Goal: Task Accomplishment & Management: Manage account settings

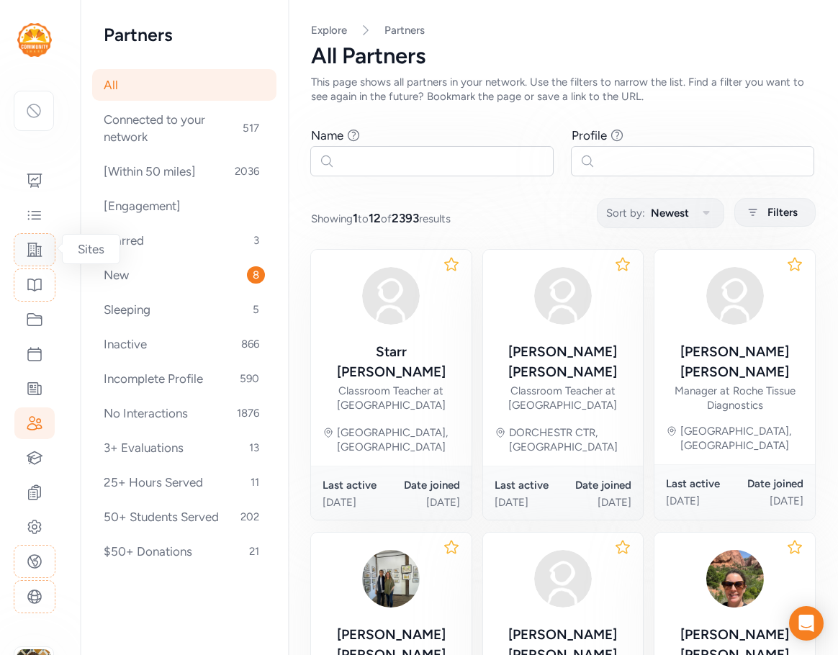
click at [30, 248] on icon at bounding box center [34, 249] width 17 height 17
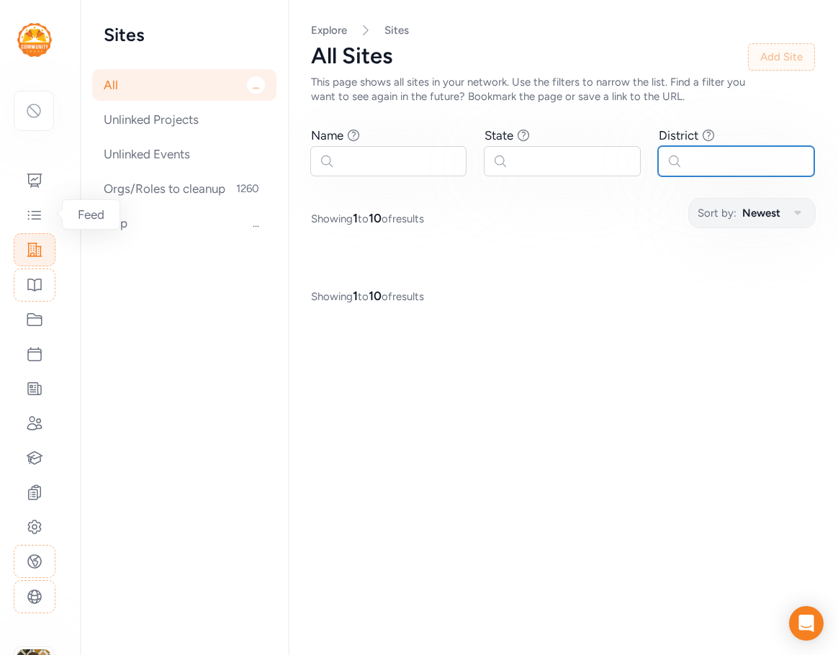
click at [692, 155] on input "text" at bounding box center [736, 161] width 156 height 30
type input "cochise"
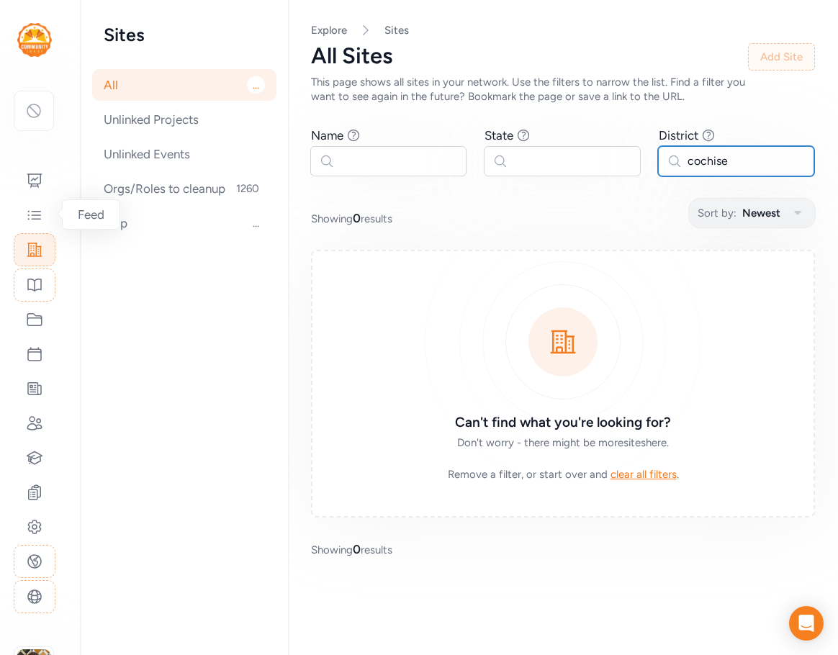
drag, startPoint x: 725, startPoint y: 169, endPoint x: 647, endPoint y: 157, distance: 79.3
click at [647, 157] on div "Name Find sites with a name that contains the phrase you type. State Find sites…" at bounding box center [563, 151] width 504 height 49
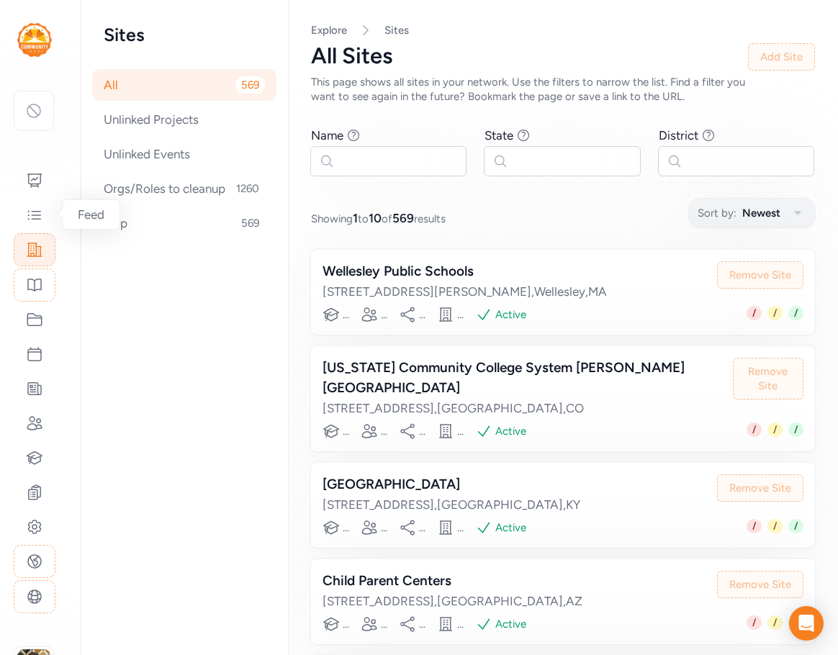
click at [622, 78] on div "This page shows all sites in your network. Use the filters to narrow the list. …" at bounding box center [529, 89] width 437 height 29
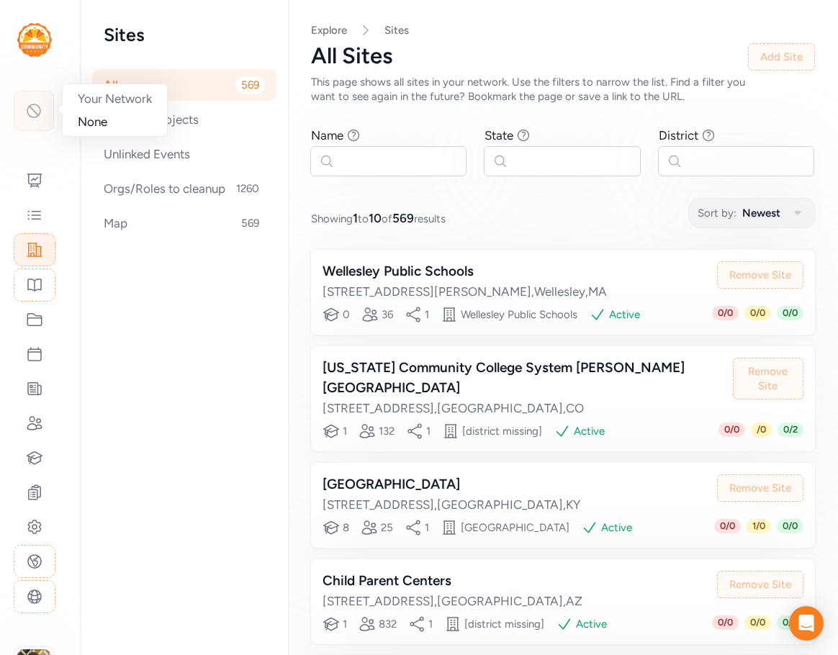
click at [45, 108] on div at bounding box center [34, 111] width 40 height 40
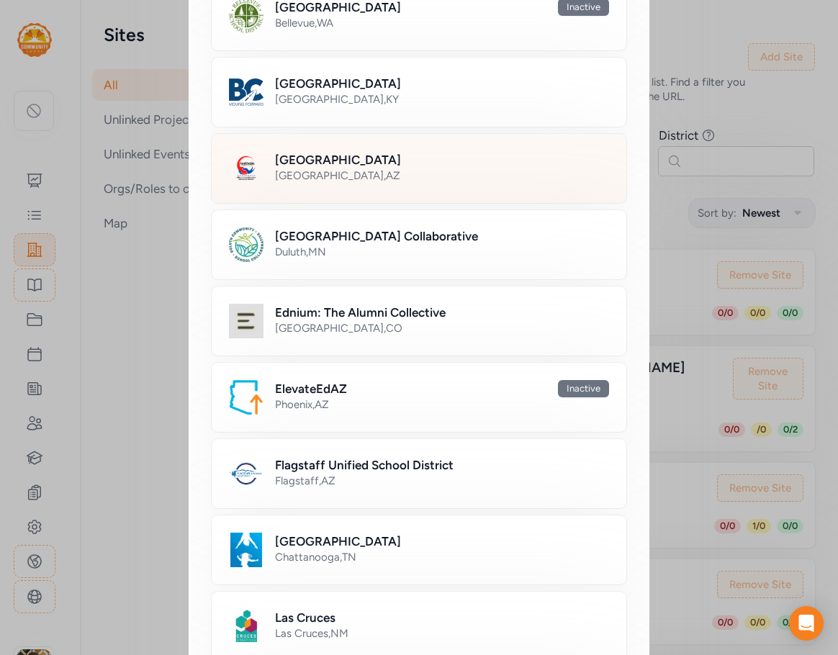
scroll to position [216, 0]
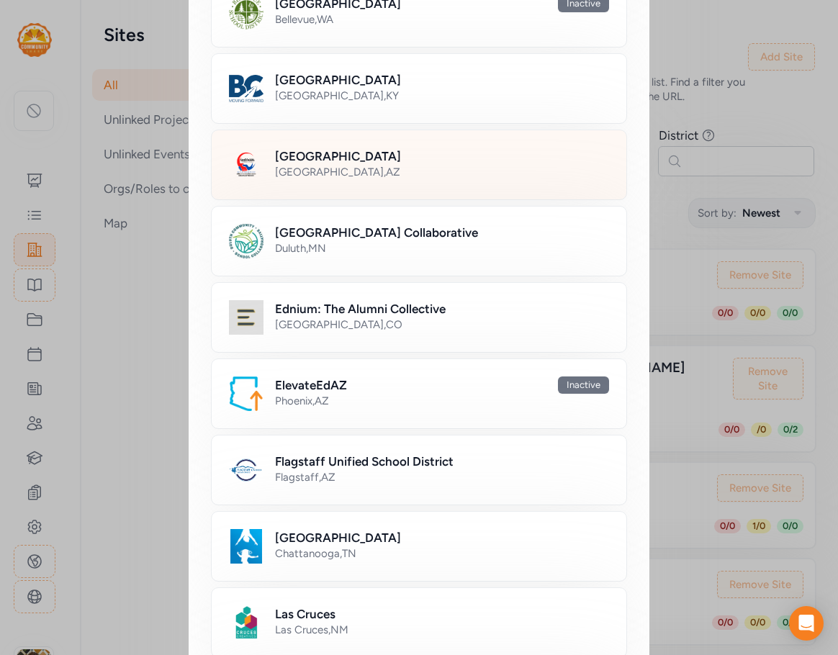
click at [343, 171] on div "[GEOGRAPHIC_DATA] , [GEOGRAPHIC_DATA]" at bounding box center [442, 172] width 334 height 14
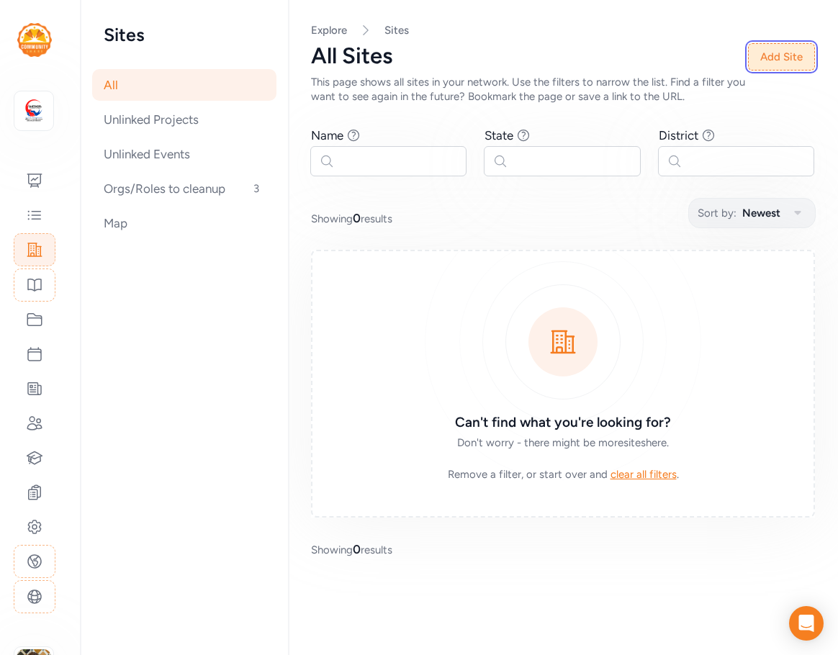
click at [774, 58] on button "Add Site" at bounding box center [781, 56] width 67 height 27
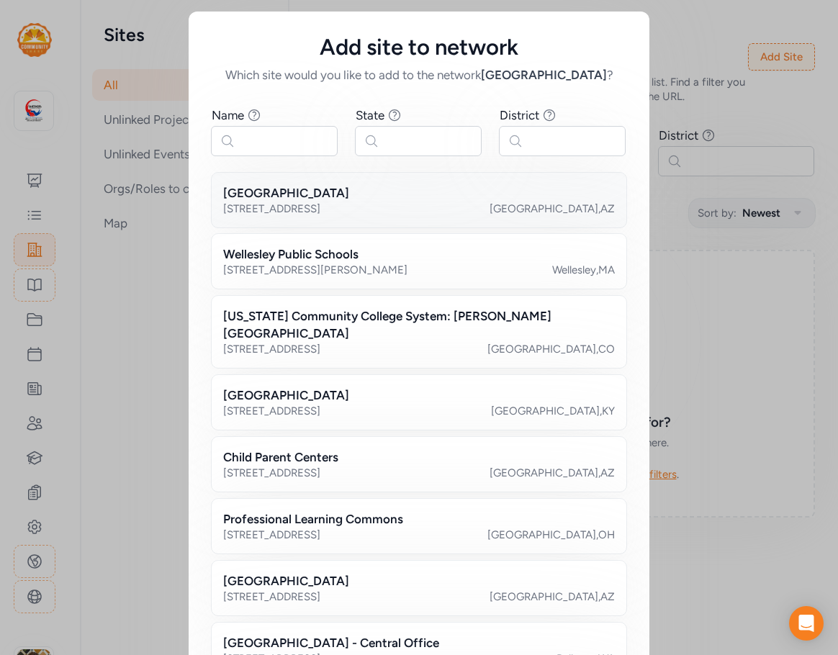
click at [349, 201] on h2 "[GEOGRAPHIC_DATA]" at bounding box center [286, 192] width 126 height 17
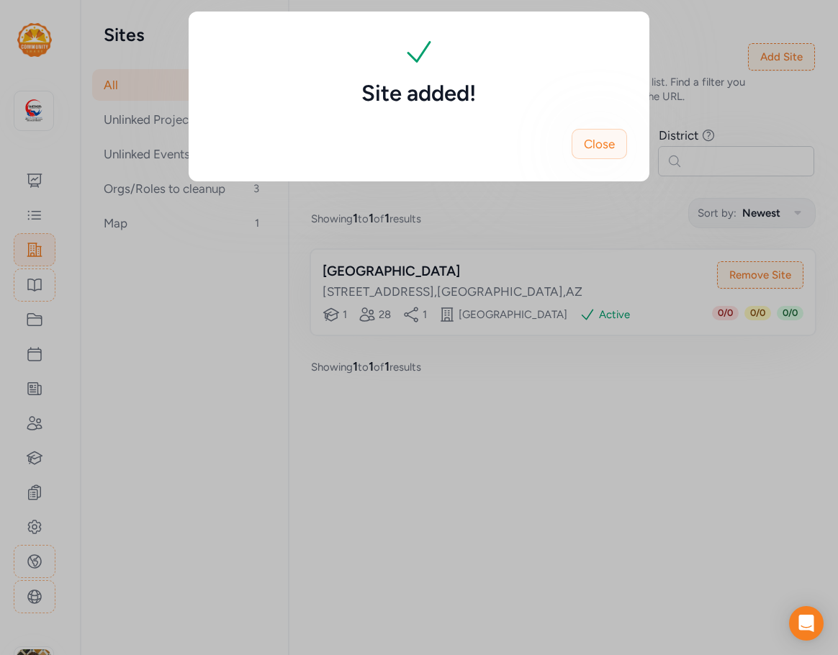
click at [609, 145] on span "Close" at bounding box center [599, 143] width 31 height 17
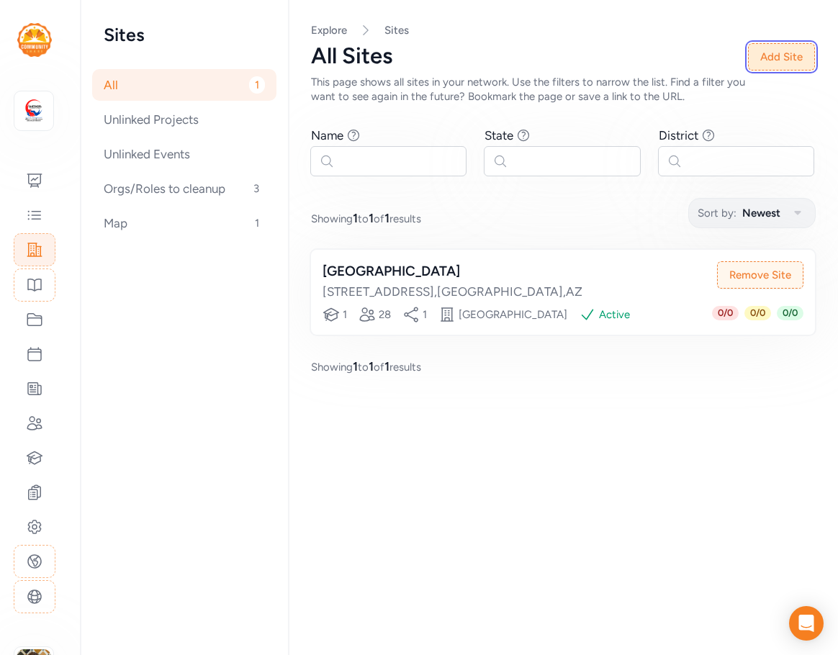
click at [789, 60] on button "Add Site" at bounding box center [781, 56] width 67 height 27
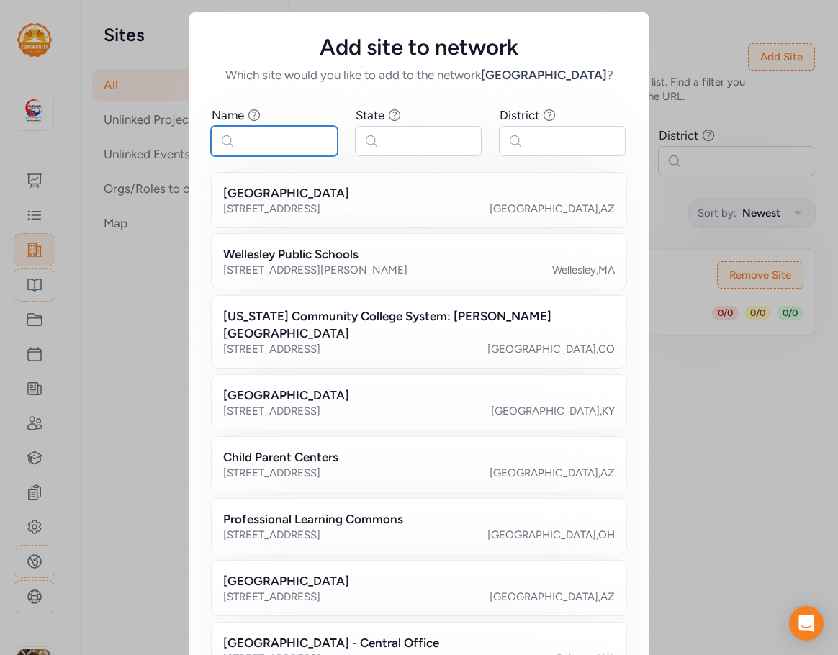
click at [295, 145] on input "text" at bounding box center [274, 141] width 127 height 30
click at [546, 140] on input "text" at bounding box center [562, 141] width 127 height 30
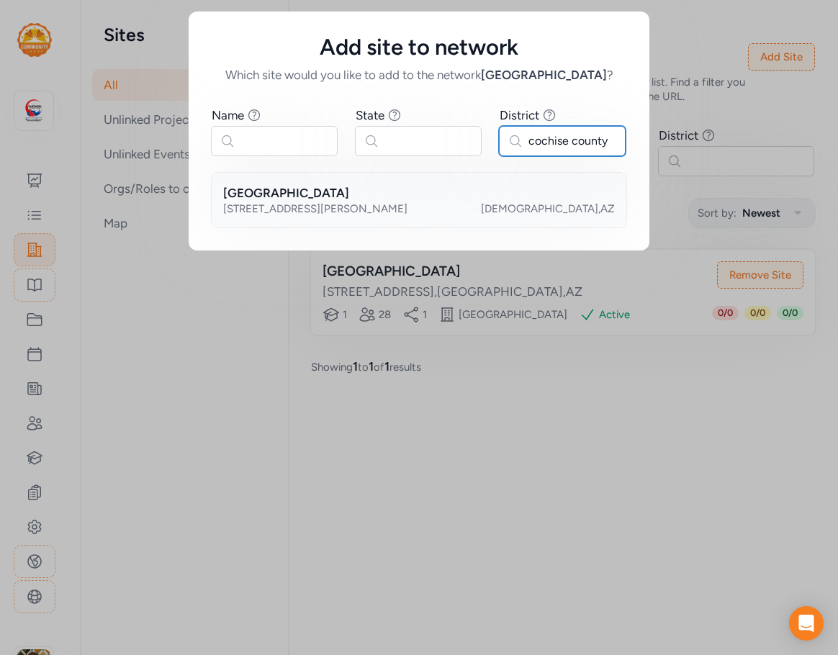
type input "cochise county"
click at [342, 201] on h2 "[GEOGRAPHIC_DATA]" at bounding box center [286, 192] width 126 height 17
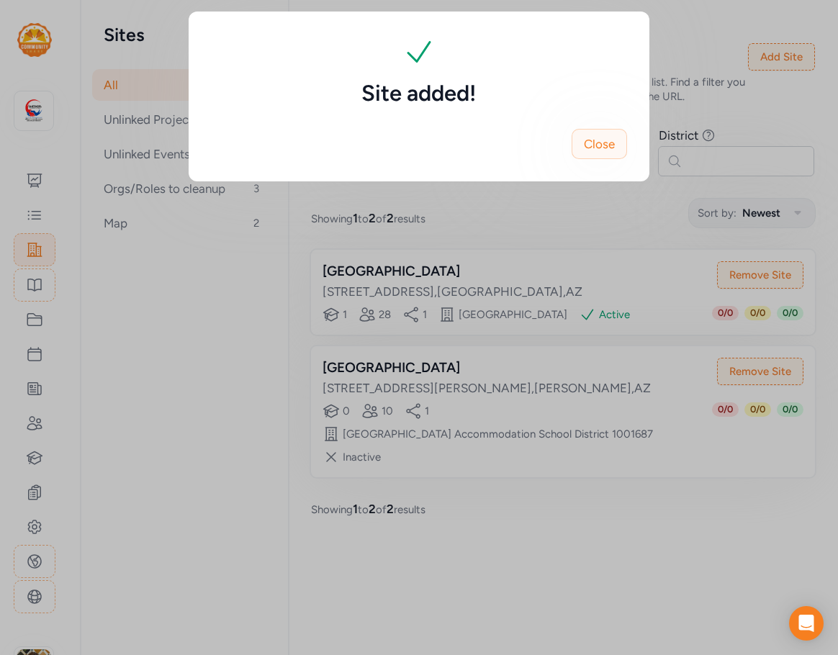
click at [596, 148] on span "Close" at bounding box center [599, 143] width 31 height 17
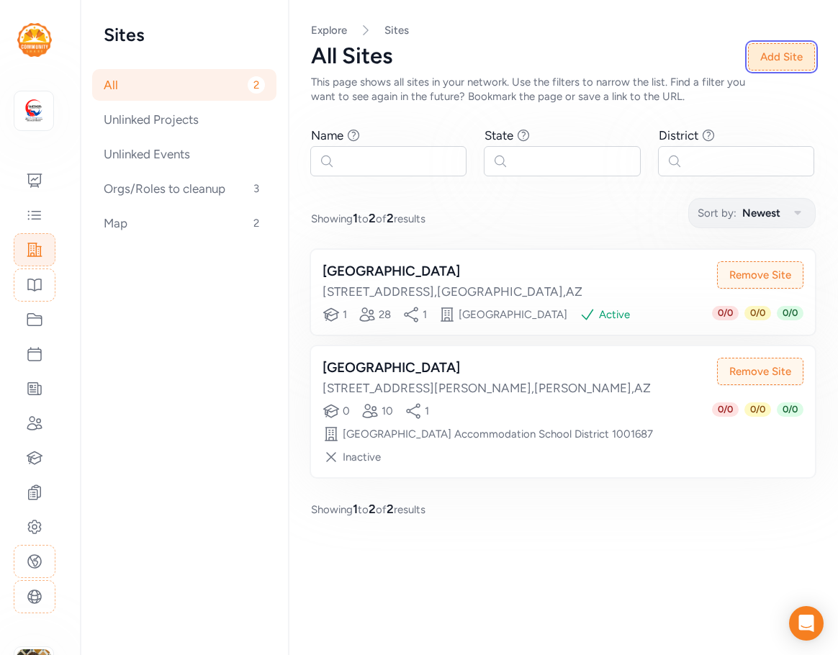
click at [806, 58] on button "Add Site" at bounding box center [781, 56] width 67 height 27
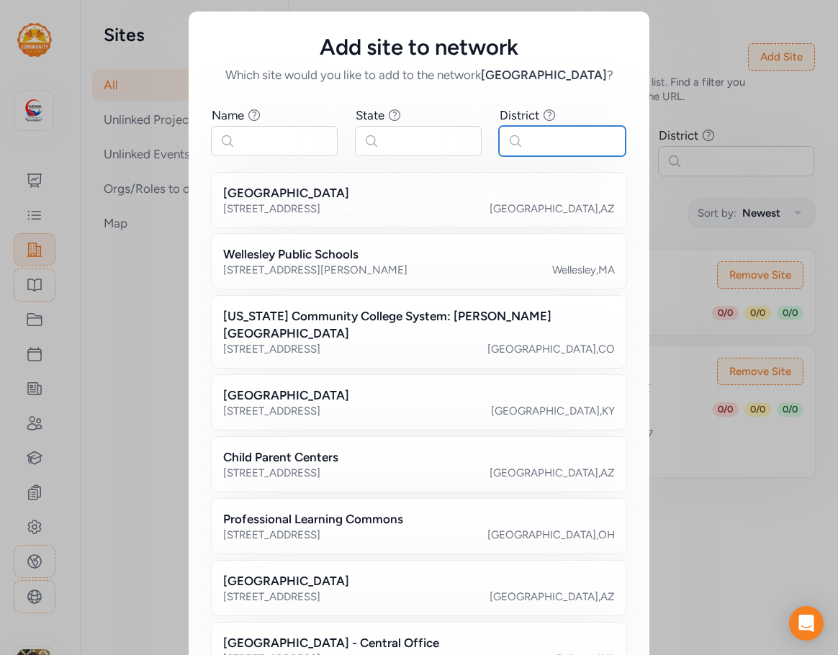
click at [521, 146] on input "text" at bounding box center [562, 141] width 127 height 30
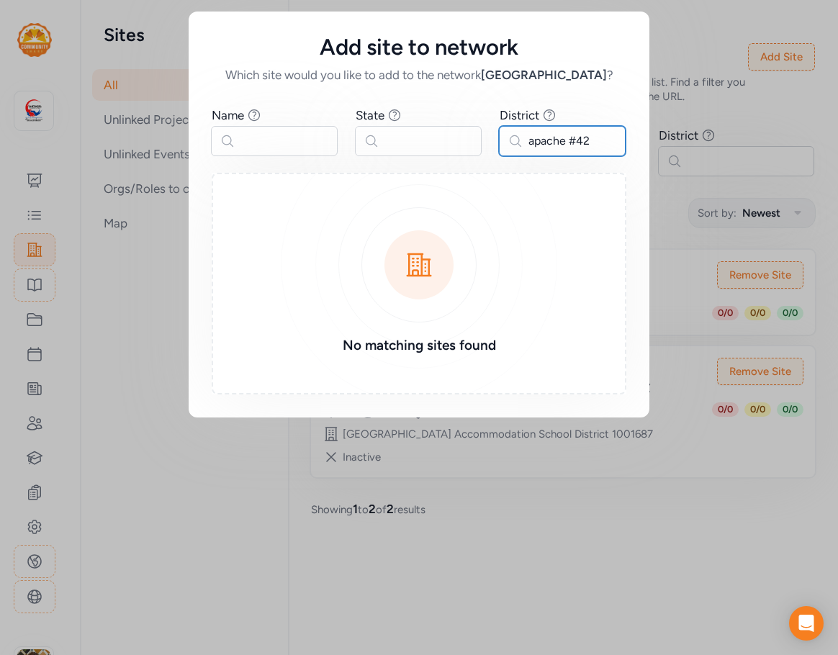
drag, startPoint x: 601, startPoint y: 133, endPoint x: 564, endPoint y: 139, distance: 37.2
click at [564, 139] on input "apache #42" at bounding box center [562, 141] width 127 height 30
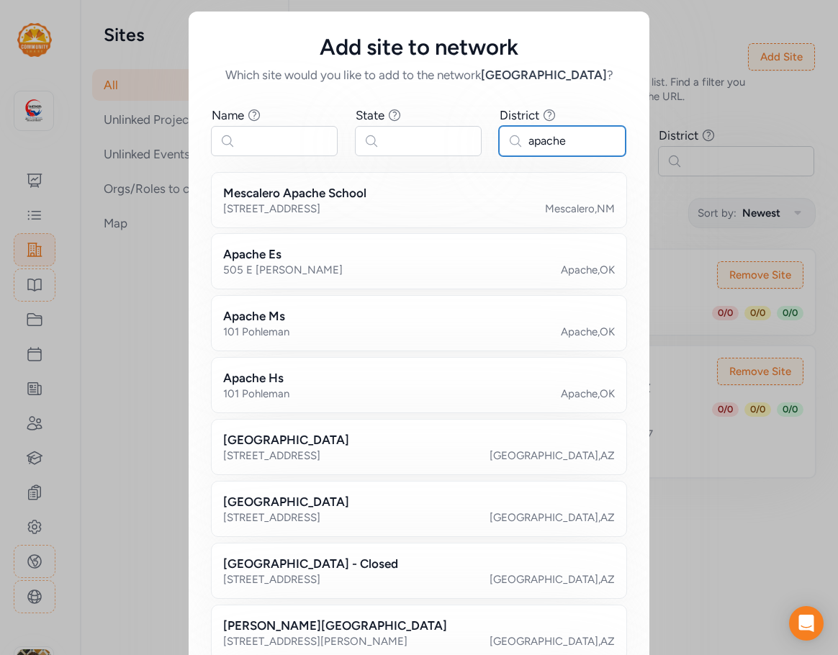
type input "apache"
click at [393, 135] on input "text" at bounding box center [418, 141] width 127 height 30
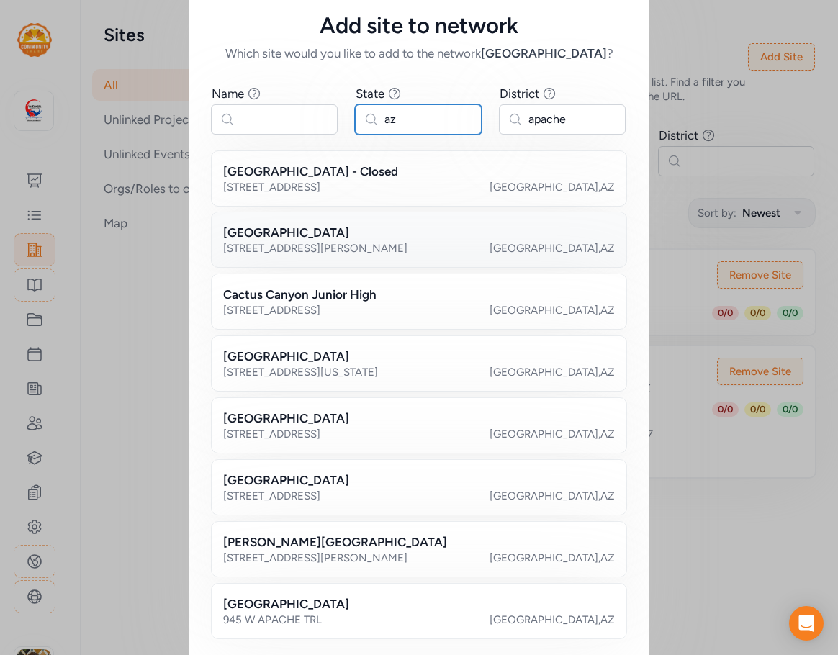
scroll to position [40, 0]
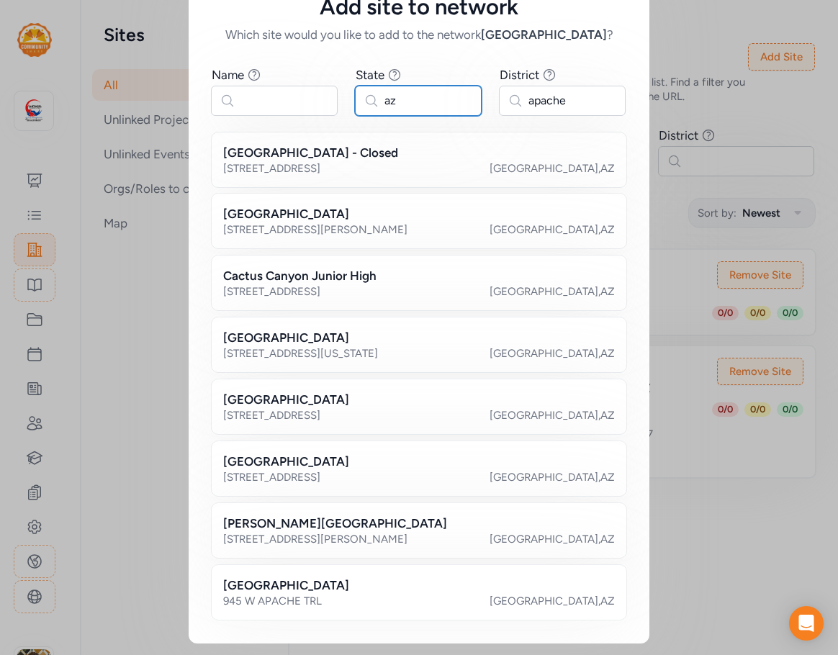
type input "az"
click at [582, 99] on input "apache" at bounding box center [562, 101] width 127 height 30
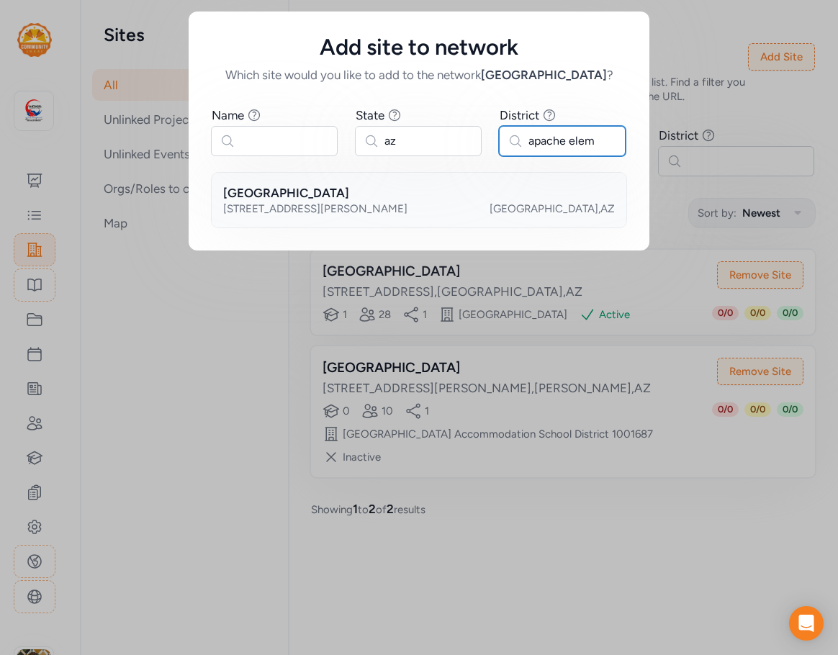
type input "apache elem"
click at [385, 185] on div "[GEOGRAPHIC_DATA]" at bounding box center [419, 192] width 392 height 17
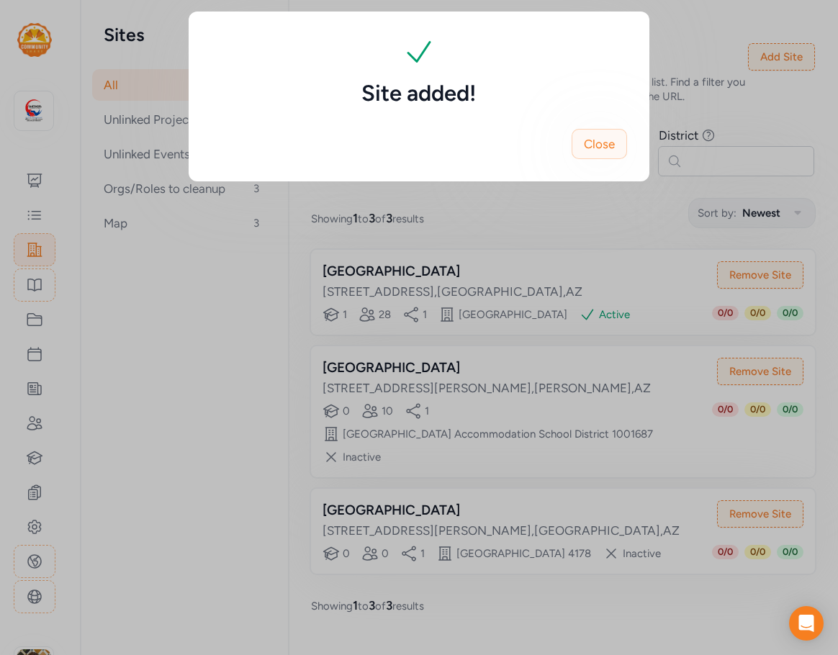
click at [598, 145] on span "Close" at bounding box center [599, 143] width 31 height 17
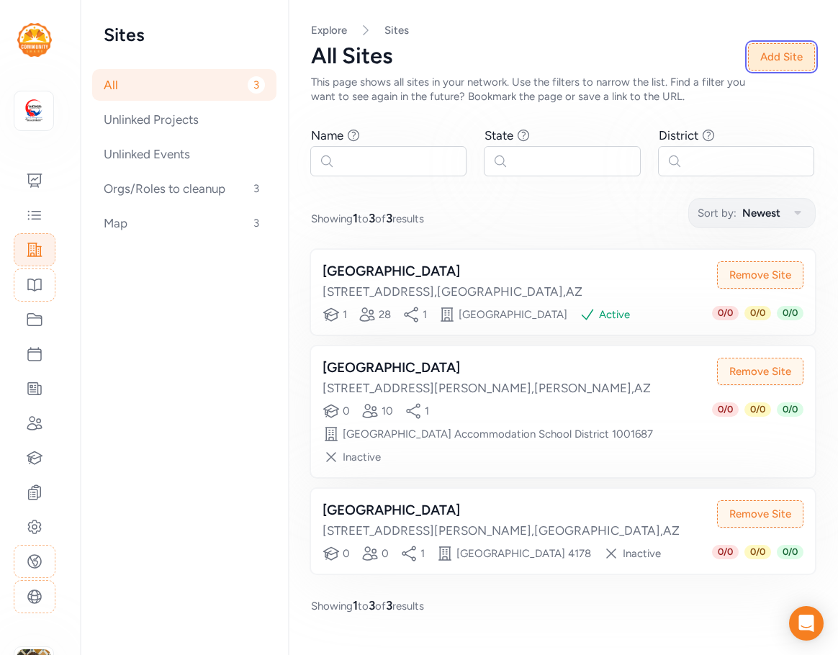
click at [777, 62] on button "Add Site" at bounding box center [781, 56] width 67 height 27
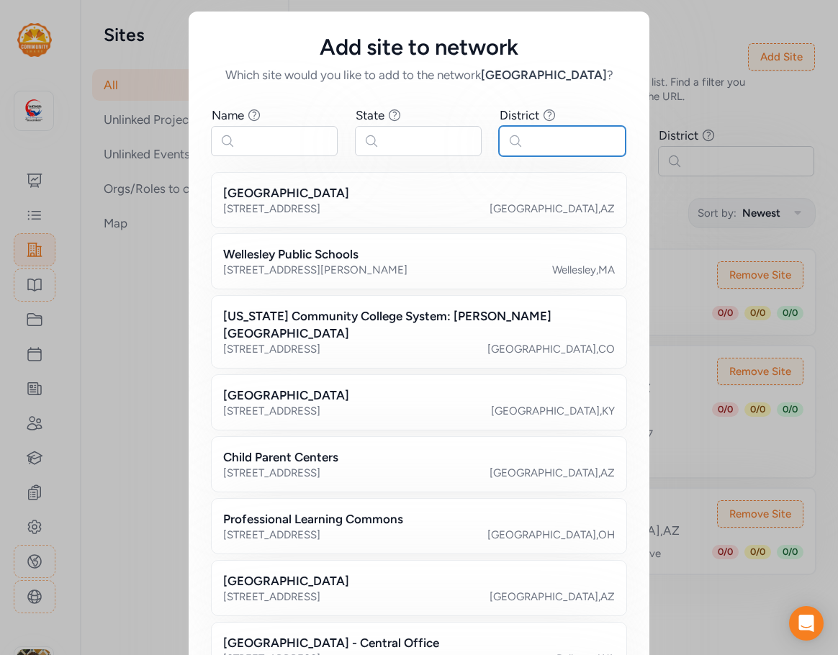
click at [544, 138] on input "text" at bounding box center [562, 141] width 127 height 30
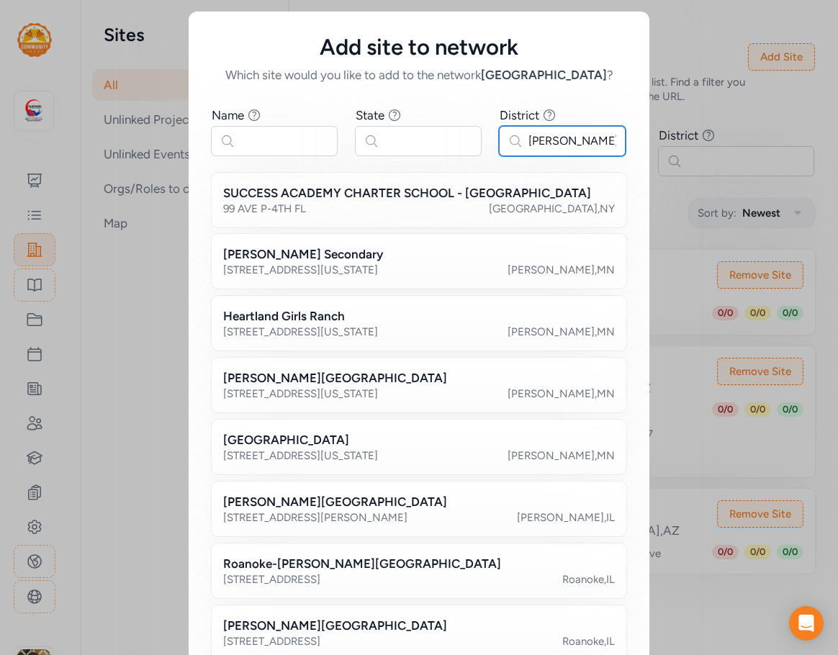
type input "[PERSON_NAME]"
click at [427, 140] on input "text" at bounding box center [418, 141] width 127 height 30
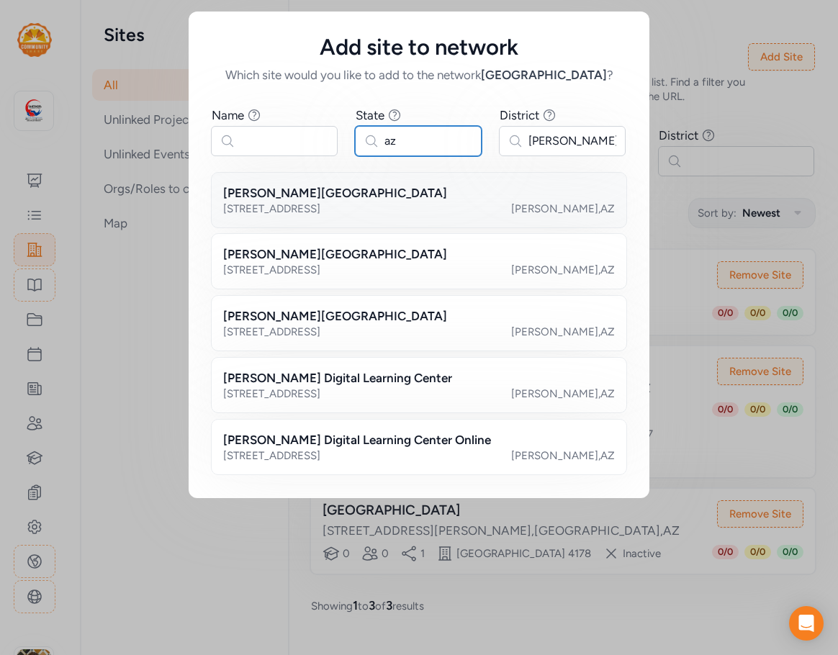
type input "az"
click at [427, 214] on div "[GEOGRAPHIC_DATA][PERSON_NAME] , [GEOGRAPHIC_DATA]" at bounding box center [419, 209] width 392 height 14
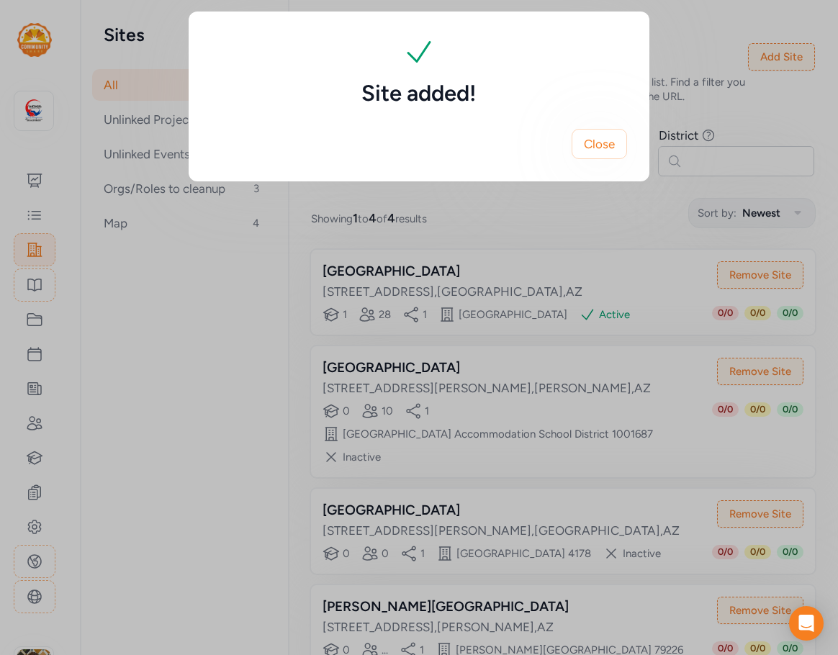
click at [613, 153] on button "Close" at bounding box center [599, 144] width 55 height 30
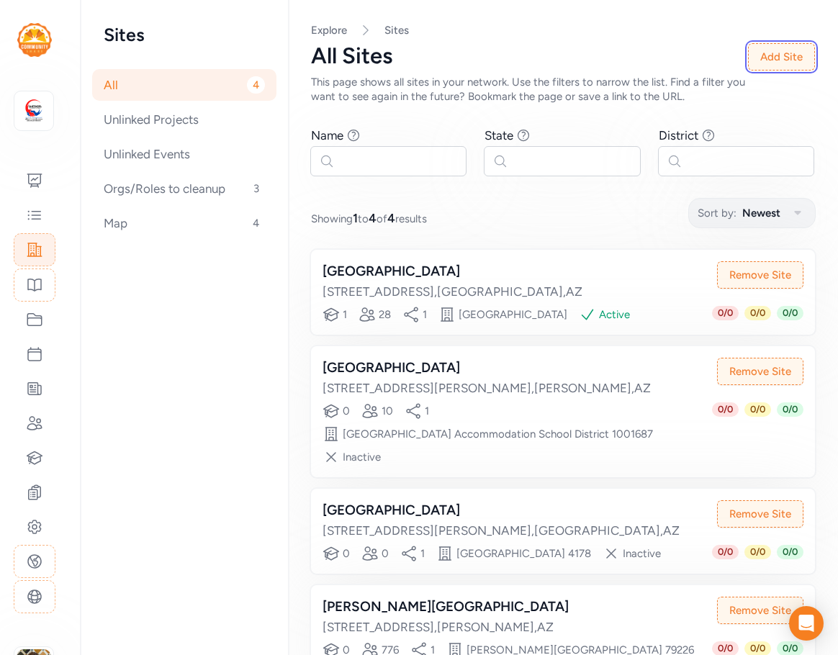
click at [781, 55] on button "Add Site" at bounding box center [781, 56] width 67 height 27
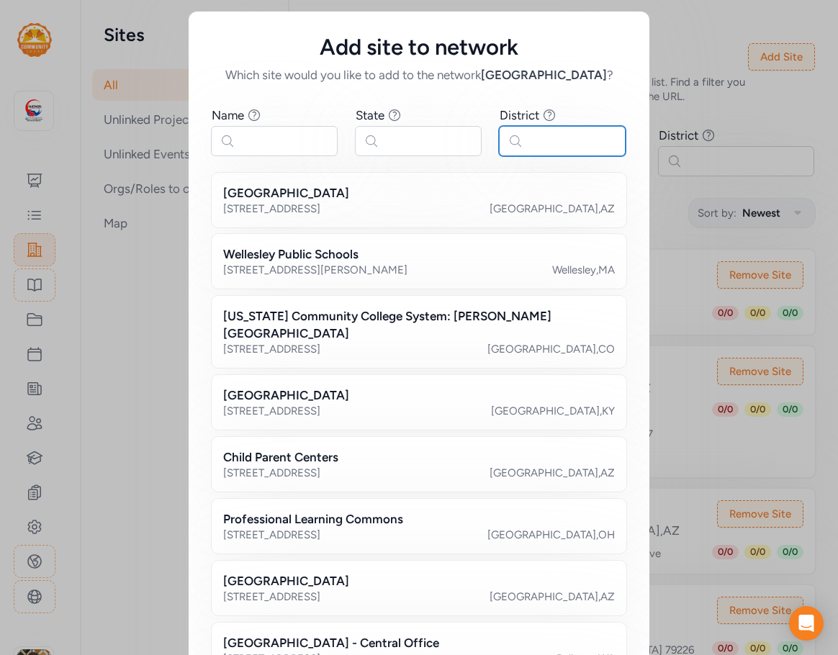
click at [549, 148] on input "text" at bounding box center [562, 141] width 127 height 30
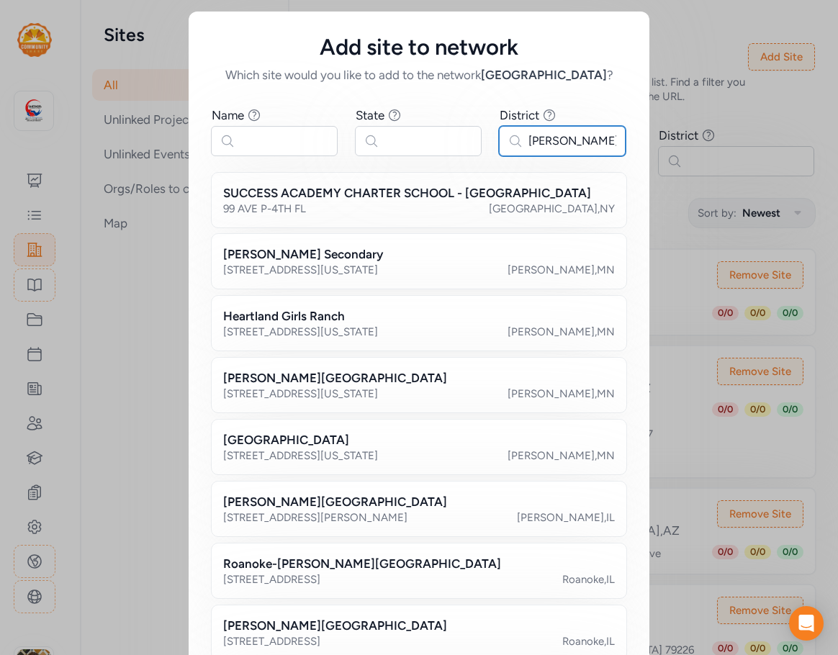
type input "[PERSON_NAME]"
click at [452, 135] on input "text" at bounding box center [418, 141] width 127 height 30
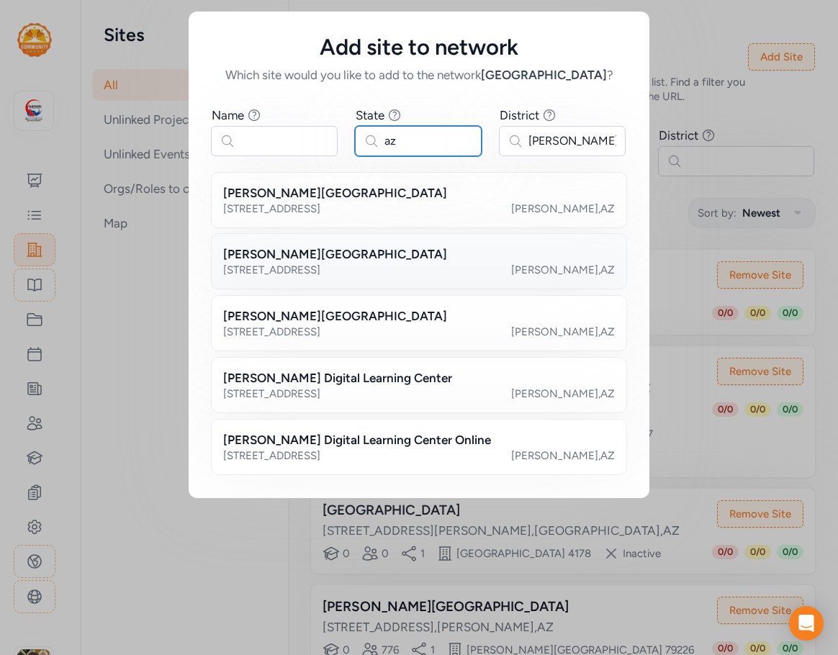
type input "az"
click at [398, 257] on div "[PERSON_NAME][GEOGRAPHIC_DATA]" at bounding box center [419, 254] width 392 height 17
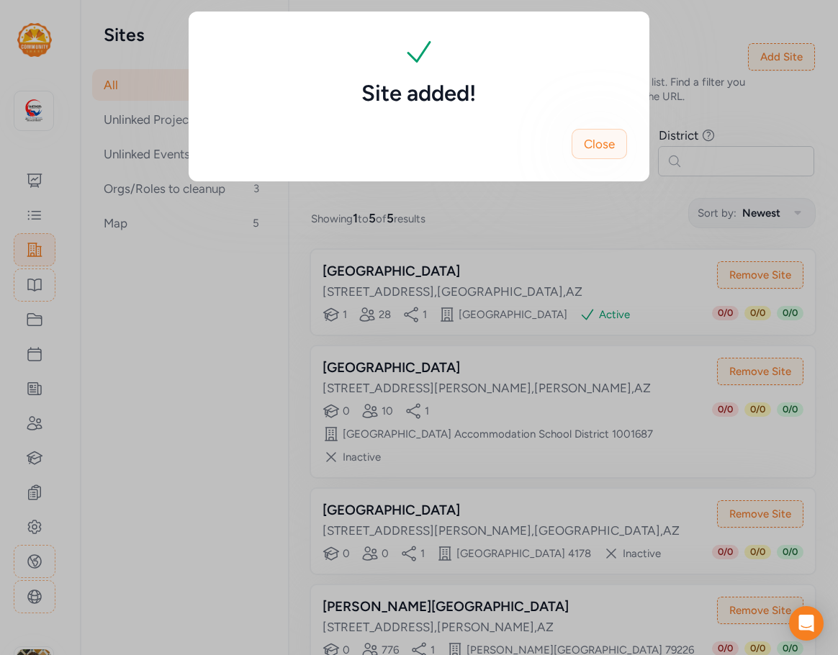
click at [586, 149] on span "Close" at bounding box center [599, 143] width 31 height 17
click at [789, 55] on div "Site added! Close" at bounding box center [419, 96] width 838 height 193
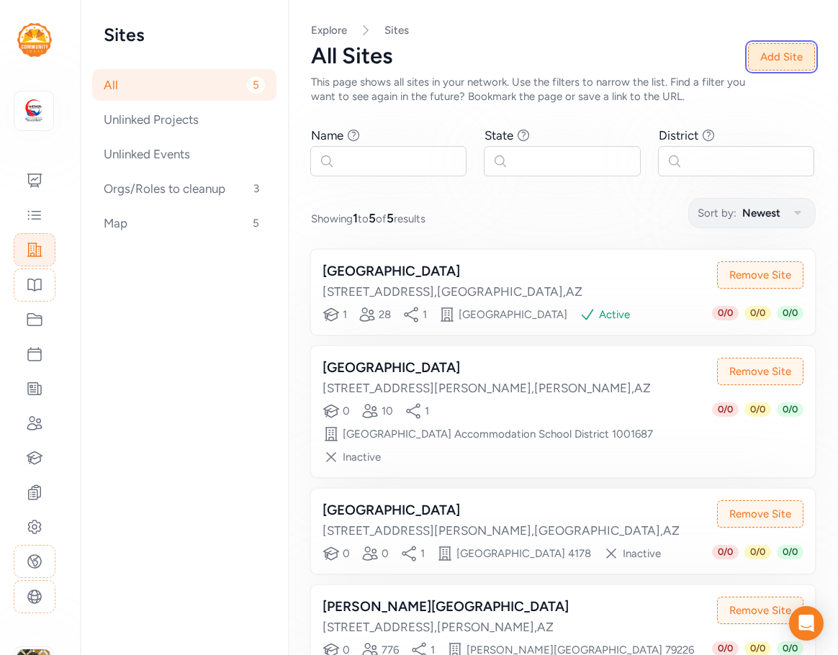
click at [776, 64] on button "Add Site" at bounding box center [781, 56] width 67 height 27
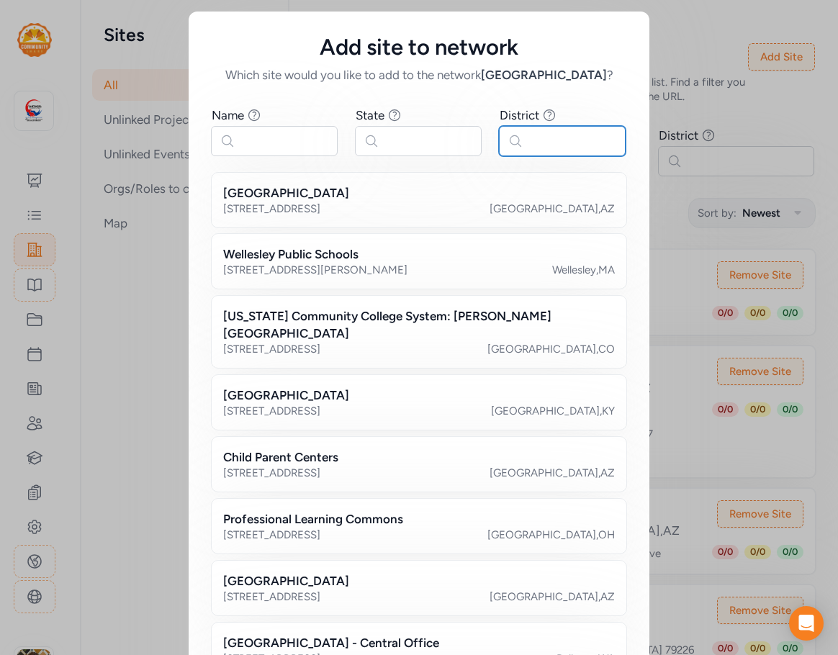
click at [549, 130] on input "text" at bounding box center [562, 141] width 127 height 30
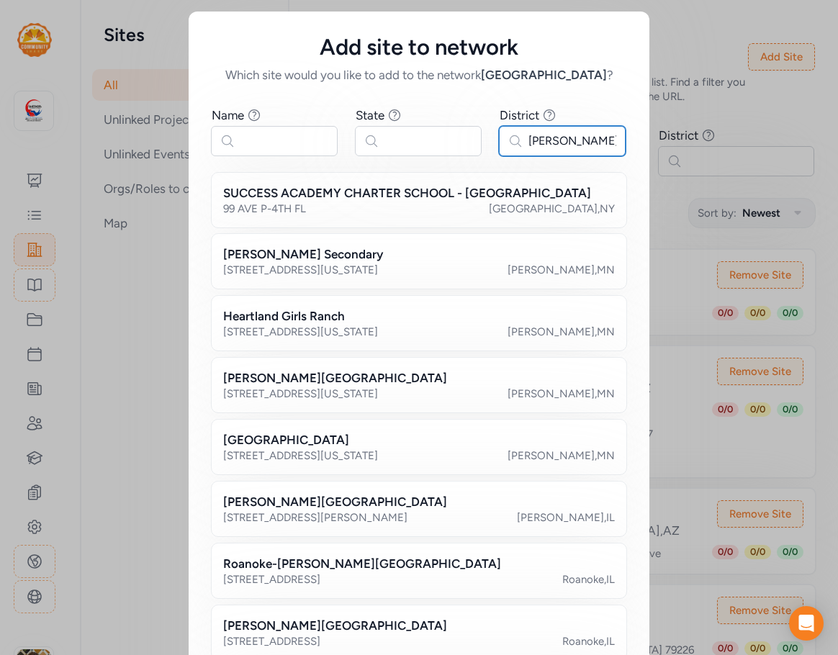
type input "[PERSON_NAME]"
click at [416, 153] on input "text" at bounding box center [418, 141] width 127 height 30
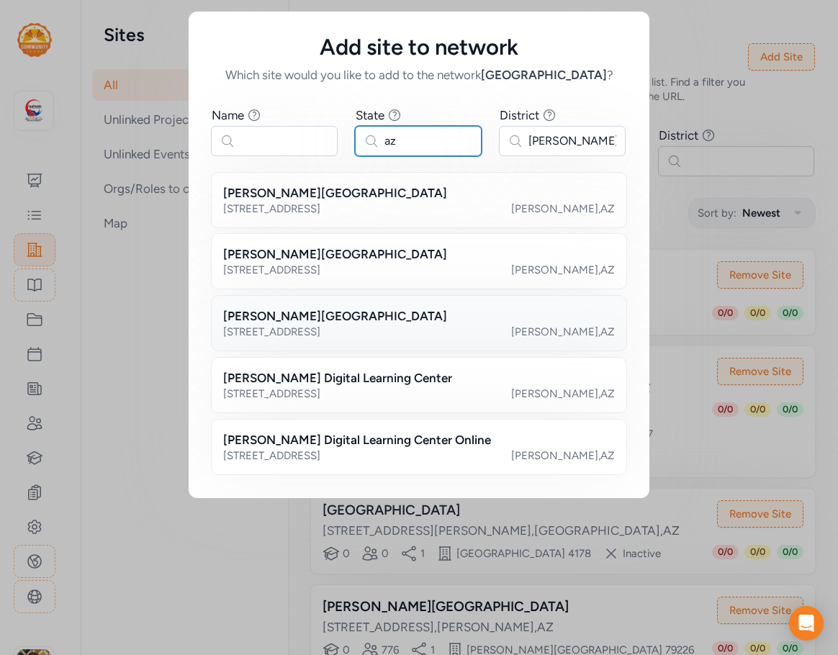
type input "az"
click at [374, 333] on div "[GEOGRAPHIC_DATA][PERSON_NAME] , [GEOGRAPHIC_DATA]" at bounding box center [419, 332] width 392 height 14
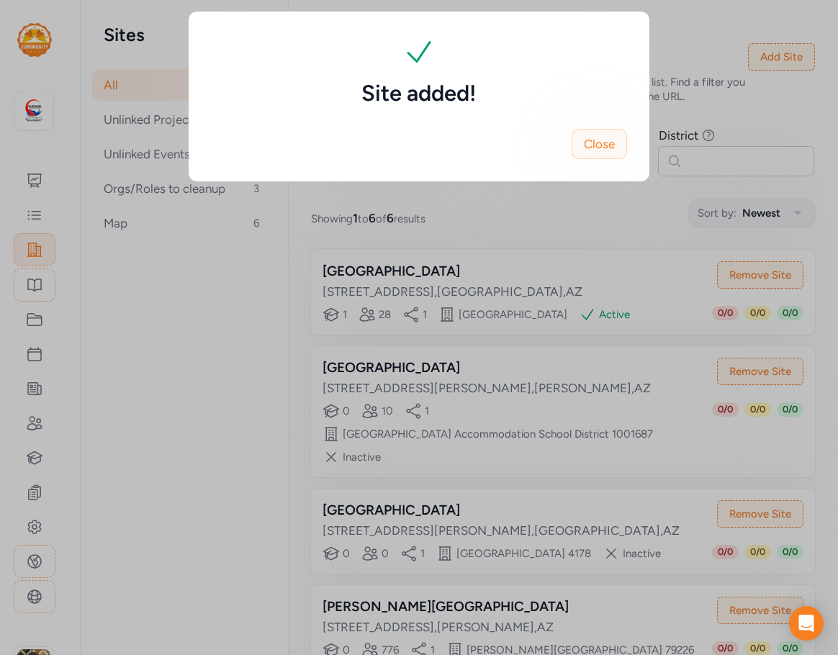
click at [597, 144] on span "Close" at bounding box center [599, 143] width 31 height 17
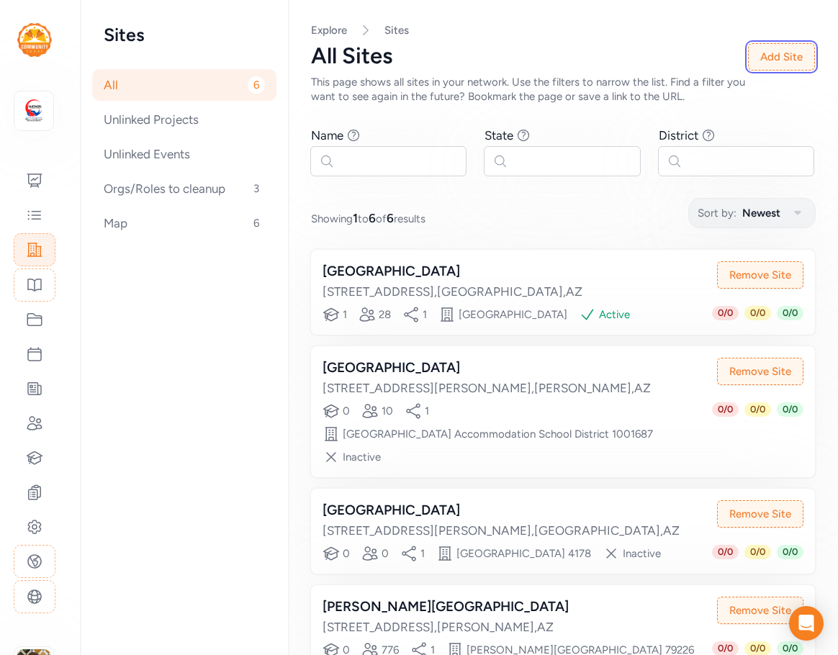
click at [790, 59] on button "Add Site" at bounding box center [781, 56] width 67 height 27
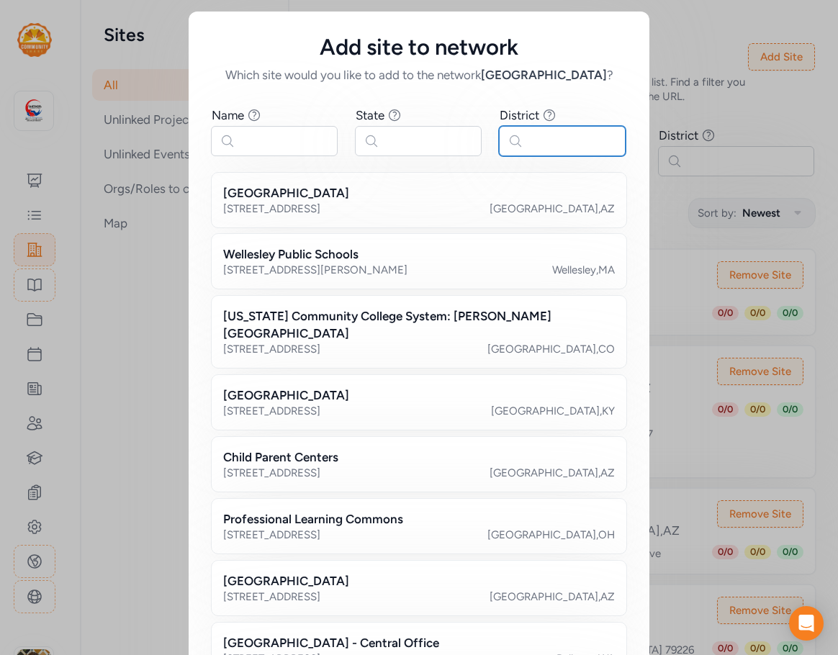
click at [559, 140] on input "text" at bounding box center [562, 141] width 127 height 30
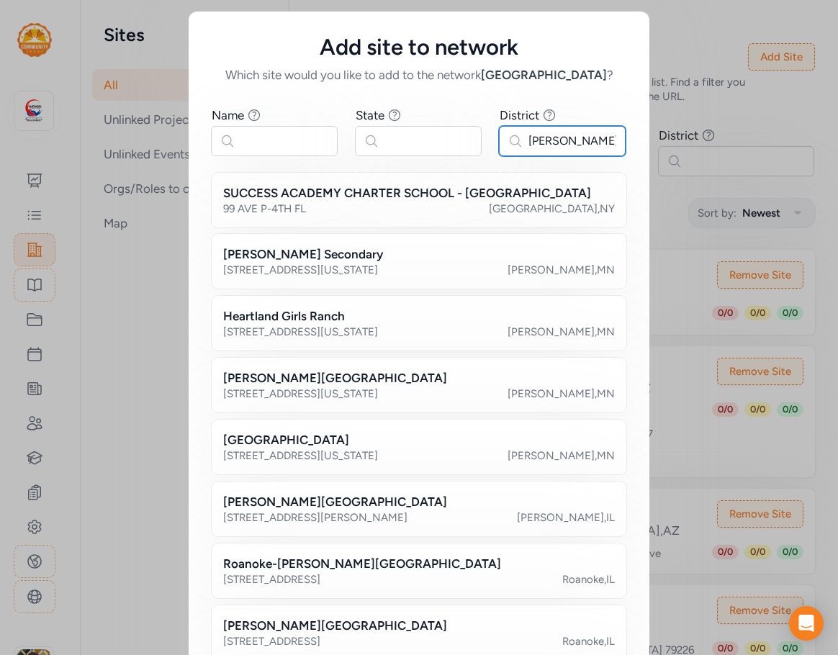
type input "[PERSON_NAME]"
click at [439, 142] on input "text" at bounding box center [418, 141] width 127 height 30
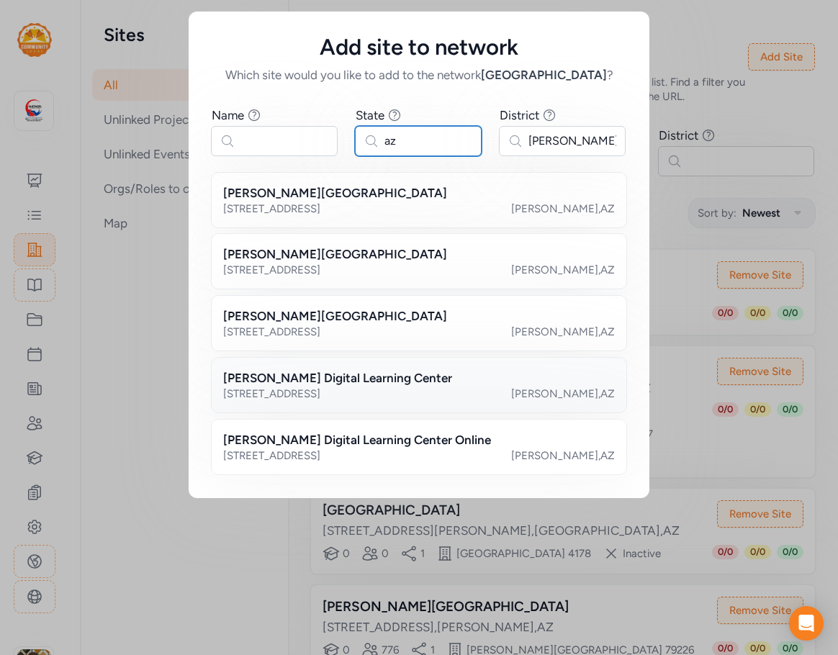
type input "az"
click at [380, 376] on h2 "[PERSON_NAME] Digital Learning Center" at bounding box center [337, 377] width 229 height 17
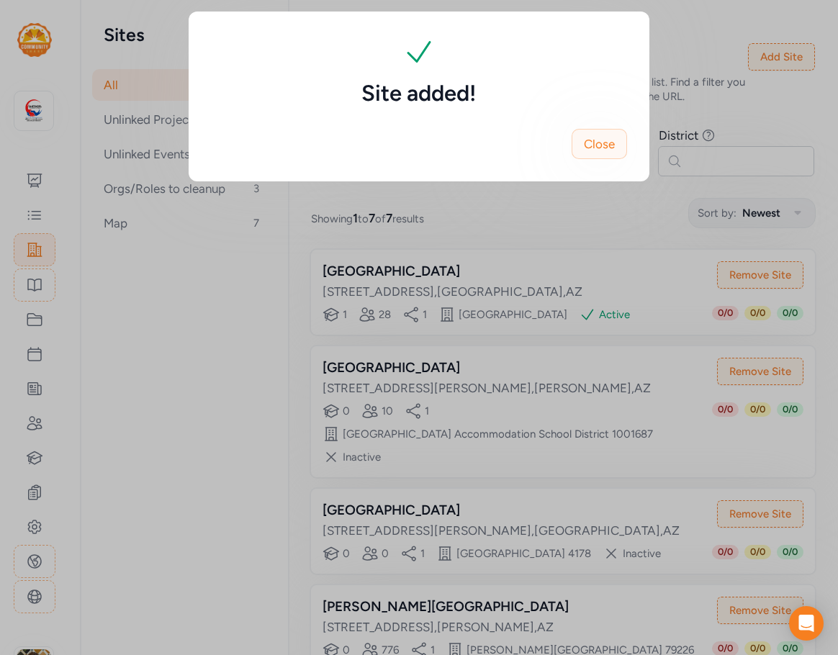
click at [591, 150] on span "Close" at bounding box center [599, 143] width 31 height 17
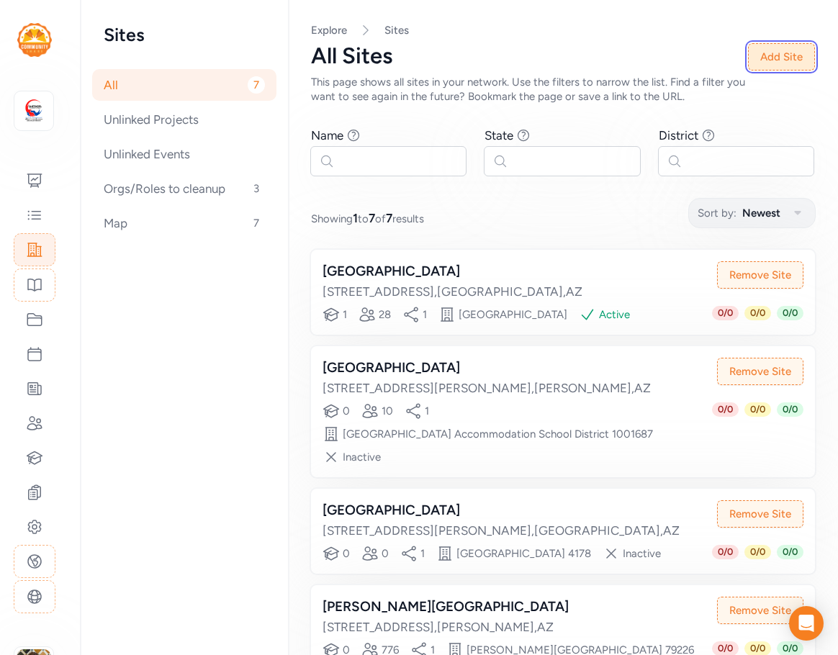
click at [783, 57] on button "Add Site" at bounding box center [781, 56] width 67 height 27
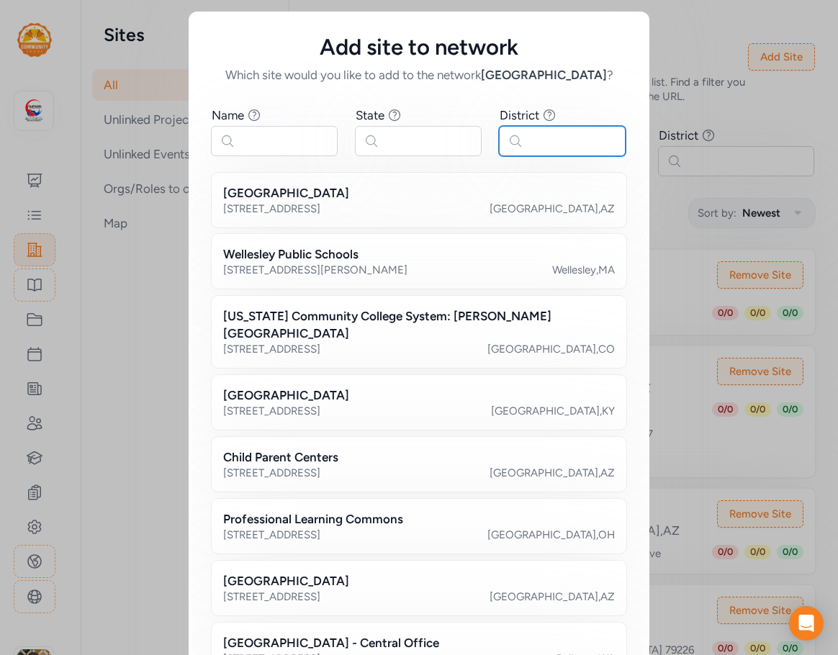
click at [526, 143] on input "text" at bounding box center [562, 141] width 127 height 30
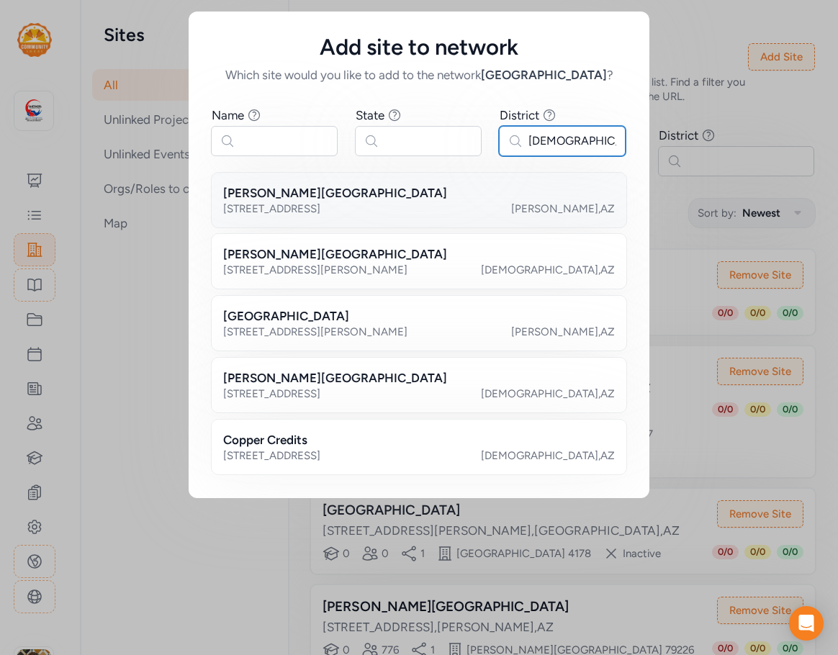
type input "[DEMOGRAPHIC_DATA]"
click at [434, 210] on div "[STREET_ADDRESS] [PERSON_NAME] , AZ" at bounding box center [419, 209] width 392 height 14
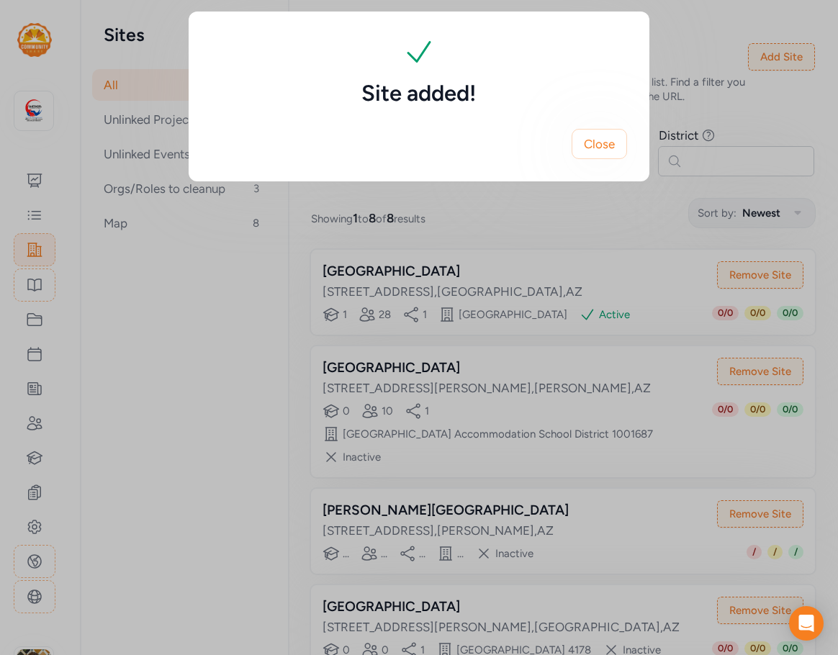
drag, startPoint x: 601, startPoint y: 152, endPoint x: 787, endPoint y: 49, distance: 212.4
click at [607, 151] on span "Close" at bounding box center [599, 143] width 31 height 17
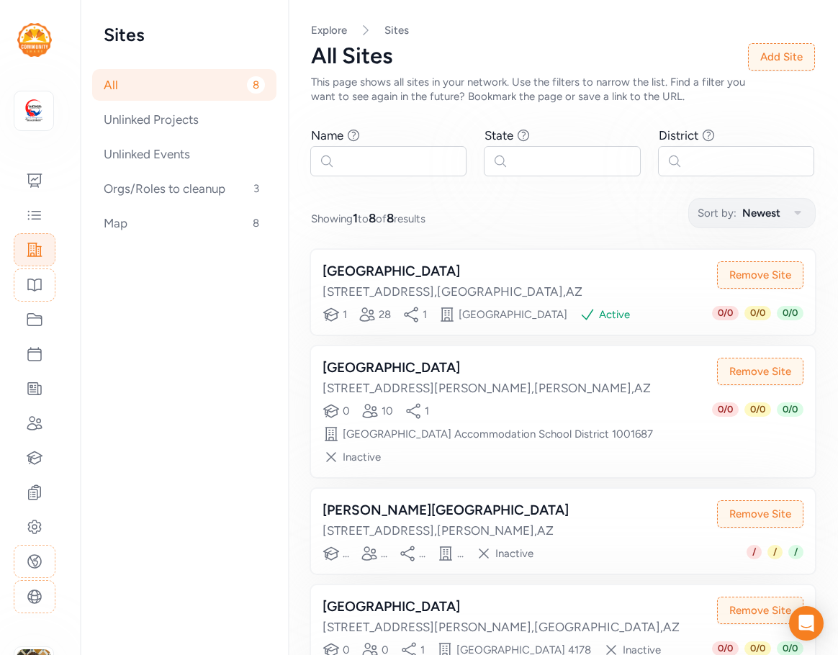
click at [787, 49] on div "Site added! Close" at bounding box center [419, 96] width 838 height 193
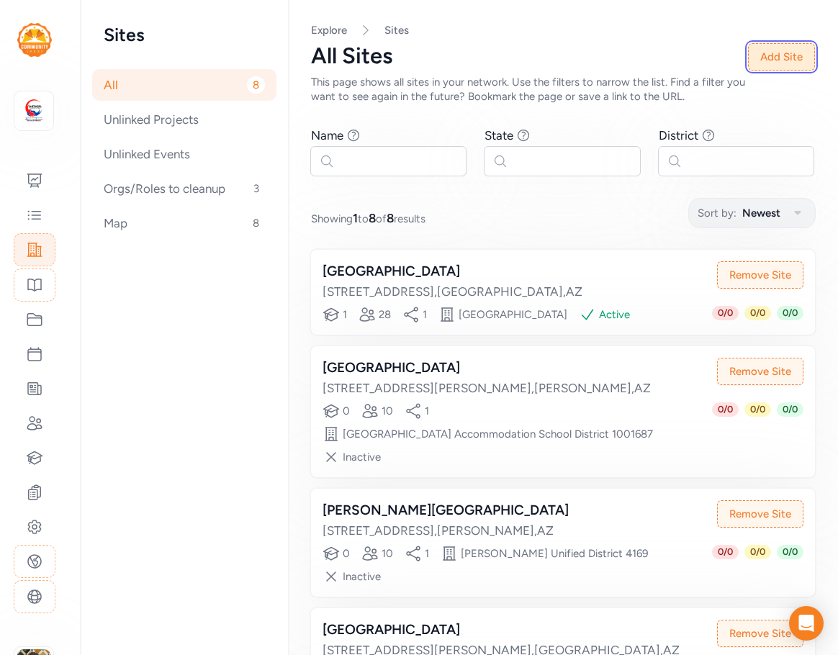
click at [765, 58] on button "Add Site" at bounding box center [781, 56] width 67 height 27
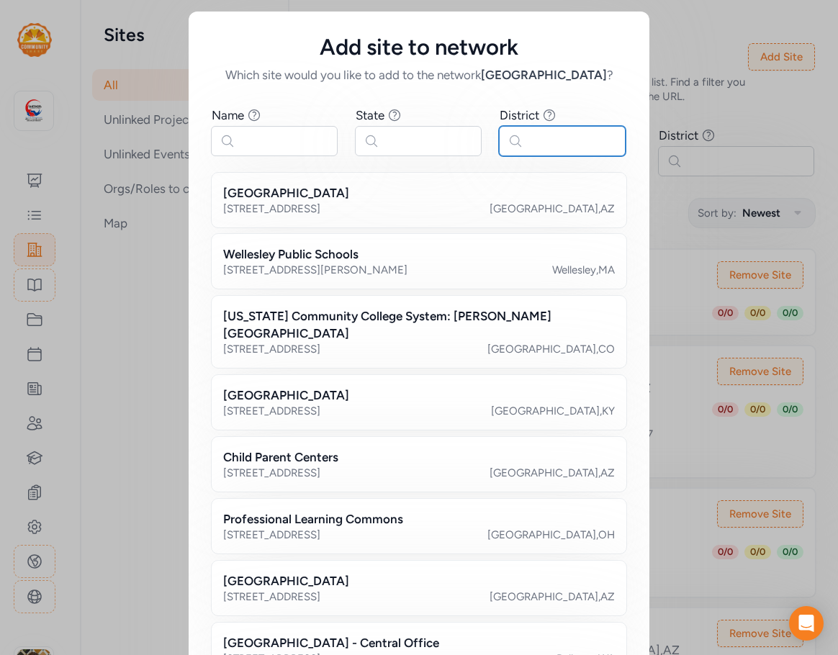
click at [557, 143] on input "text" at bounding box center [562, 141] width 127 height 30
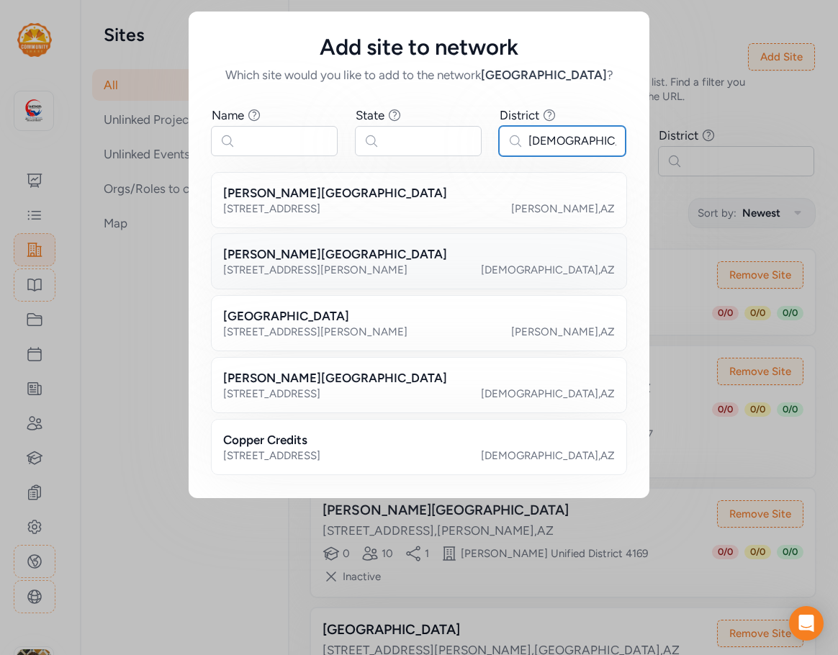
type input "[DEMOGRAPHIC_DATA]"
click at [338, 250] on div "[PERSON_NAME][GEOGRAPHIC_DATA]" at bounding box center [419, 254] width 392 height 17
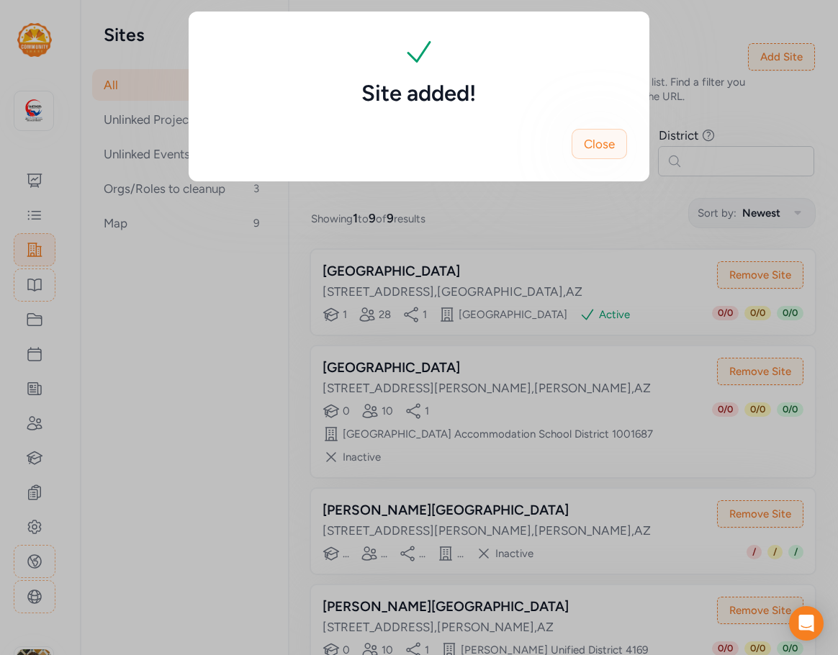
click at [599, 137] on span "Close" at bounding box center [599, 143] width 31 height 17
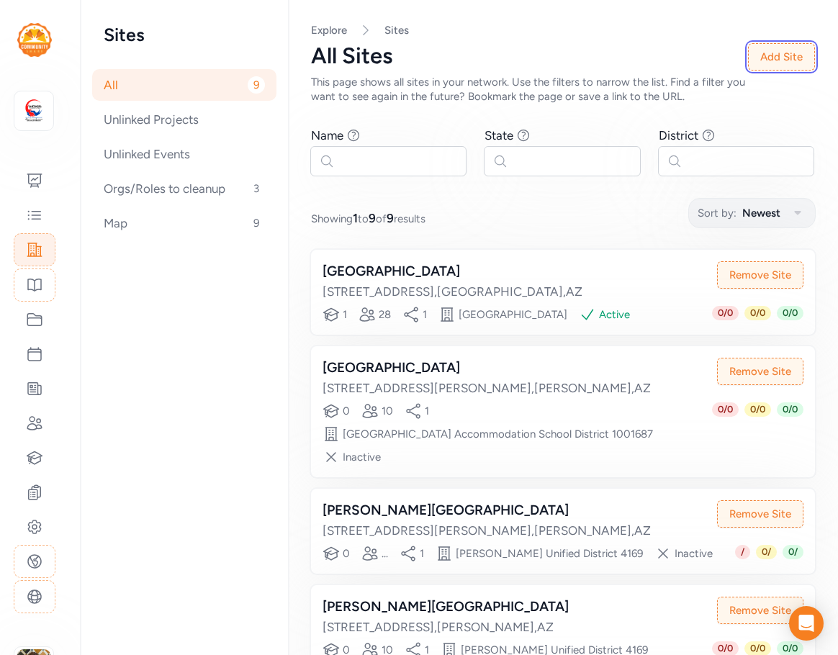
click at [784, 58] on button "Add Site" at bounding box center [781, 56] width 67 height 27
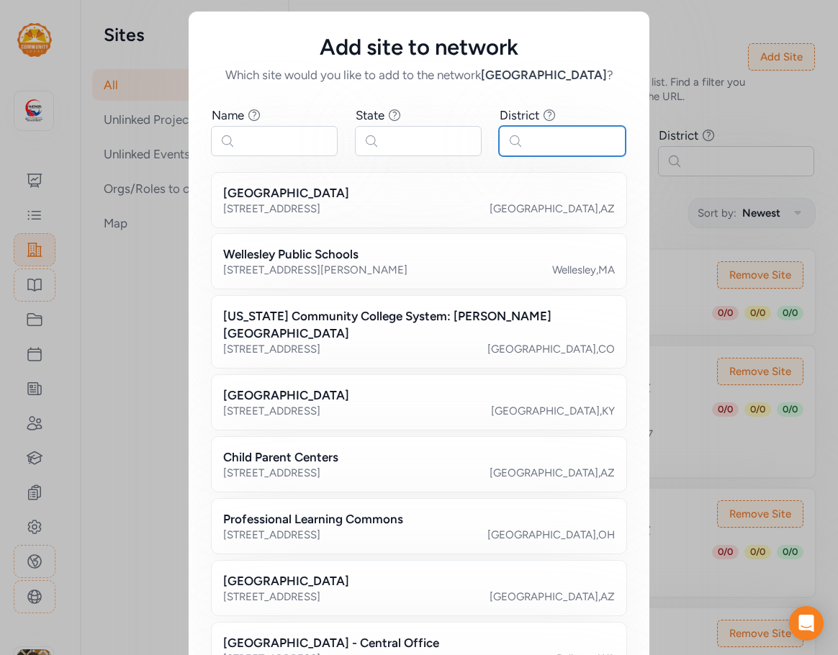
click at [555, 145] on input "text" at bounding box center [562, 141] width 127 height 30
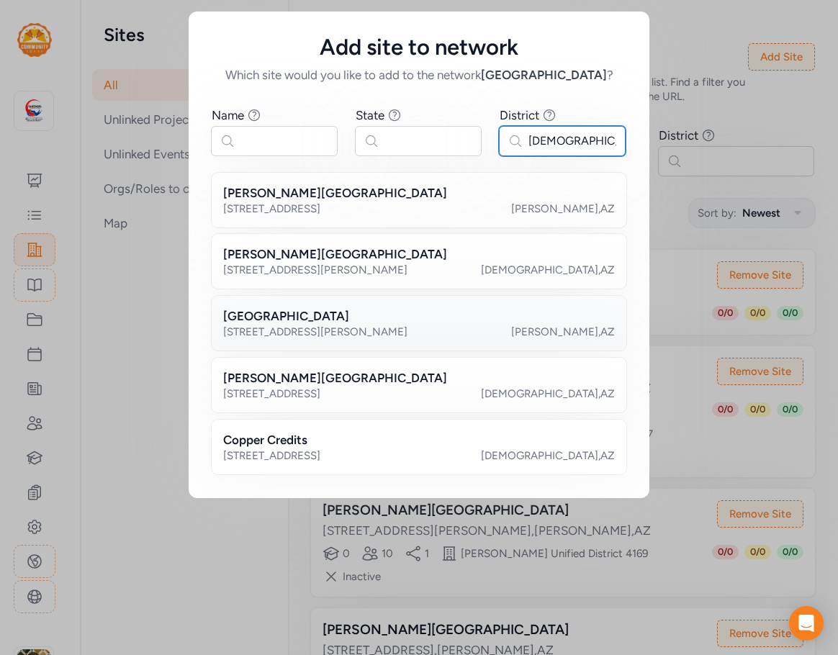
type input "[DEMOGRAPHIC_DATA]"
click at [391, 330] on div "[STREET_ADDRESS][PERSON_NAME][PERSON_NAME]" at bounding box center [419, 332] width 392 height 14
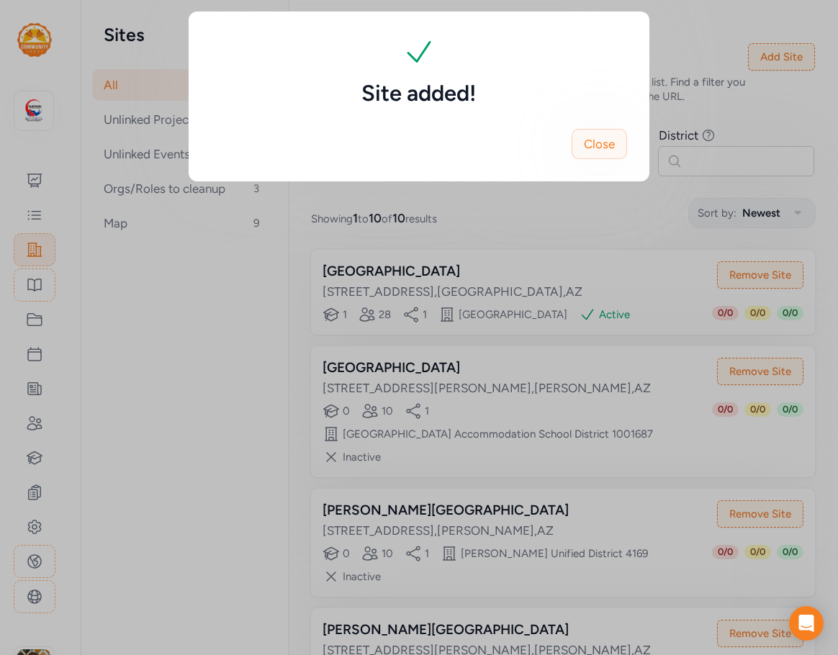
click at [591, 148] on span "Close" at bounding box center [599, 143] width 31 height 17
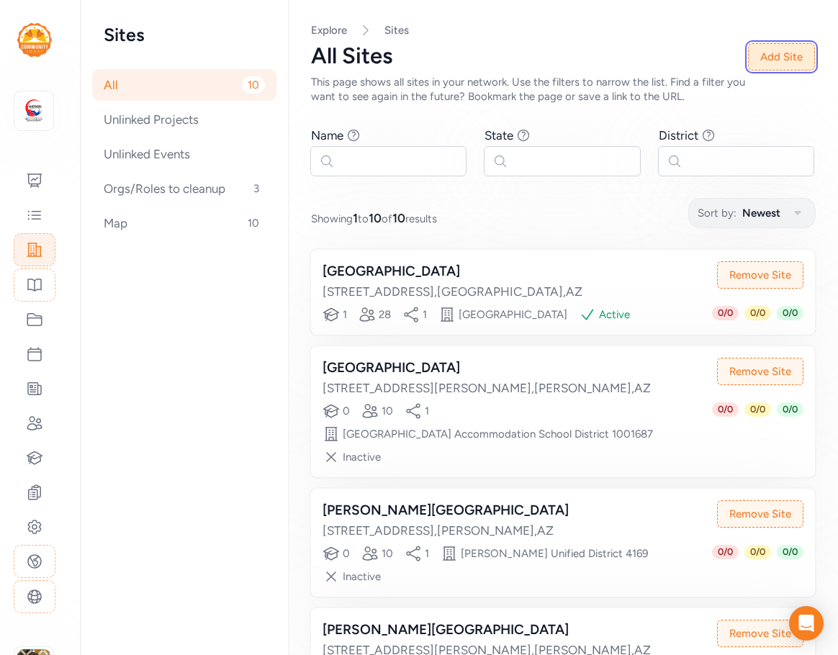
click at [787, 53] on button "Add Site" at bounding box center [781, 56] width 67 height 27
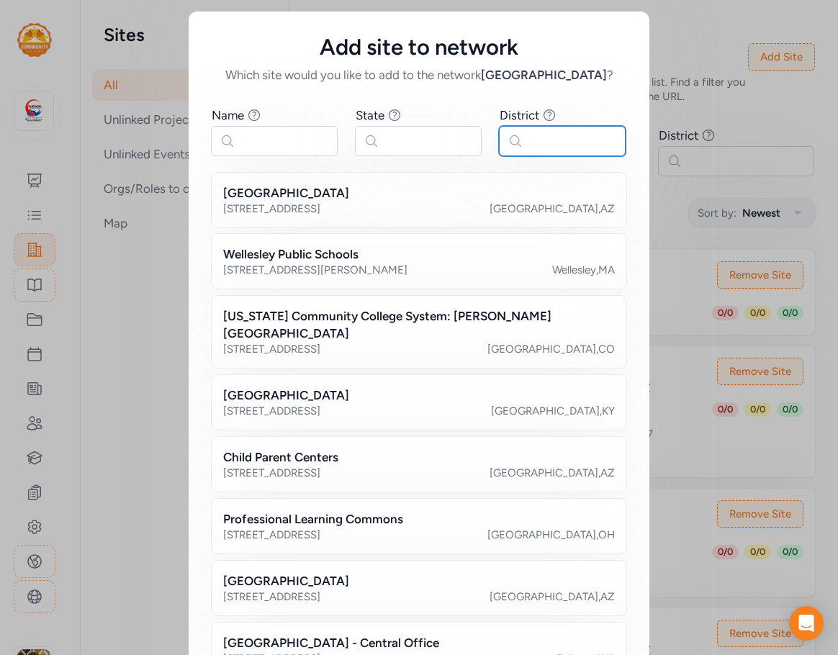
click at [569, 134] on input "text" at bounding box center [562, 141] width 127 height 30
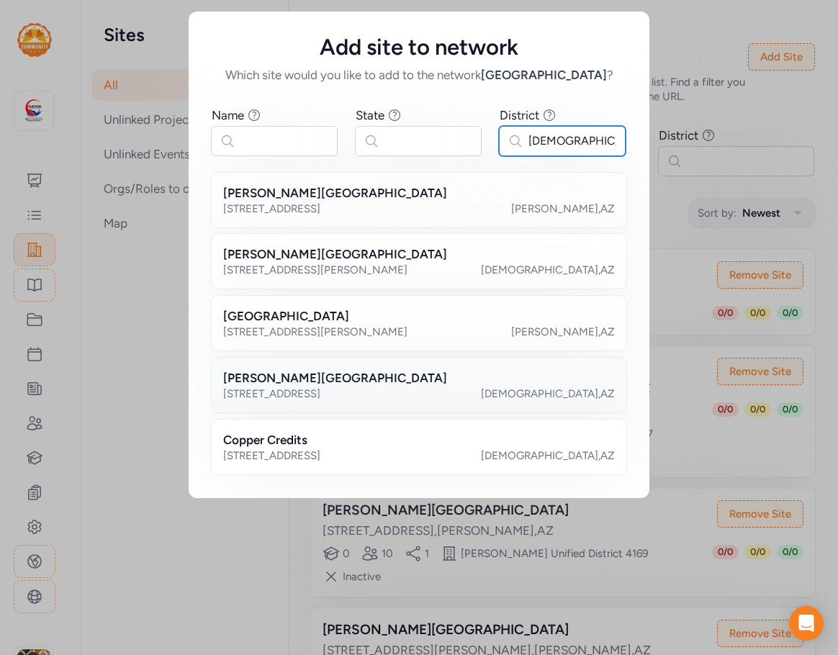
type input "[DEMOGRAPHIC_DATA]"
click at [341, 369] on div "[PERSON_NAME] Middle School [STREET_ADDRESS][PERSON_NAME]" at bounding box center [419, 385] width 416 height 56
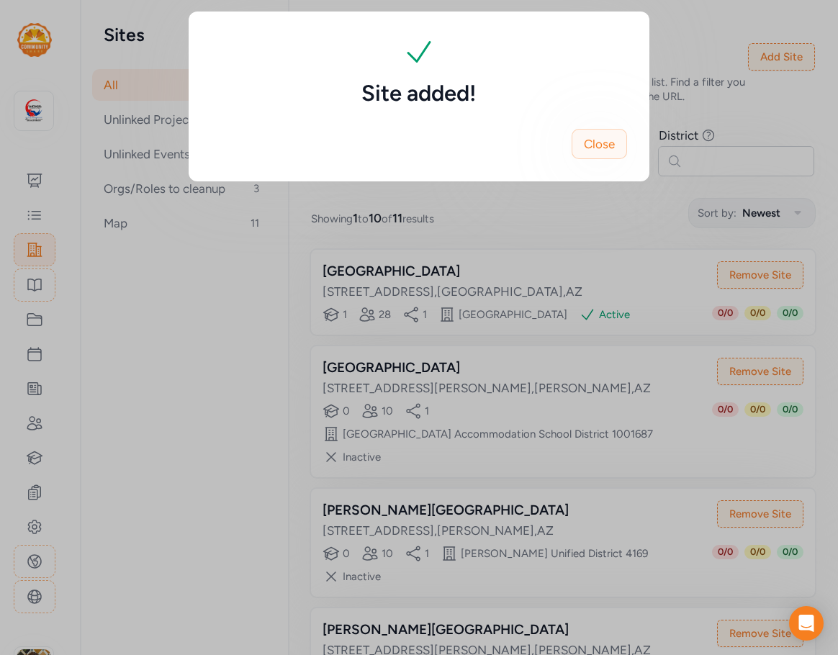
click at [607, 151] on span "Close" at bounding box center [599, 143] width 31 height 17
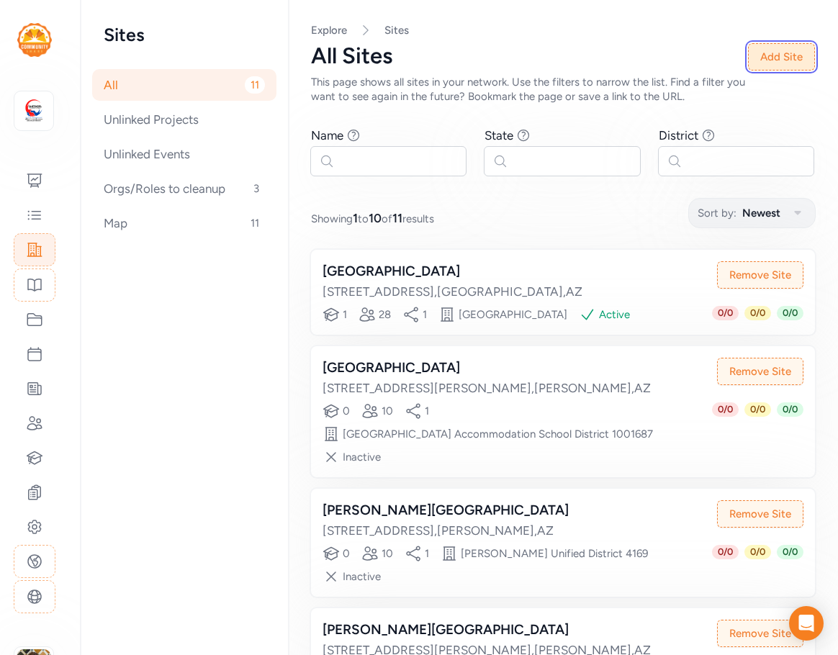
click at [774, 47] on button "Add Site" at bounding box center [781, 56] width 67 height 27
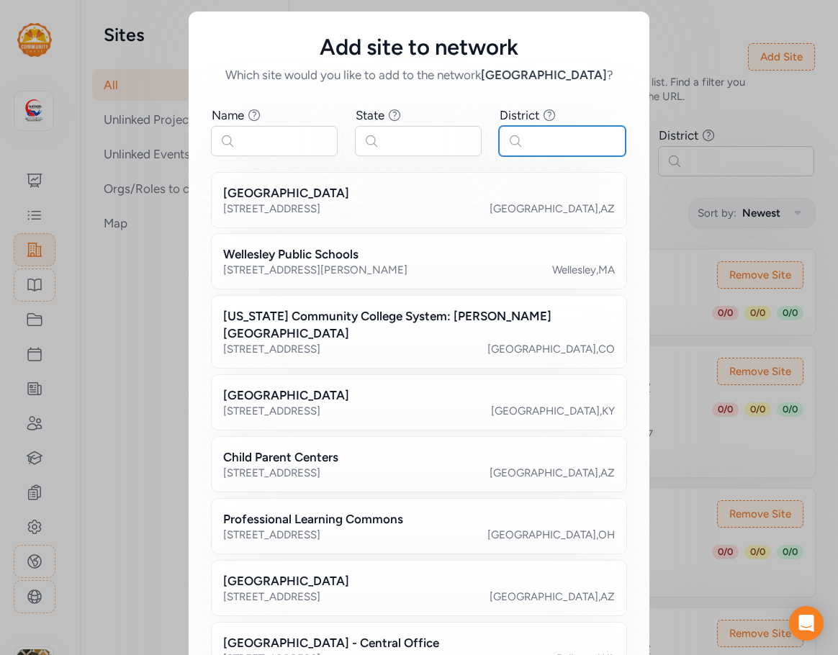
click at [555, 137] on input "text" at bounding box center [562, 141] width 127 height 30
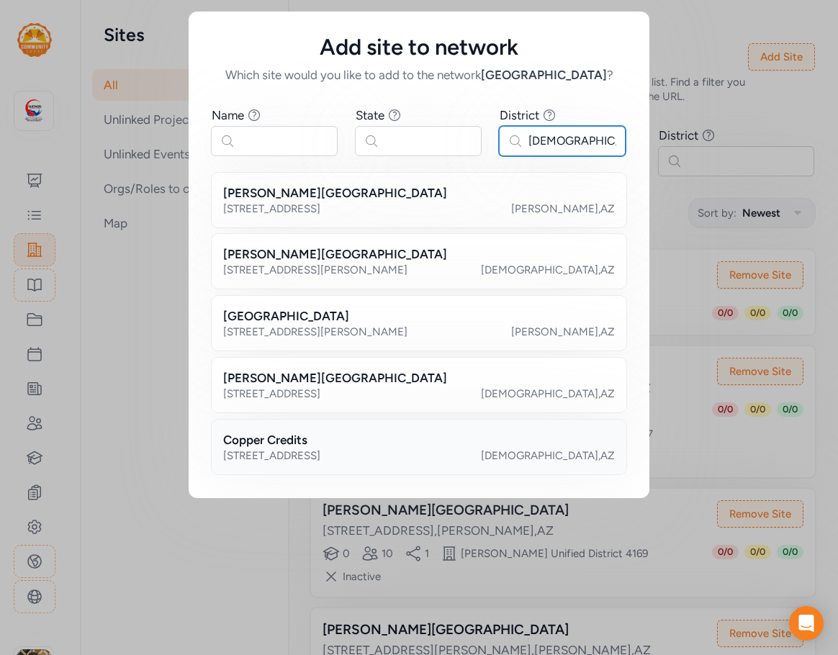
type input "[DEMOGRAPHIC_DATA]"
click at [364, 441] on div "Copper Credits" at bounding box center [419, 439] width 392 height 17
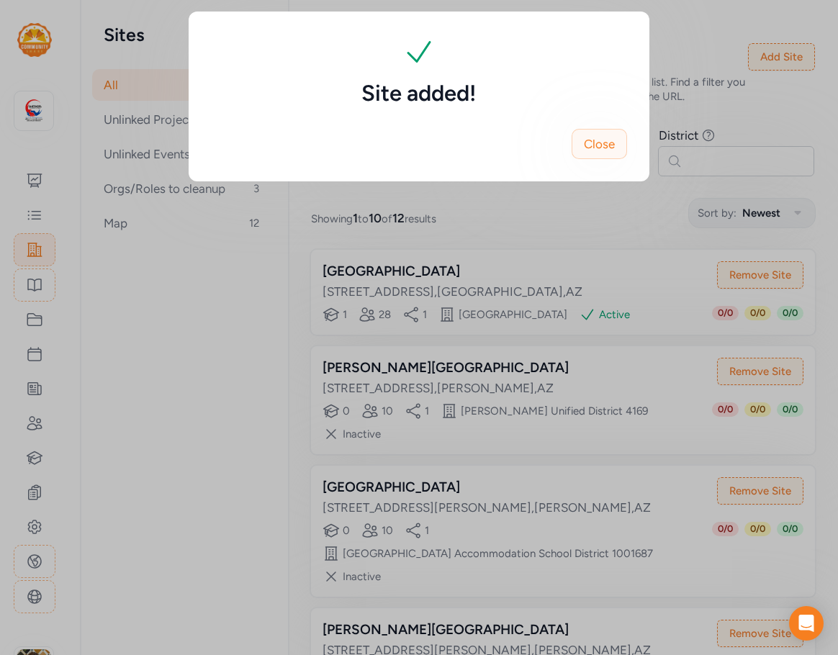
click at [608, 148] on span "Close" at bounding box center [599, 143] width 31 height 17
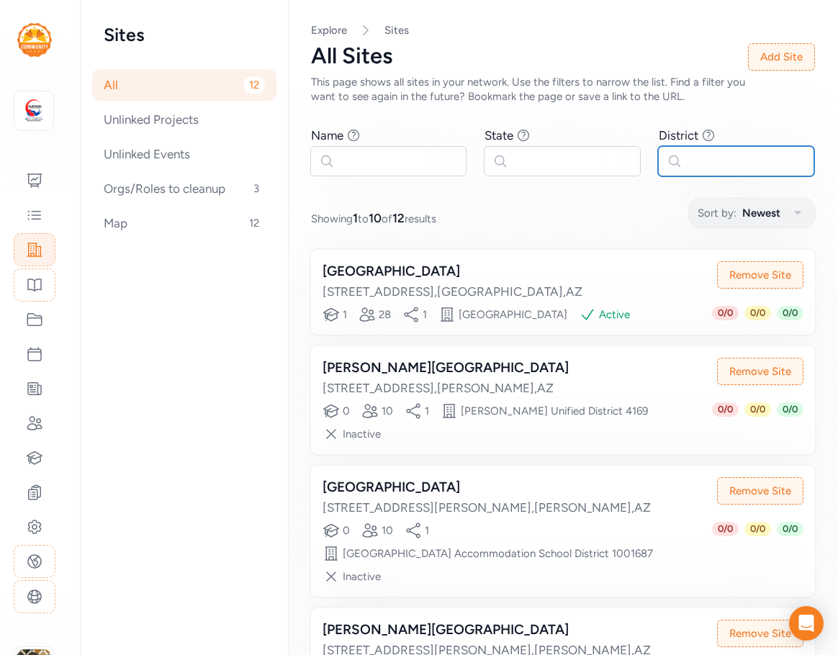
click at [694, 152] on input "text" at bounding box center [736, 161] width 156 height 30
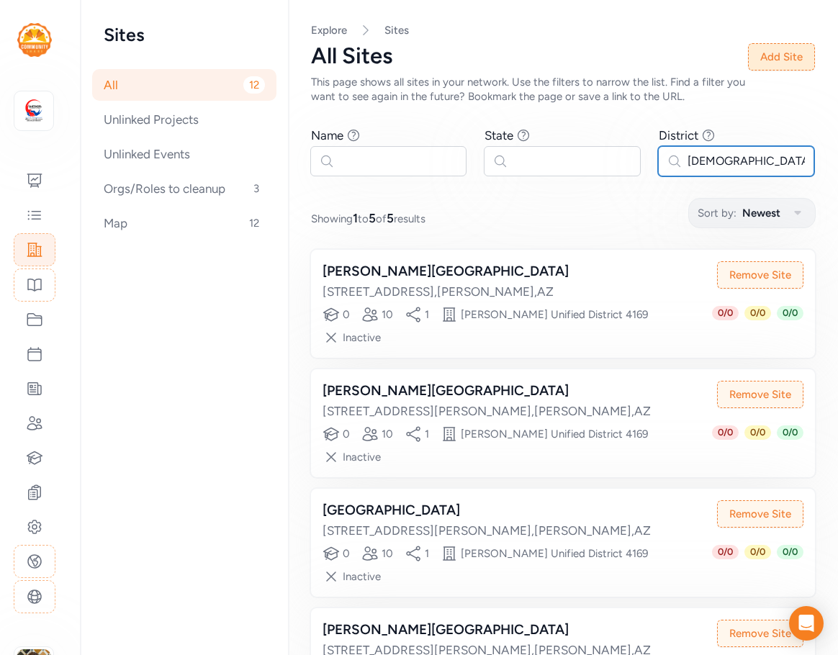
type input "[DEMOGRAPHIC_DATA]"
click at [776, 59] on button "Add Site" at bounding box center [781, 56] width 67 height 27
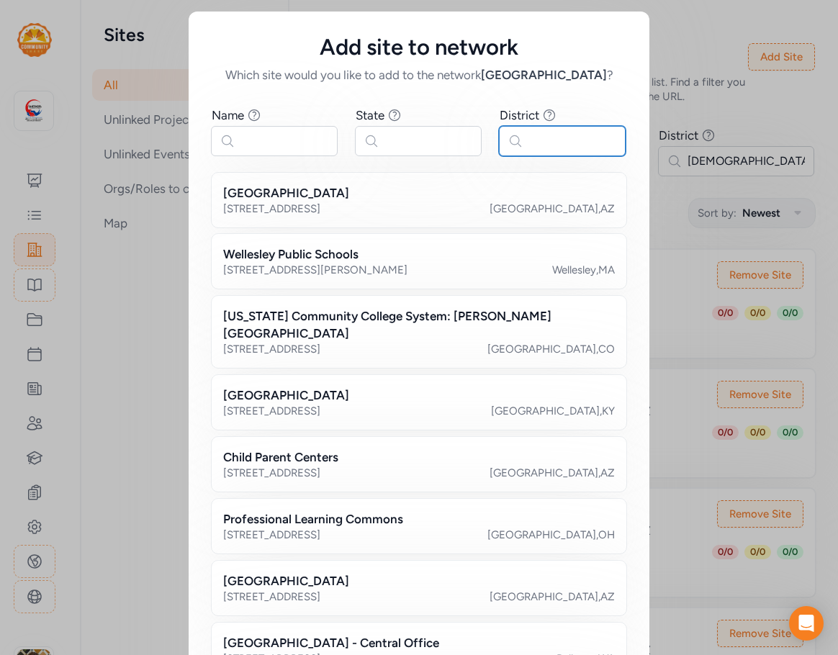
click at [533, 143] on input "text" at bounding box center [562, 141] width 127 height 30
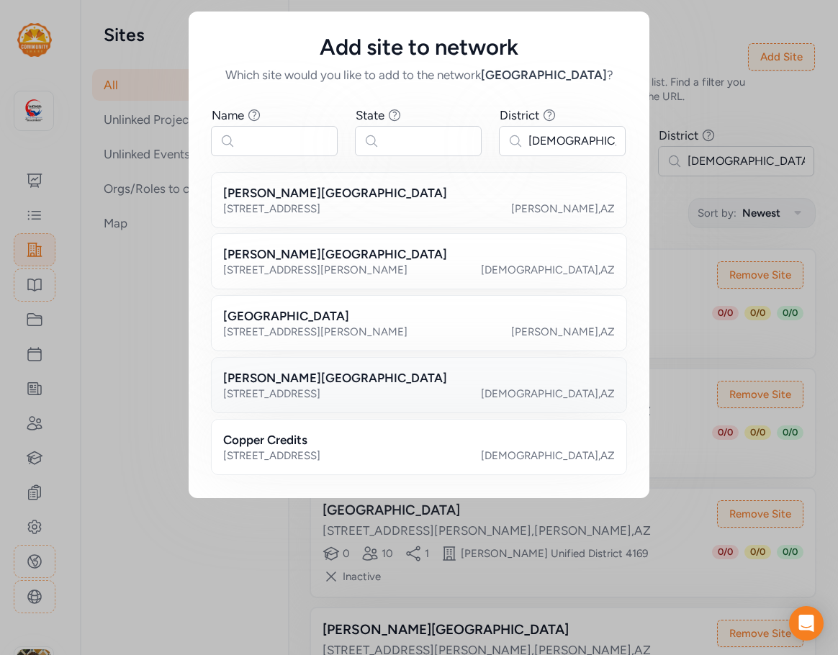
click at [338, 390] on div "[STREET_ADDRESS][PERSON_NAME]" at bounding box center [419, 394] width 392 height 14
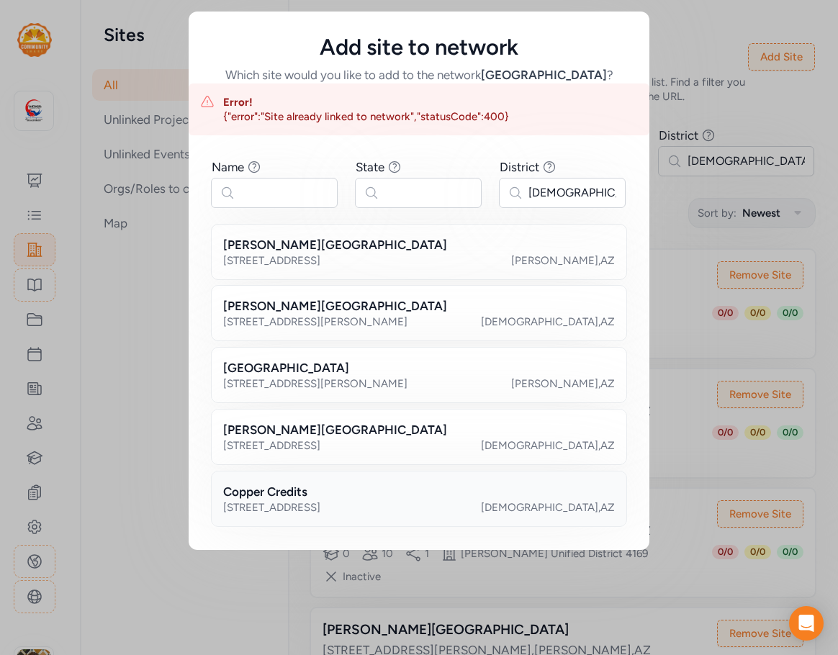
click at [318, 502] on div "[STREET_ADDRESS]" at bounding box center [271, 507] width 97 height 14
click at [297, 379] on div "[STREET_ADDRESS][PERSON_NAME][PERSON_NAME]" at bounding box center [419, 384] width 392 height 14
click at [288, 308] on h2 "[PERSON_NAME][GEOGRAPHIC_DATA]" at bounding box center [335, 305] width 224 height 17
click at [289, 256] on div "[STREET_ADDRESS]" at bounding box center [271, 260] width 97 height 14
drag, startPoint x: 581, startPoint y: 192, endPoint x: 475, endPoint y: 194, distance: 105.9
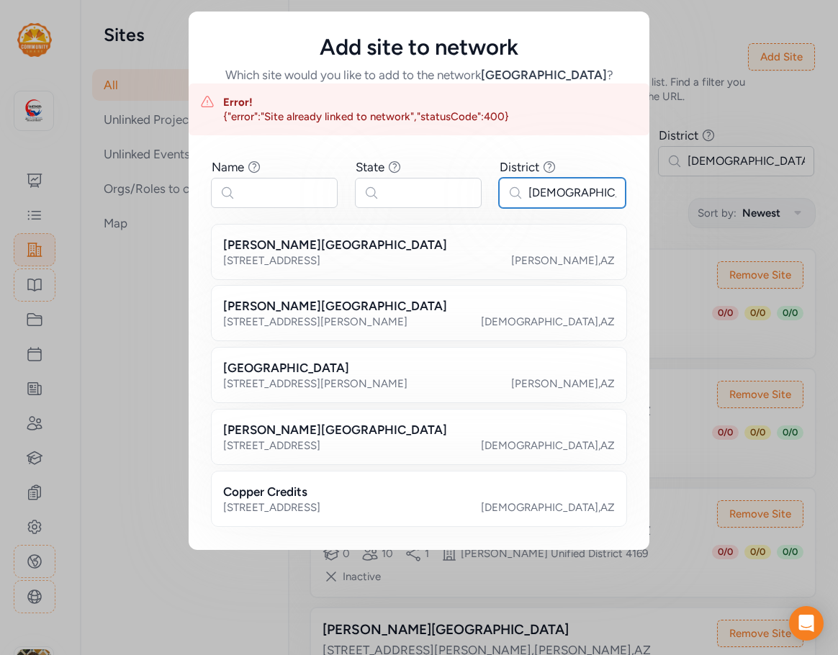
click at [475, 194] on div "Name Find sites with a name that contains the phrase you type. State Find sites…" at bounding box center [419, 182] width 415 height 49
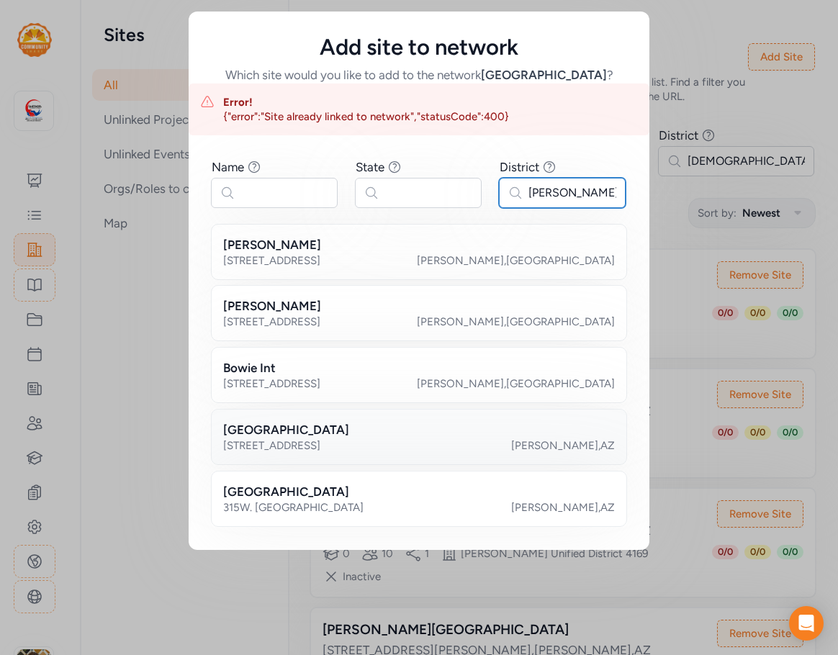
type input "[PERSON_NAME]"
click at [416, 432] on div "[GEOGRAPHIC_DATA]" at bounding box center [419, 429] width 392 height 17
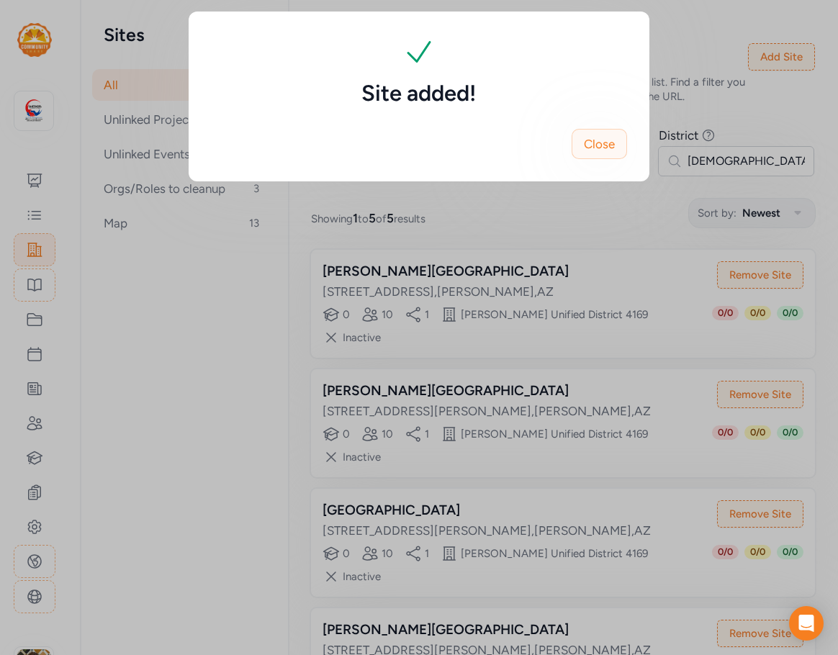
click at [609, 136] on span "Close" at bounding box center [599, 143] width 31 height 17
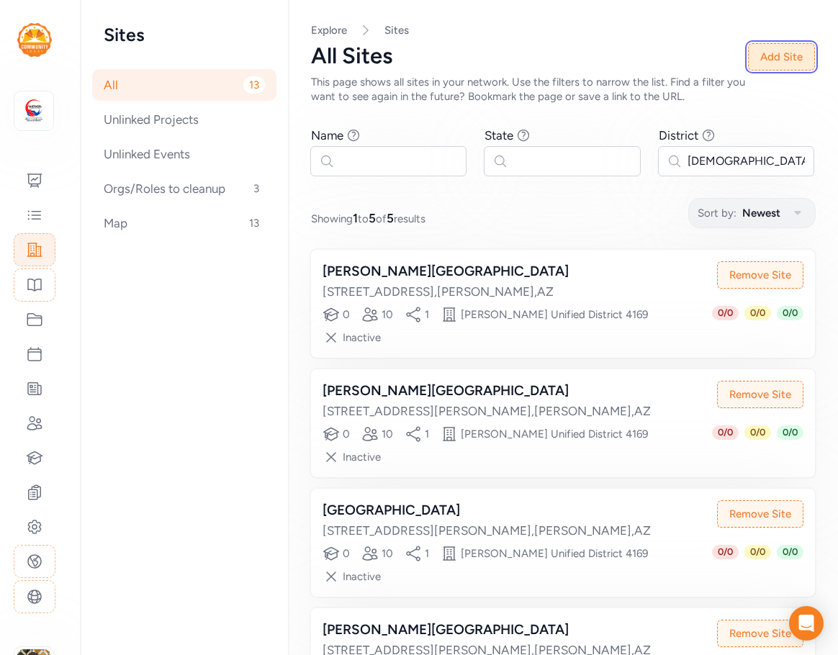
click at [756, 48] on button "Add Site" at bounding box center [781, 56] width 67 height 27
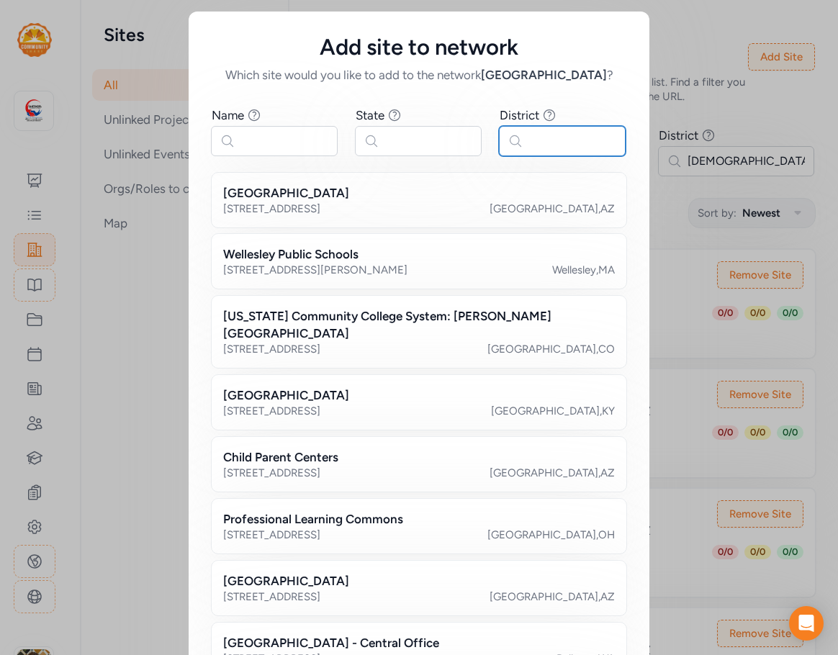
click at [547, 135] on input "text" at bounding box center [562, 141] width 127 height 30
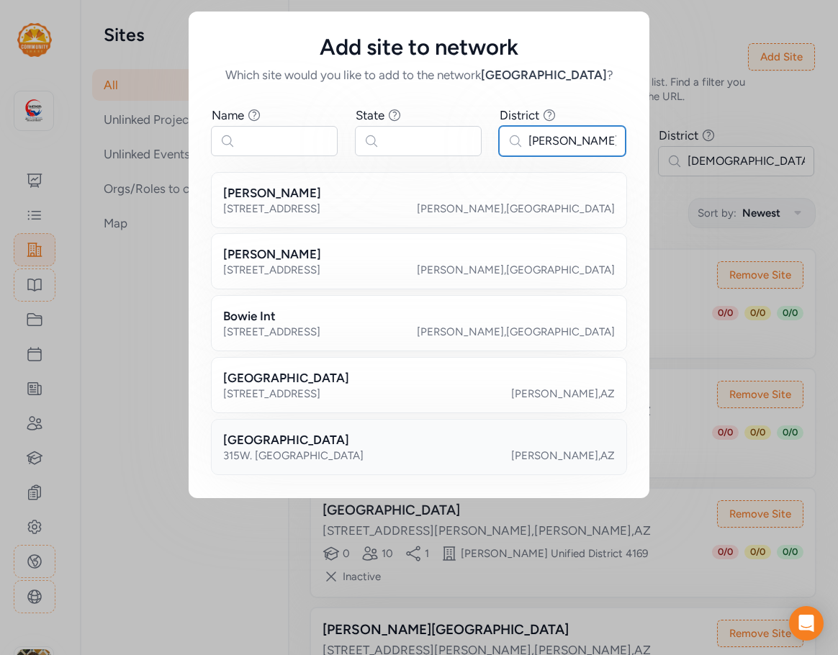
type input "[PERSON_NAME]"
click at [362, 468] on div "[GEOGRAPHIC_DATA] 315W. [GEOGRAPHIC_DATA] , [GEOGRAPHIC_DATA]" at bounding box center [419, 447] width 416 height 56
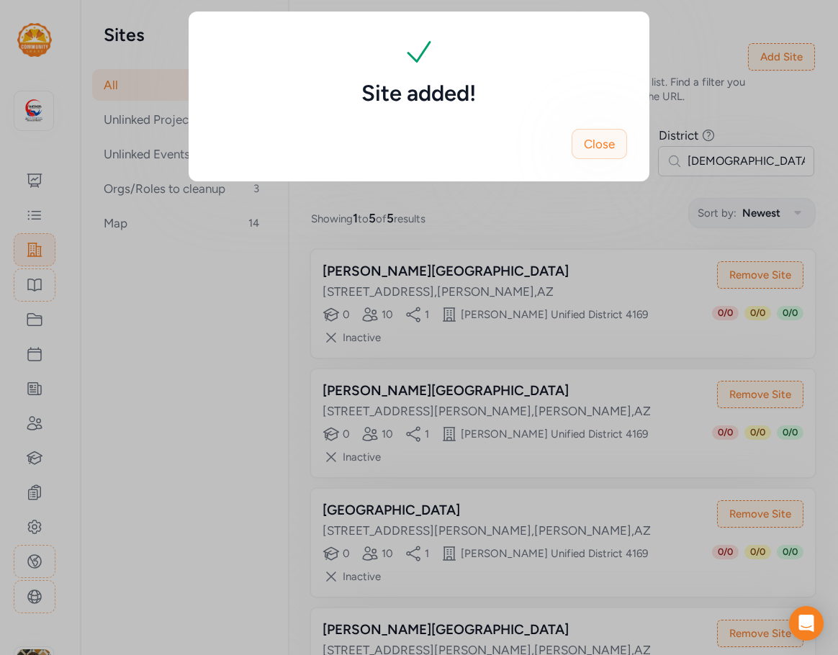
click at [621, 145] on button "Close" at bounding box center [599, 144] width 55 height 30
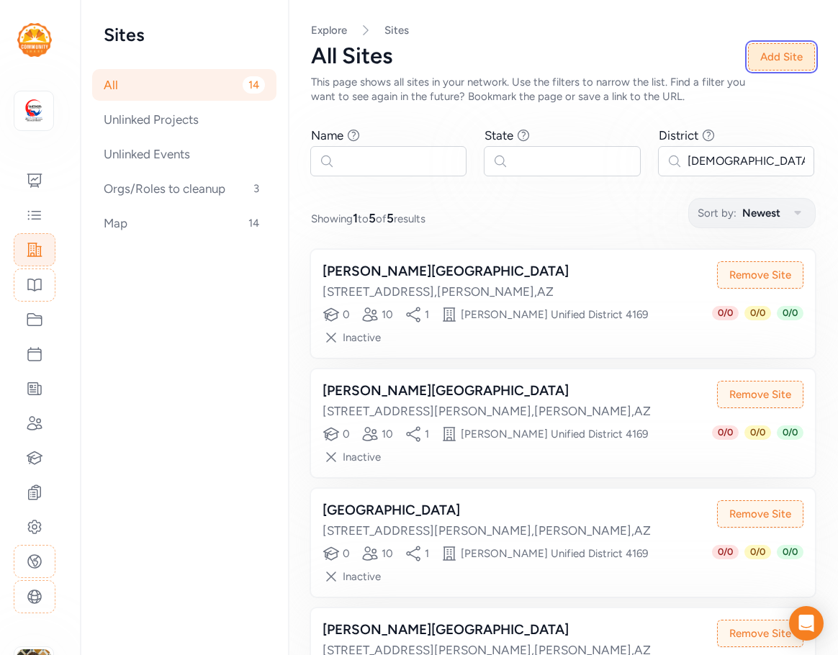
click at [773, 56] on button "Add Site" at bounding box center [781, 56] width 67 height 27
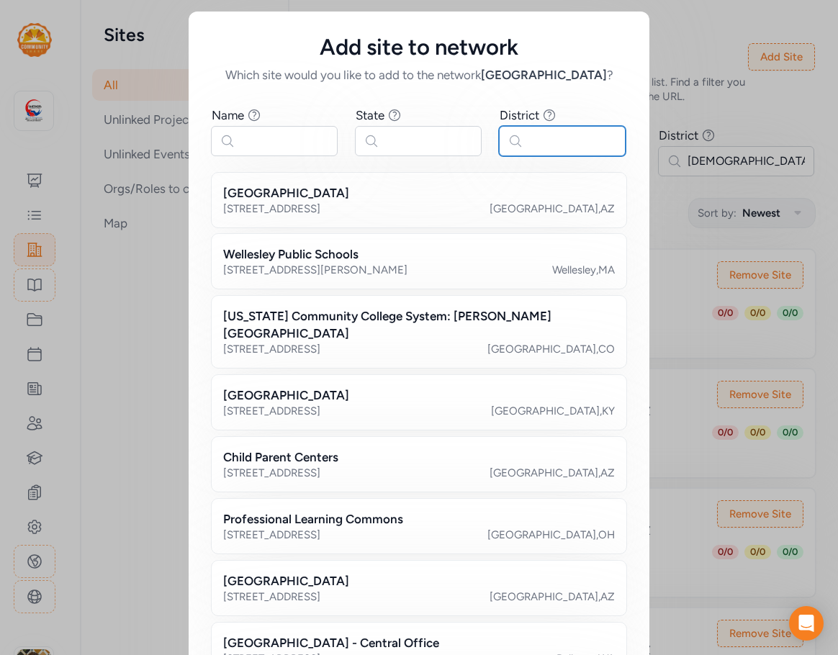
click at [573, 140] on input "text" at bounding box center [562, 141] width 127 height 30
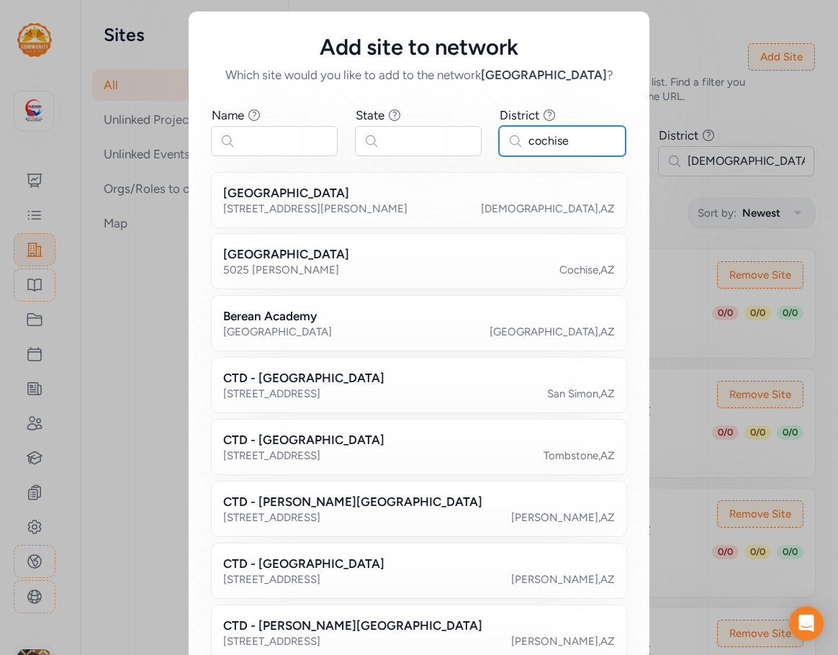
type input "cochise"
click at [385, 144] on input "text" at bounding box center [418, 141] width 127 height 30
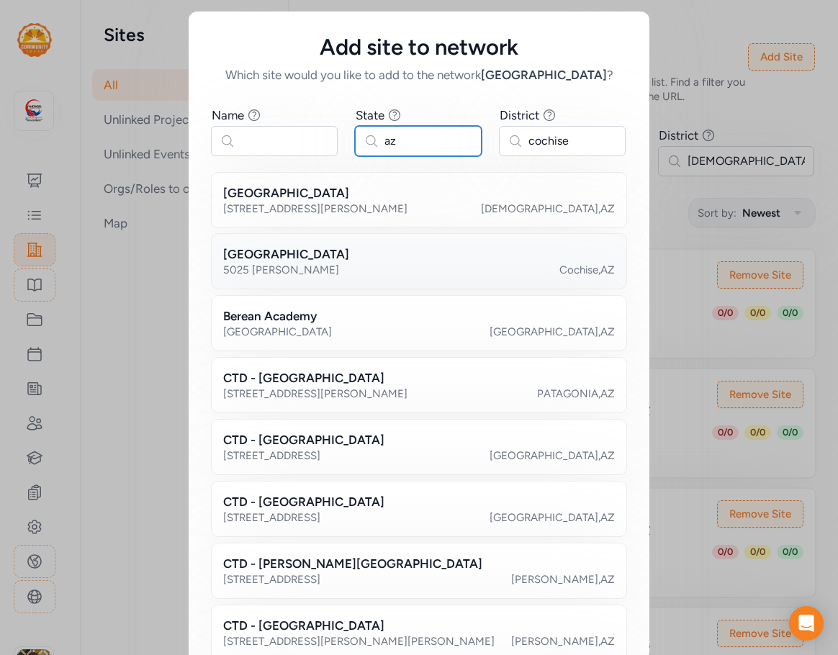
type input "az"
click at [310, 260] on h2 "[GEOGRAPHIC_DATA]" at bounding box center [286, 254] width 126 height 17
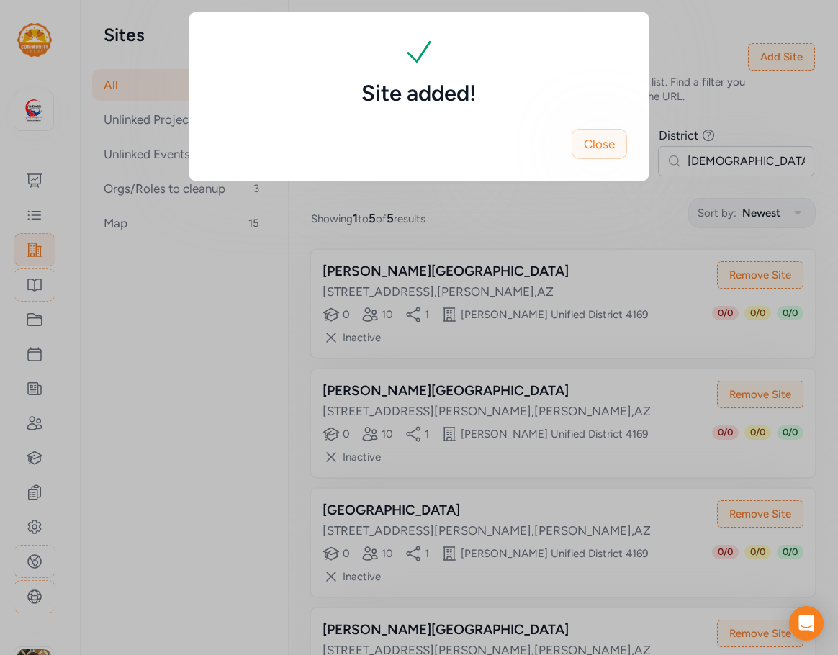
click at [616, 149] on button "Close" at bounding box center [599, 144] width 55 height 30
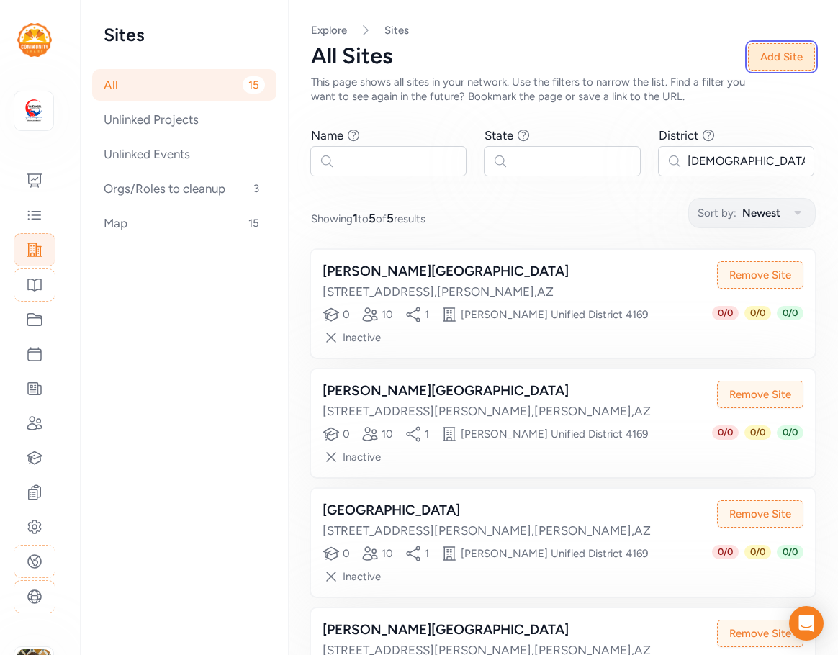
click at [787, 53] on button "Add Site" at bounding box center [781, 56] width 67 height 27
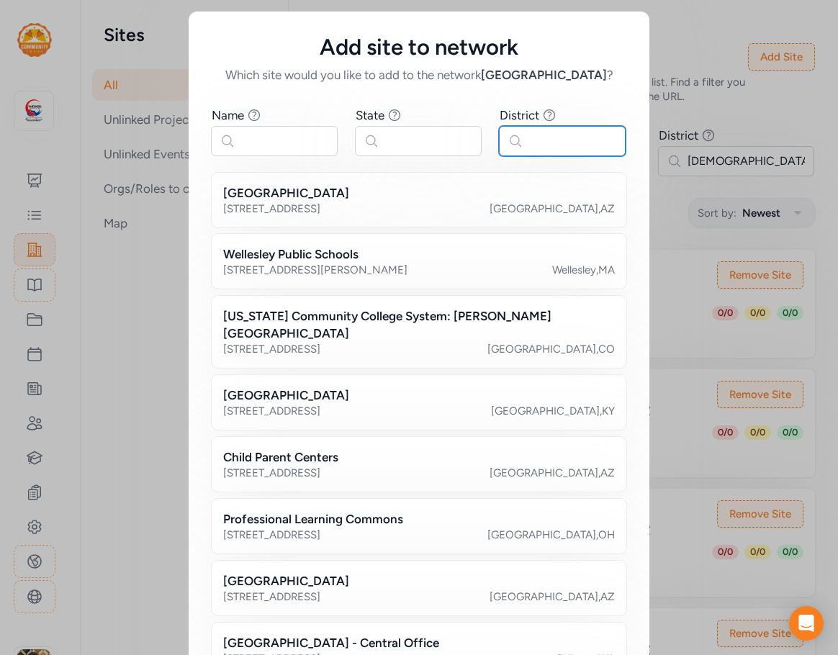
click at [549, 148] on input "text" at bounding box center [562, 141] width 127 height 30
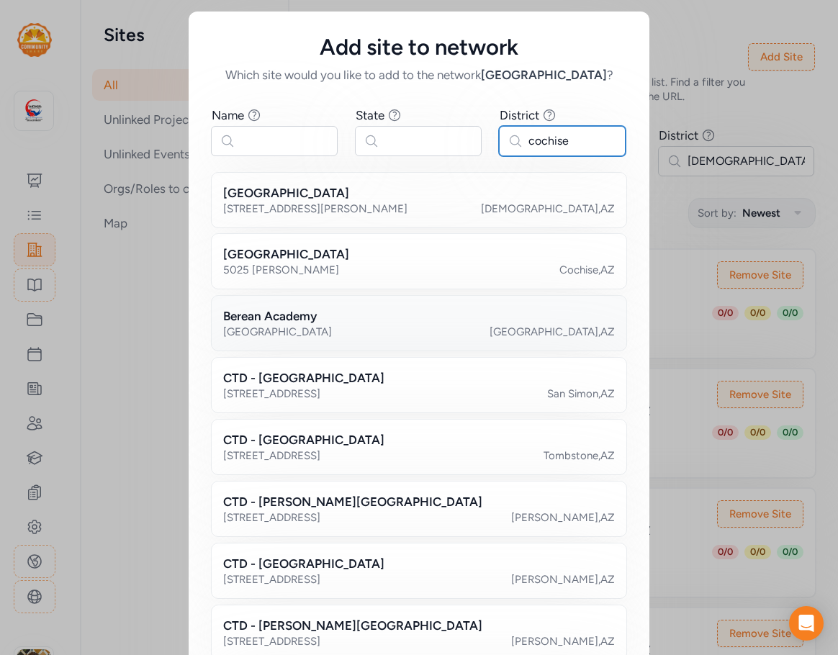
type input "cochise"
click at [305, 322] on h2 "Berean Academy" at bounding box center [270, 315] width 94 height 17
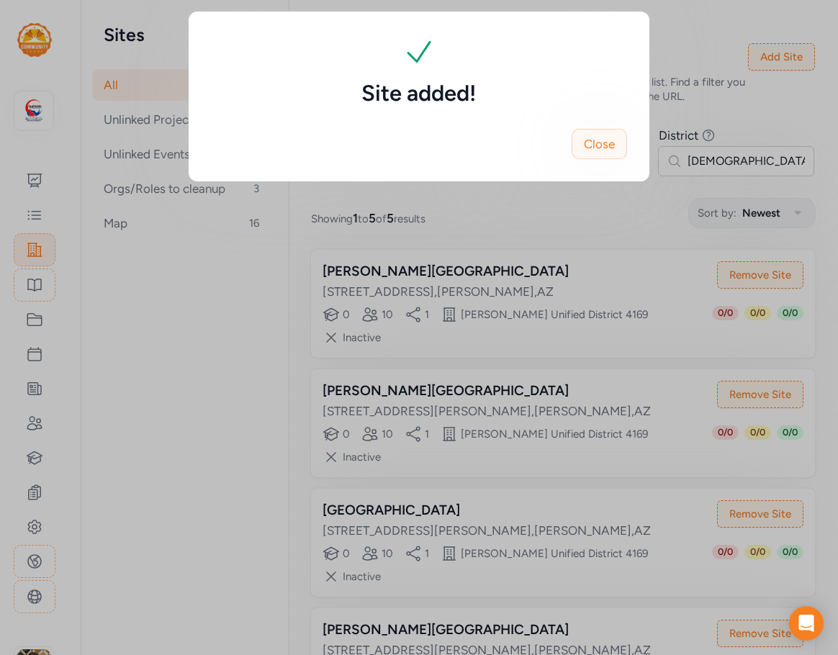
click at [610, 148] on span "Close" at bounding box center [599, 143] width 31 height 17
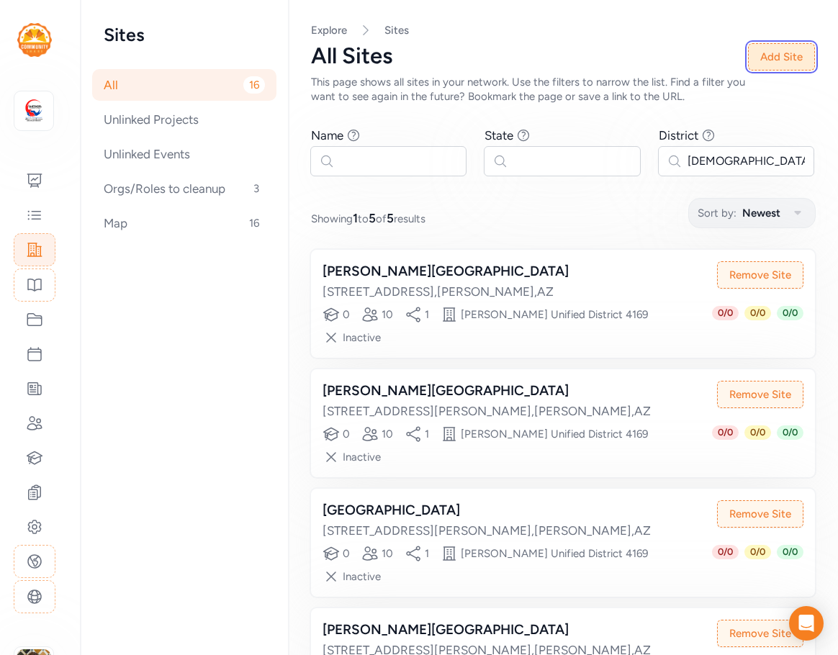
click at [791, 58] on button "Add Site" at bounding box center [781, 56] width 67 height 27
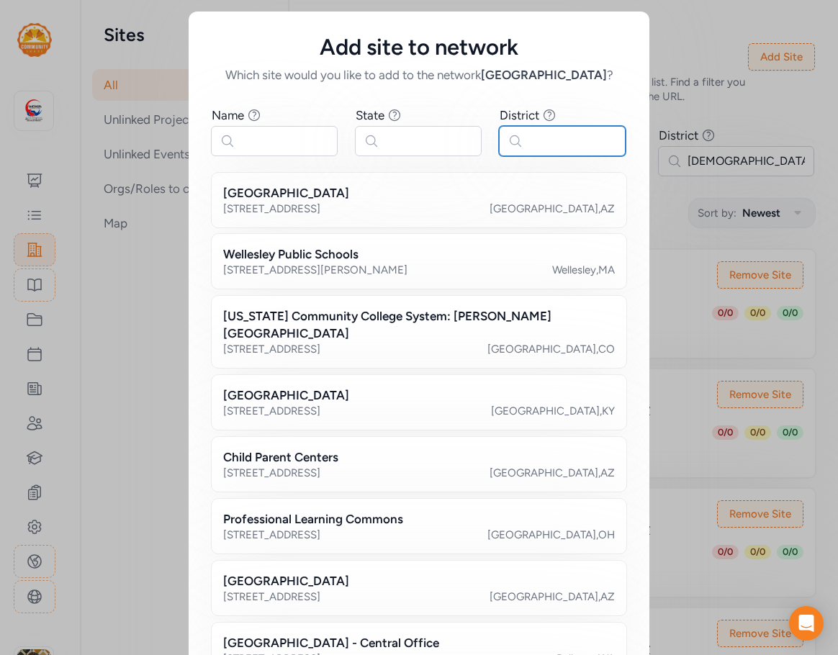
click at [541, 148] on input "text" at bounding box center [562, 141] width 127 height 30
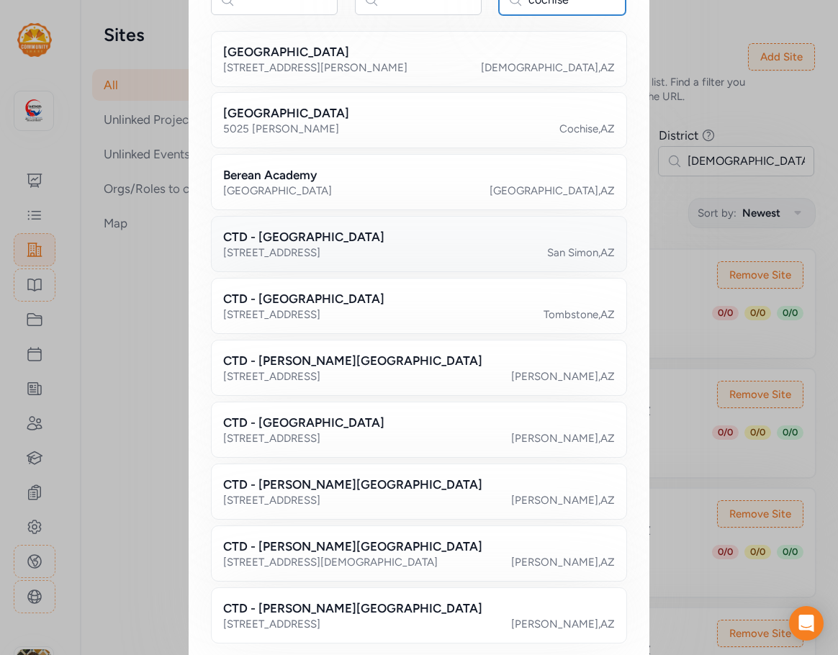
scroll to position [164, 0]
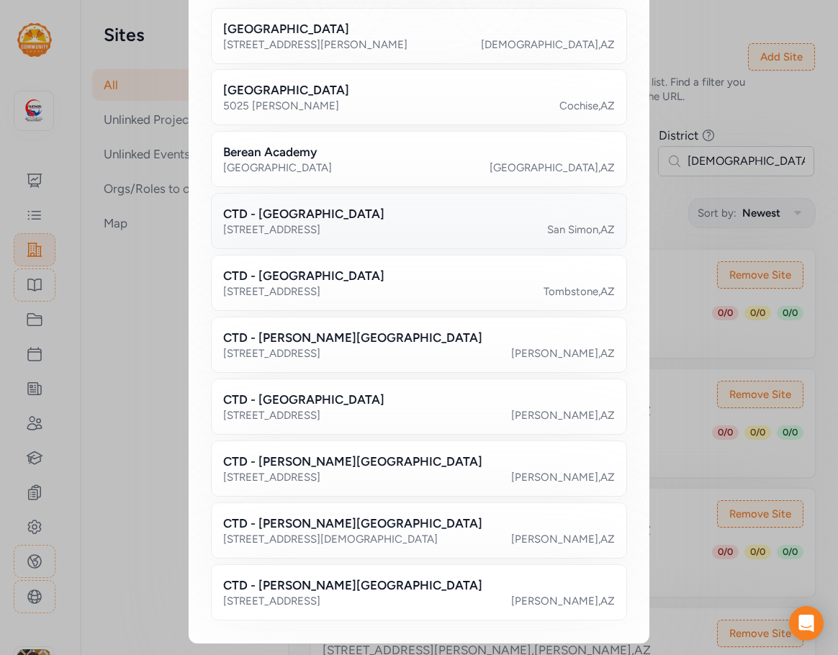
type input "cochise"
click at [401, 226] on div "[STREET_ADDRESS]" at bounding box center [419, 230] width 392 height 14
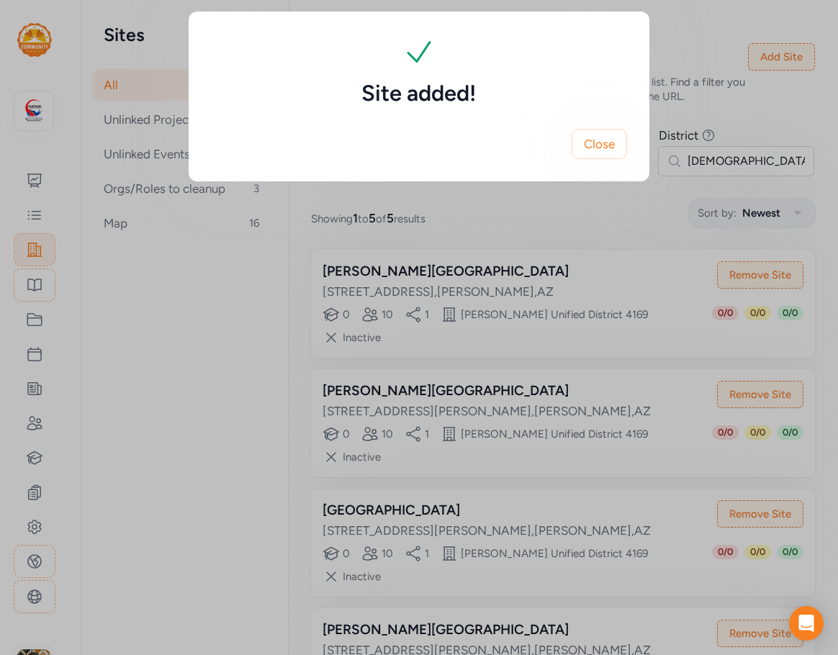
scroll to position [0, 0]
click at [603, 150] on span "Close" at bounding box center [599, 143] width 31 height 17
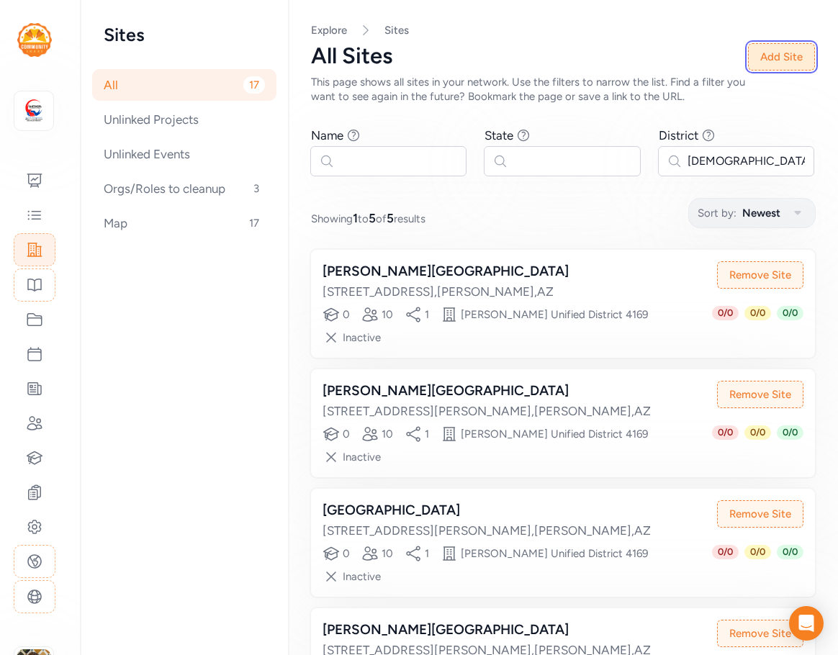
click at [775, 53] on button "Add Site" at bounding box center [781, 56] width 67 height 27
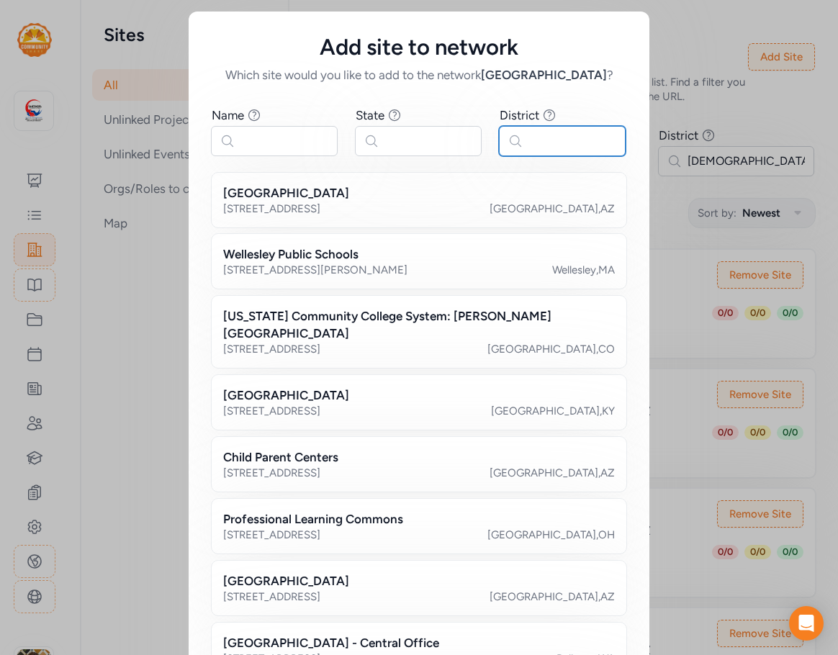
click at [567, 134] on input "text" at bounding box center [562, 141] width 127 height 30
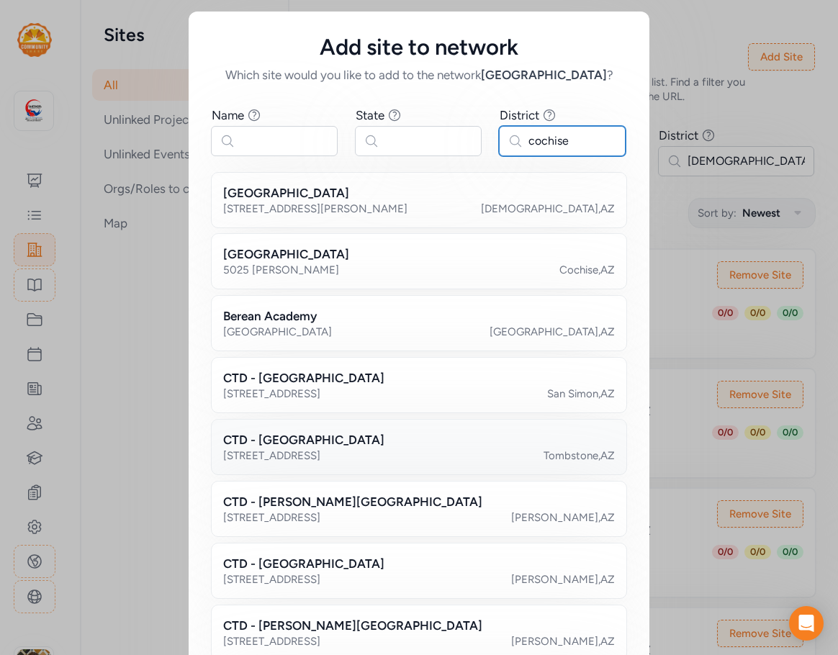
type input "cochise"
click at [348, 442] on h2 "CTD - [GEOGRAPHIC_DATA]" at bounding box center [303, 439] width 161 height 17
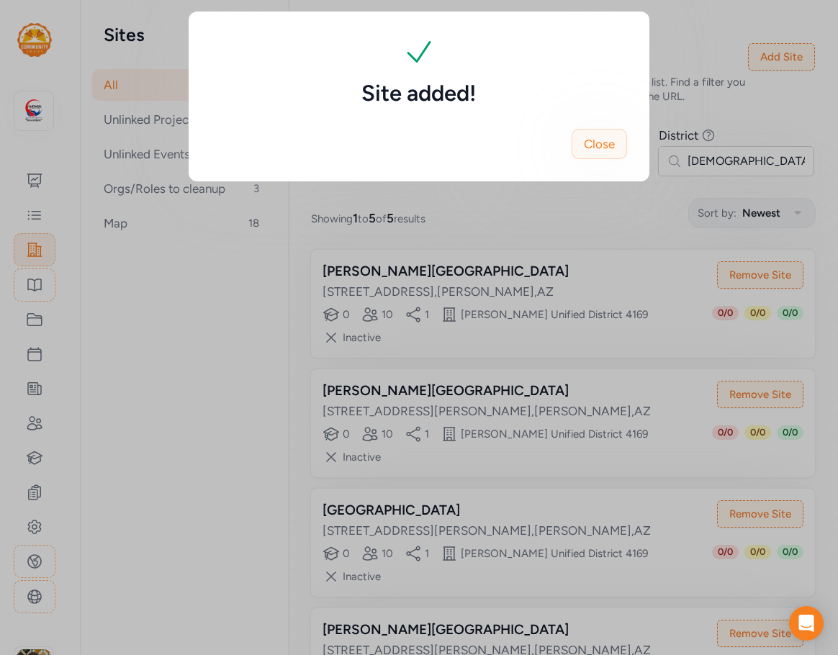
click at [609, 143] on span "Close" at bounding box center [599, 143] width 31 height 17
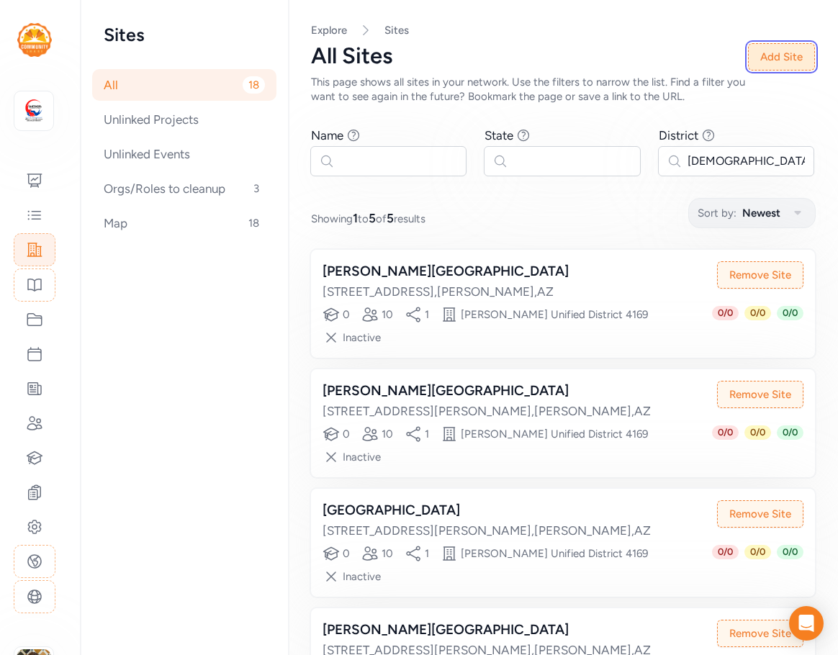
click at [795, 59] on button "Add Site" at bounding box center [781, 56] width 67 height 27
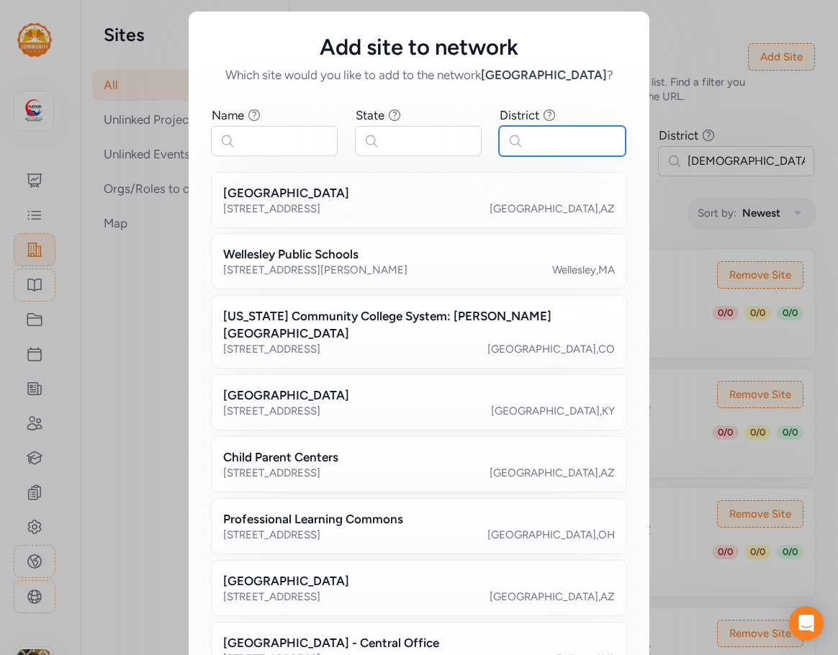
click at [534, 141] on input "text" at bounding box center [562, 141] width 127 height 30
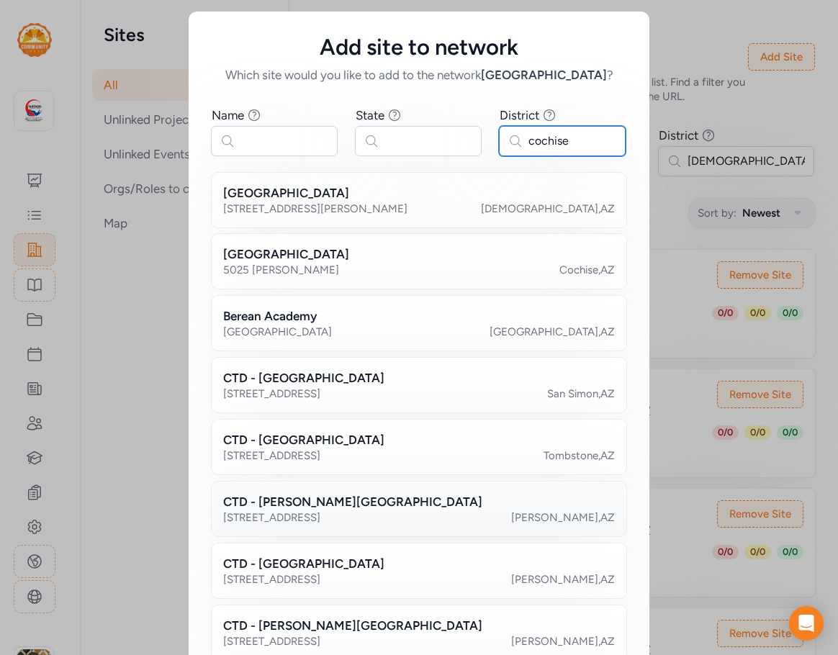
type input "cochise"
click at [377, 491] on div "CTD - [PERSON_NAME][GEOGRAPHIC_DATA] [STREET_ADDRESS][PERSON_NAME]" at bounding box center [419, 509] width 416 height 56
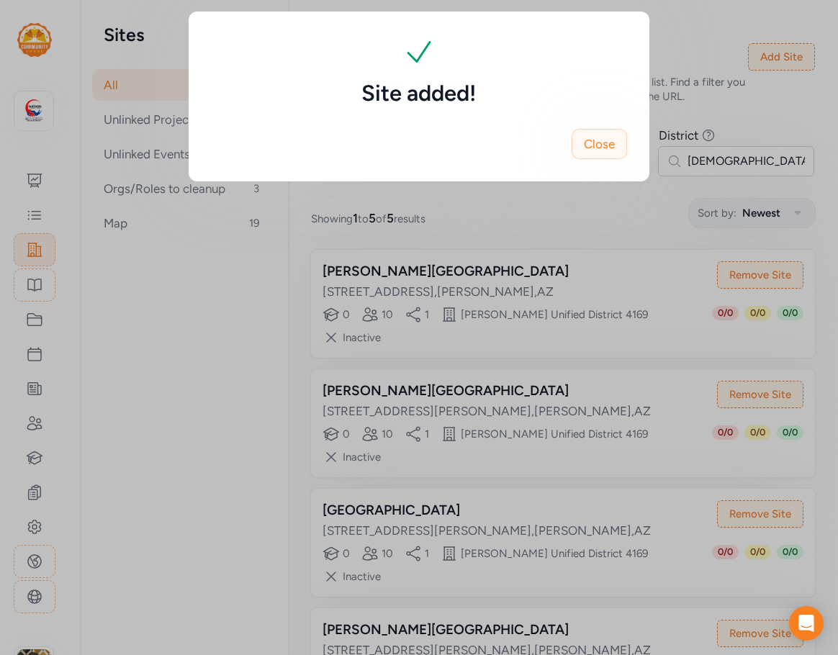
click at [598, 141] on span "Close" at bounding box center [599, 143] width 31 height 17
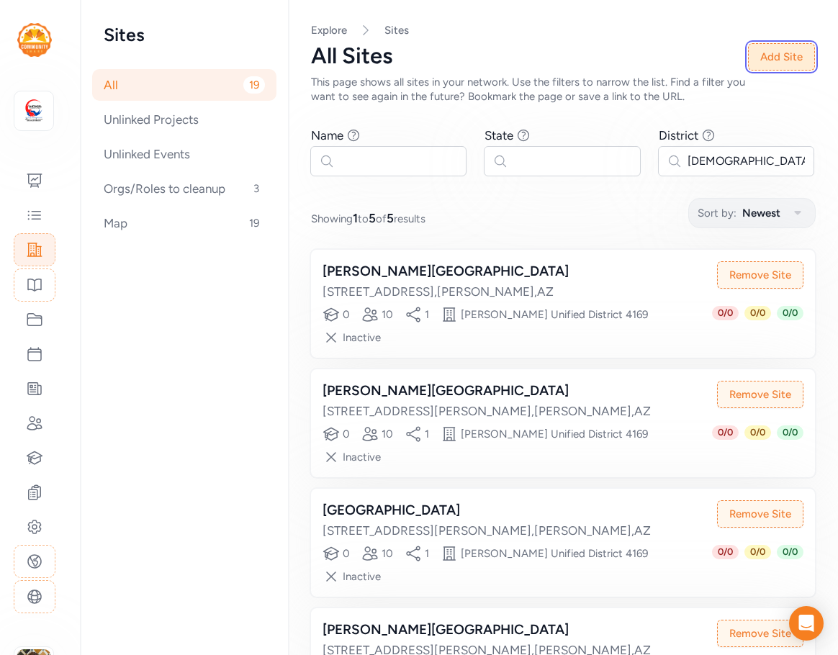
click at [786, 54] on button "Add Site" at bounding box center [781, 56] width 67 height 27
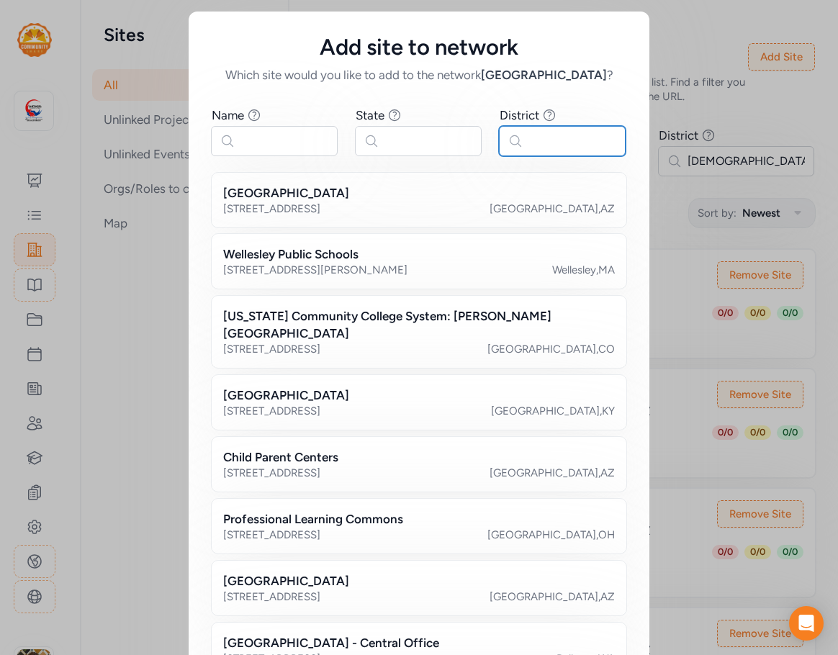
click at [532, 141] on input "text" at bounding box center [562, 141] width 127 height 30
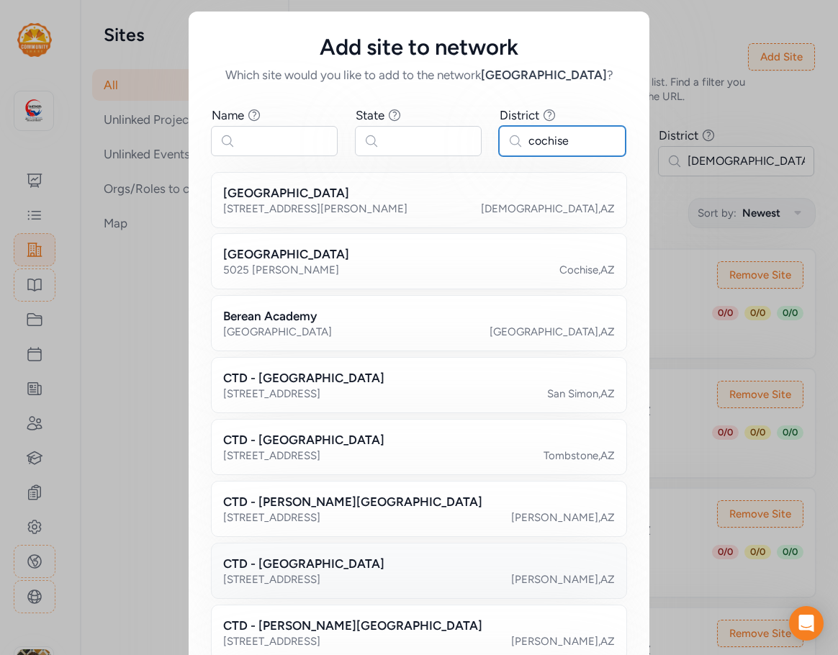
type input "cochise"
click at [378, 560] on div "CTD - [GEOGRAPHIC_DATA]" at bounding box center [419, 563] width 392 height 17
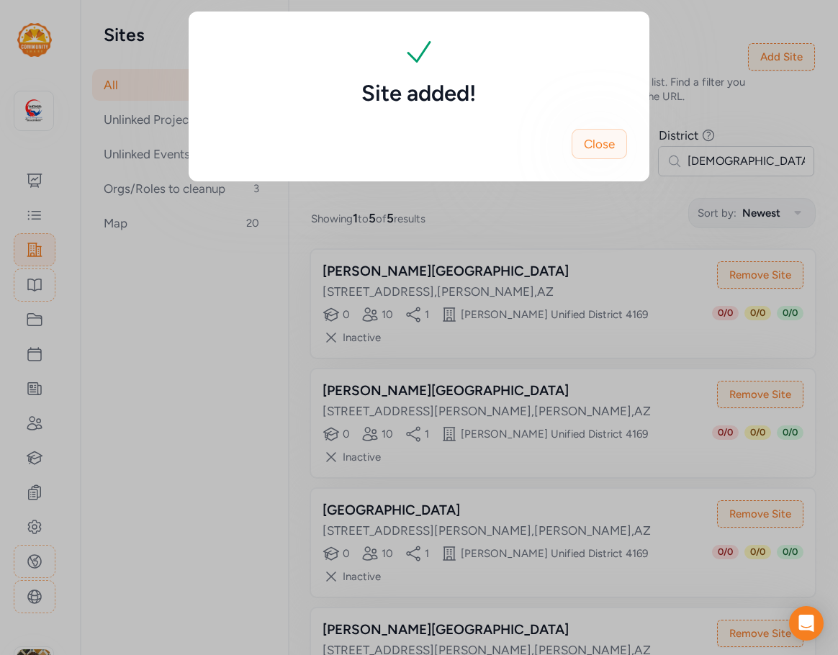
click at [614, 151] on span "Close" at bounding box center [599, 143] width 31 height 17
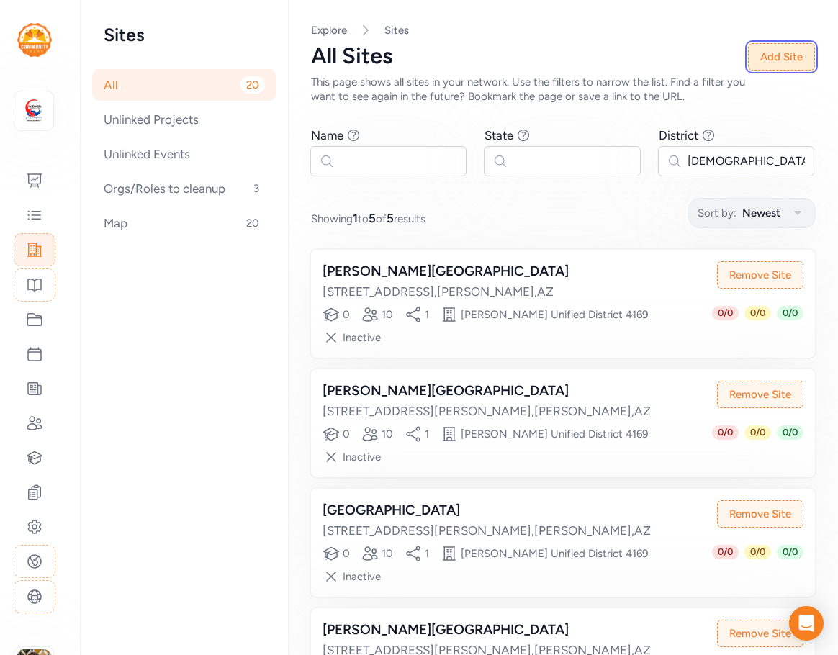
click at [791, 64] on button "Add Site" at bounding box center [781, 56] width 67 height 27
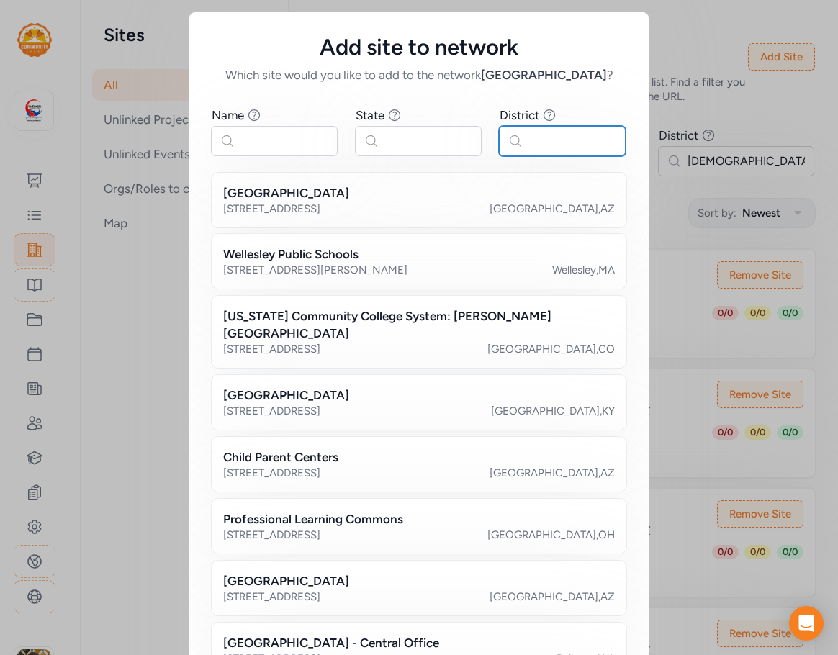
click at [549, 136] on input "text" at bounding box center [562, 141] width 127 height 30
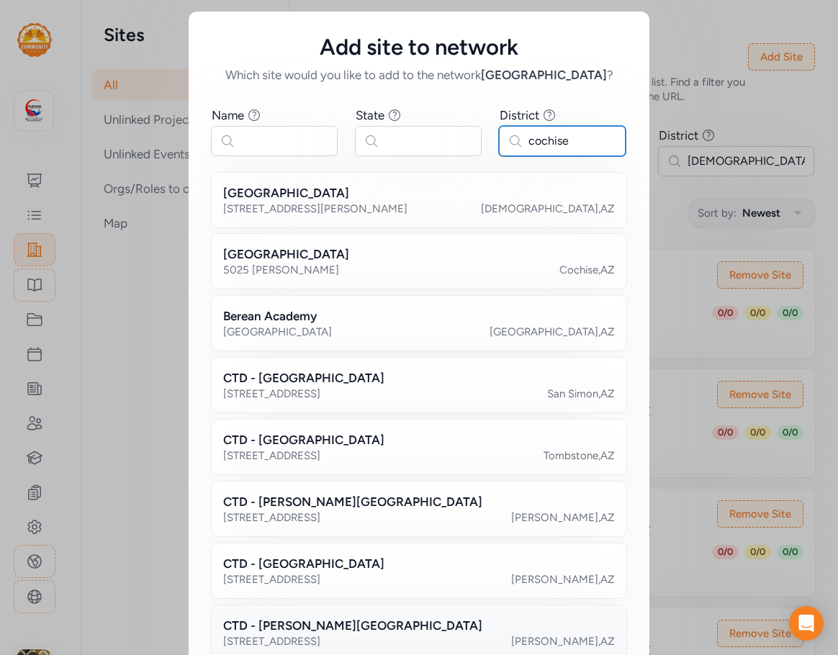
type input "cochise"
click at [374, 629] on div "CTD - [PERSON_NAME][GEOGRAPHIC_DATA]" at bounding box center [419, 625] width 392 height 17
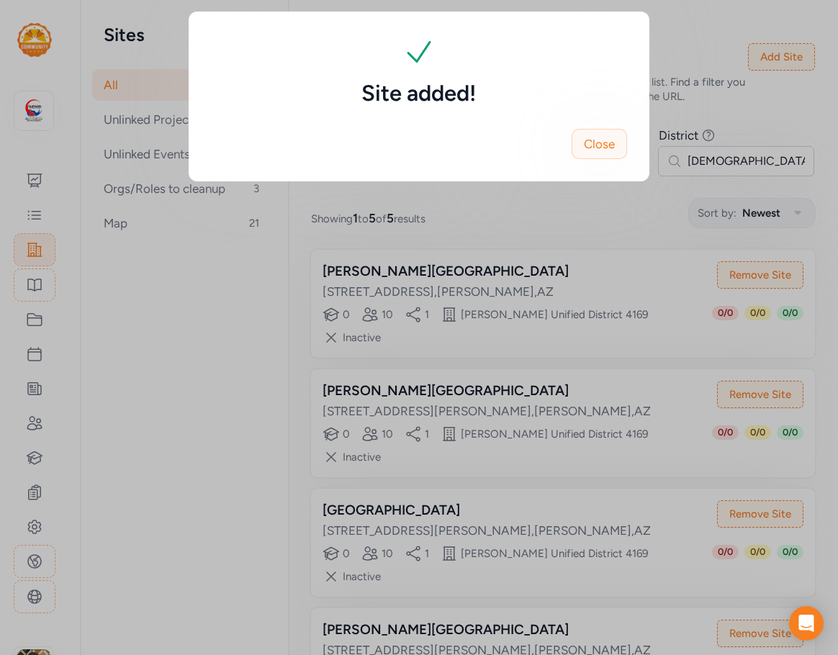
click at [599, 137] on span "Close" at bounding box center [599, 143] width 31 height 17
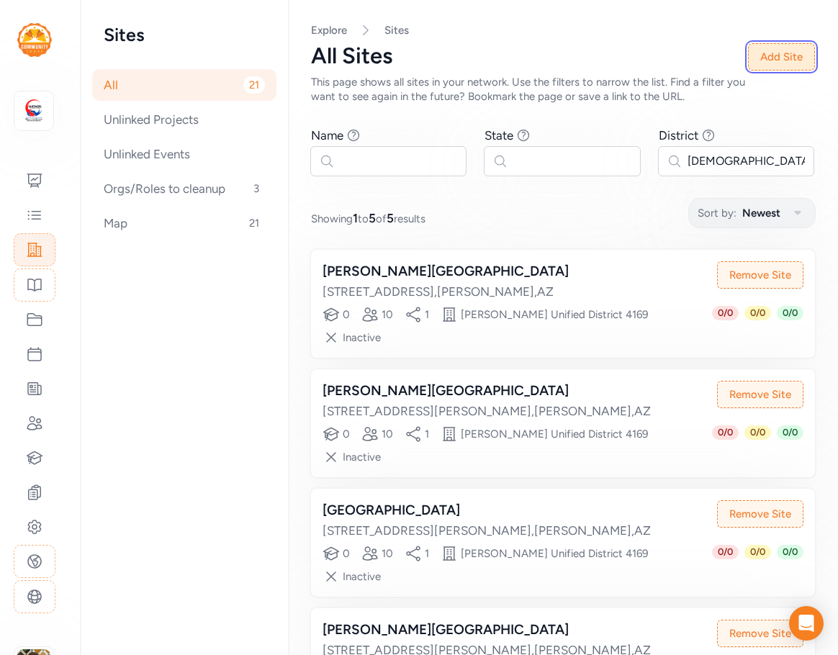
click at [767, 60] on button "Add Site" at bounding box center [781, 56] width 67 height 27
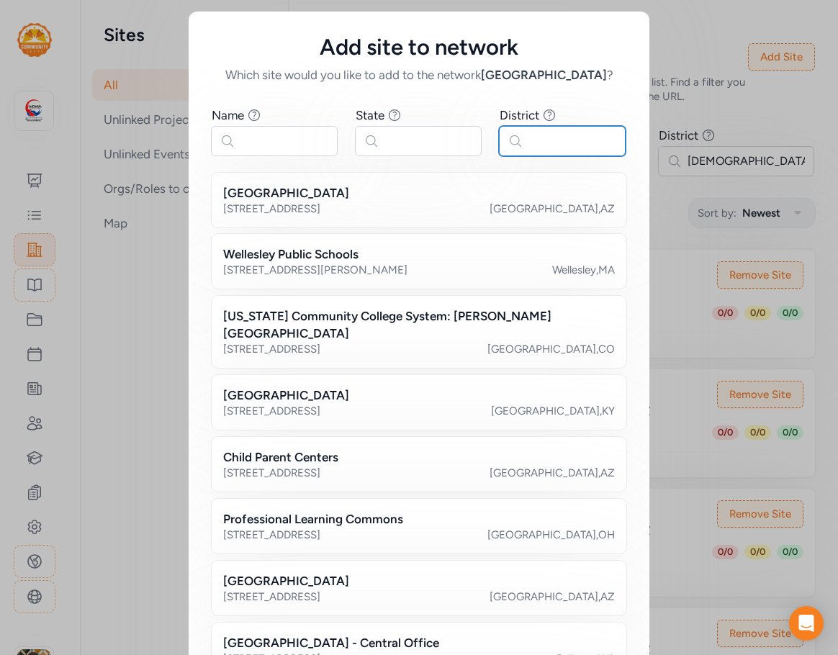
click at [531, 135] on input "text" at bounding box center [562, 141] width 127 height 30
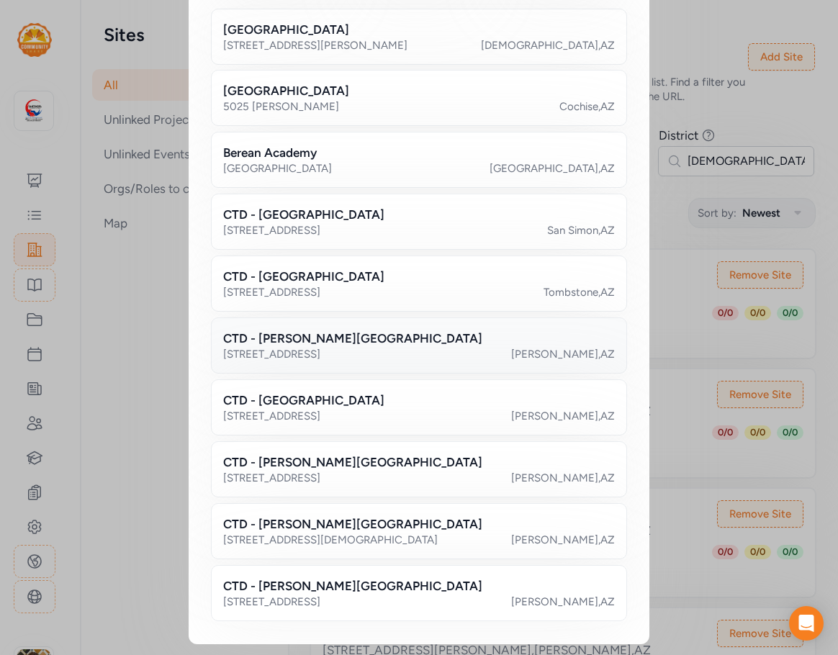
scroll to position [164, 0]
type input "cochise"
click at [369, 526] on div "CTD - [PERSON_NAME][GEOGRAPHIC_DATA]" at bounding box center [419, 523] width 392 height 17
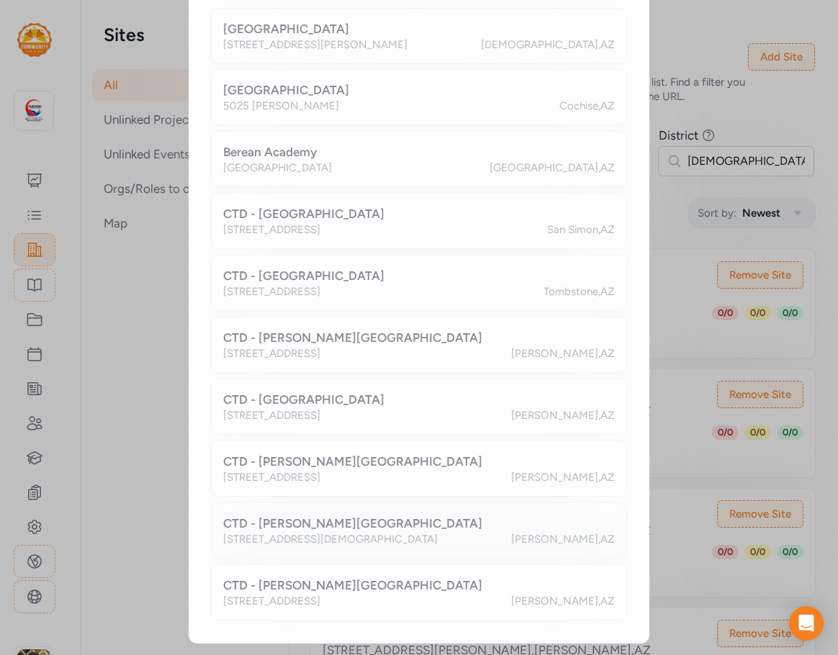
scroll to position [0, 0]
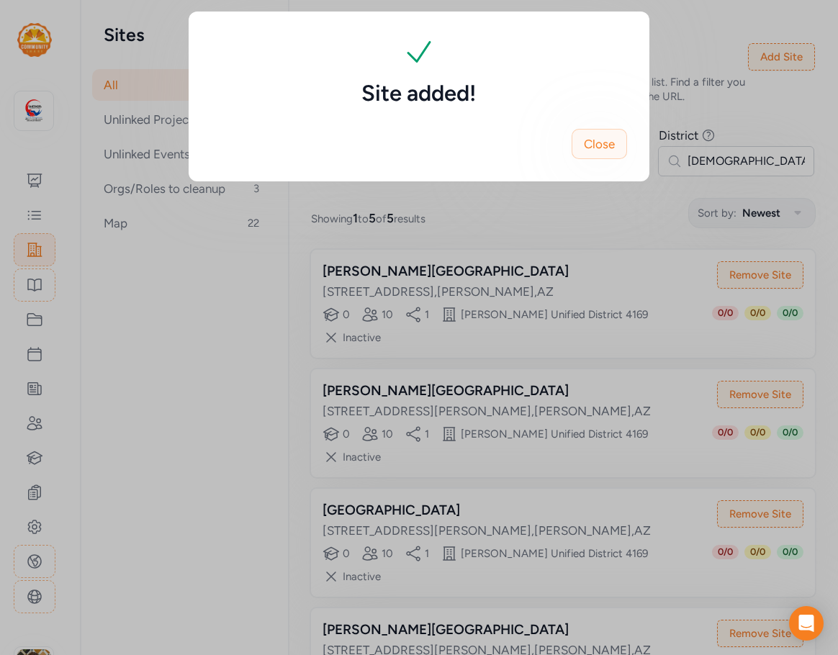
click at [598, 153] on button "Close" at bounding box center [599, 144] width 55 height 30
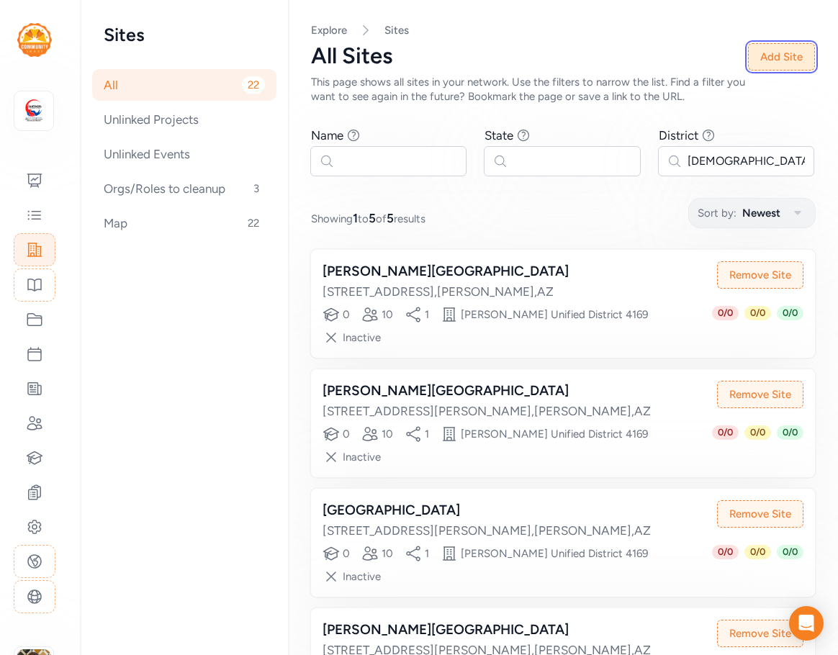
click at [771, 58] on button "Add Site" at bounding box center [781, 56] width 67 height 27
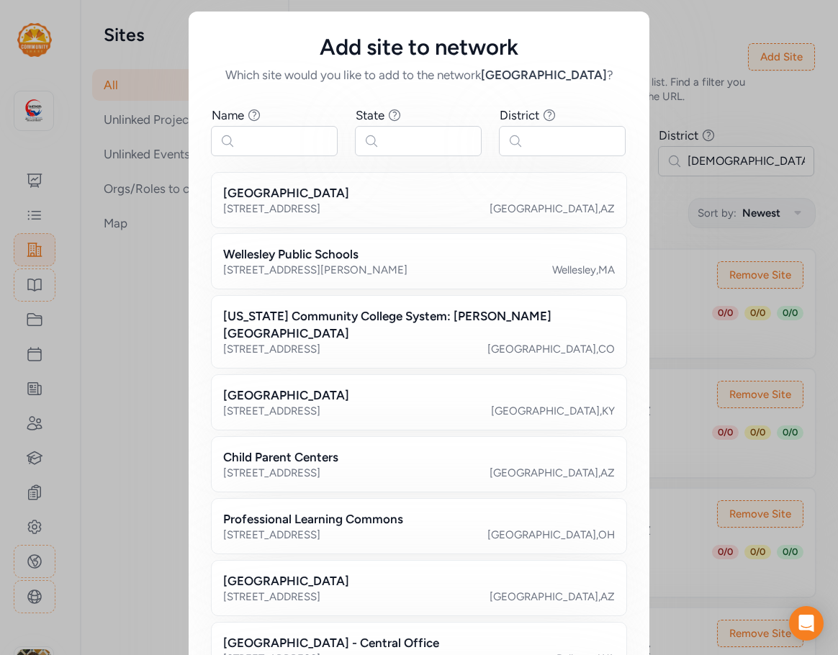
click at [567, 158] on div "Name Find sites with a name that contains the phrase you type. State Find sites…" at bounding box center [419, 466] width 415 height 719
click at [565, 140] on input "text" at bounding box center [562, 141] width 127 height 30
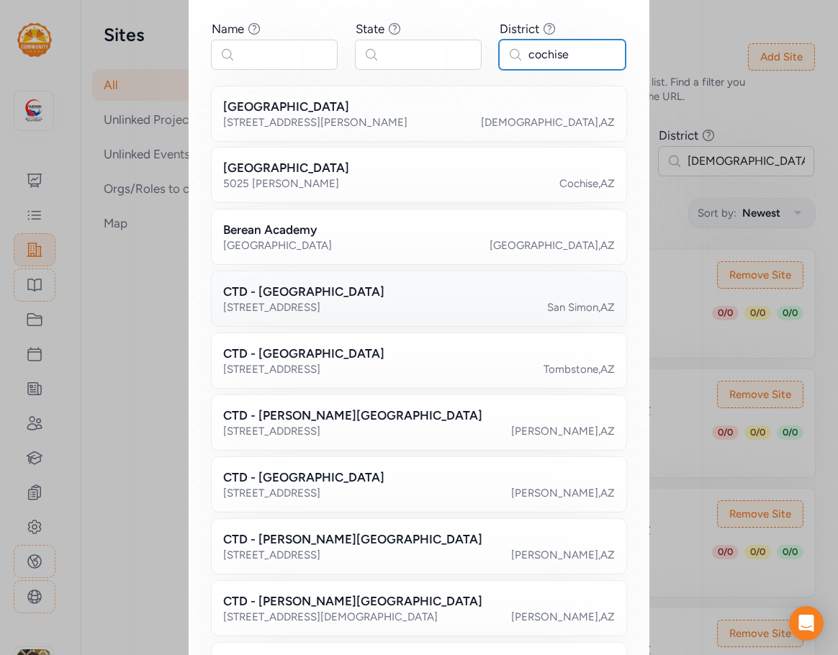
scroll to position [164, 0]
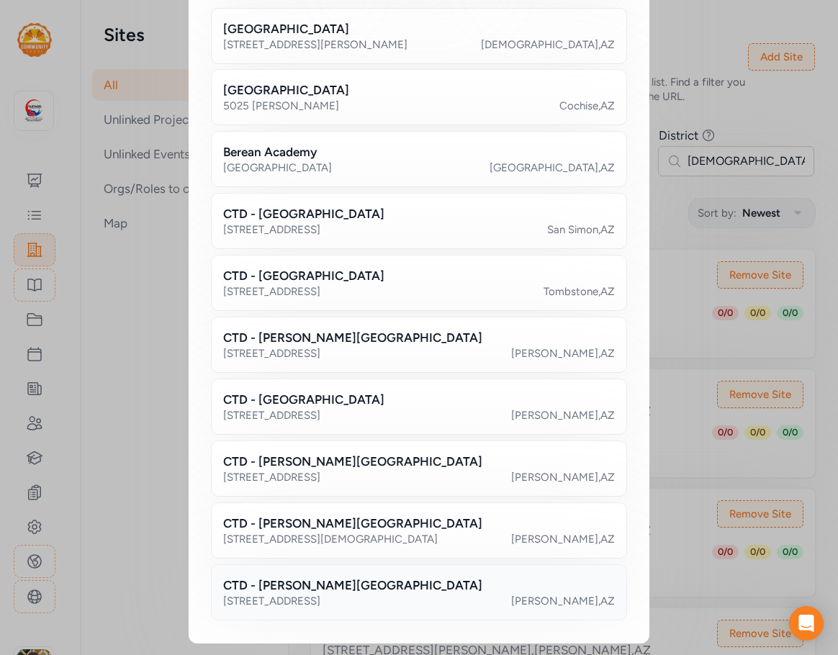
type input "cochise"
click at [364, 585] on div "CTD - [PERSON_NAME][GEOGRAPHIC_DATA]" at bounding box center [419, 585] width 392 height 17
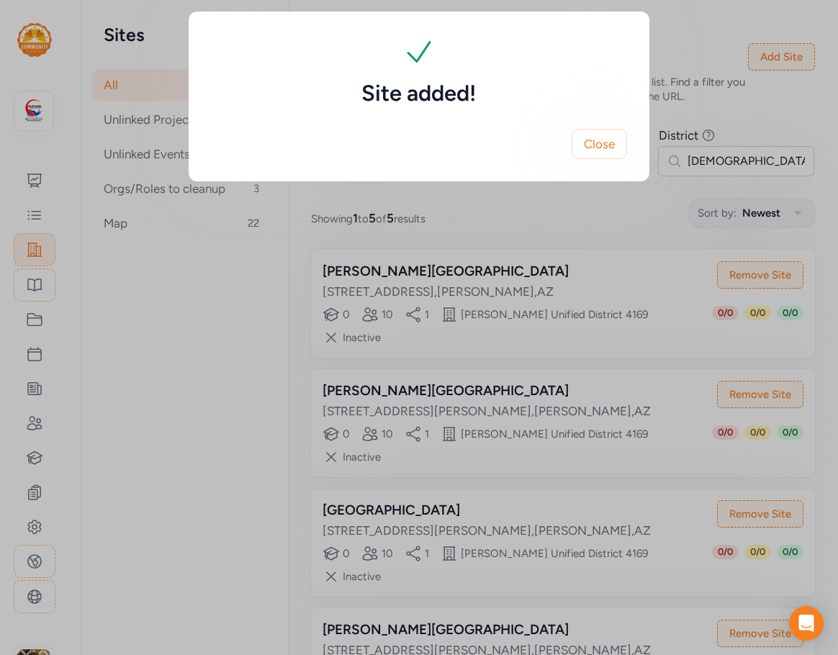
scroll to position [0, 0]
click at [612, 138] on span "Close" at bounding box center [599, 143] width 31 height 17
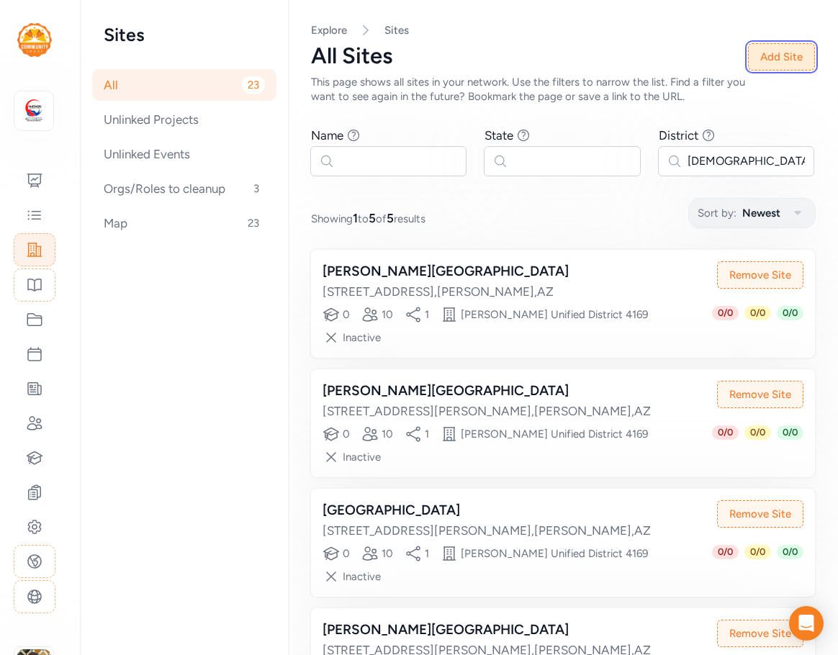
click at [752, 51] on button "Add Site" at bounding box center [781, 56] width 67 height 27
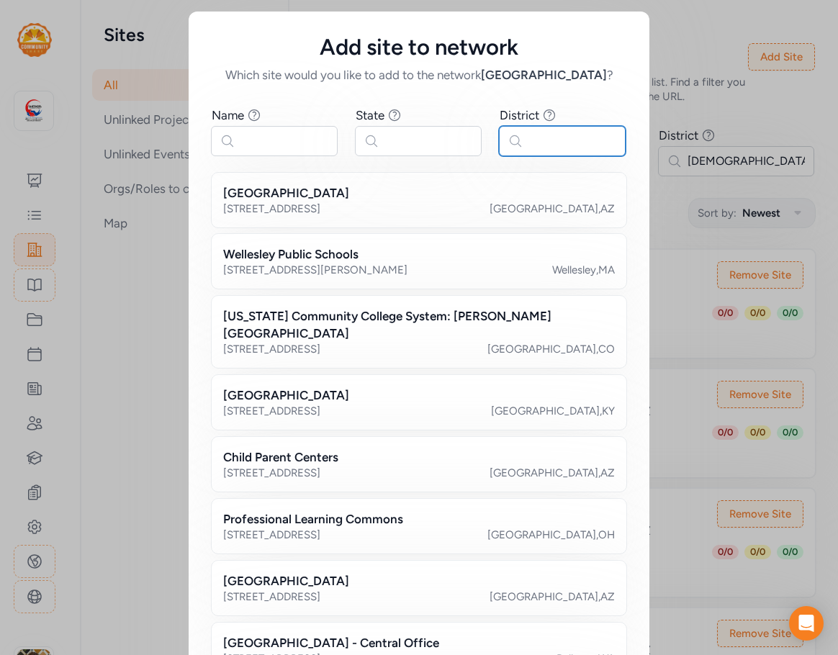
click at [524, 145] on input "text" at bounding box center [562, 141] width 127 height 30
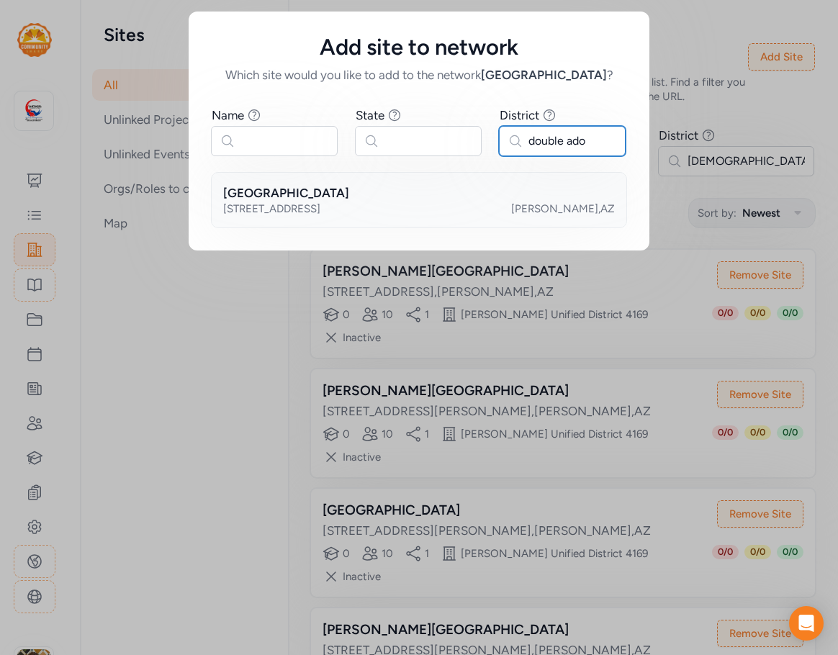
type input "double ado"
click at [488, 206] on div "[STREET_ADDRESS][PERSON_NAME]" at bounding box center [419, 209] width 392 height 14
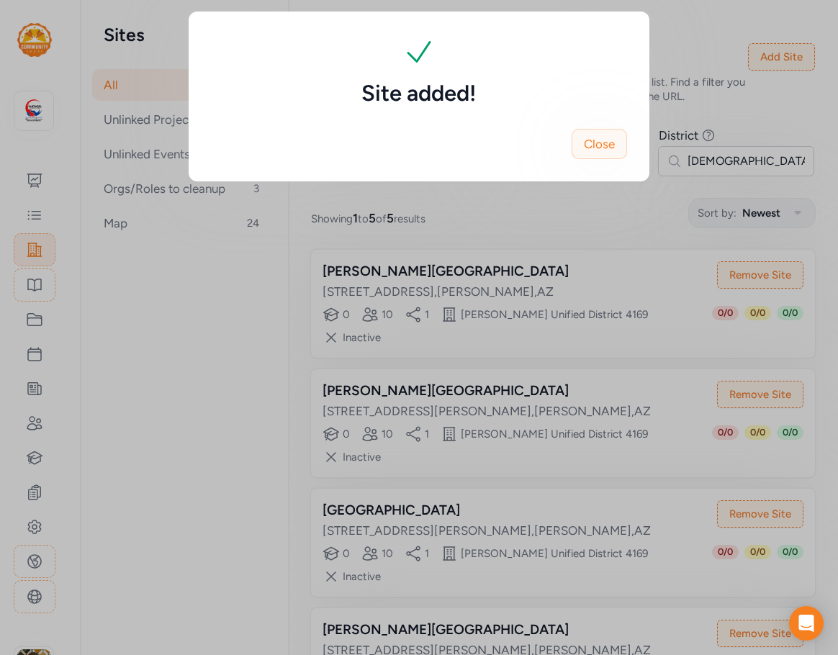
click at [606, 150] on span "Close" at bounding box center [599, 143] width 31 height 17
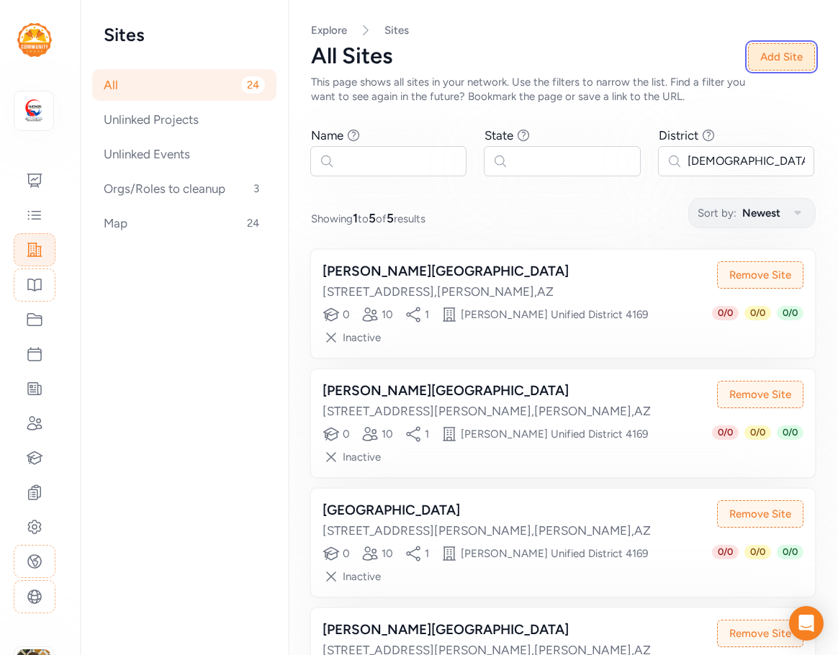
click at [773, 59] on button "Add Site" at bounding box center [781, 56] width 67 height 27
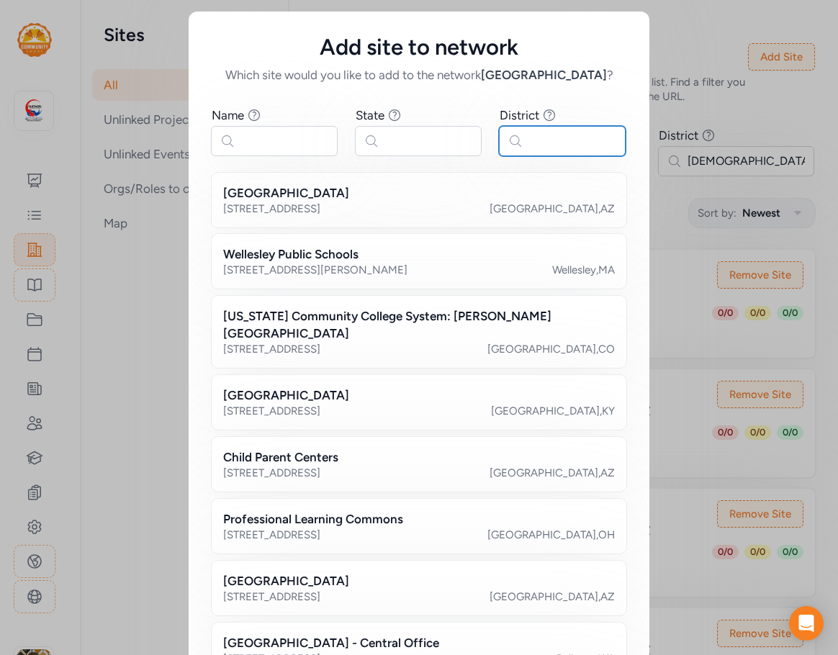
click at [588, 136] on input "text" at bounding box center [562, 141] width 127 height 30
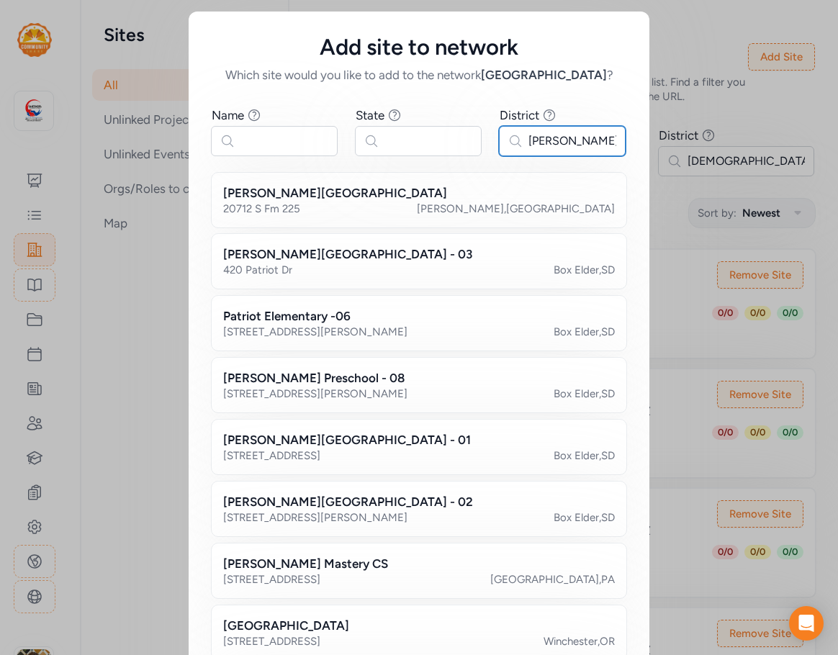
type input "[PERSON_NAME]"
click at [446, 133] on input "text" at bounding box center [418, 141] width 127 height 30
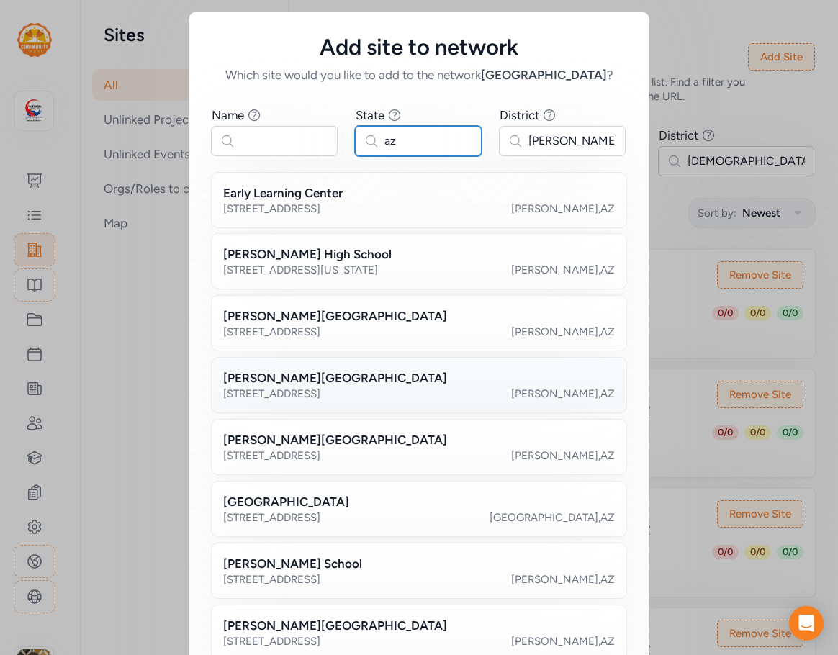
type input "az"
click at [413, 390] on div "[STREET_ADDRESS]" at bounding box center [419, 394] width 392 height 14
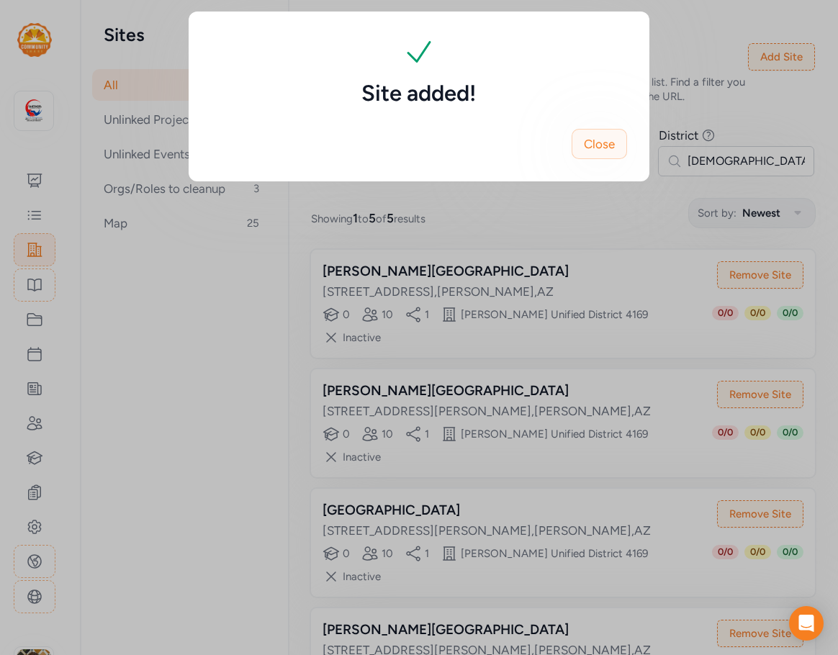
click at [606, 152] on span "Close" at bounding box center [599, 143] width 31 height 17
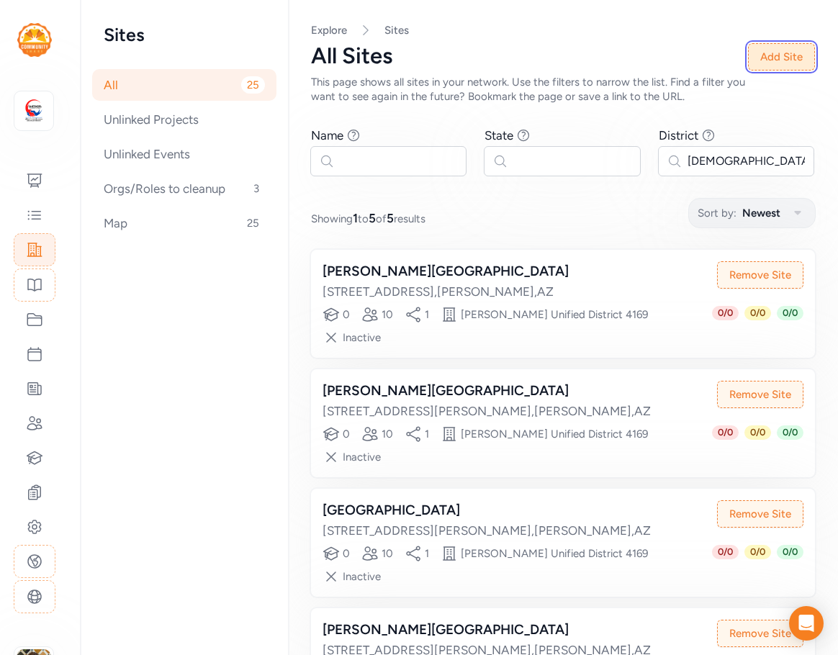
click at [760, 65] on button "Add Site" at bounding box center [781, 56] width 67 height 27
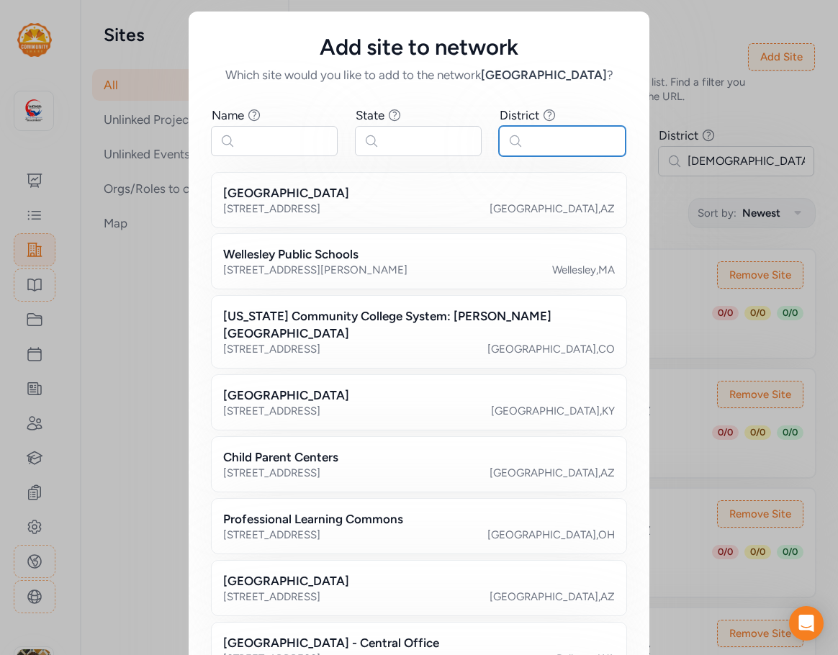
click at [587, 137] on input "text" at bounding box center [562, 141] width 127 height 30
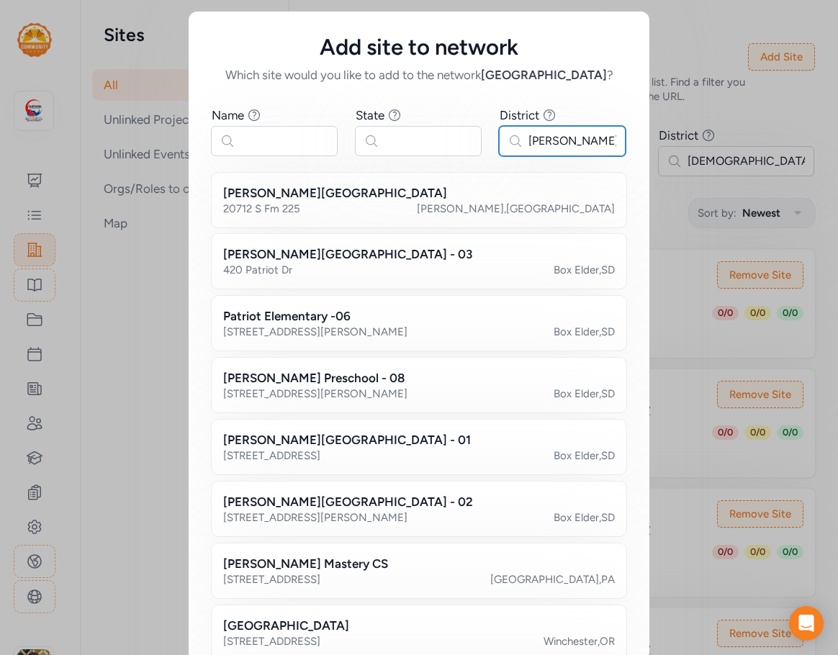
type input "[PERSON_NAME]"
click at [426, 144] on input "text" at bounding box center [418, 141] width 127 height 30
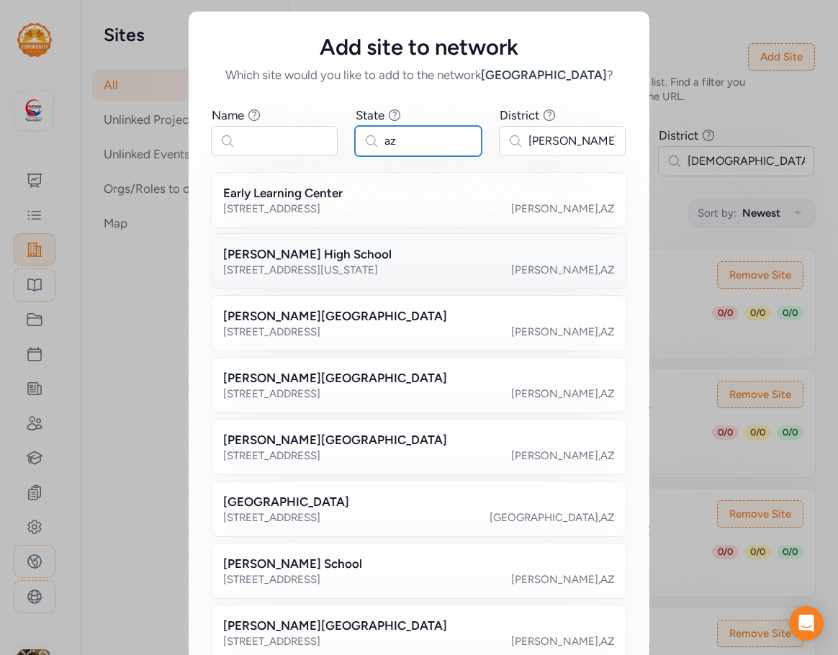
type input "az"
click at [380, 260] on div "[PERSON_NAME] High School" at bounding box center [419, 254] width 392 height 17
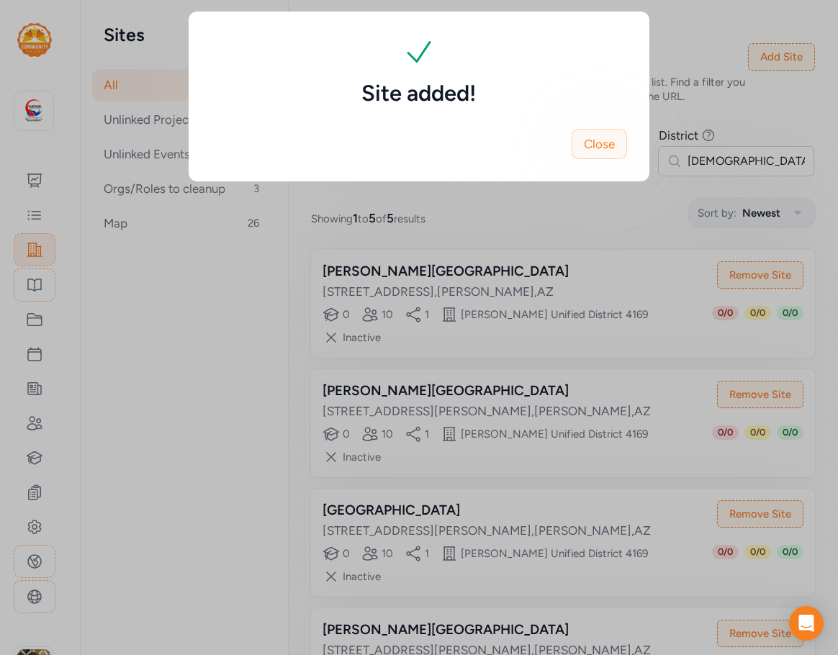
click at [598, 140] on span "Close" at bounding box center [599, 143] width 31 height 17
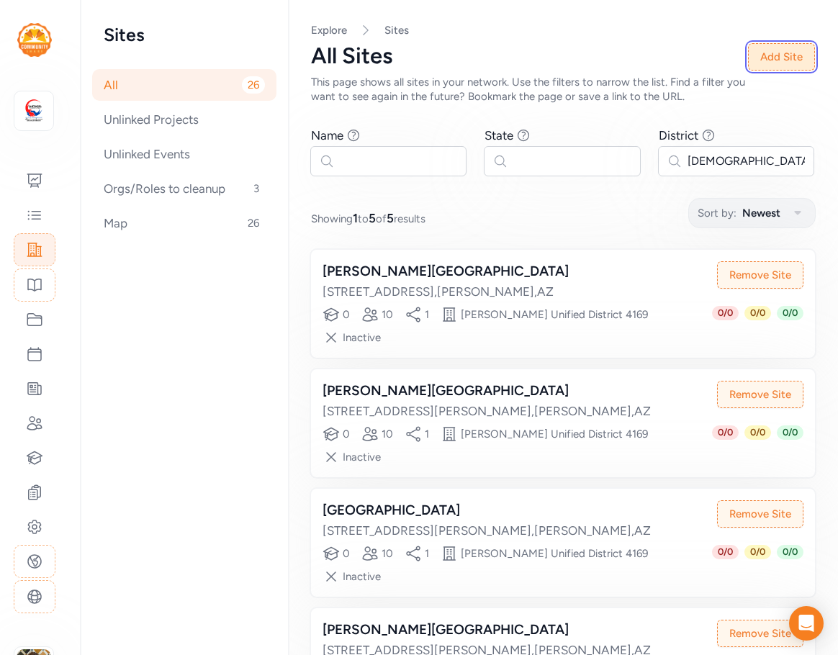
click at [785, 49] on button "Add Site" at bounding box center [781, 56] width 67 height 27
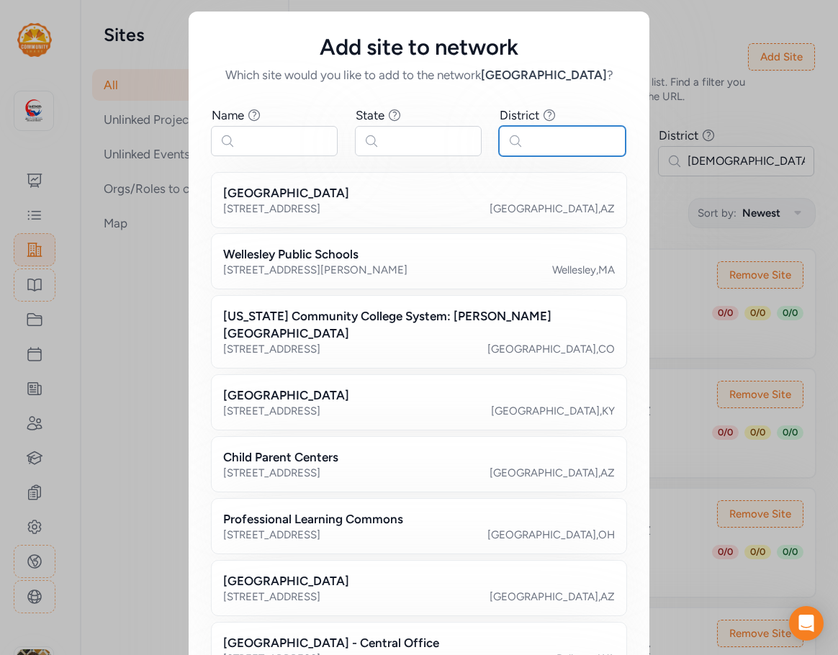
click at [603, 135] on input "text" at bounding box center [562, 141] width 127 height 30
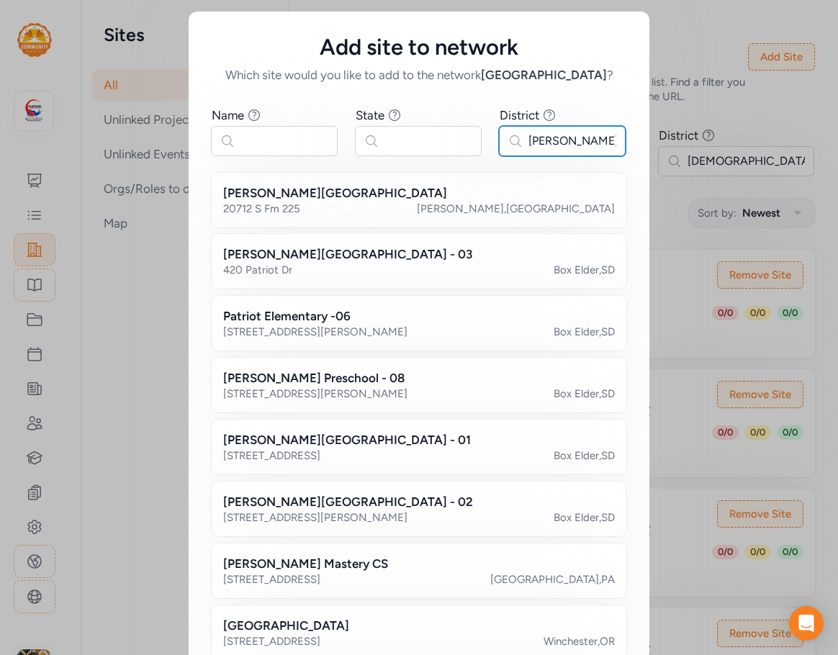
type input "[PERSON_NAME]"
click at [408, 145] on input "text" at bounding box center [418, 141] width 127 height 30
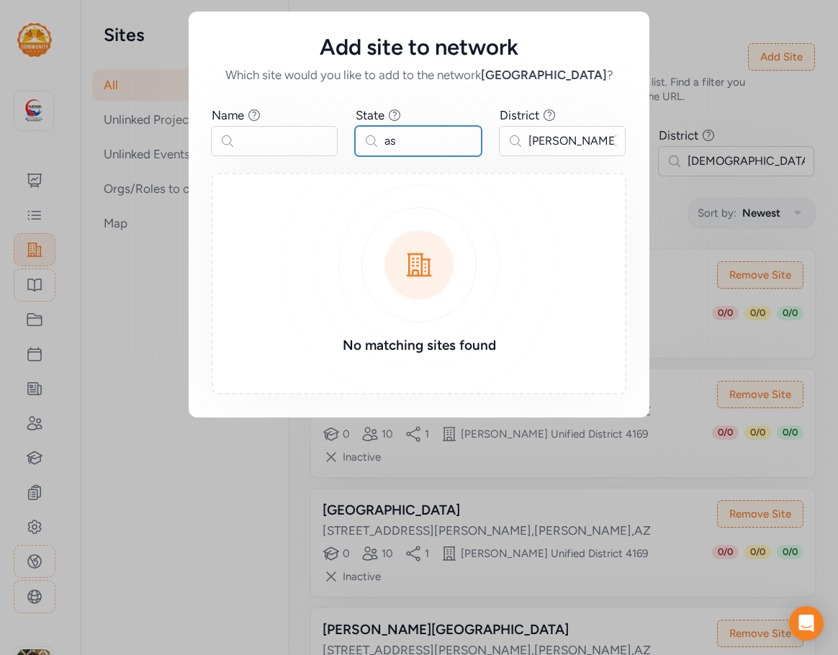
drag, startPoint x: 414, startPoint y: 137, endPoint x: 389, endPoint y: 143, distance: 25.9
click at [389, 143] on input "as" at bounding box center [418, 141] width 127 height 30
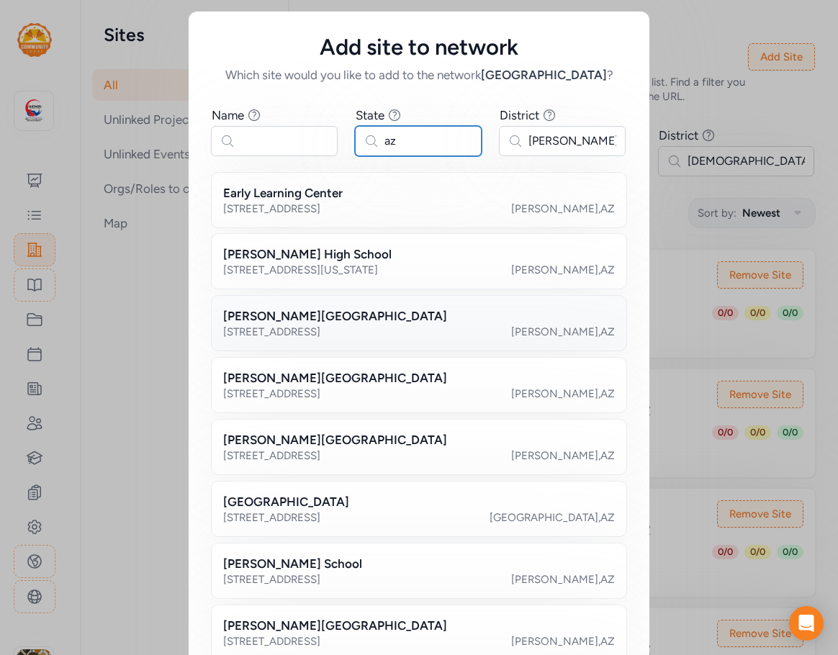
type input "az"
click at [351, 317] on div "[PERSON_NAME][GEOGRAPHIC_DATA]" at bounding box center [419, 315] width 392 height 17
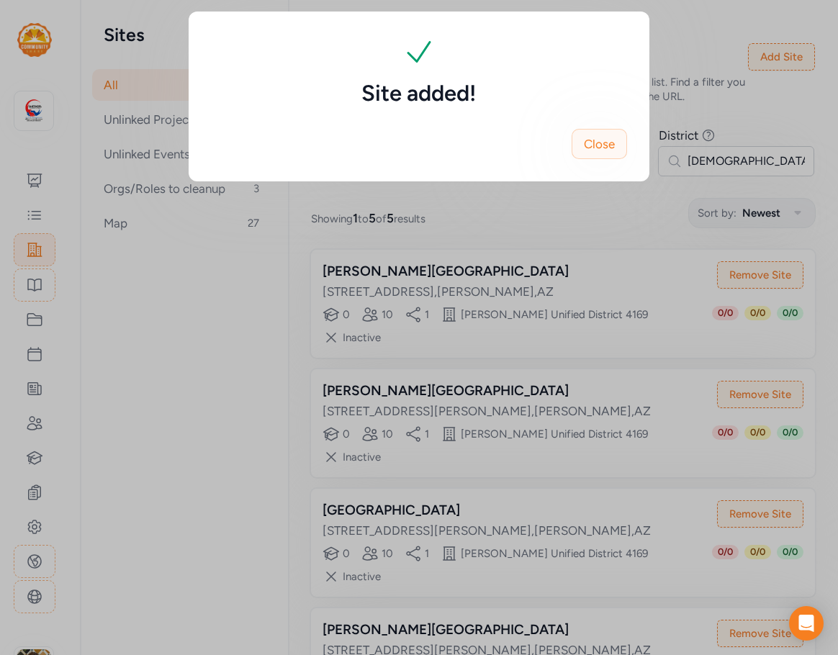
click at [618, 148] on button "Close" at bounding box center [599, 144] width 55 height 30
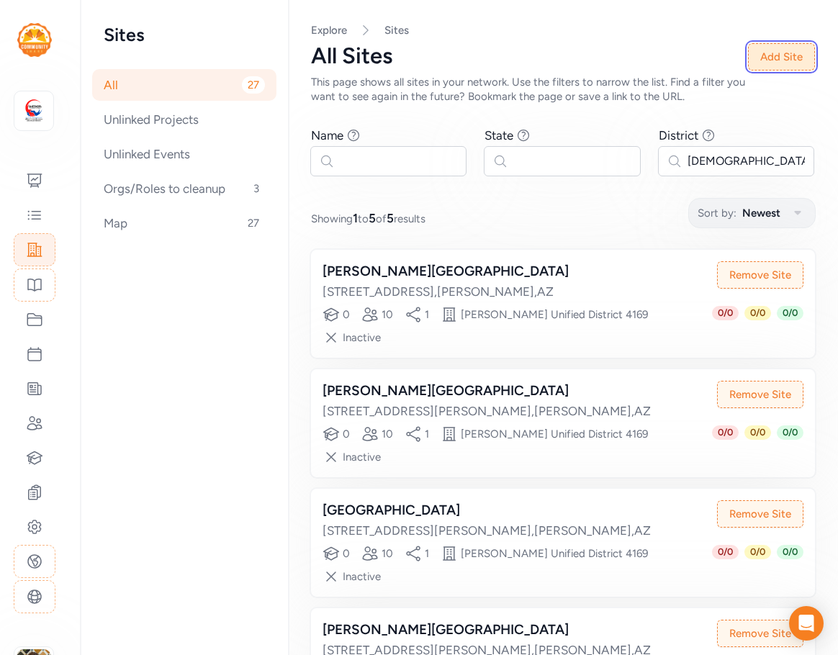
click at [771, 58] on button "Add Site" at bounding box center [781, 56] width 67 height 27
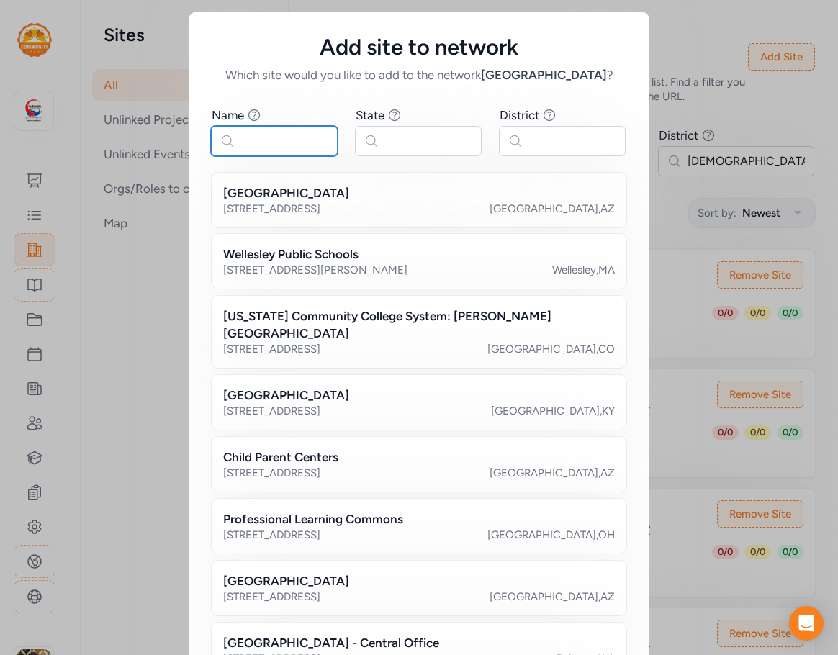
click at [318, 143] on input "text" at bounding box center [274, 141] width 127 height 30
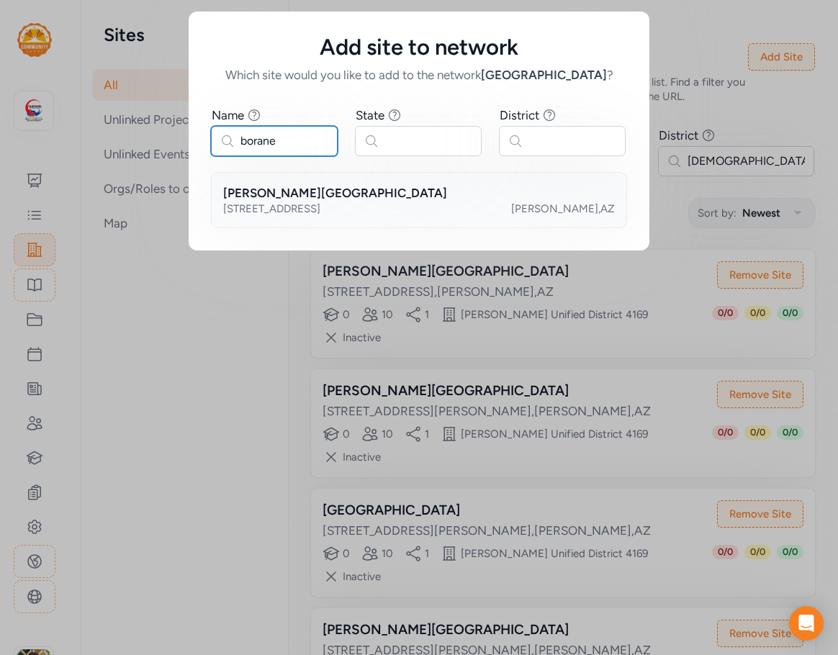
type input "borane"
click at [328, 187] on h2 "[PERSON_NAME][GEOGRAPHIC_DATA]" at bounding box center [335, 192] width 224 height 17
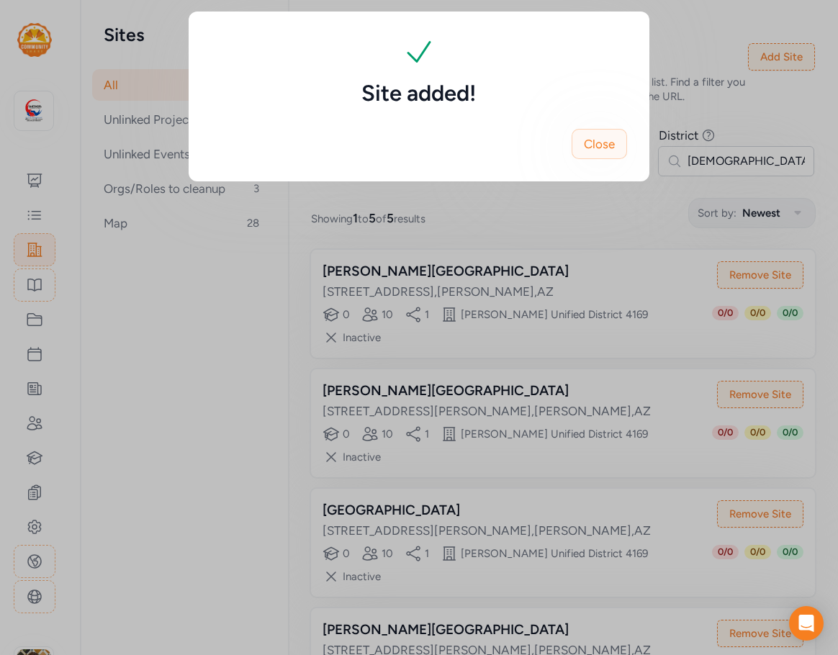
click at [619, 143] on button "Close" at bounding box center [599, 144] width 55 height 30
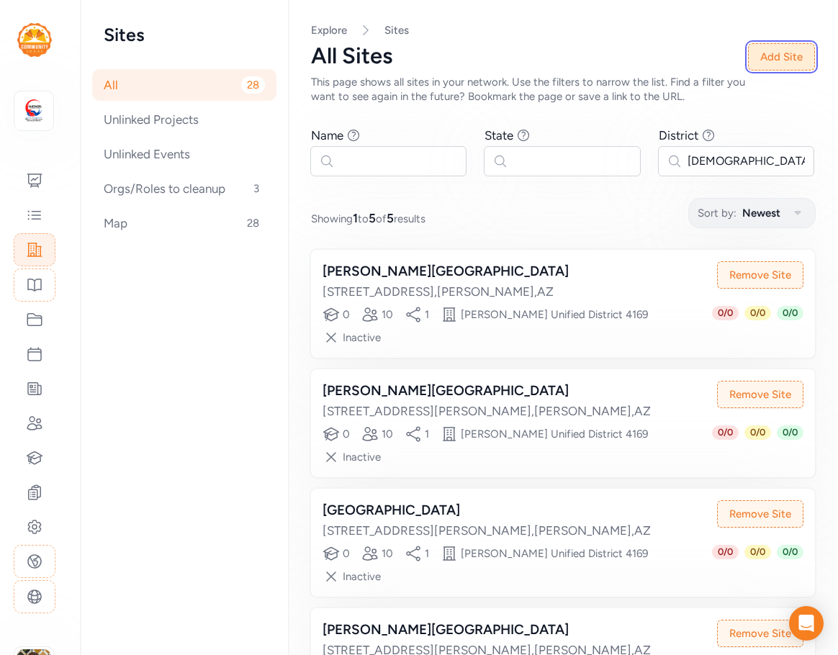
click at [754, 56] on button "Add Site" at bounding box center [781, 56] width 67 height 27
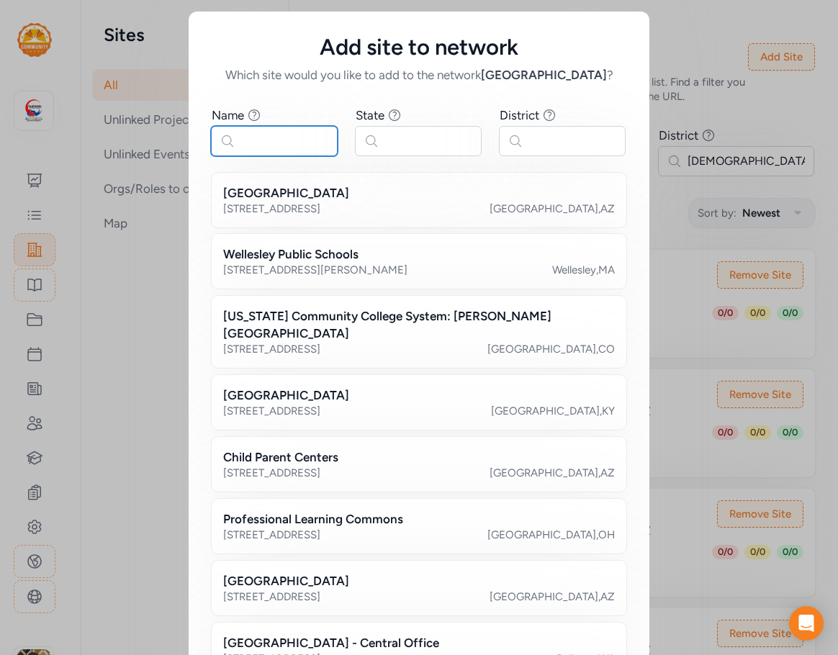
click at [302, 145] on input "text" at bounding box center [274, 141] width 127 height 30
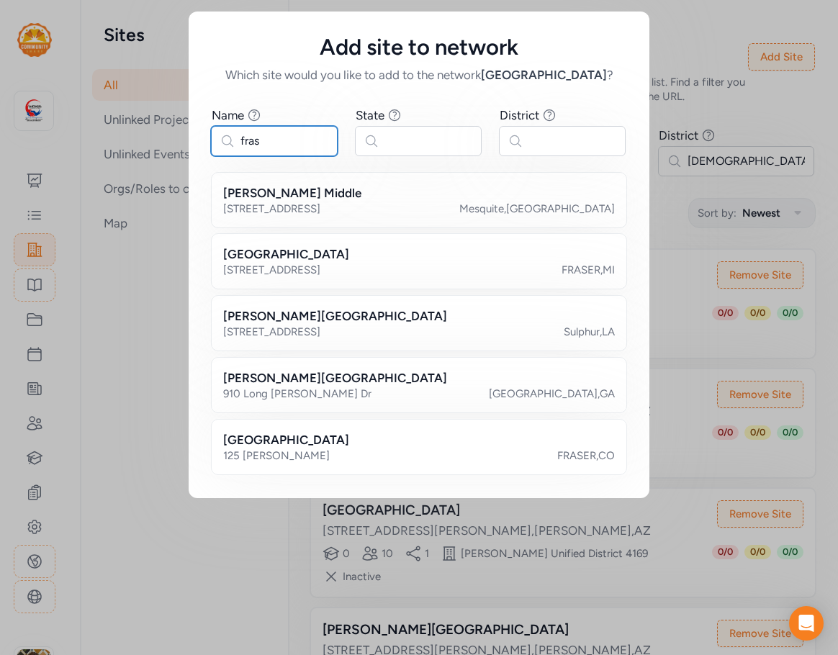
click at [245, 137] on input "fras" at bounding box center [274, 141] width 127 height 30
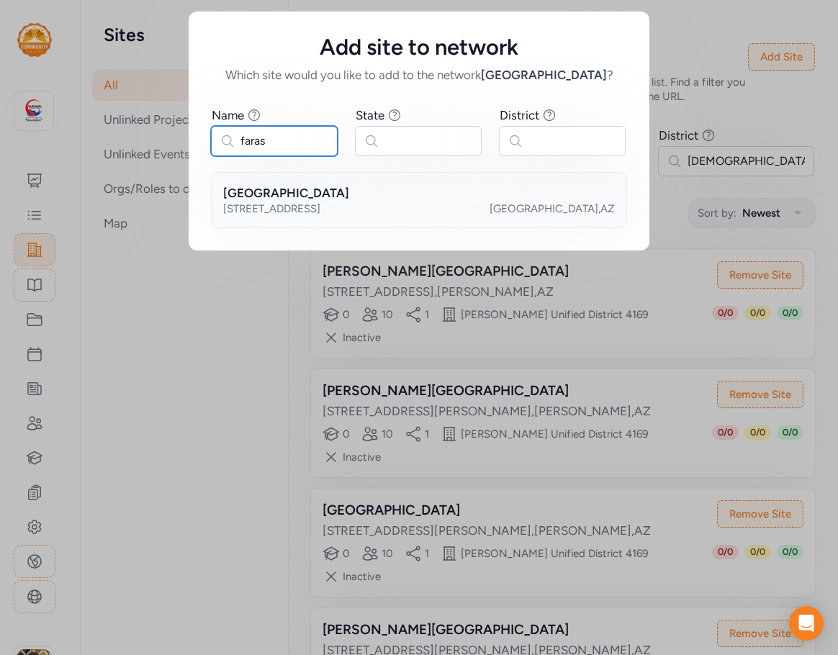
type input "faras"
click at [333, 199] on h2 "[GEOGRAPHIC_DATA]" at bounding box center [286, 192] width 126 height 17
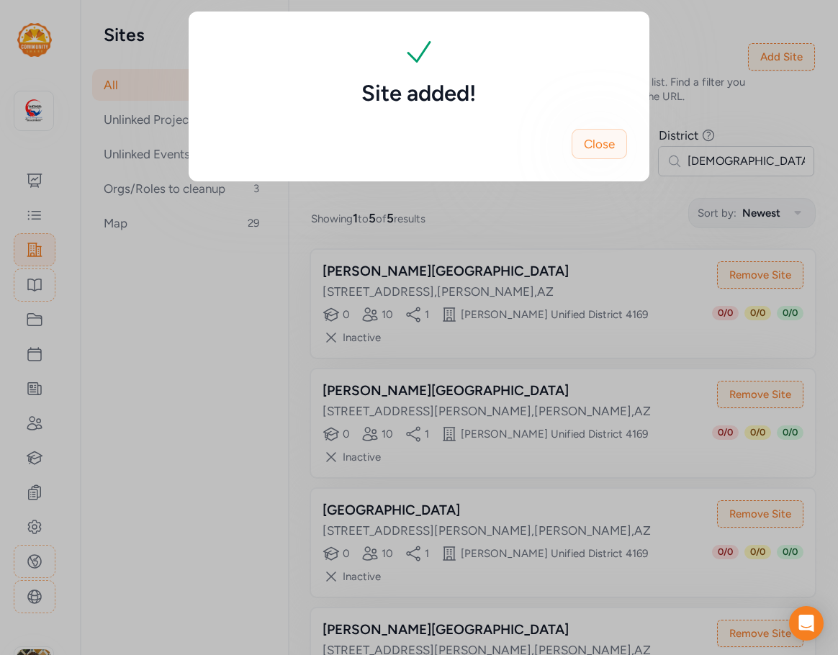
click at [598, 143] on span "Close" at bounding box center [599, 143] width 31 height 17
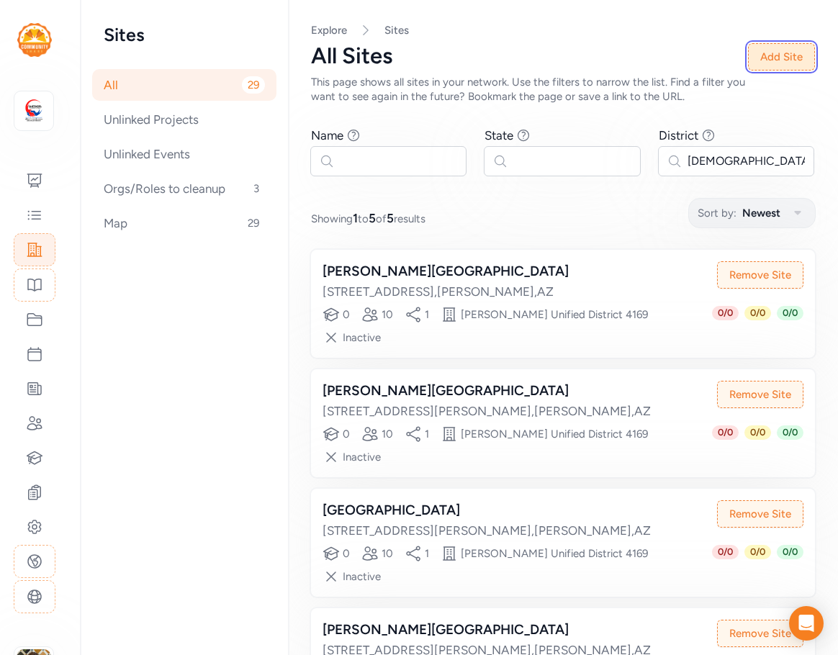
click at [763, 60] on button "Add Site" at bounding box center [781, 56] width 67 height 27
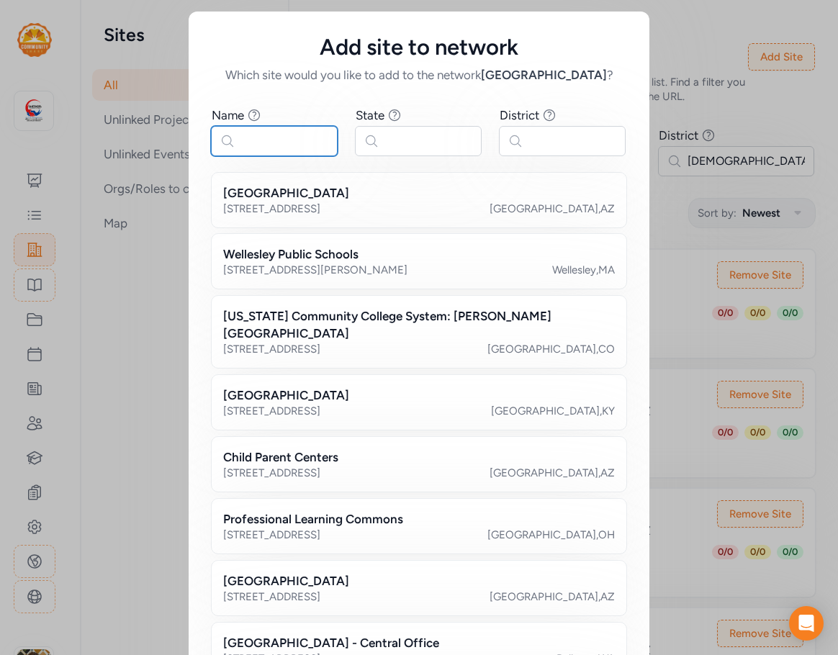
click at [244, 147] on input "text" at bounding box center [274, 141] width 127 height 30
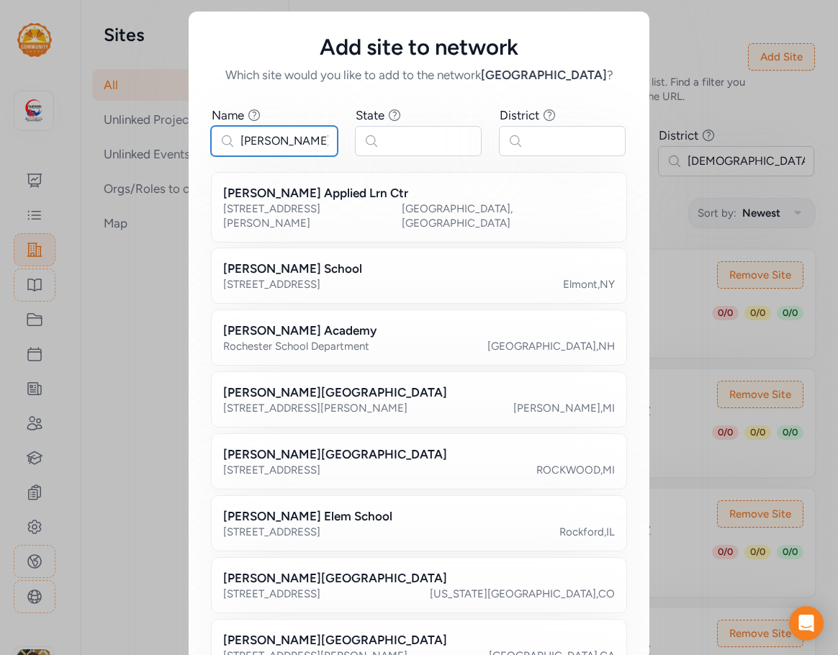
type input "[PERSON_NAME]"
click at [402, 145] on input "text" at bounding box center [418, 141] width 127 height 30
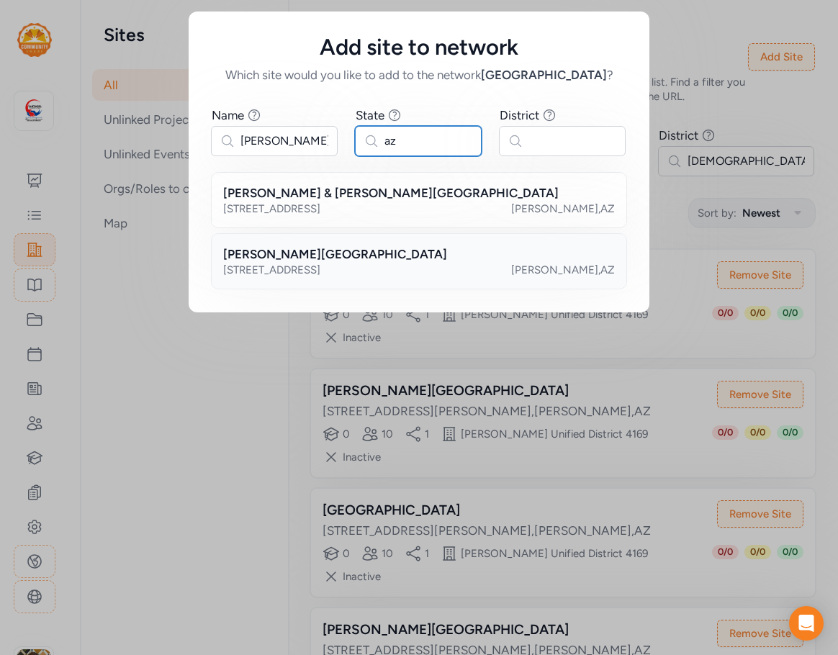
type input "az"
click at [395, 248] on h2 "[PERSON_NAME][GEOGRAPHIC_DATA]" at bounding box center [335, 254] width 224 height 17
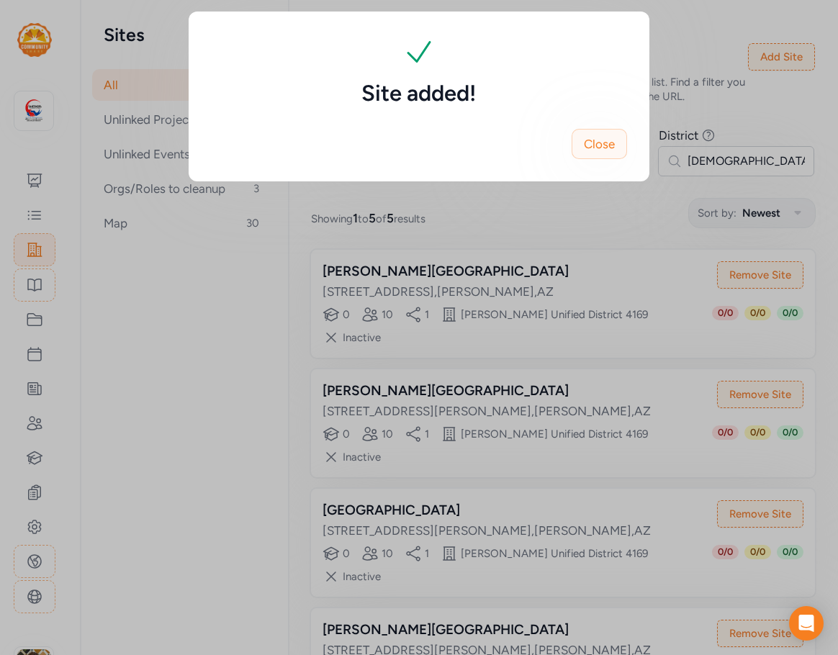
click at [604, 145] on span "Close" at bounding box center [599, 143] width 31 height 17
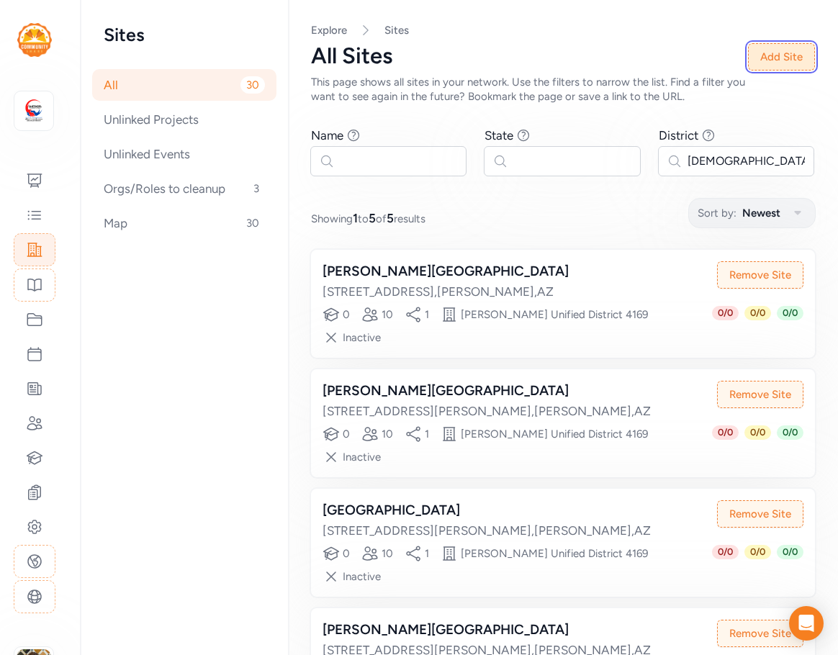
click at [776, 58] on button "Add Site" at bounding box center [781, 56] width 67 height 27
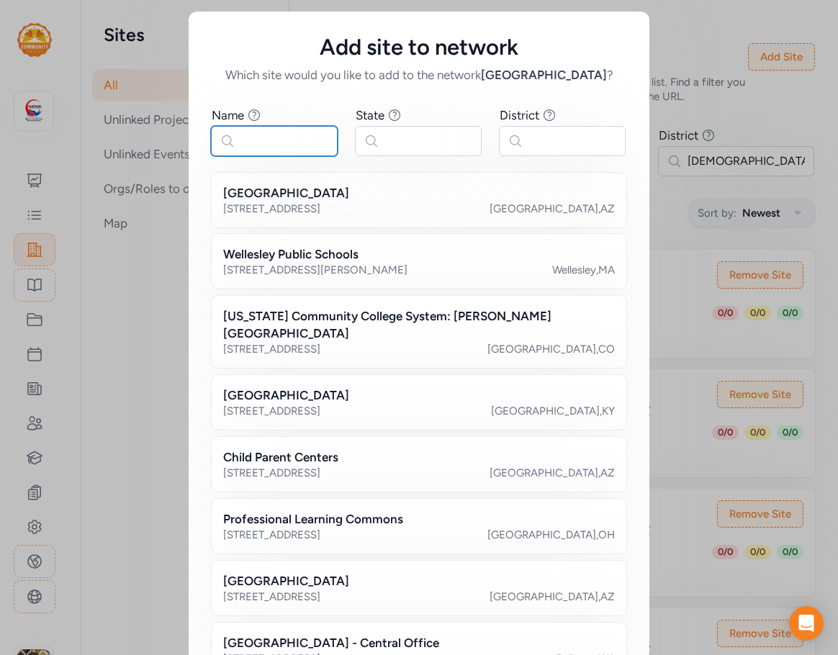
click at [301, 145] on input "text" at bounding box center [274, 141] width 127 height 30
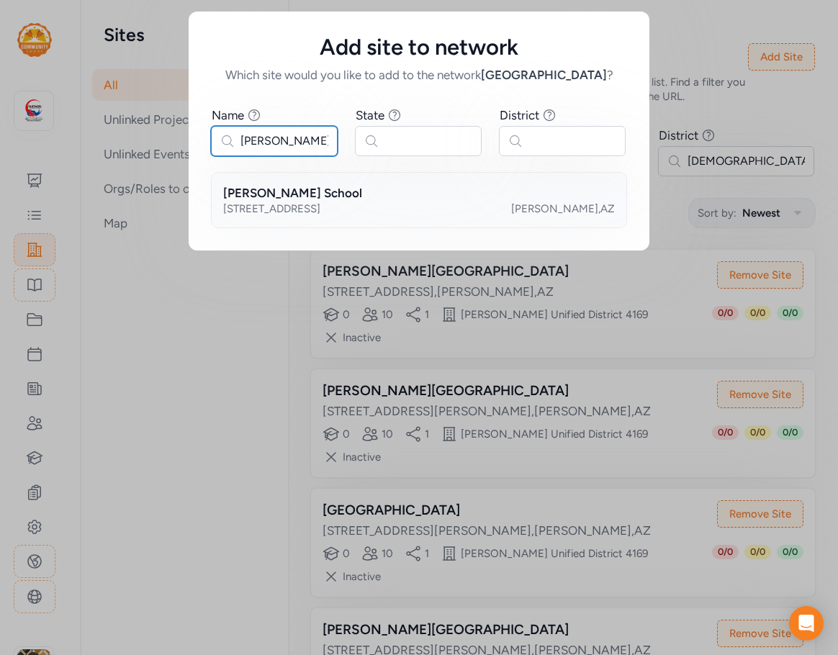
type input "[PERSON_NAME]"
click at [312, 210] on div "[STREET_ADDRESS]" at bounding box center [419, 209] width 392 height 14
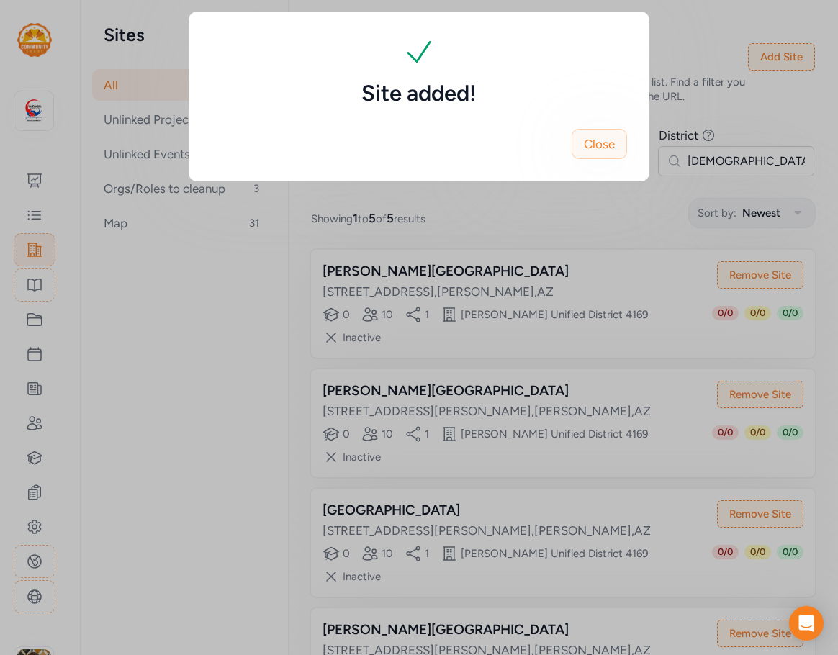
click at [620, 147] on button "Close" at bounding box center [599, 144] width 55 height 30
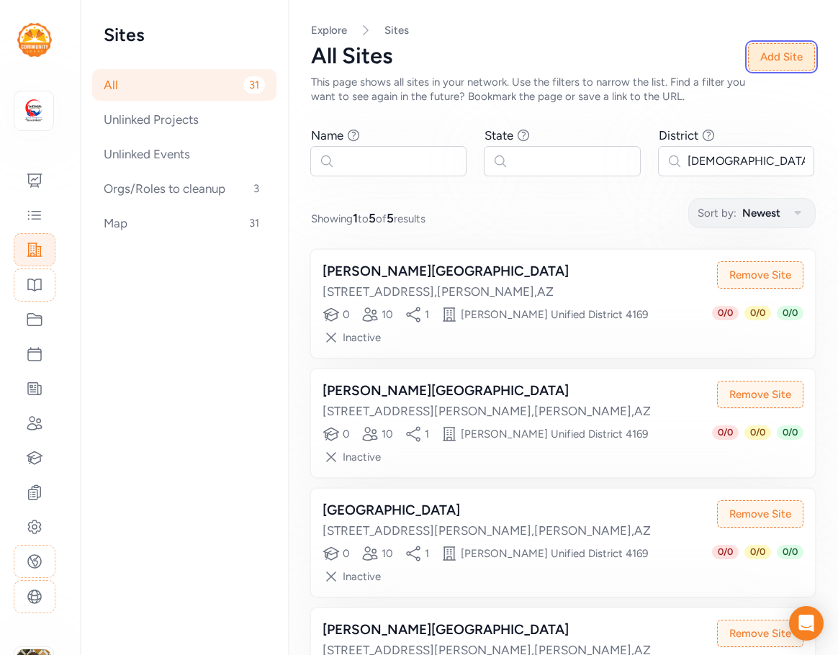
click at [789, 53] on button "Add Site" at bounding box center [781, 56] width 67 height 27
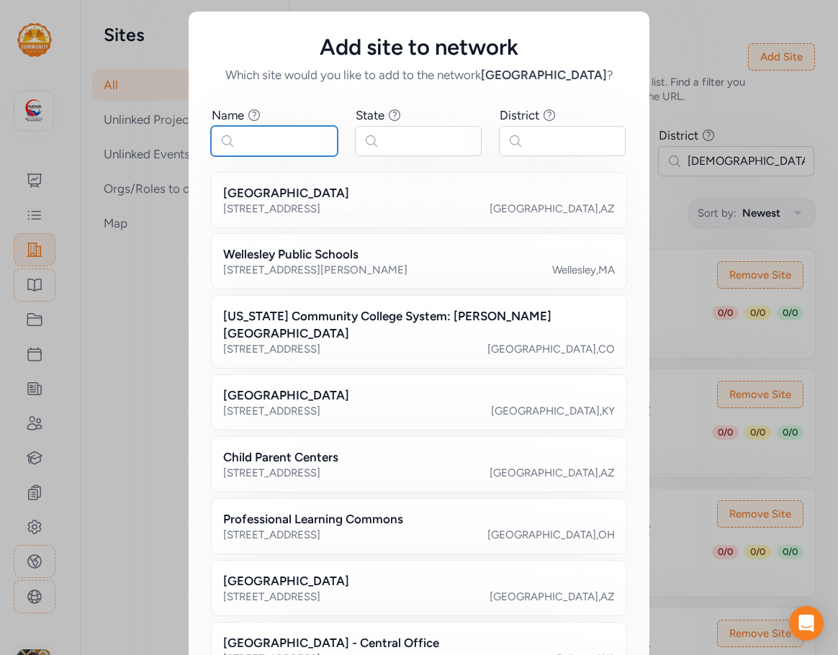
click at [286, 145] on input "text" at bounding box center [274, 141] width 127 height 30
type input "[PERSON_NAME]"
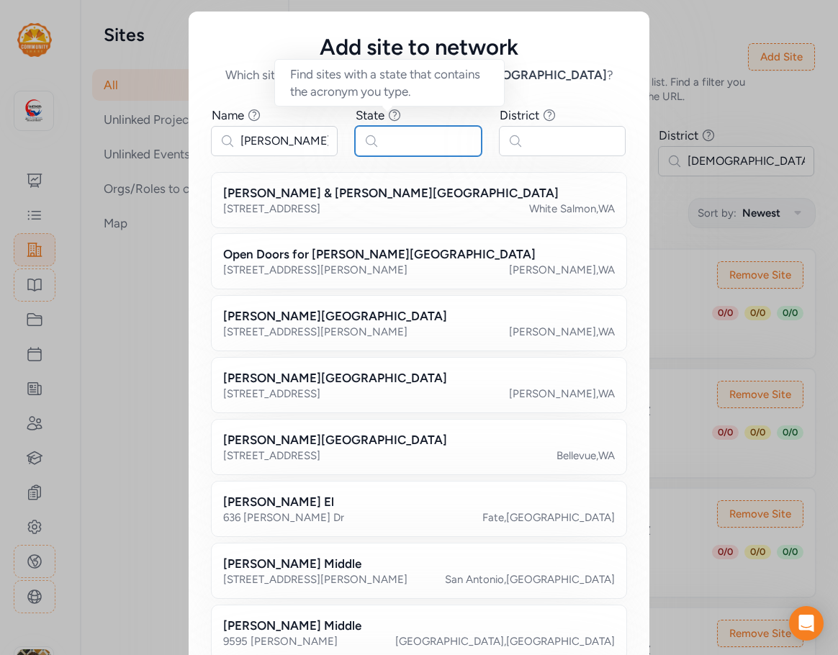
click at [392, 143] on input "text" at bounding box center [418, 141] width 127 height 30
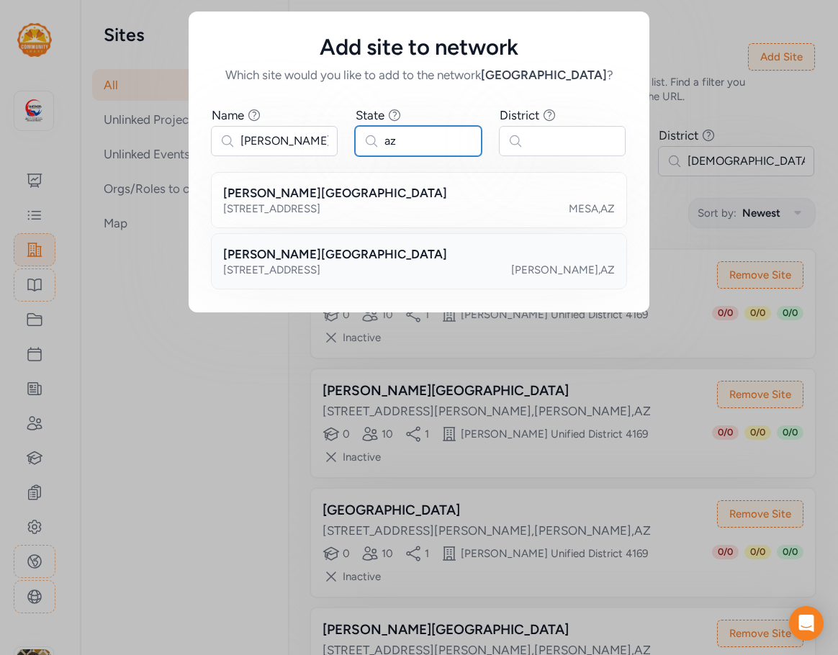
type input "az"
click at [345, 252] on h2 "[PERSON_NAME][GEOGRAPHIC_DATA]" at bounding box center [335, 254] width 224 height 17
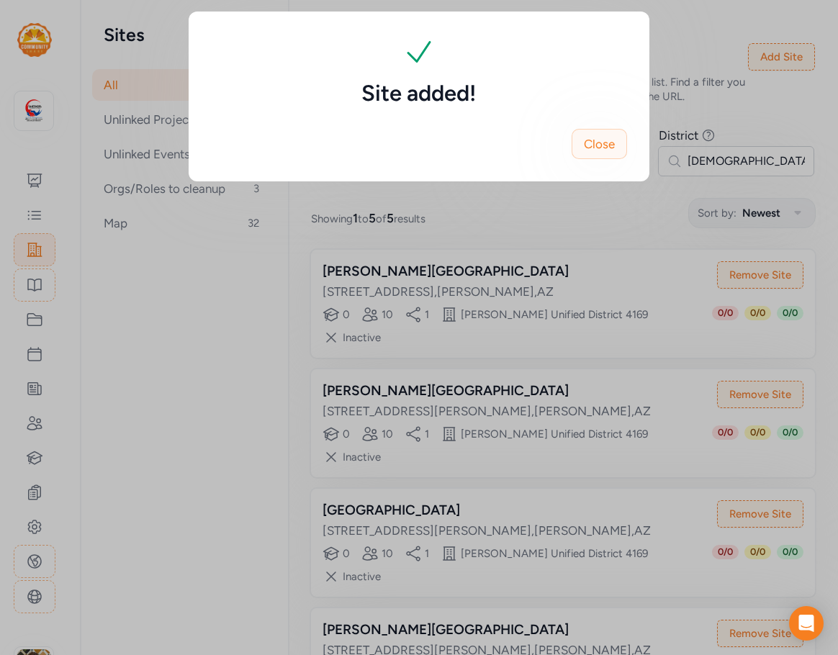
click at [601, 143] on span "Close" at bounding box center [599, 143] width 31 height 17
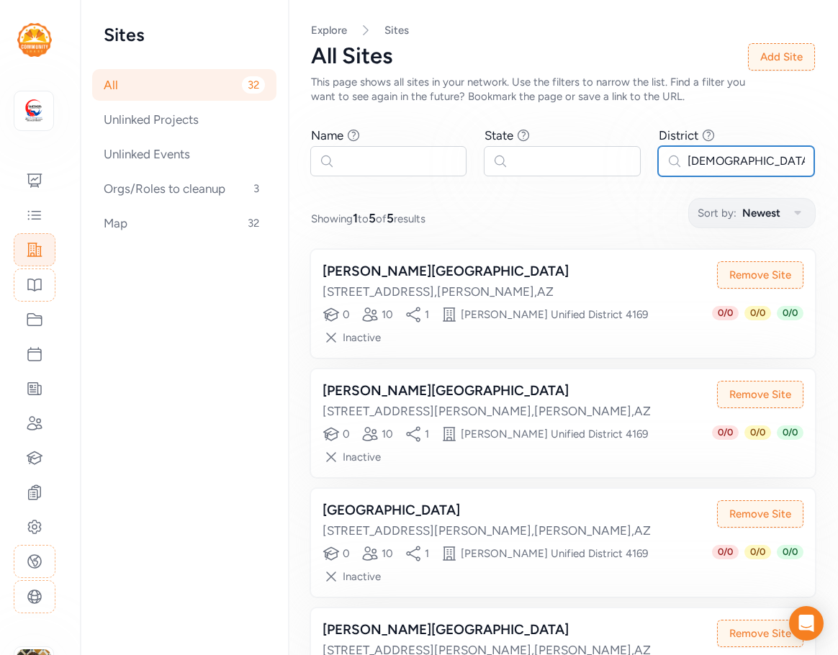
drag, startPoint x: 724, startPoint y: 161, endPoint x: 614, endPoint y: 156, distance: 111.1
click at [614, 156] on div "Name Find sites with a name that contains the phrase you type. State Find sites…" at bounding box center [563, 151] width 504 height 49
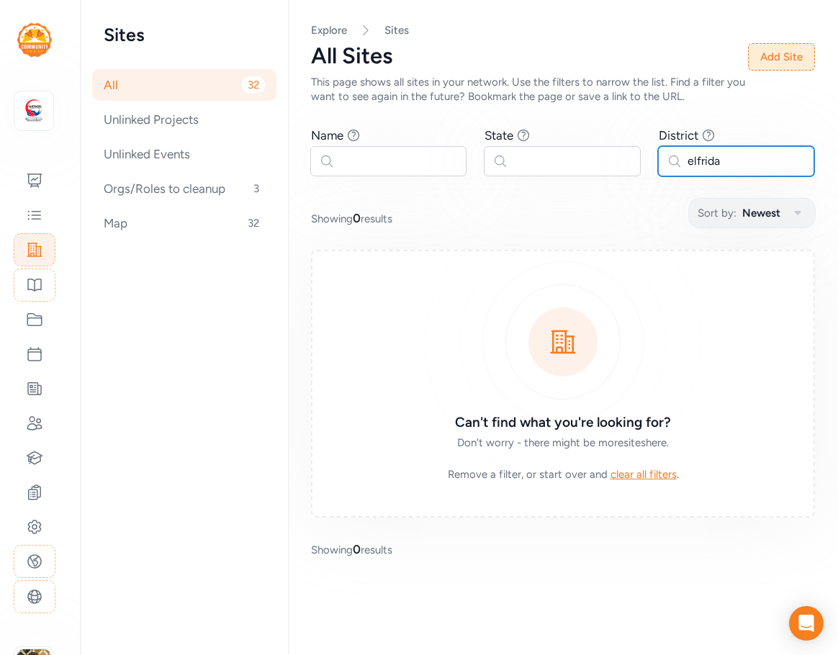
type input "elfrida"
click at [810, 63] on button "Add Site" at bounding box center [781, 56] width 67 height 27
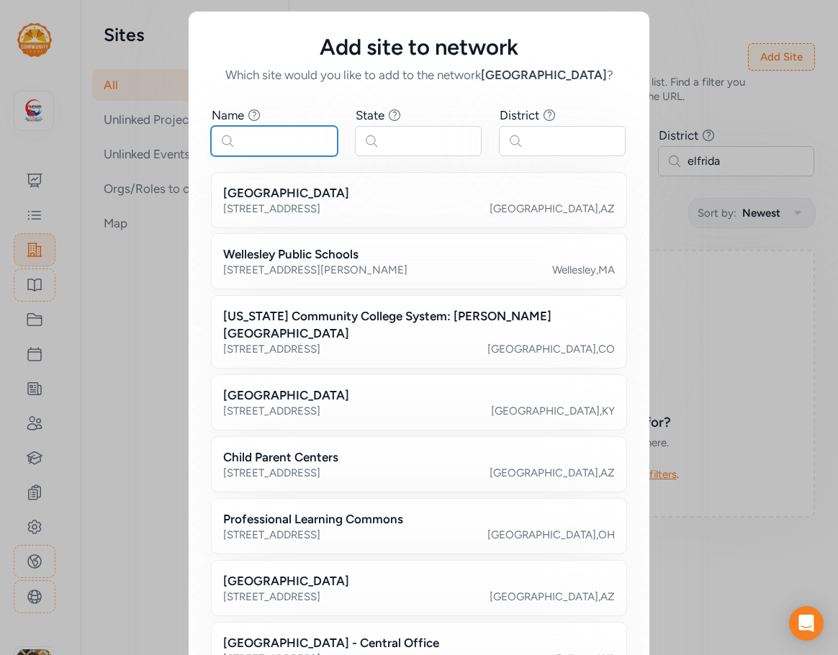
click at [277, 143] on input "text" at bounding box center [274, 141] width 127 height 30
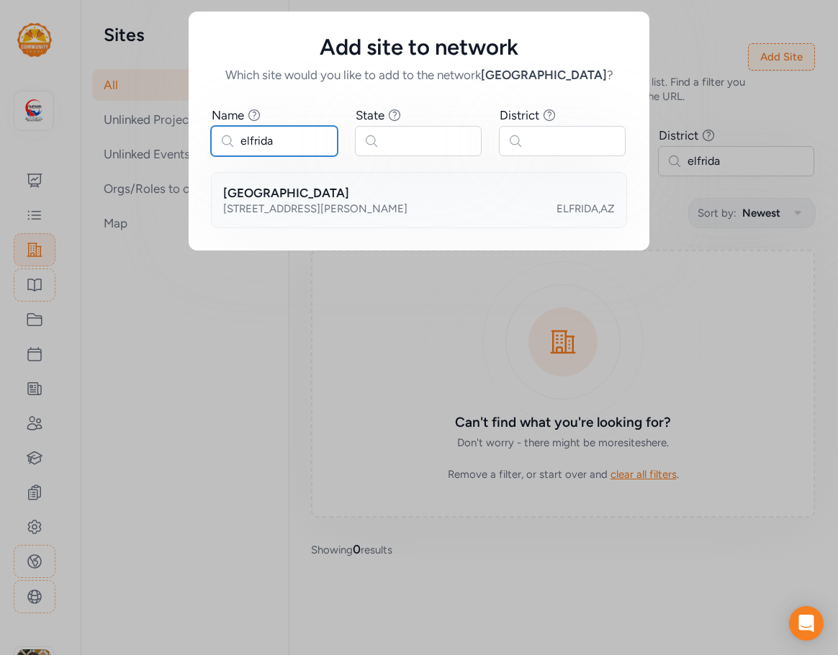
type input "elfrida"
click at [331, 197] on h2 "[GEOGRAPHIC_DATA]" at bounding box center [286, 192] width 126 height 17
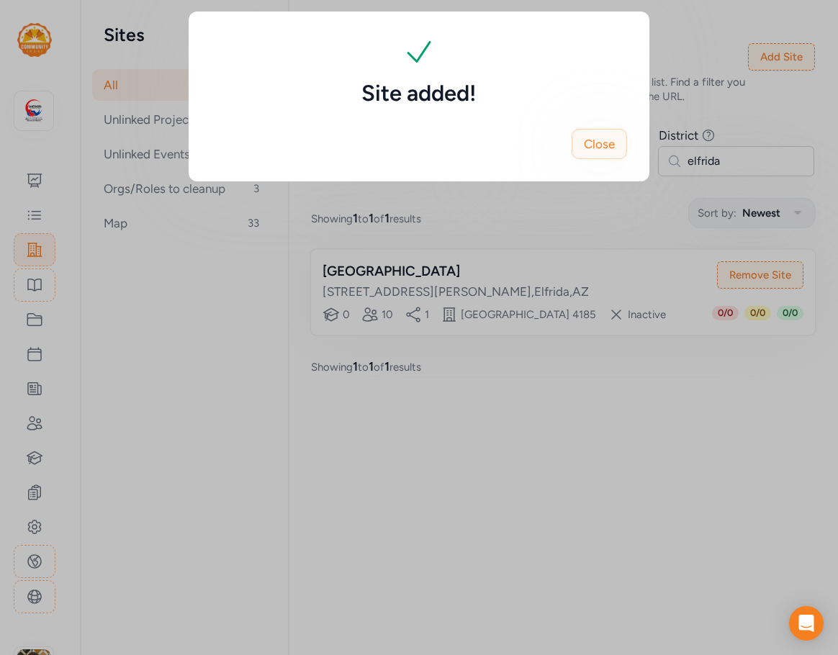
click at [603, 140] on span "Close" at bounding box center [599, 143] width 31 height 17
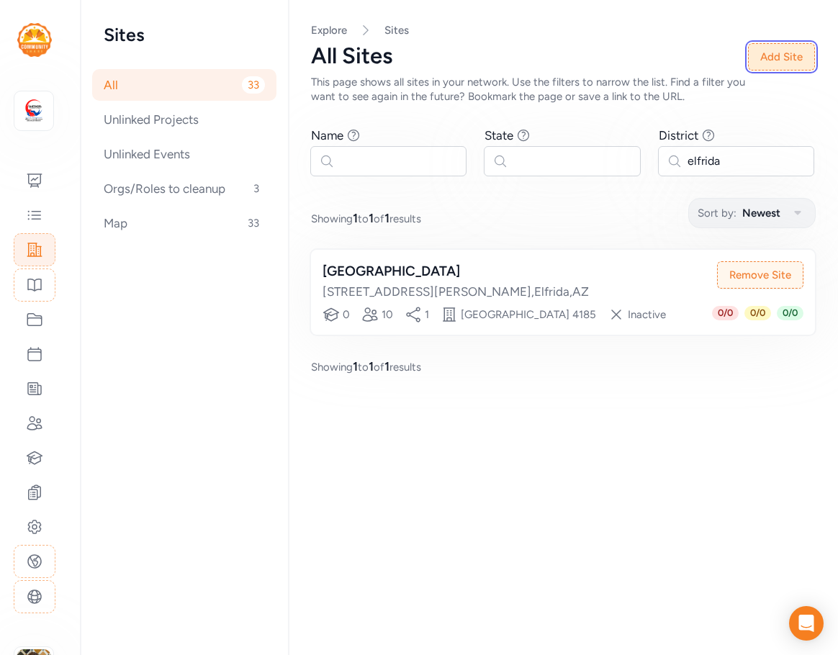
click at [796, 51] on button "Add Site" at bounding box center [781, 56] width 67 height 27
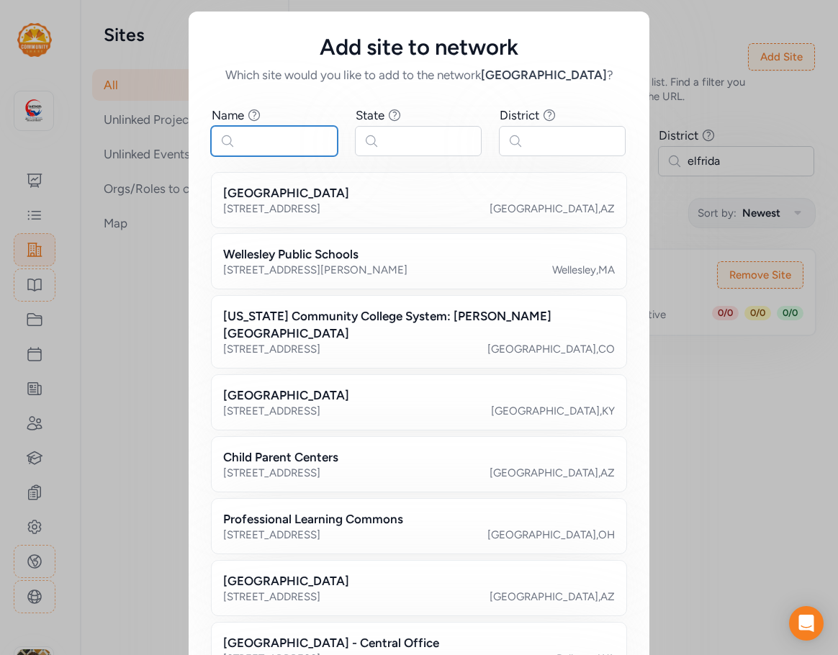
click at [280, 150] on input "text" at bounding box center [274, 141] width 127 height 30
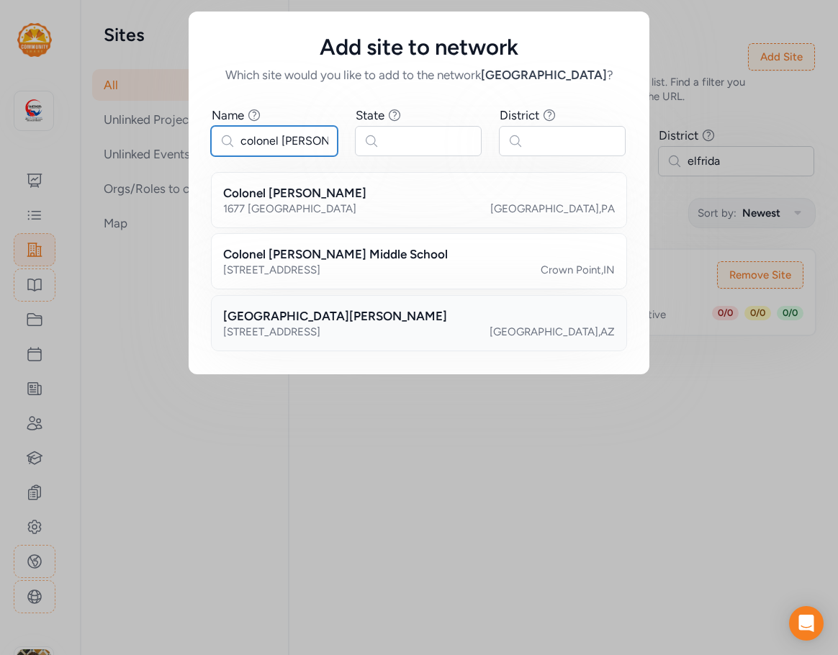
type input "colonel [PERSON_NAME]"
click at [323, 329] on div "[STREET_ADDRESS] [GEOGRAPHIC_DATA] , [GEOGRAPHIC_DATA]" at bounding box center [419, 332] width 392 height 14
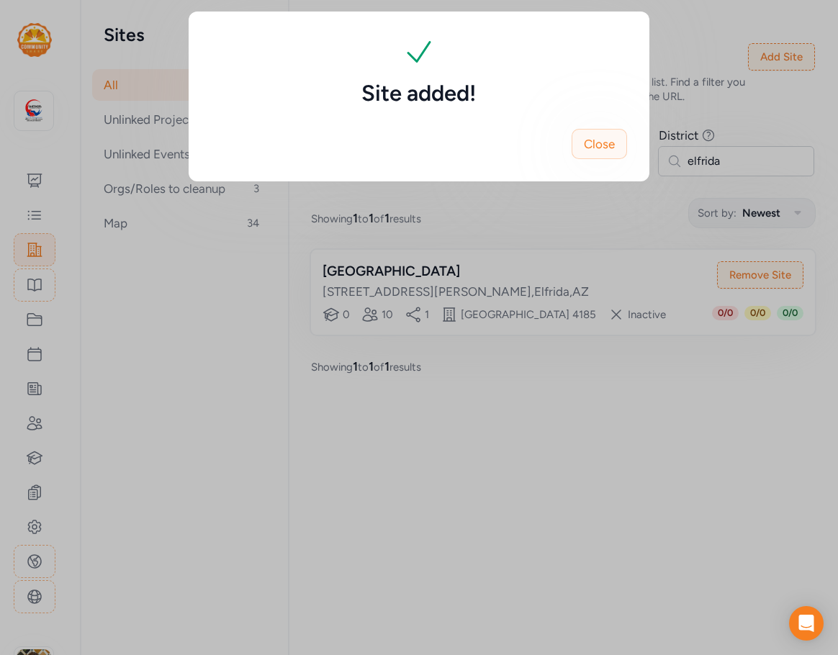
click at [621, 141] on button "Close" at bounding box center [599, 144] width 55 height 30
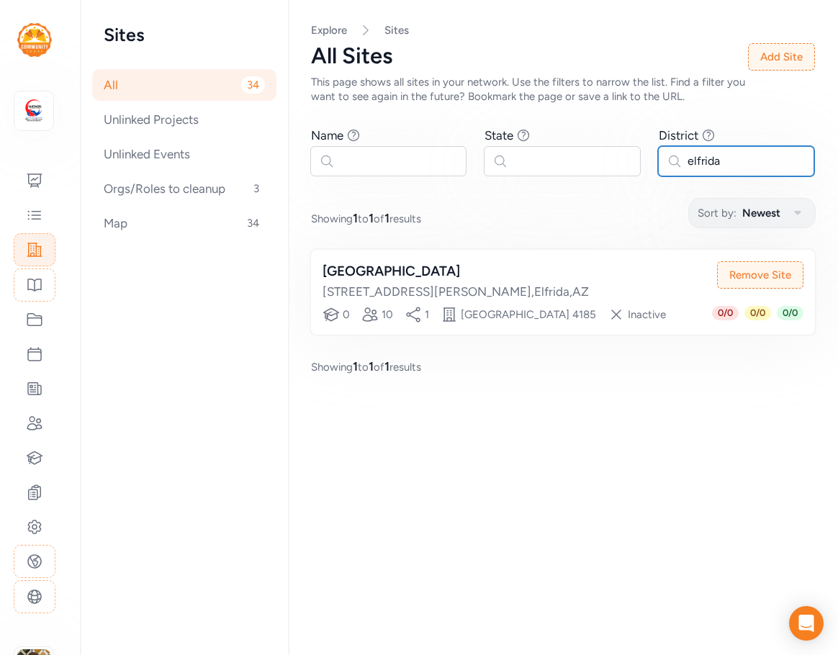
drag, startPoint x: 727, startPoint y: 157, endPoint x: 651, endPoint y: 160, distance: 76.4
click at [651, 160] on div "Name Find sites with a name that contains the phrase you type. State Find sites…" at bounding box center [563, 151] width 504 height 49
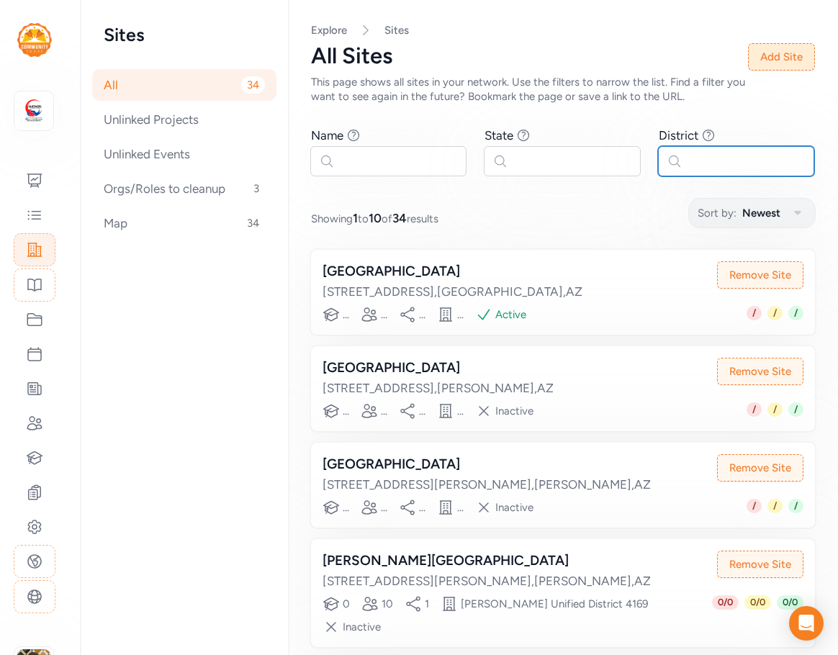
click at [773, 60] on button "Add Site" at bounding box center [781, 56] width 67 height 27
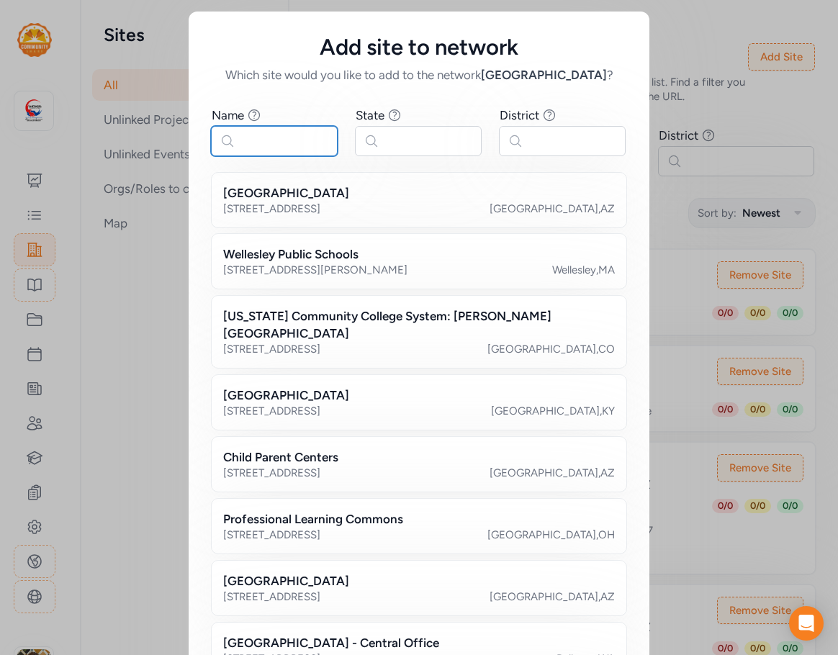
click at [269, 148] on input "text" at bounding box center [274, 141] width 127 height 30
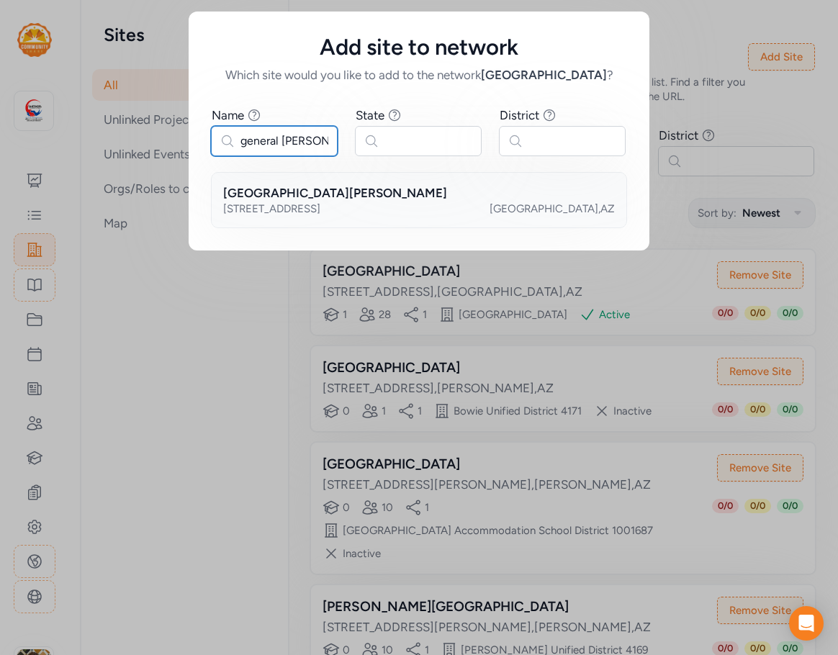
type input "general [PERSON_NAME]"
click at [369, 194] on h2 "[GEOGRAPHIC_DATA][PERSON_NAME]" at bounding box center [335, 192] width 224 height 17
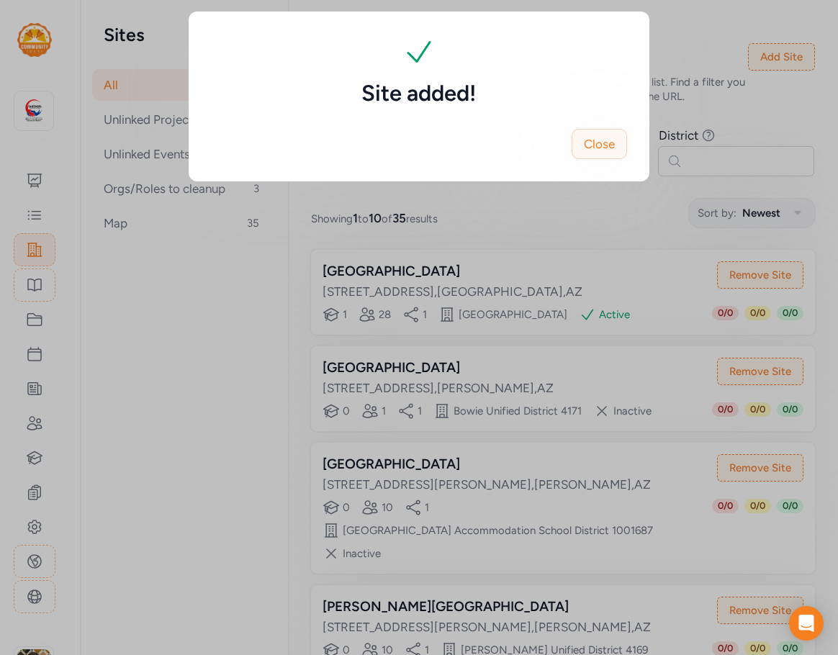
click at [598, 140] on span "Close" at bounding box center [599, 143] width 31 height 17
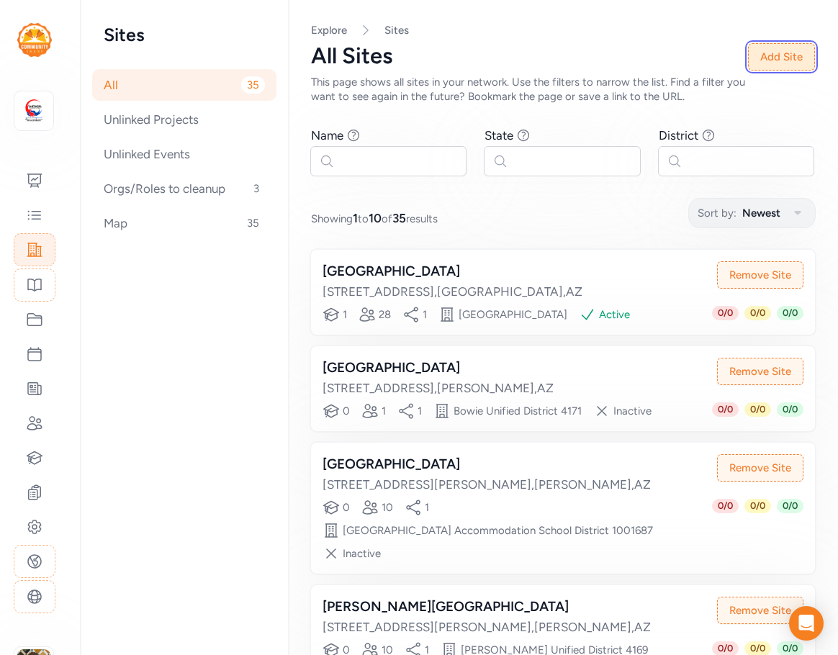
click at [777, 53] on button "Add Site" at bounding box center [781, 56] width 67 height 27
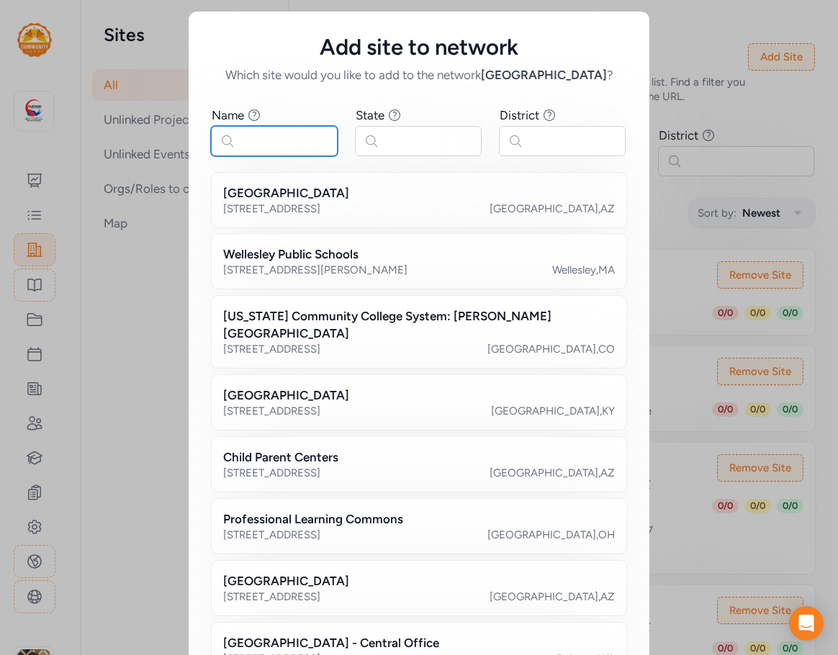
click at [289, 133] on input "text" at bounding box center [274, 141] width 127 height 30
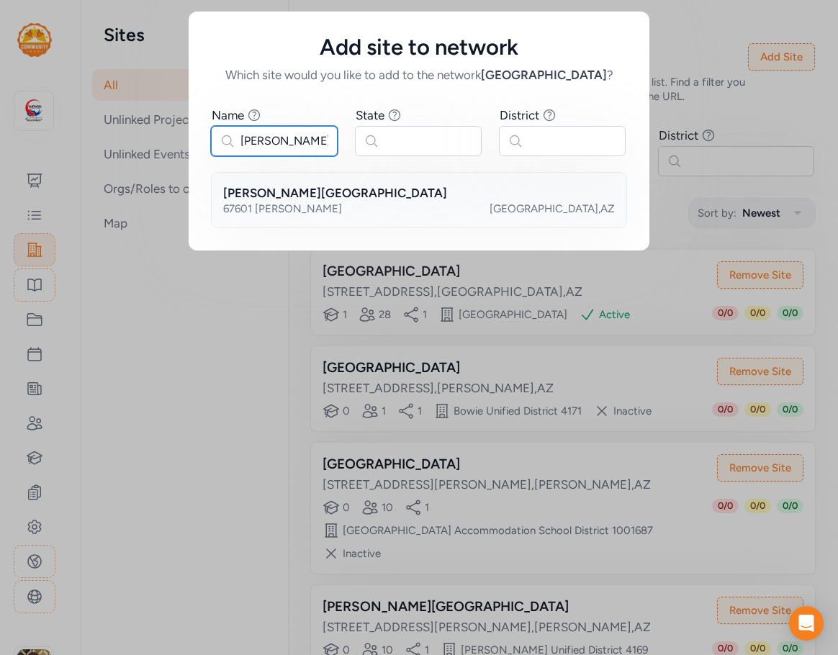
type input "[PERSON_NAME]"
click at [341, 202] on div "67601 [PERSON_NAME] [GEOGRAPHIC_DATA] , [GEOGRAPHIC_DATA]" at bounding box center [419, 209] width 392 height 14
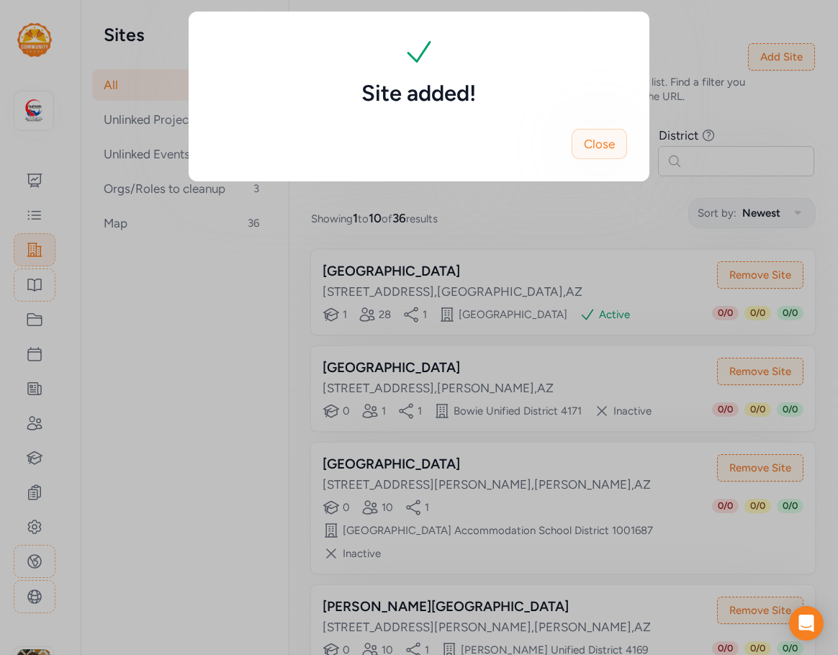
click at [602, 137] on span "Close" at bounding box center [599, 143] width 31 height 17
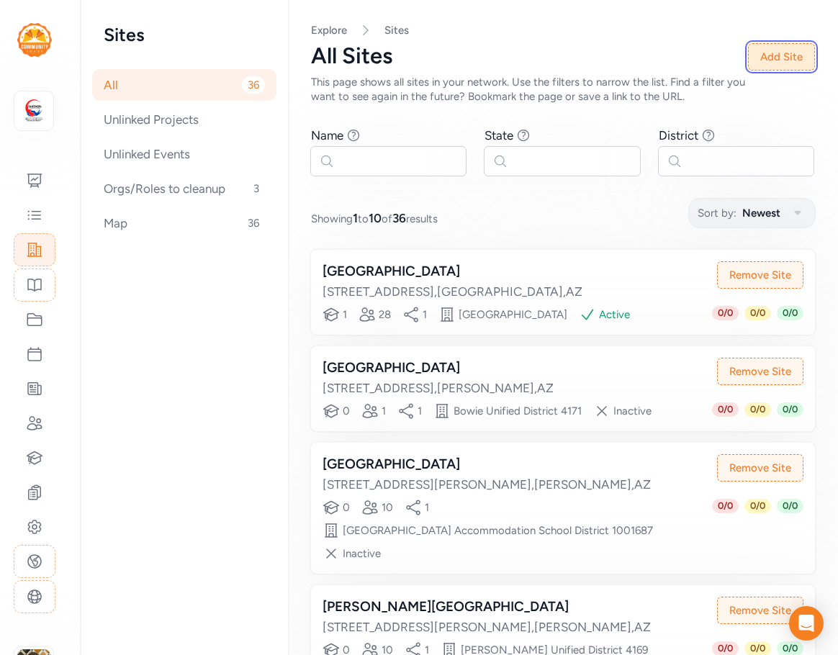
click at [755, 61] on button "Add Site" at bounding box center [781, 56] width 67 height 27
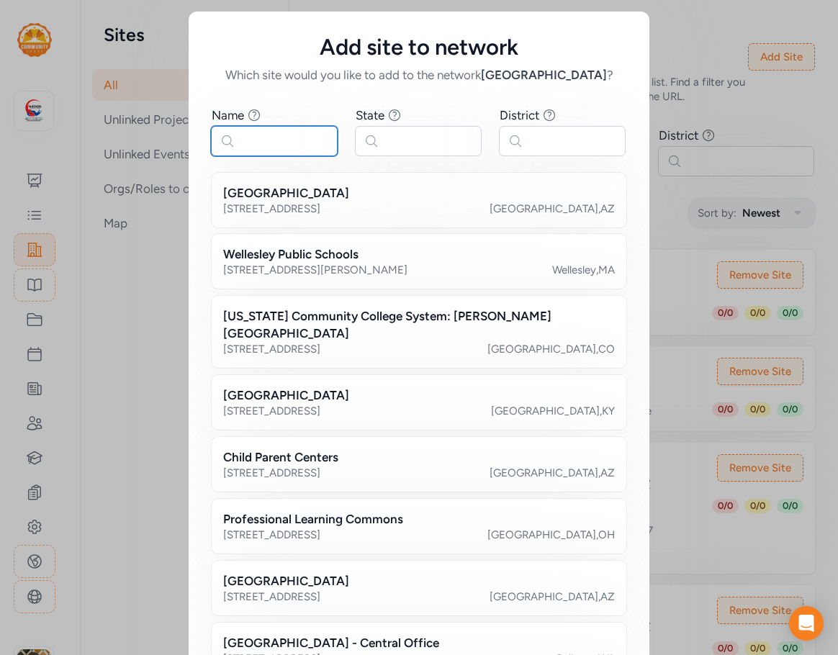
click at [295, 147] on input "text" at bounding box center [274, 141] width 127 height 30
type input "[PERSON_NAME]"
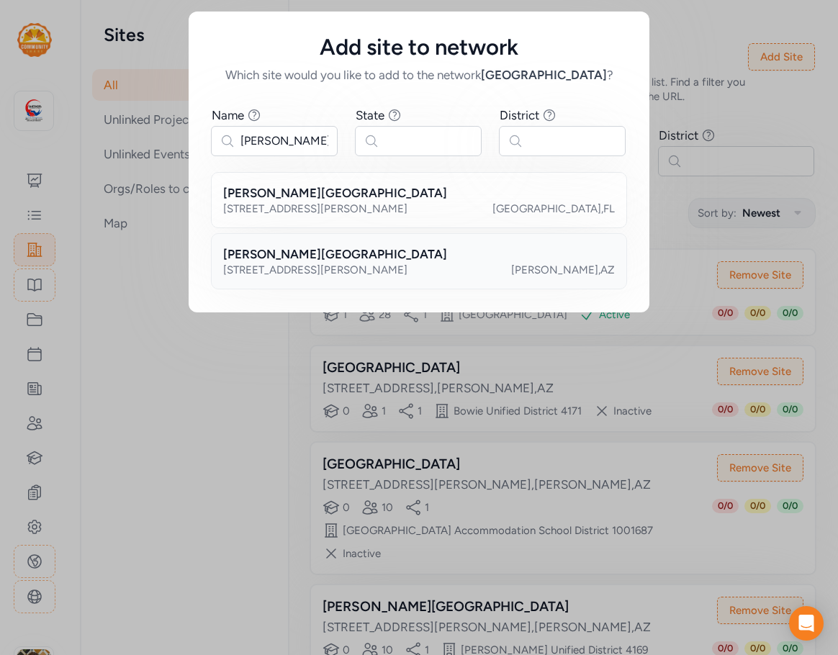
click at [382, 261] on div "[PERSON_NAME][GEOGRAPHIC_DATA]" at bounding box center [419, 254] width 392 height 17
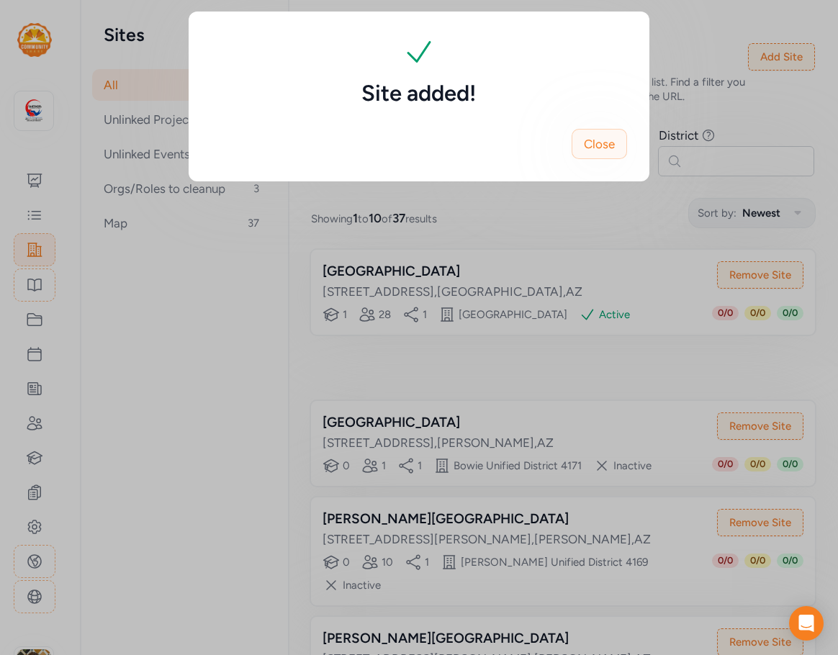
drag, startPoint x: 619, startPoint y: 142, endPoint x: 627, endPoint y: 138, distance: 9.0
click at [621, 141] on button "Close" at bounding box center [599, 144] width 55 height 30
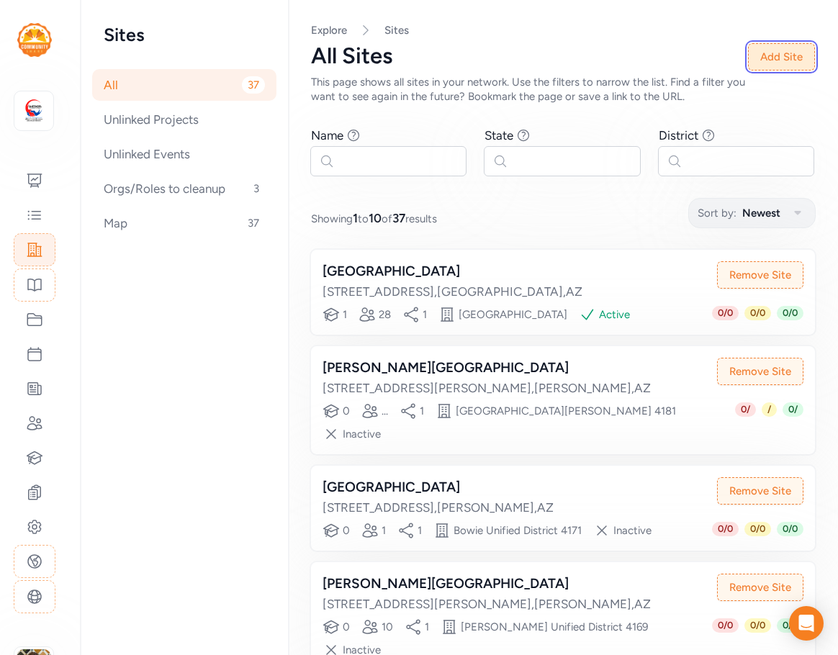
click at [773, 60] on button "Add Site" at bounding box center [781, 56] width 67 height 27
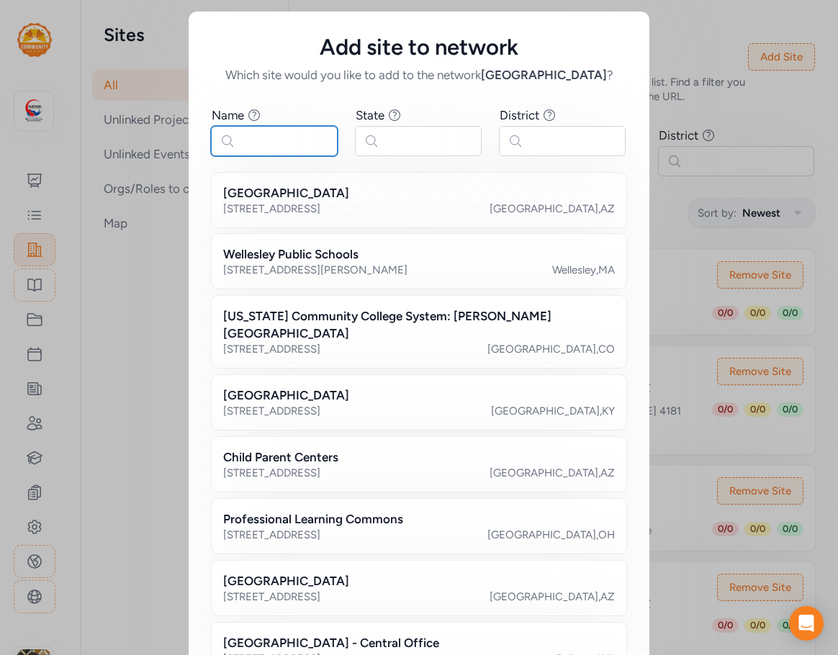
click at [285, 143] on input "text" at bounding box center [274, 141] width 127 height 30
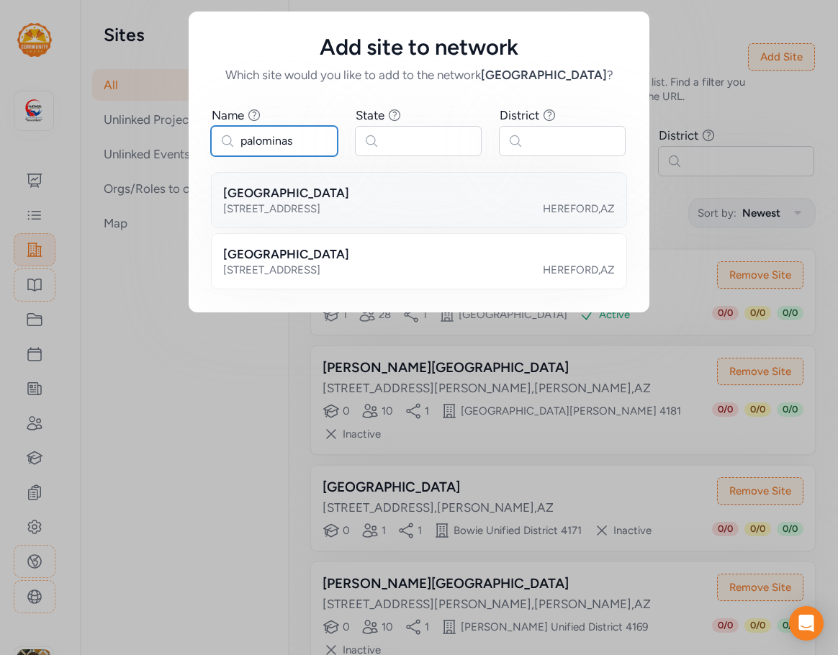
type input "palominas"
click at [349, 192] on h2 "[GEOGRAPHIC_DATA]" at bounding box center [286, 192] width 126 height 17
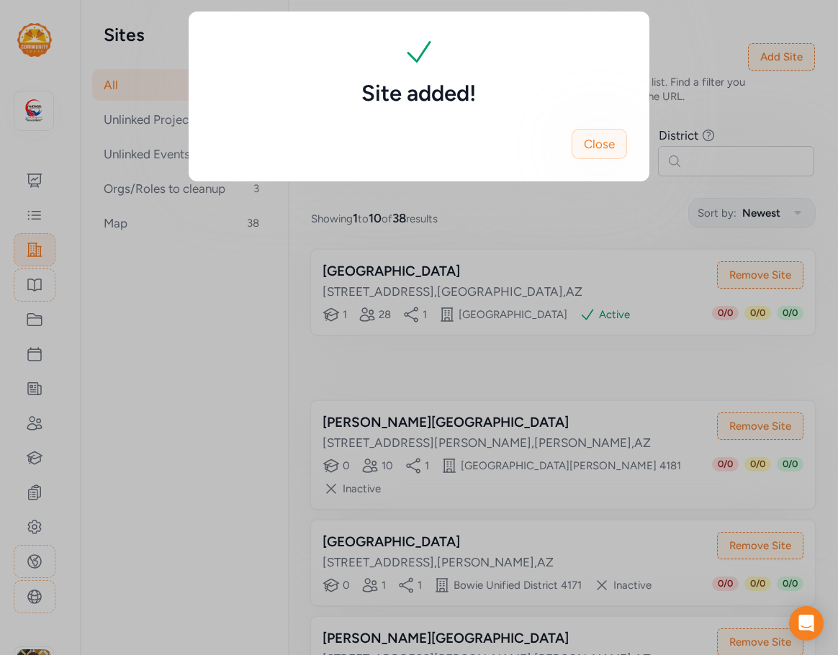
click at [609, 149] on span "Close" at bounding box center [599, 143] width 31 height 17
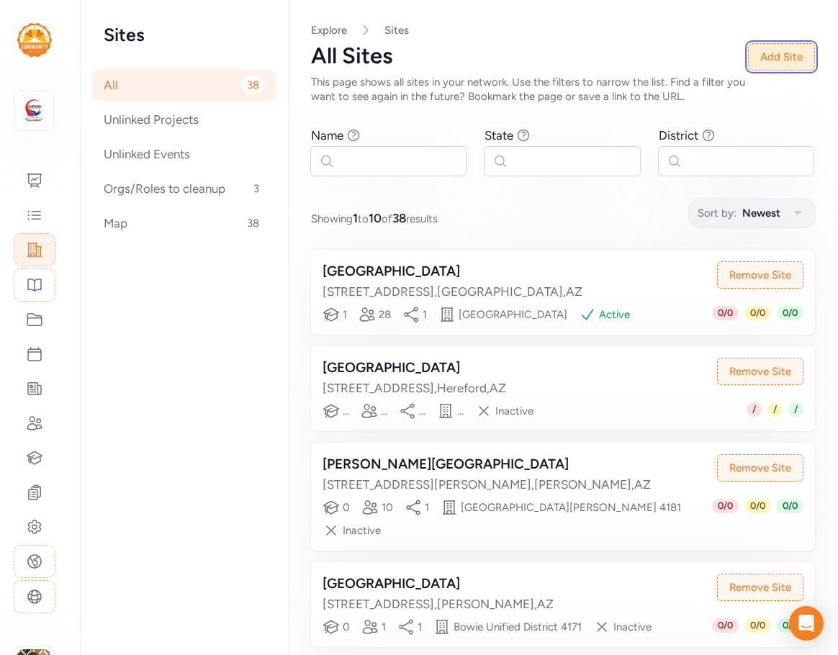
click at [760, 54] on button "Add Site" at bounding box center [781, 56] width 67 height 27
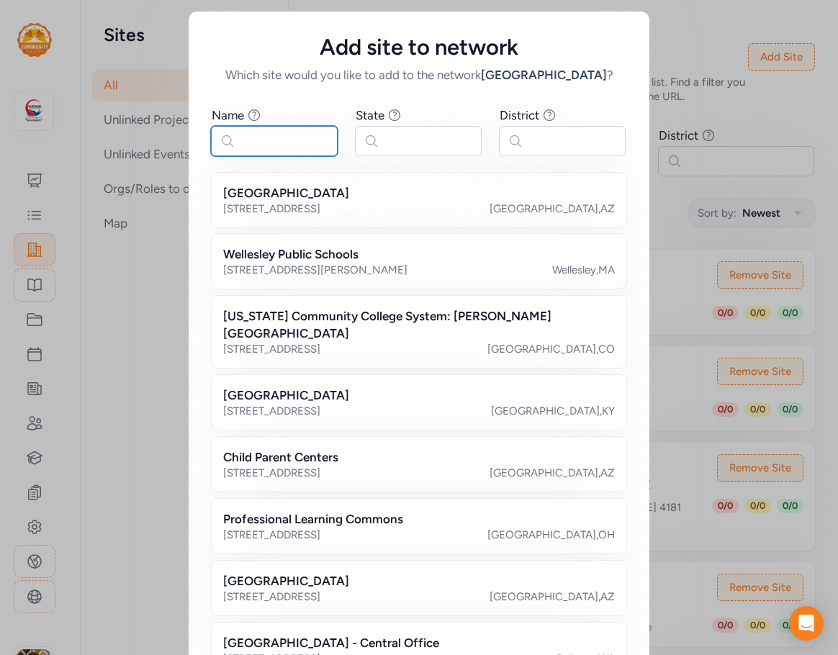
click at [269, 143] on input "text" at bounding box center [274, 141] width 127 height 30
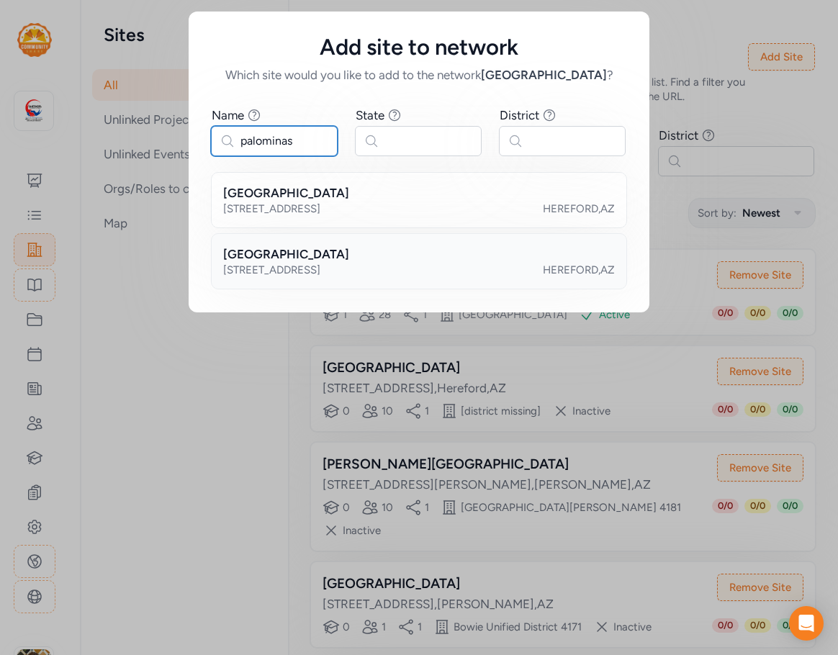
type input "palominas"
click at [303, 251] on h2 "[GEOGRAPHIC_DATA]" at bounding box center [286, 254] width 126 height 17
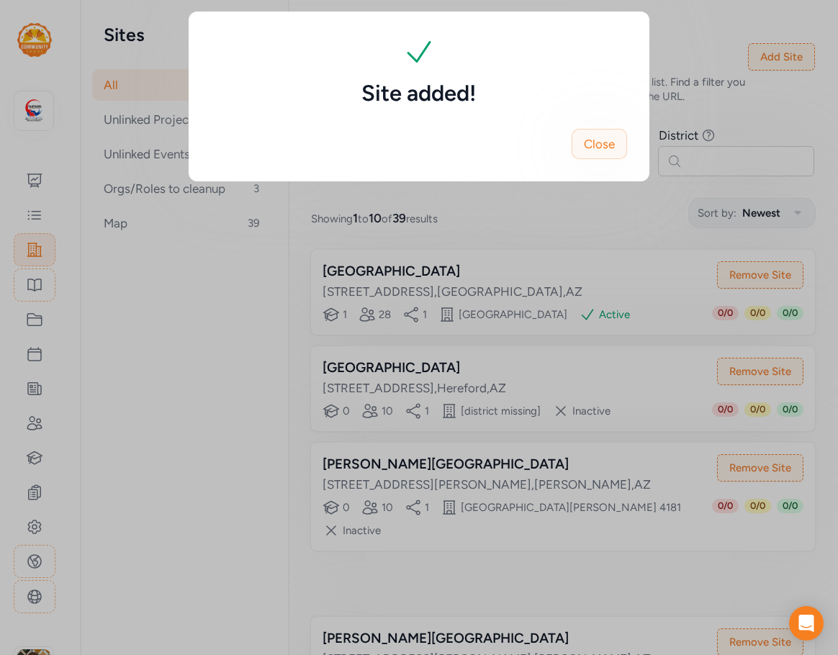
click at [619, 151] on button "Close" at bounding box center [599, 144] width 55 height 30
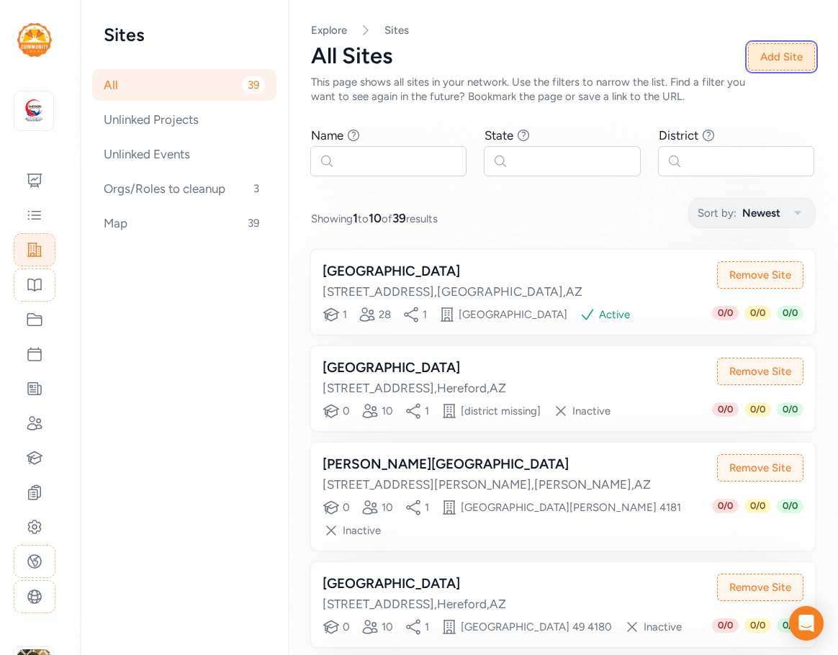
click at [767, 51] on button "Add Site" at bounding box center [781, 56] width 67 height 27
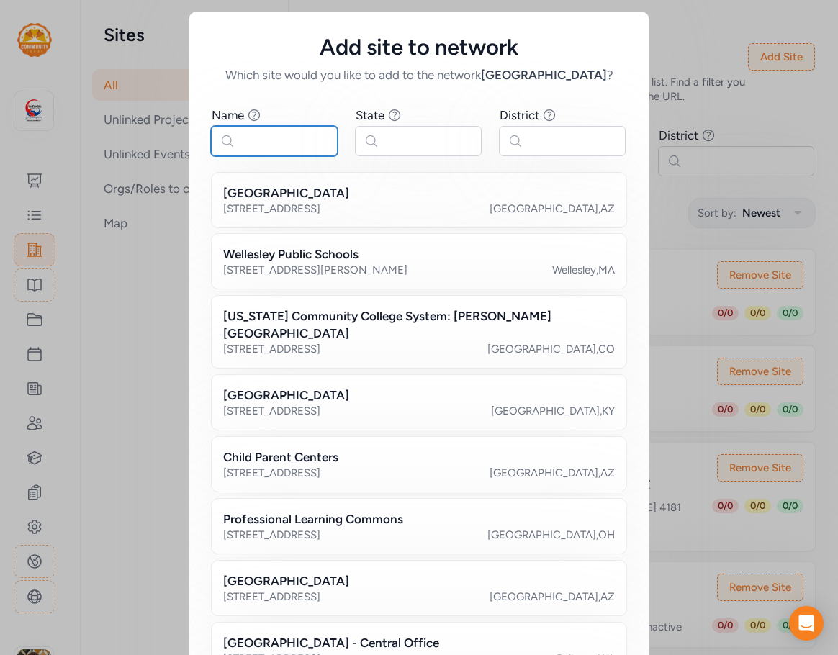
click at [315, 143] on input "text" at bounding box center [274, 141] width 127 height 30
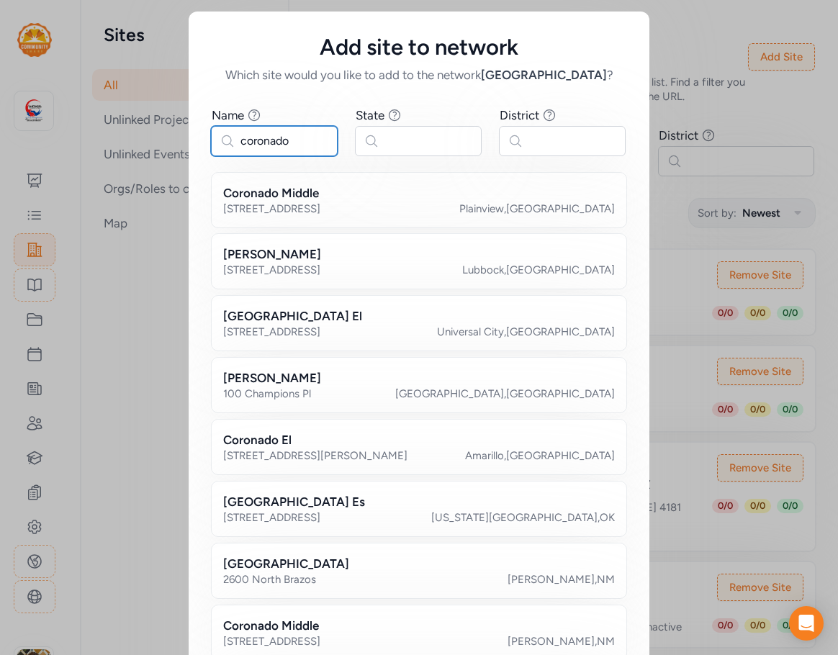
type input "coronado"
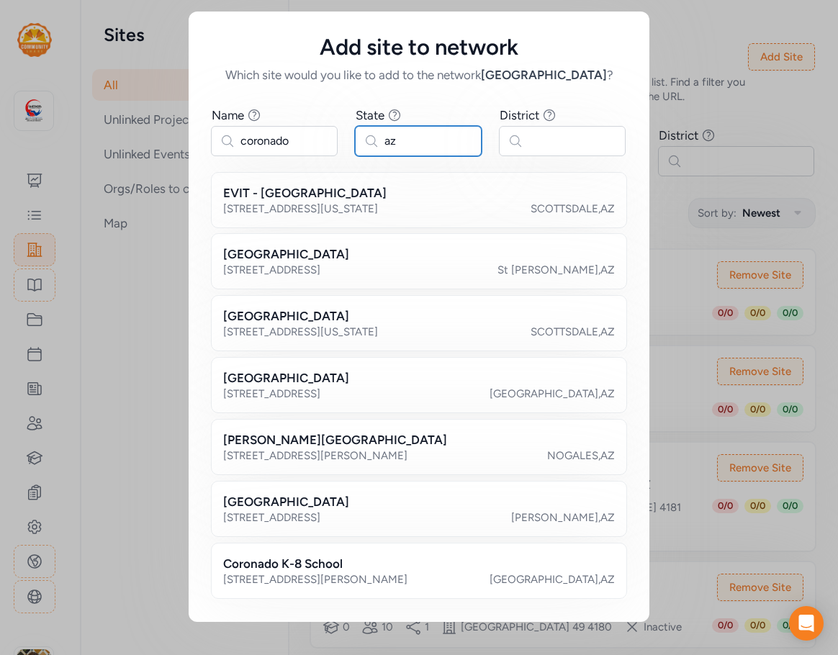
type input "az"
click at [545, 137] on input "text" at bounding box center [562, 141] width 127 height 30
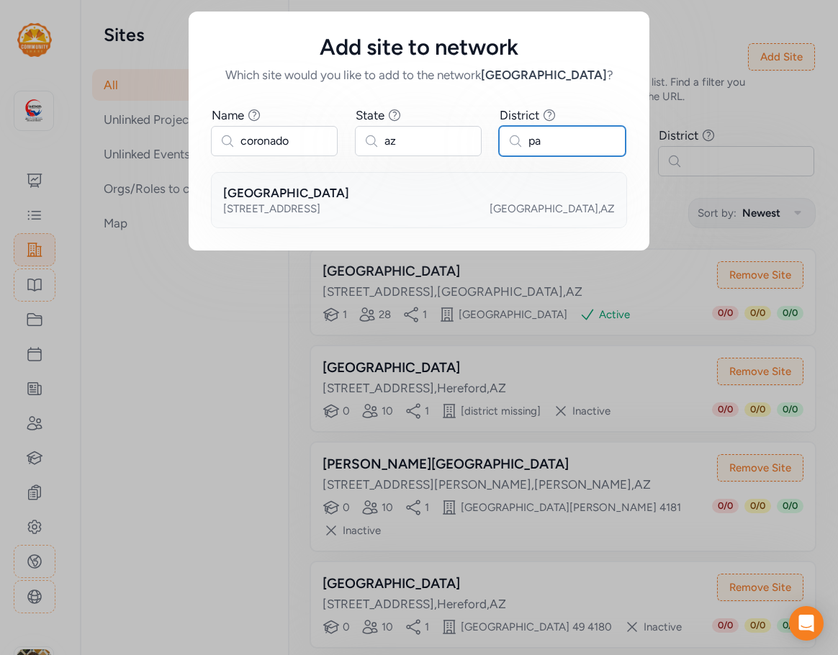
type input "pa"
click at [349, 189] on h2 "[GEOGRAPHIC_DATA]" at bounding box center [286, 192] width 126 height 17
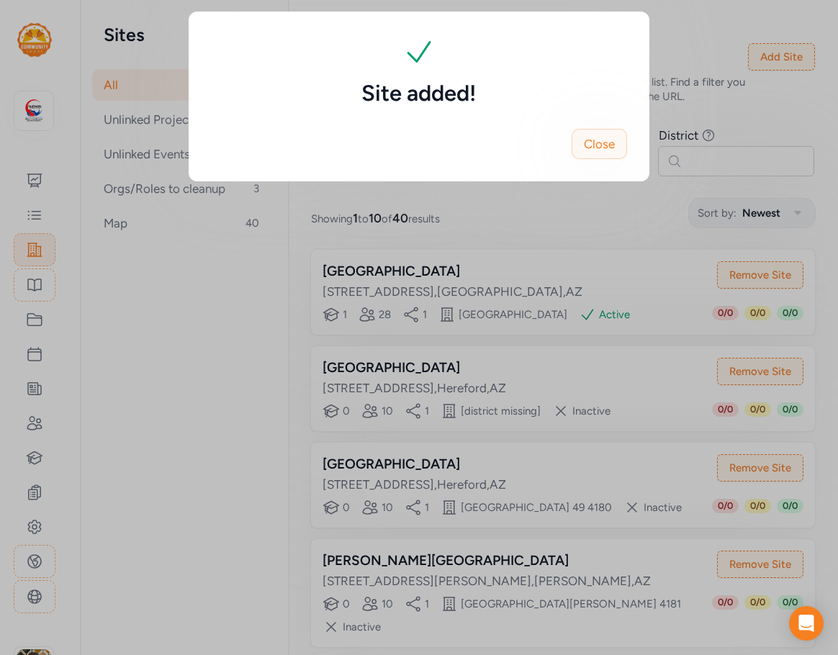
click at [607, 140] on span "Close" at bounding box center [599, 143] width 31 height 17
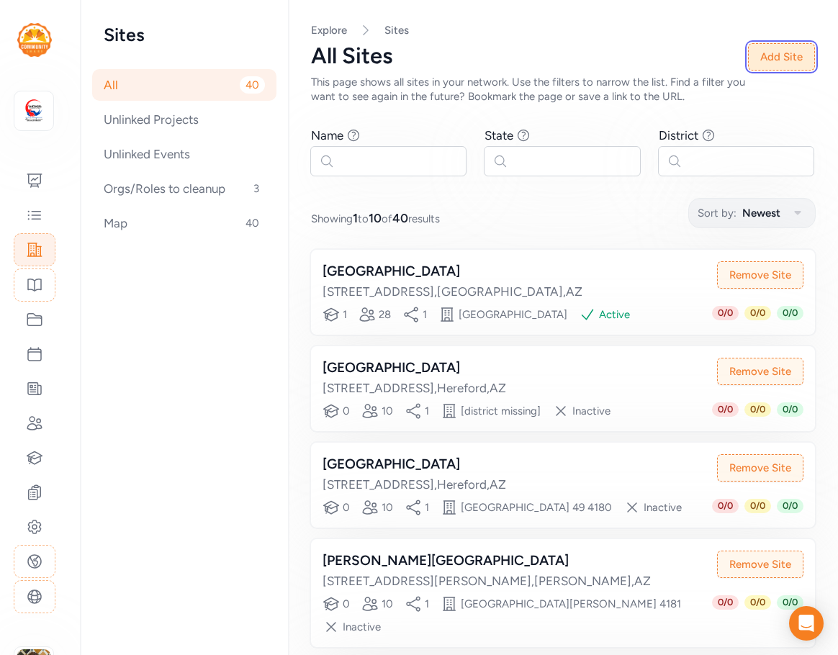
click at [771, 55] on button "Add Site" at bounding box center [781, 56] width 67 height 27
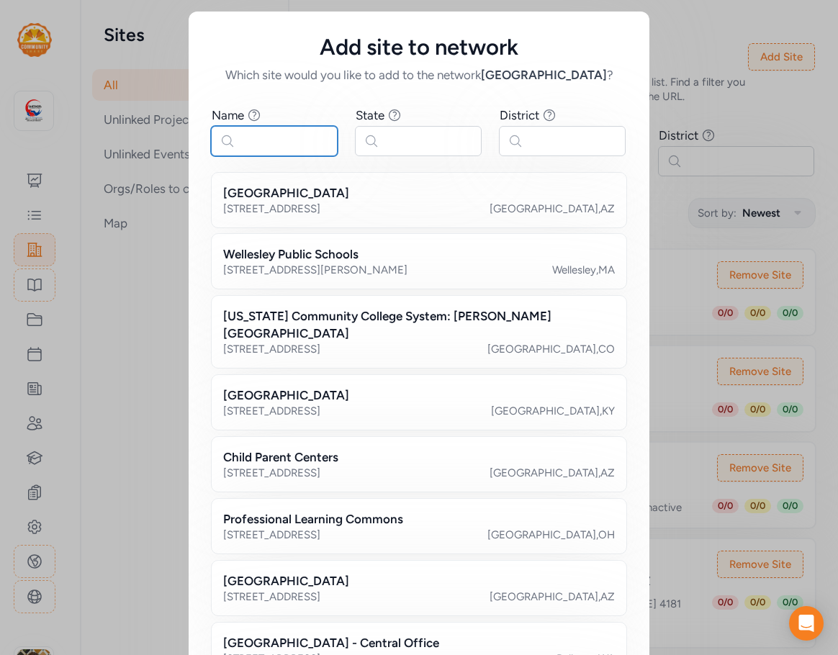
click at [270, 133] on input "text" at bounding box center [274, 141] width 127 height 30
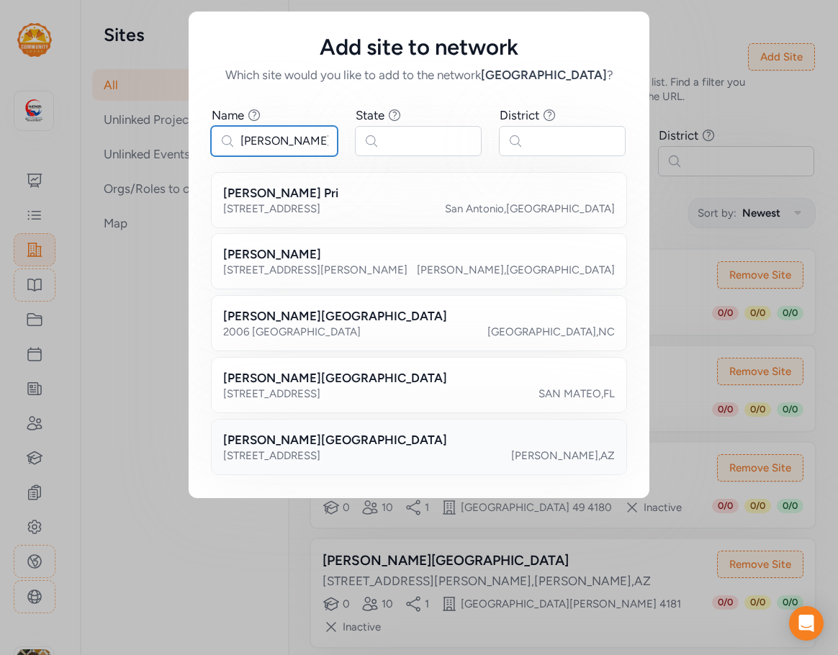
type input "[PERSON_NAME]"
click at [330, 460] on div "[STREET_ADDRESS][PERSON_NAME]" at bounding box center [419, 456] width 392 height 14
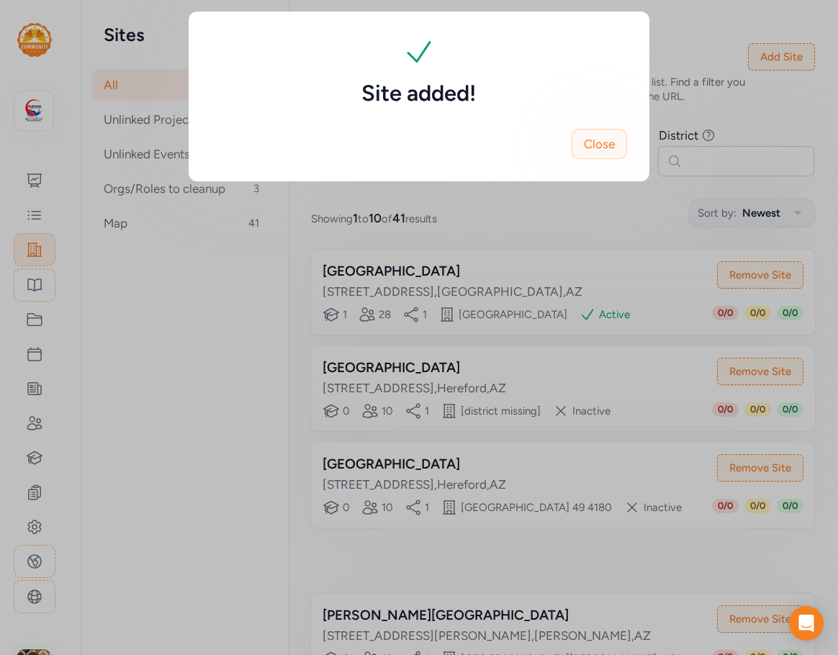
click at [614, 145] on span "Close" at bounding box center [599, 143] width 31 height 17
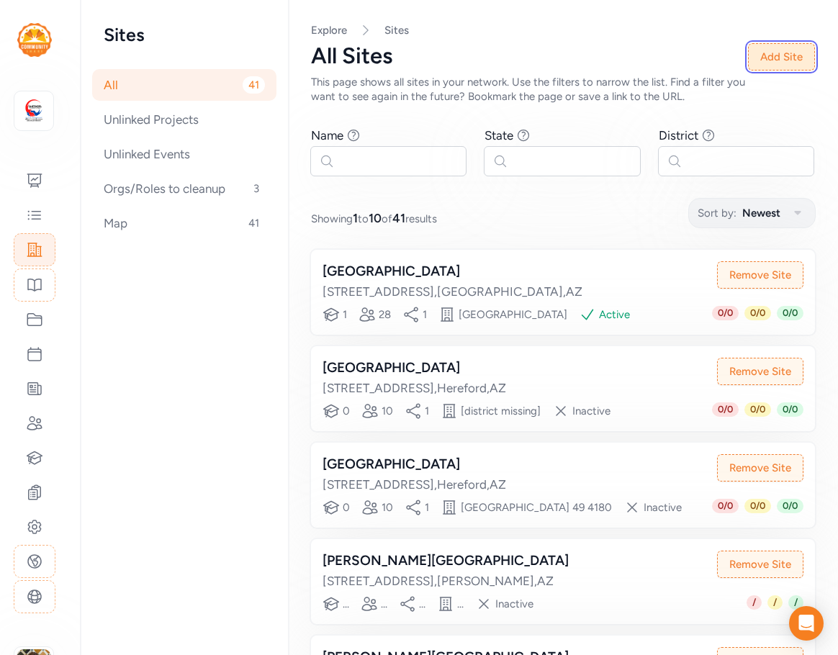
click at [773, 60] on button "Add Site" at bounding box center [781, 56] width 67 height 27
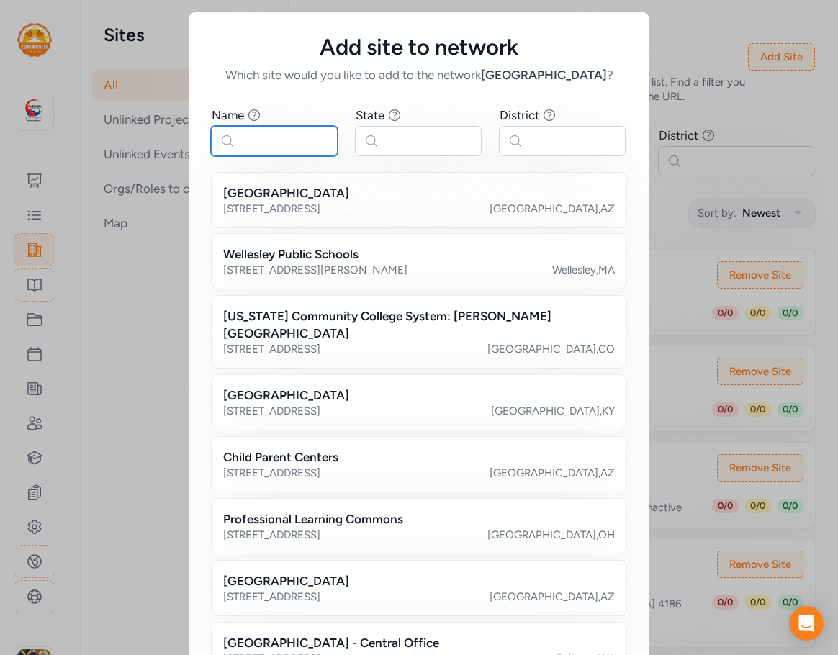
click at [272, 130] on input "text" at bounding box center [274, 141] width 127 height 30
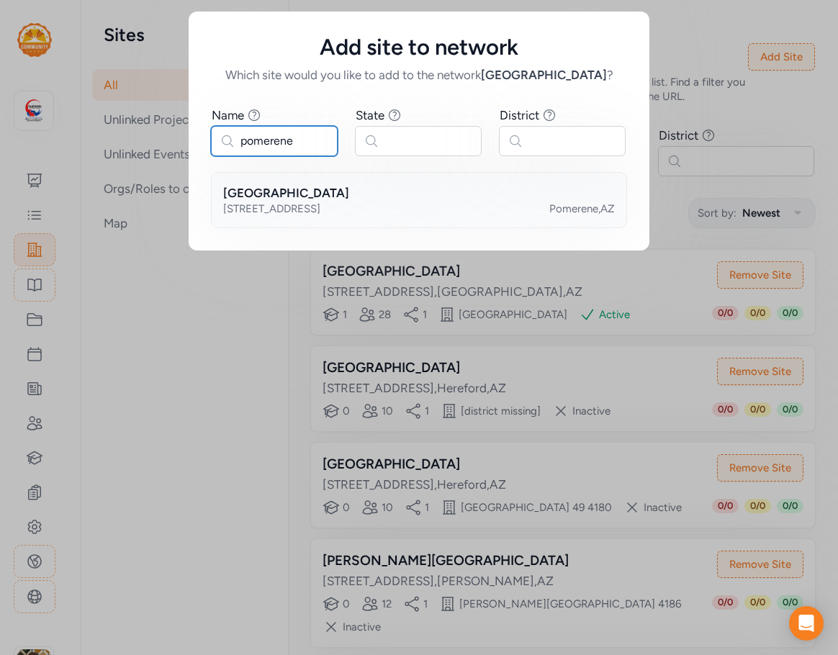
type input "pomerene"
click at [363, 204] on div "[STREET_ADDRESS]" at bounding box center [419, 209] width 392 height 14
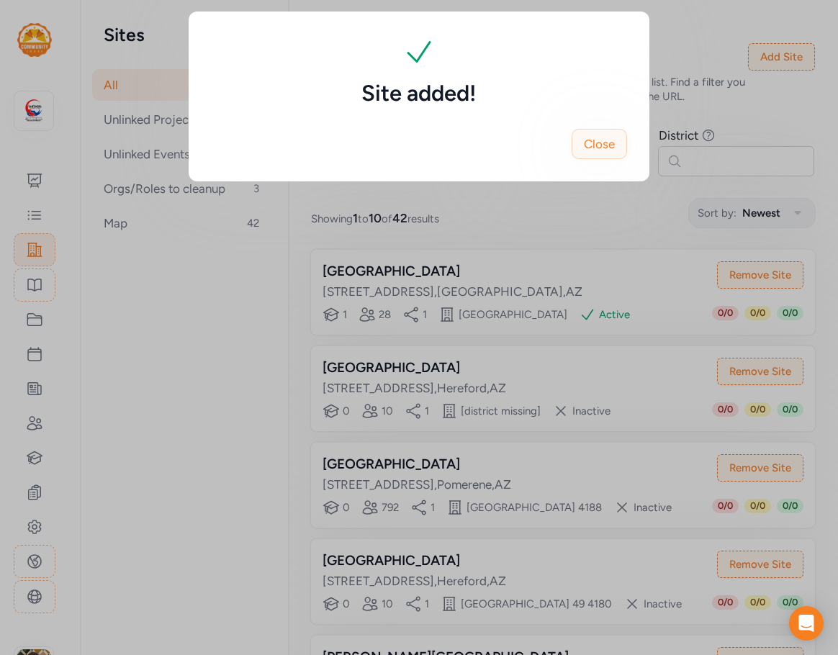
click at [601, 141] on span "Close" at bounding box center [599, 143] width 31 height 17
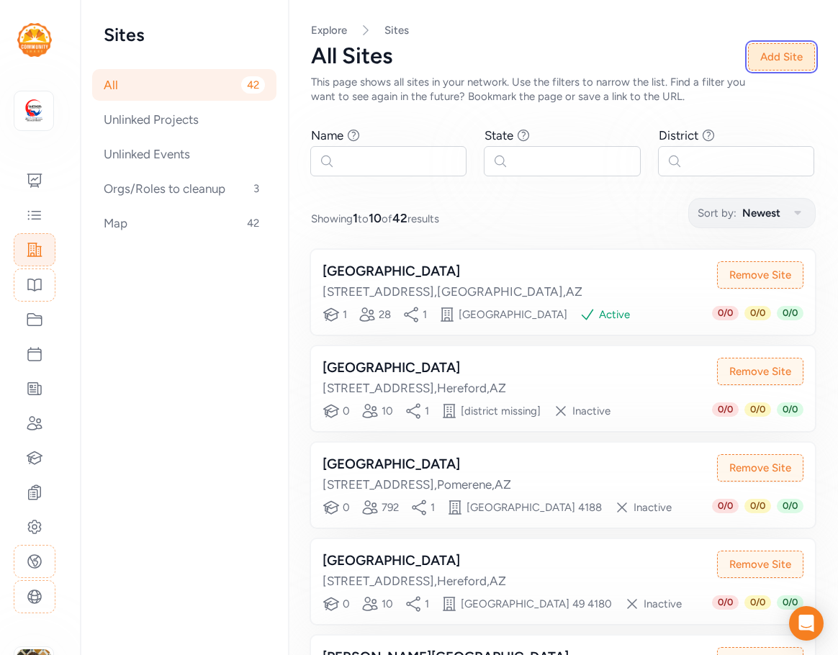
click at [785, 62] on button "Add Site" at bounding box center [781, 56] width 67 height 27
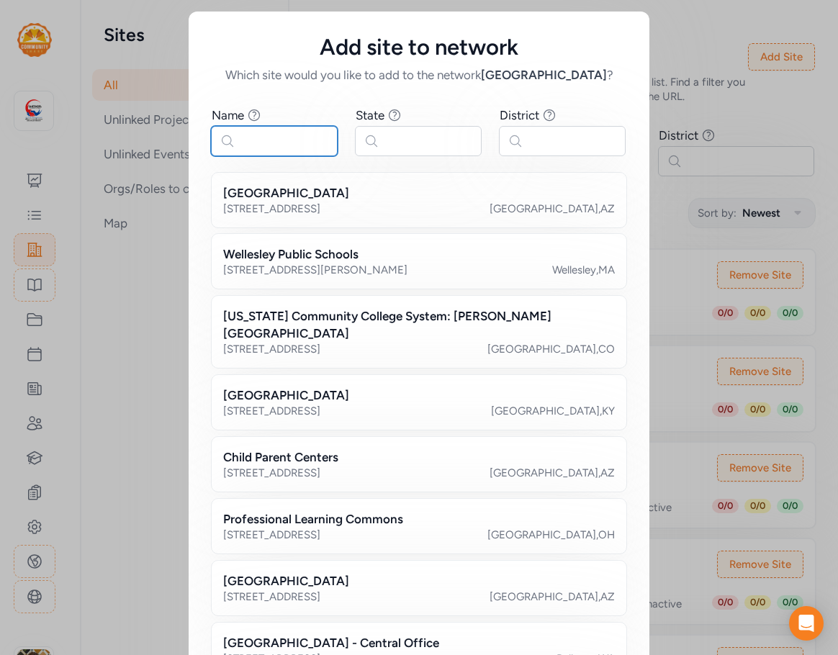
click at [243, 133] on input "text" at bounding box center [274, 141] width 127 height 30
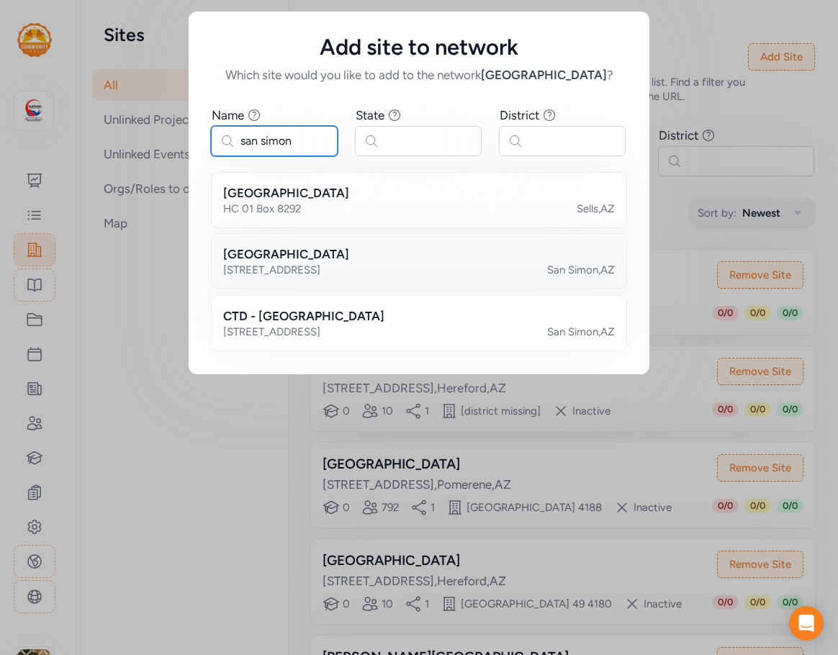
type input "san simon"
click at [291, 267] on div "[STREET_ADDRESS]" at bounding box center [271, 270] width 97 height 14
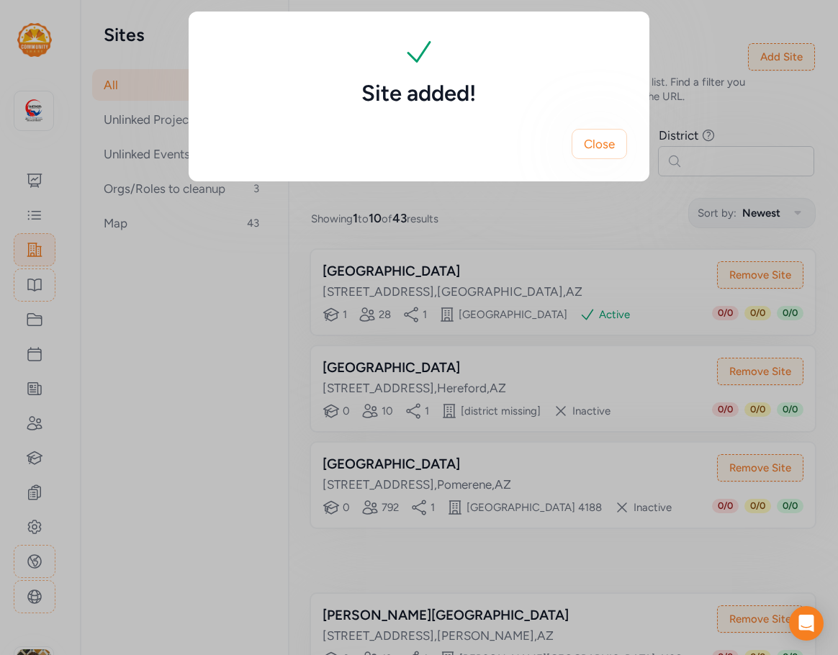
click at [590, 144] on span "Close" at bounding box center [599, 143] width 31 height 17
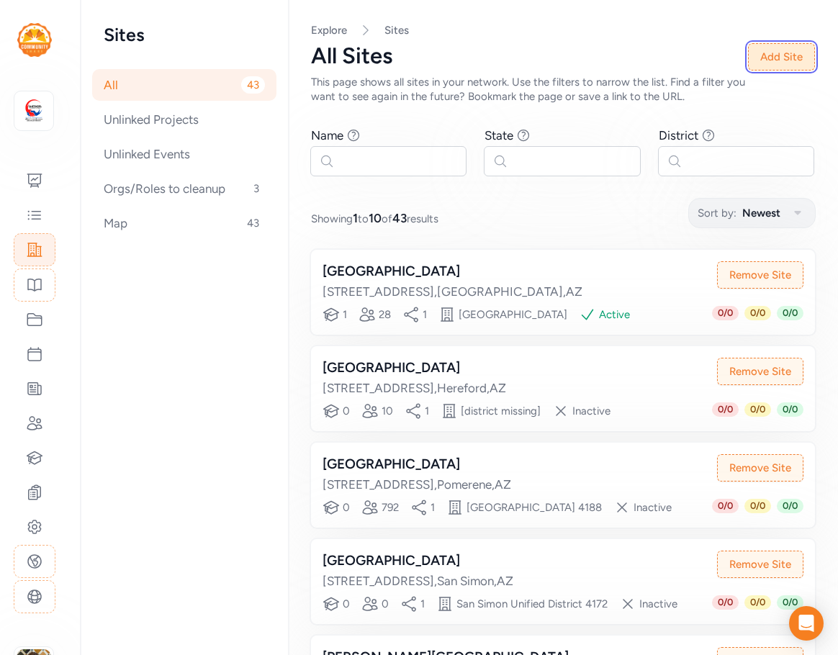
click at [778, 57] on button "Add Site" at bounding box center [781, 56] width 67 height 27
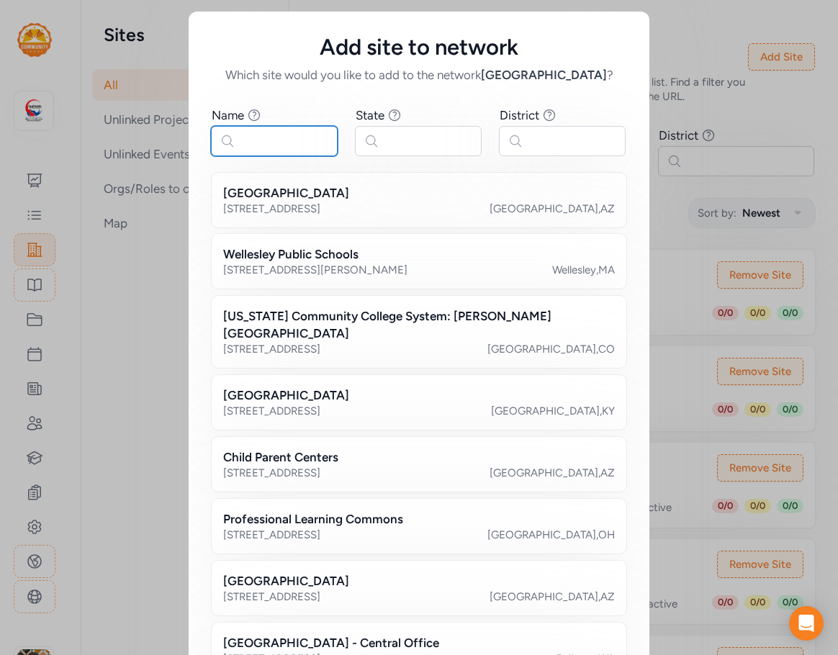
click at [289, 152] on input "text" at bounding box center [274, 141] width 127 height 30
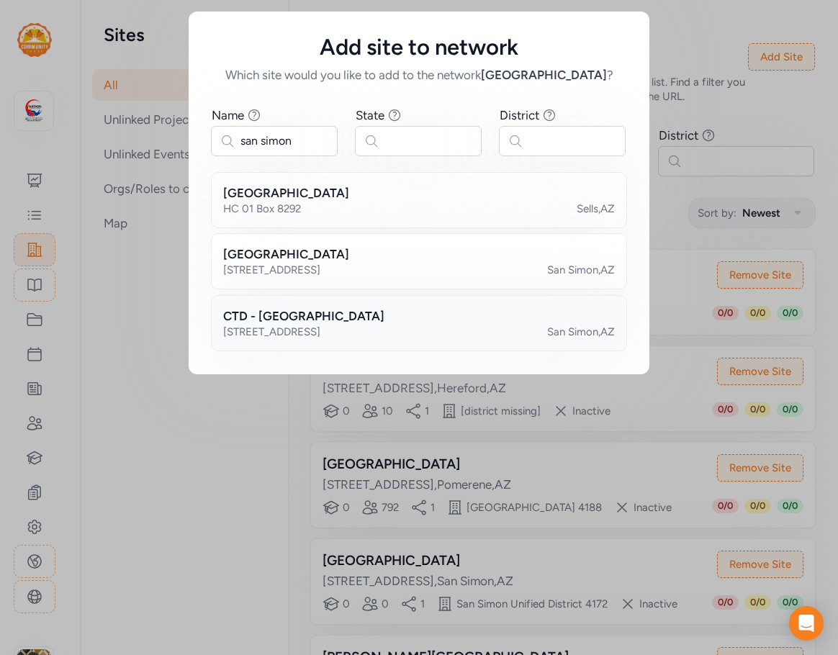
click at [251, 331] on div "[STREET_ADDRESS]" at bounding box center [271, 332] width 97 height 14
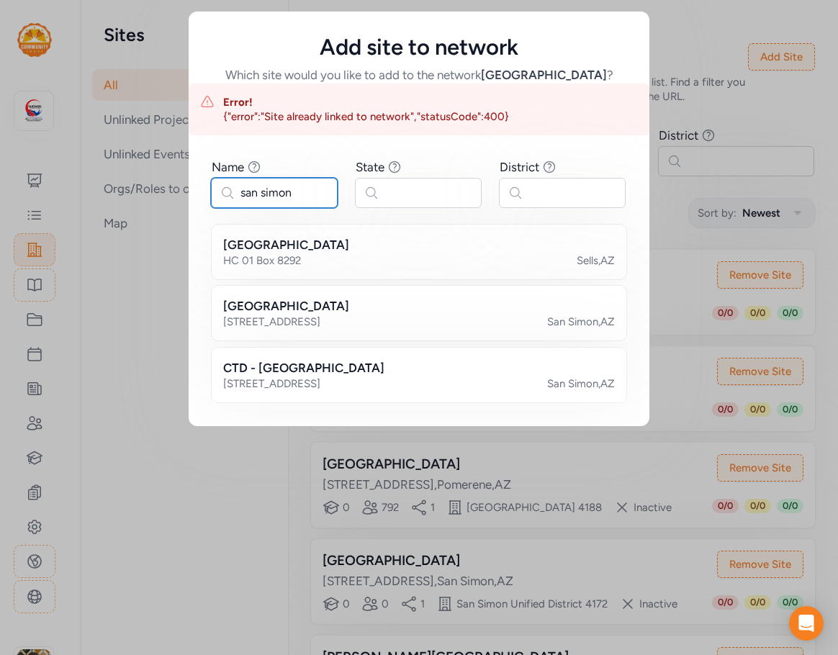
drag, startPoint x: 300, startPoint y: 192, endPoint x: 171, endPoint y: 192, distance: 129.6
click at [171, 192] on div "Add site to network Which site would you like to add to the network Cochise Cou…" at bounding box center [419, 219] width 838 height 438
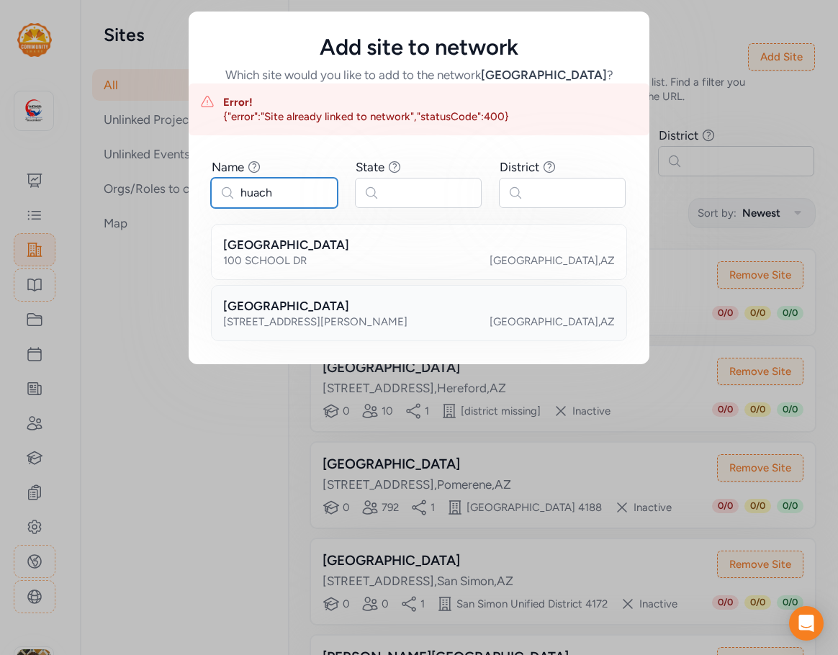
type input "huach"
click at [344, 313] on h2 "[GEOGRAPHIC_DATA]" at bounding box center [286, 305] width 126 height 17
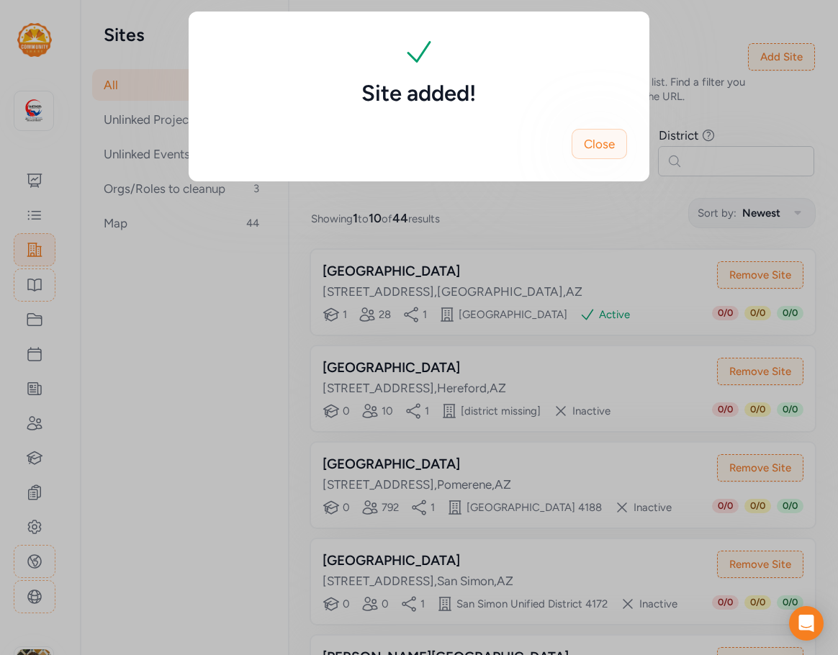
click at [594, 140] on span "Close" at bounding box center [599, 143] width 31 height 17
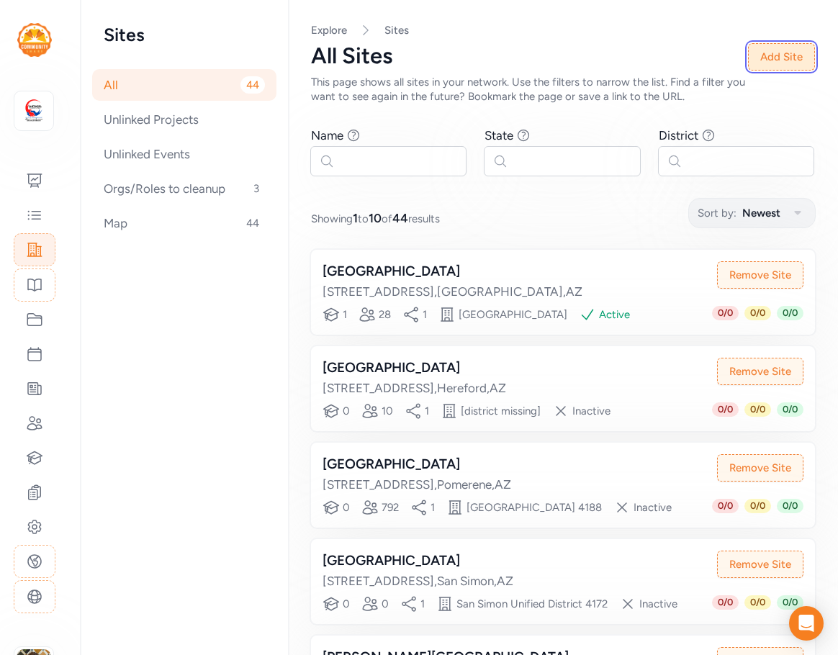
click at [778, 55] on button "Add Site" at bounding box center [781, 56] width 67 height 27
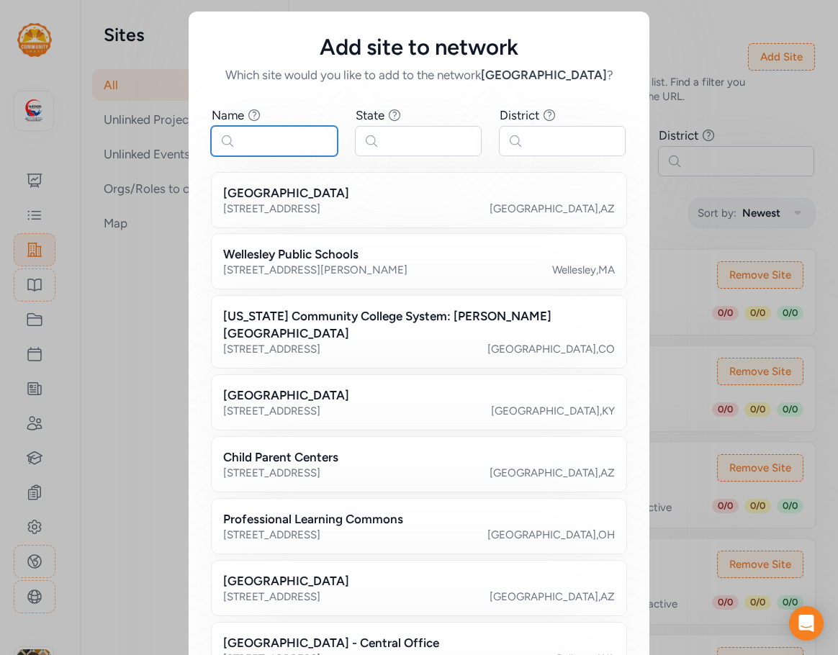
click at [261, 140] on input "text" at bounding box center [274, 141] width 127 height 30
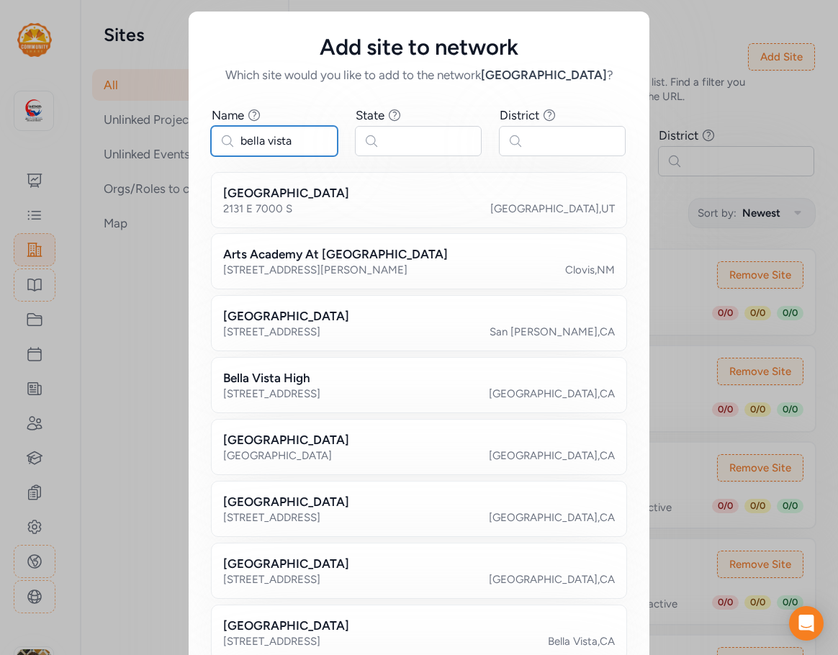
type input "bella vista"
click at [422, 149] on input "text" at bounding box center [418, 141] width 127 height 30
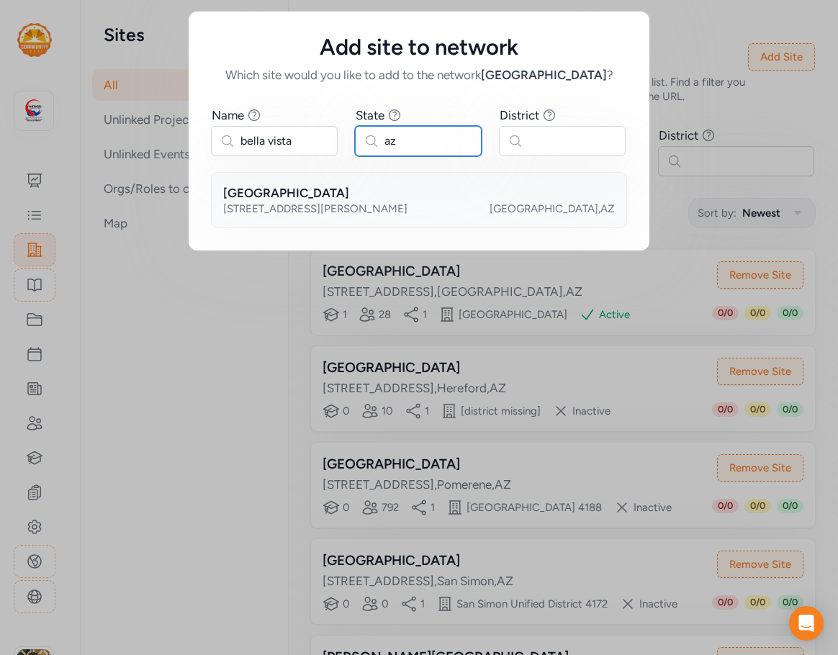
type input "az"
click at [305, 203] on div "[STREET_ADDRESS][PERSON_NAME]" at bounding box center [315, 209] width 184 height 14
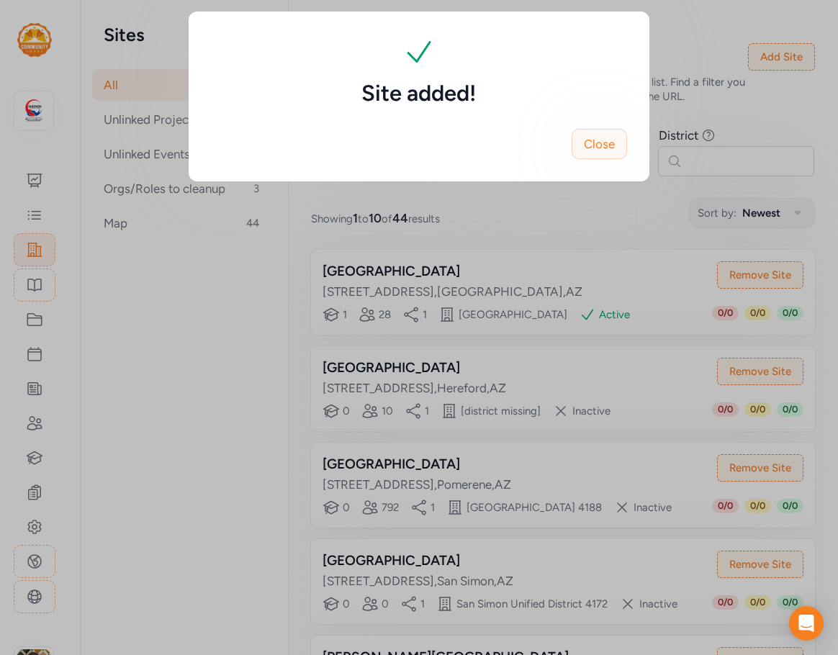
click at [609, 153] on button "Close" at bounding box center [599, 144] width 55 height 30
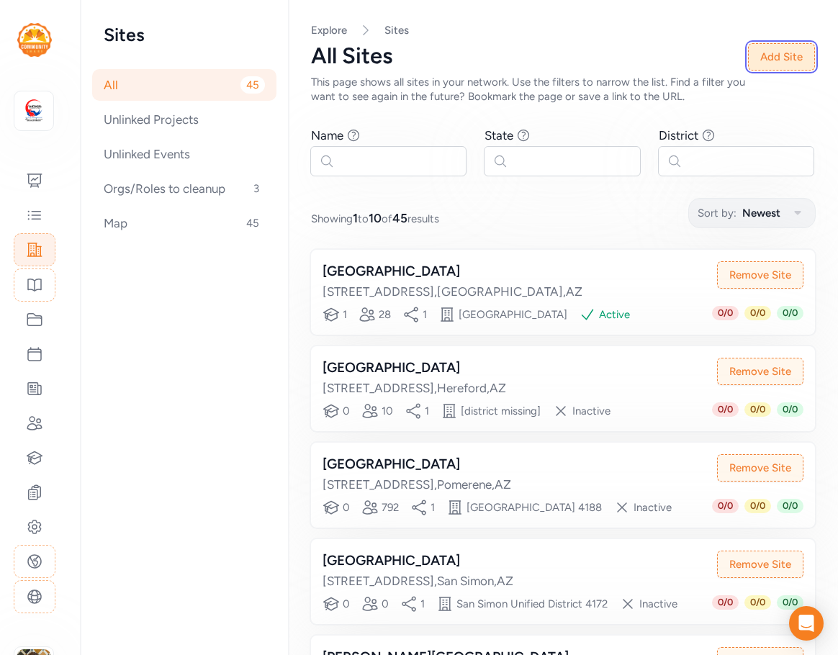
click at [776, 58] on button "Add Site" at bounding box center [781, 56] width 67 height 27
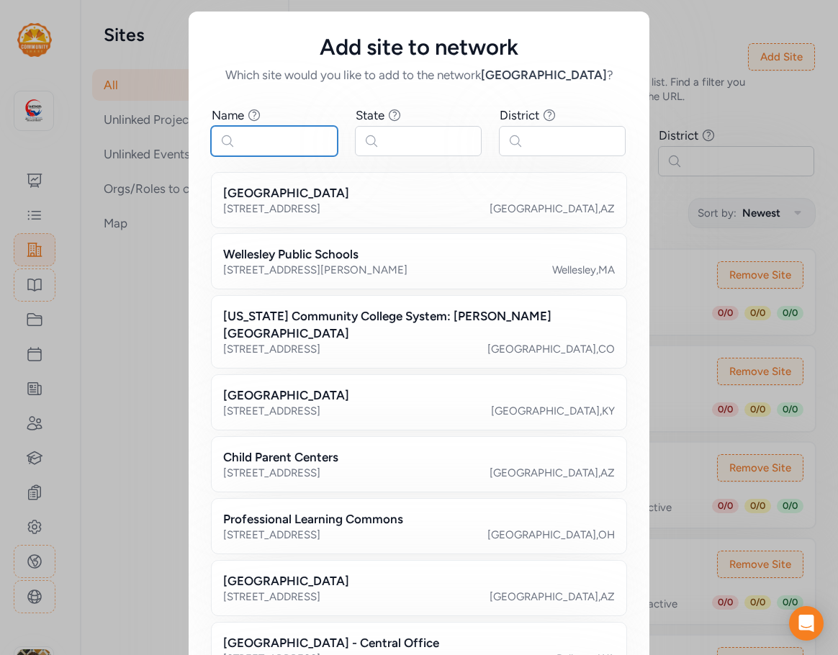
click at [287, 139] on input "text" at bounding box center [274, 141] width 127 height 30
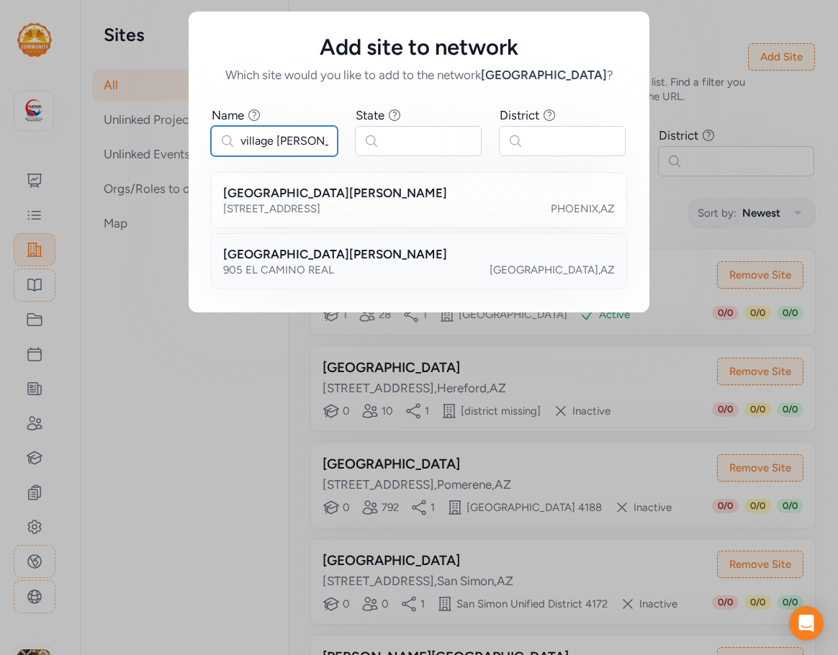
type input "village [PERSON_NAME]"
click at [418, 256] on h2 "[GEOGRAPHIC_DATA][PERSON_NAME]" at bounding box center [335, 254] width 224 height 17
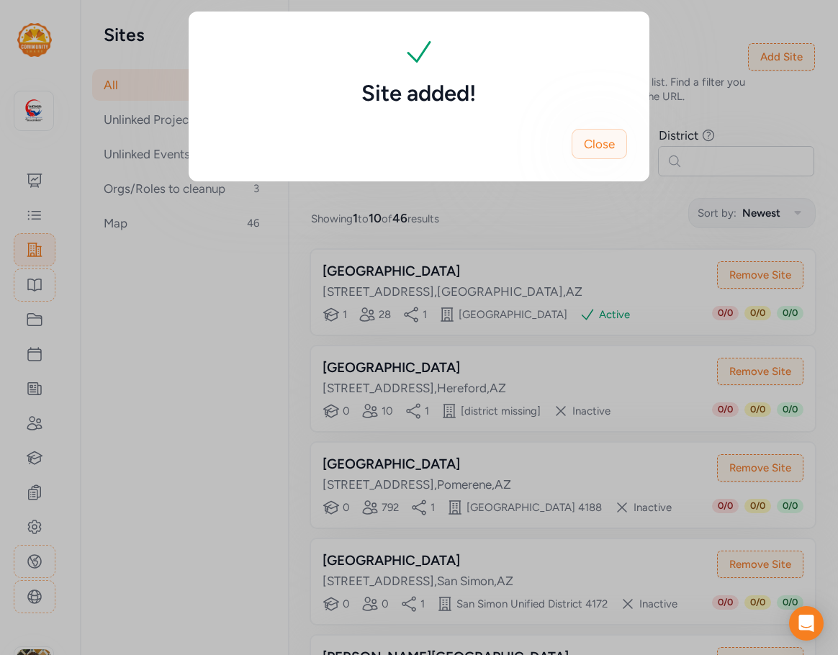
click at [603, 143] on span "Close" at bounding box center [599, 143] width 31 height 17
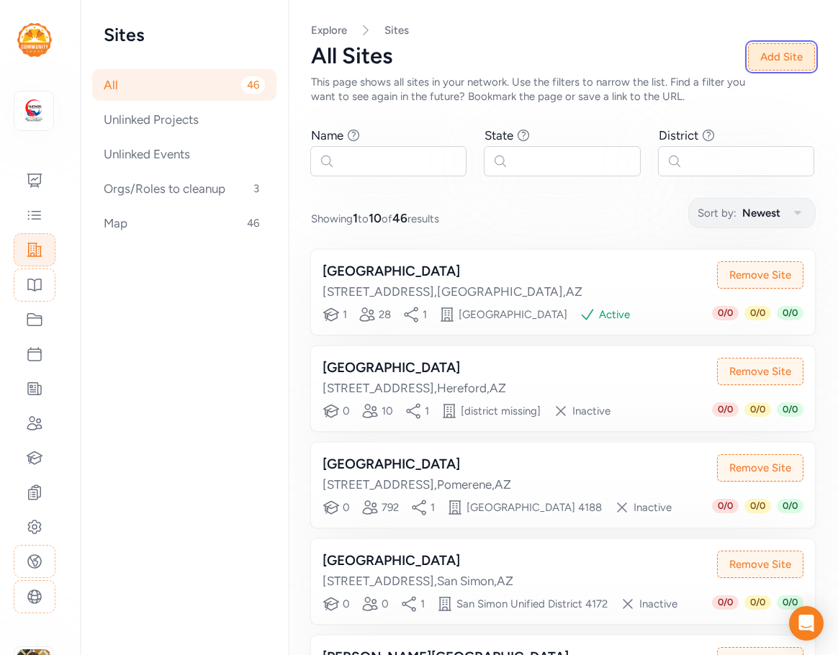
click at [788, 48] on button "Add Site" at bounding box center [781, 56] width 67 height 27
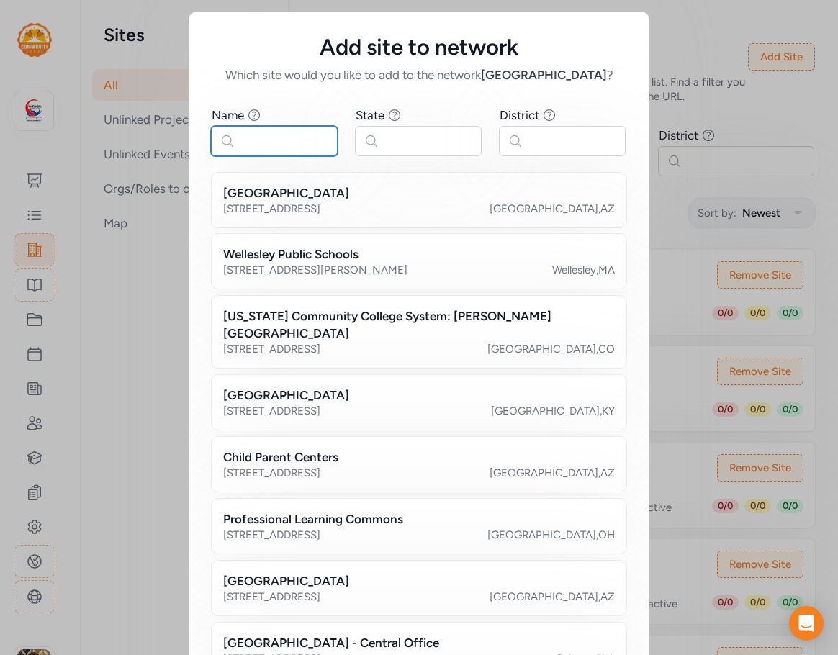
click at [290, 153] on input "text" at bounding box center [274, 141] width 127 height 30
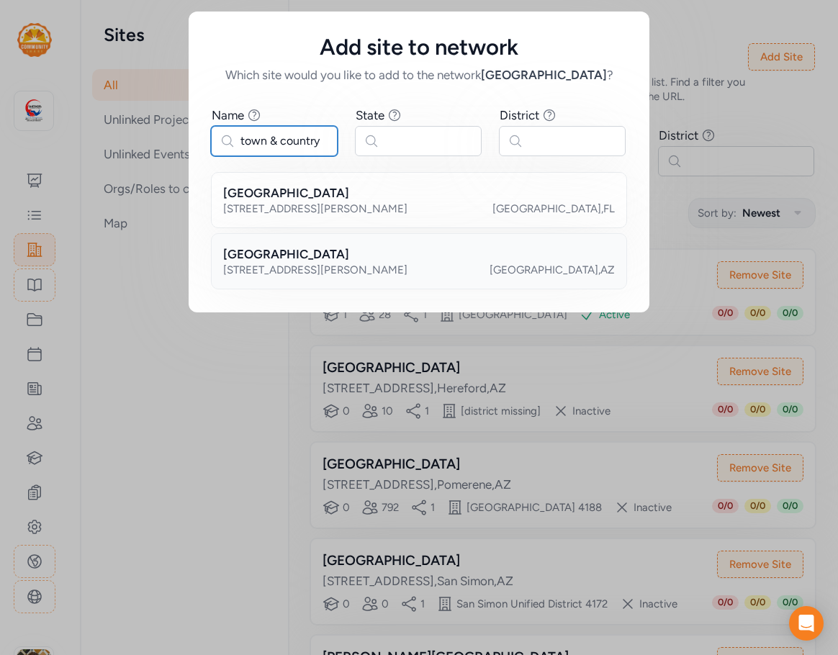
type input "town & country"
click at [312, 255] on h2 "[GEOGRAPHIC_DATA]" at bounding box center [286, 254] width 126 height 17
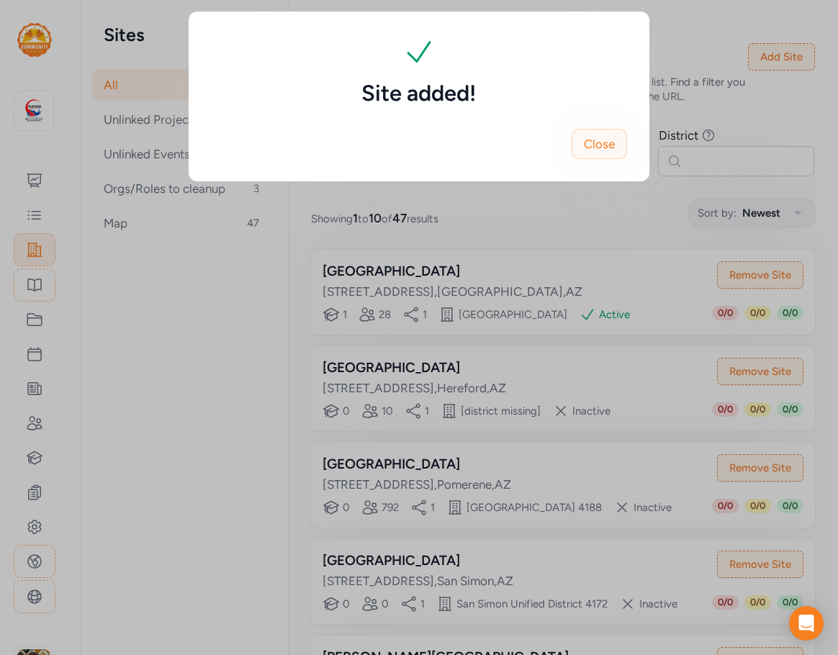
click at [598, 146] on span "Close" at bounding box center [599, 143] width 31 height 17
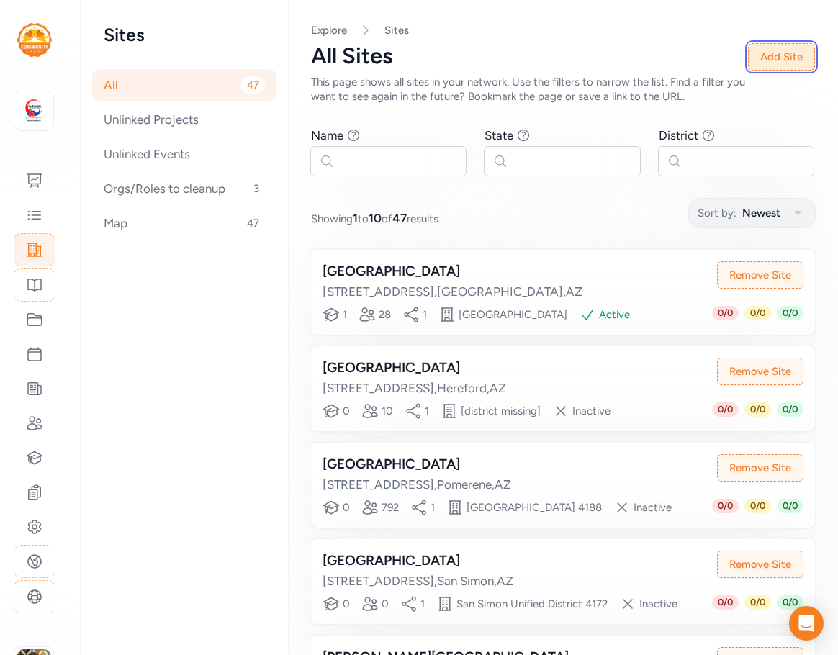
click at [790, 49] on button "Add Site" at bounding box center [781, 56] width 67 height 27
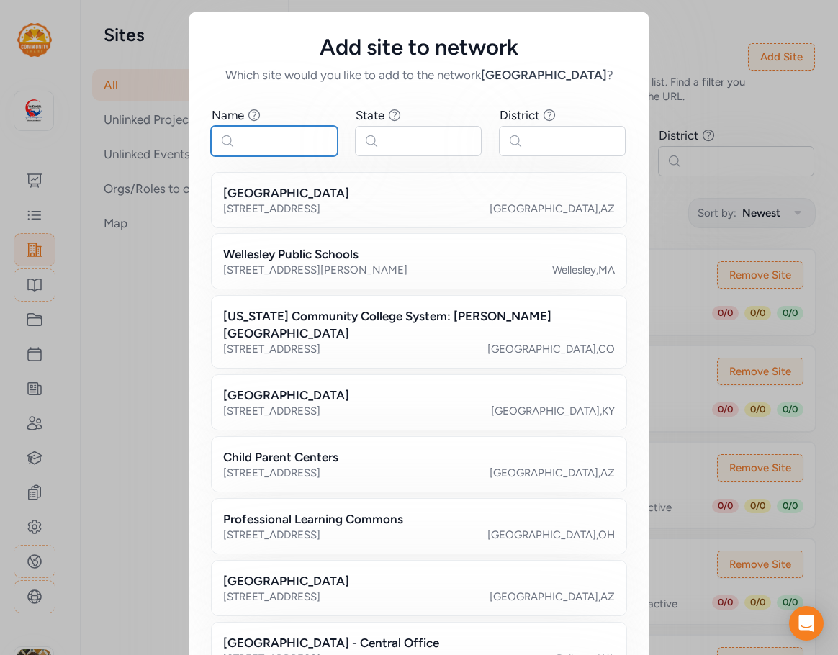
click at [281, 136] on input "text" at bounding box center [274, 141] width 127 height 30
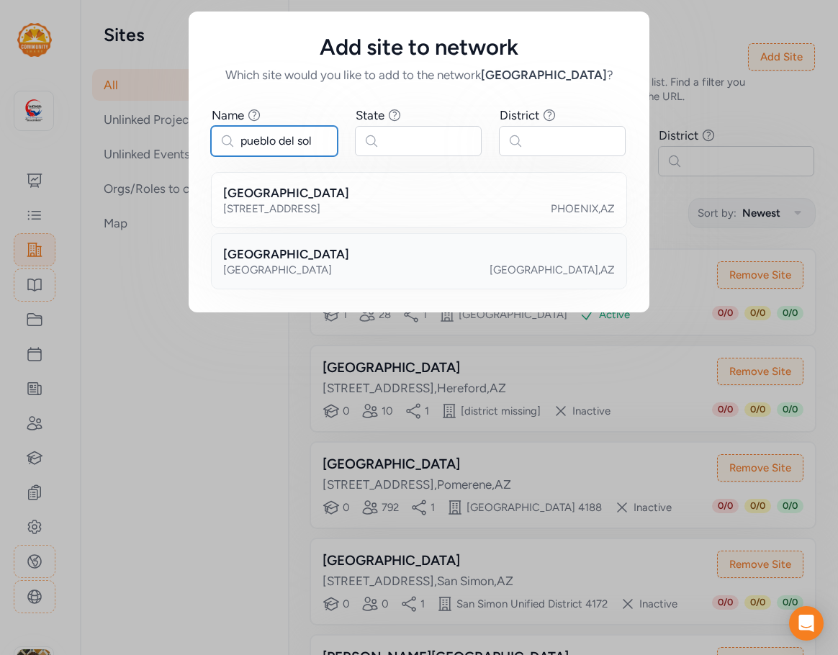
type input "pueblo del sol"
click at [345, 256] on h2 "[GEOGRAPHIC_DATA]" at bounding box center [286, 254] width 126 height 17
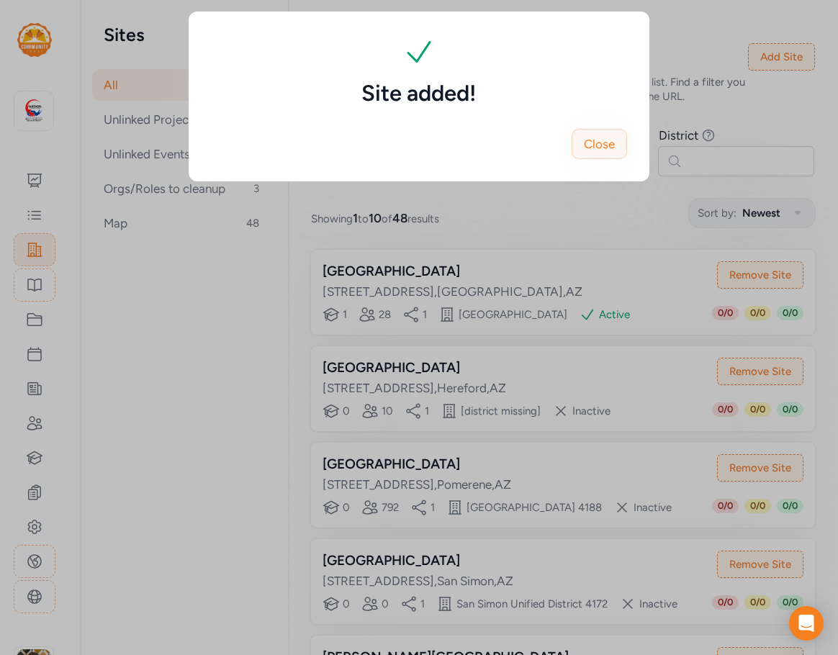
click at [619, 148] on button "Close" at bounding box center [599, 144] width 55 height 30
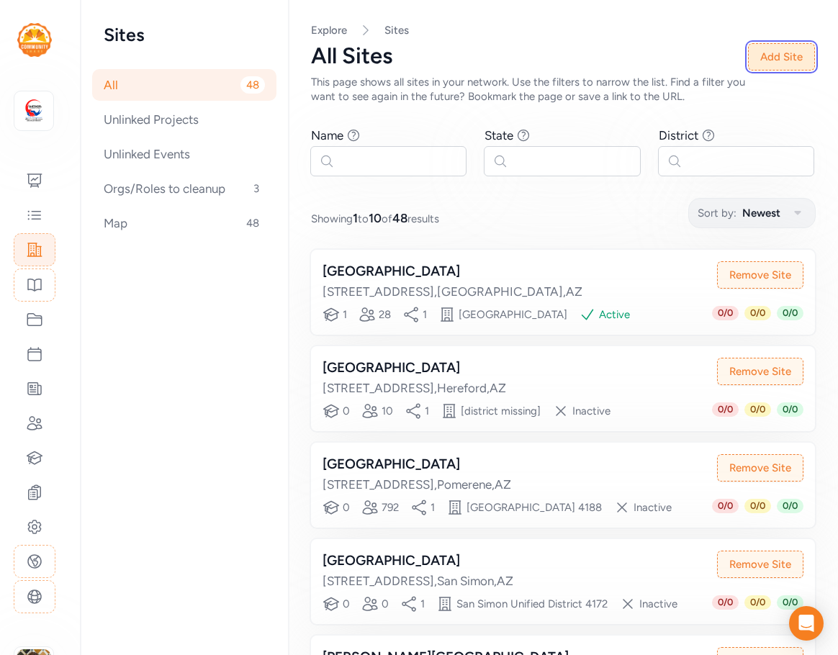
click at [781, 60] on button "Add Site" at bounding box center [781, 56] width 67 height 27
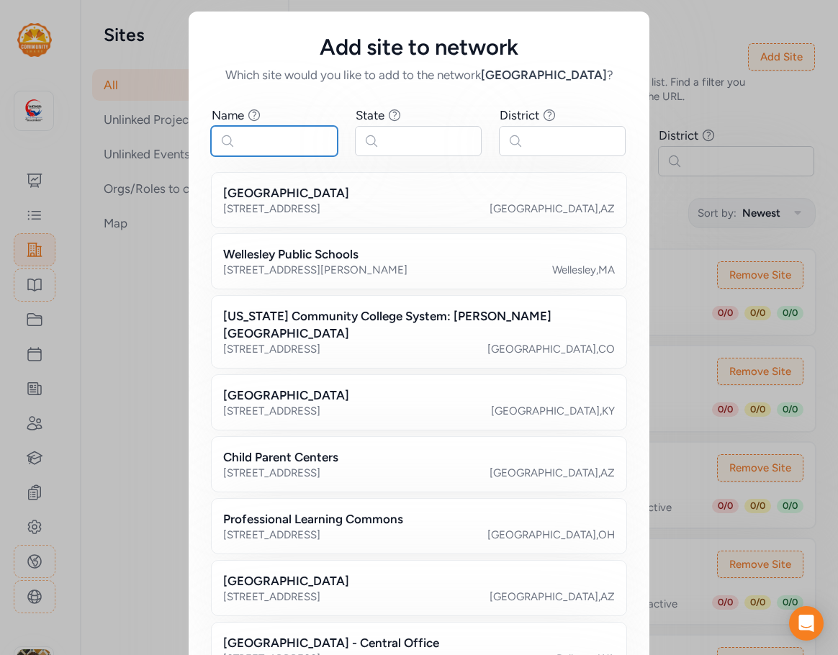
click at [255, 133] on input "text" at bounding box center [274, 141] width 127 height 30
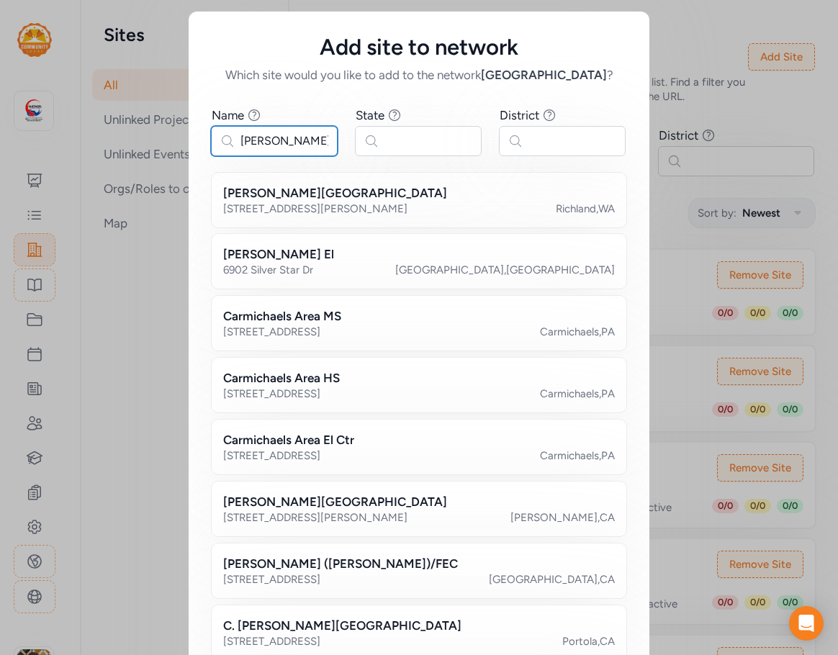
type input "[PERSON_NAME]"
click at [414, 144] on input "text" at bounding box center [418, 141] width 127 height 30
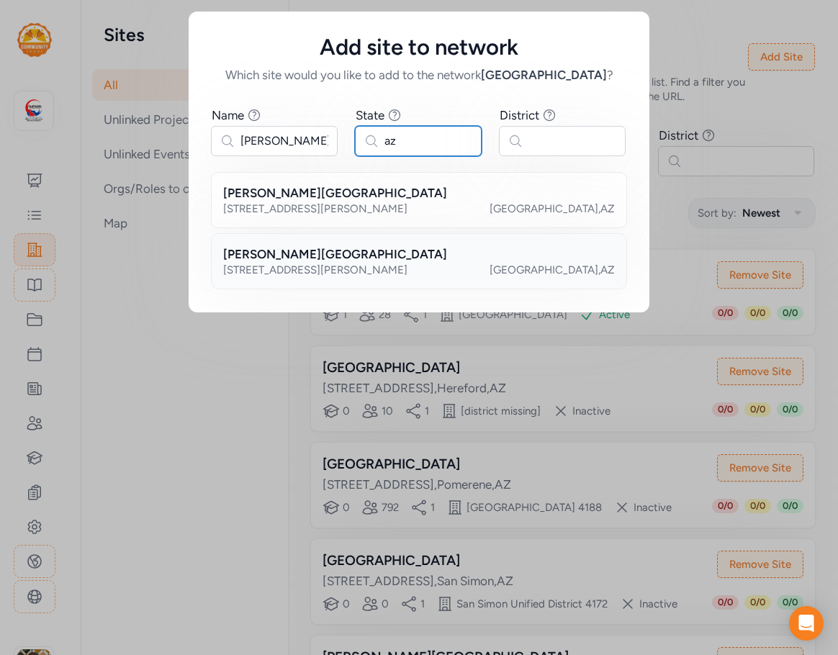
type input "az"
click at [392, 254] on h2 "[PERSON_NAME][GEOGRAPHIC_DATA]" at bounding box center [335, 254] width 224 height 17
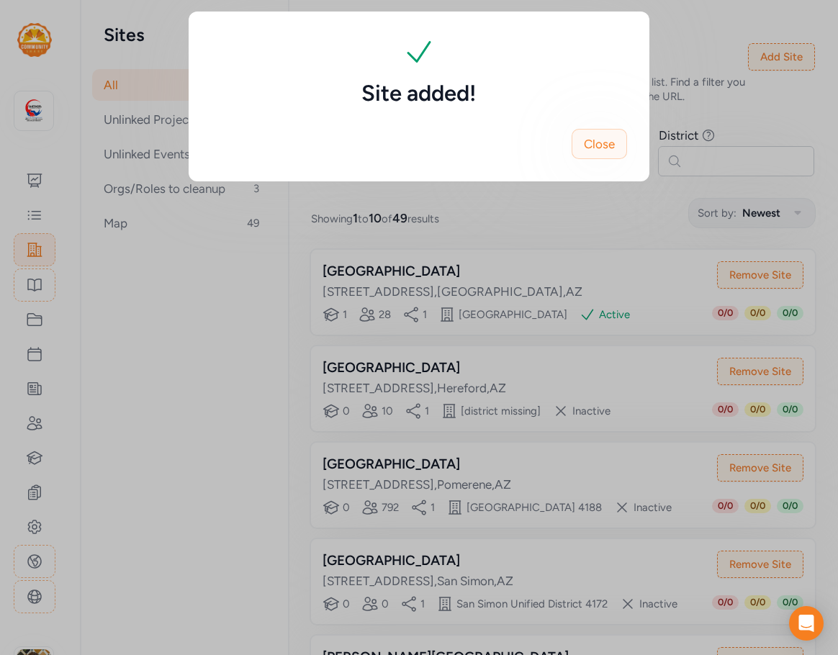
click at [601, 146] on span "Close" at bounding box center [599, 143] width 31 height 17
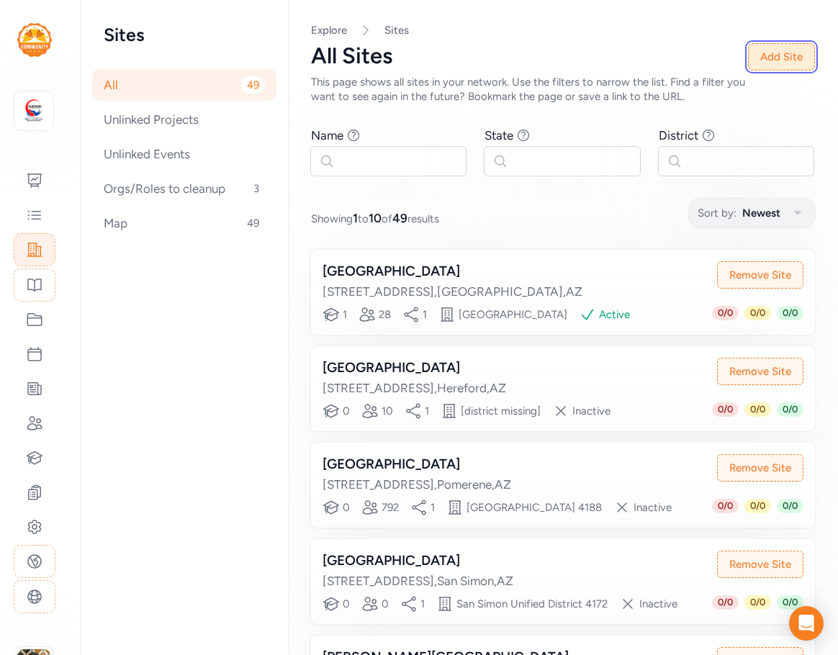
click at [786, 60] on button "Add Site" at bounding box center [781, 56] width 67 height 27
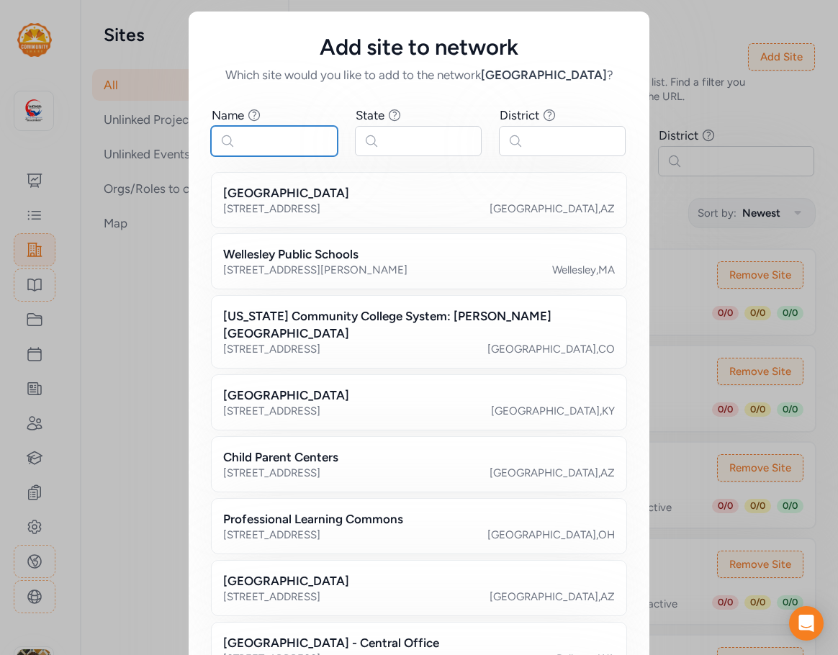
click at [293, 149] on input "text" at bounding box center [274, 141] width 127 height 30
type input "[PERSON_NAME]"
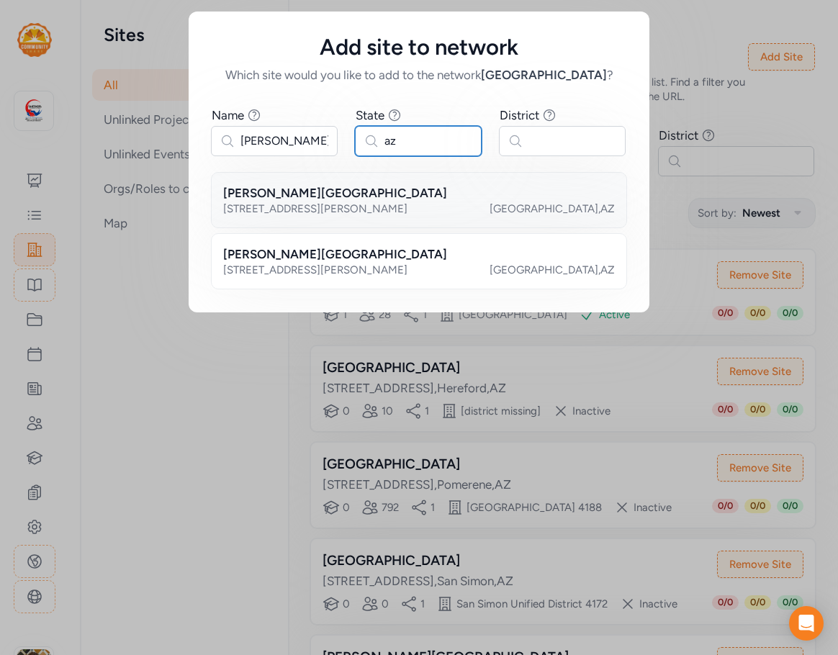
type input "az"
click at [363, 198] on h2 "[PERSON_NAME][GEOGRAPHIC_DATA]" at bounding box center [335, 192] width 224 height 17
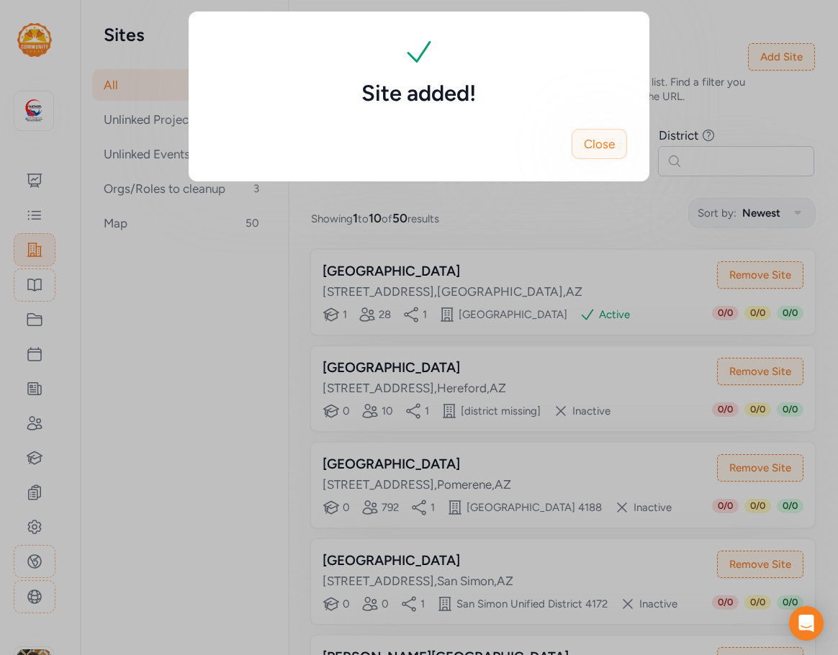
click at [606, 137] on span "Close" at bounding box center [599, 143] width 31 height 17
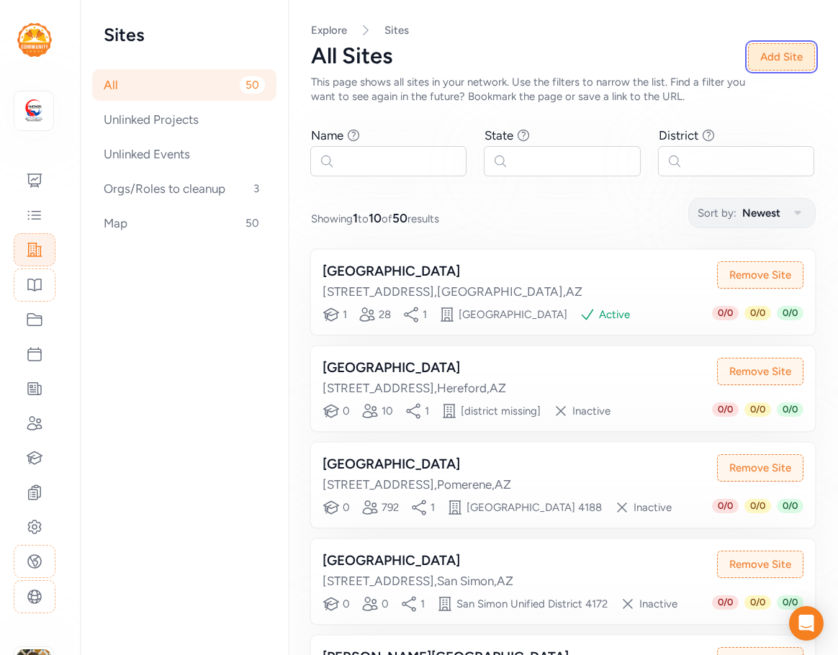
click at [763, 60] on button "Add Site" at bounding box center [781, 56] width 67 height 27
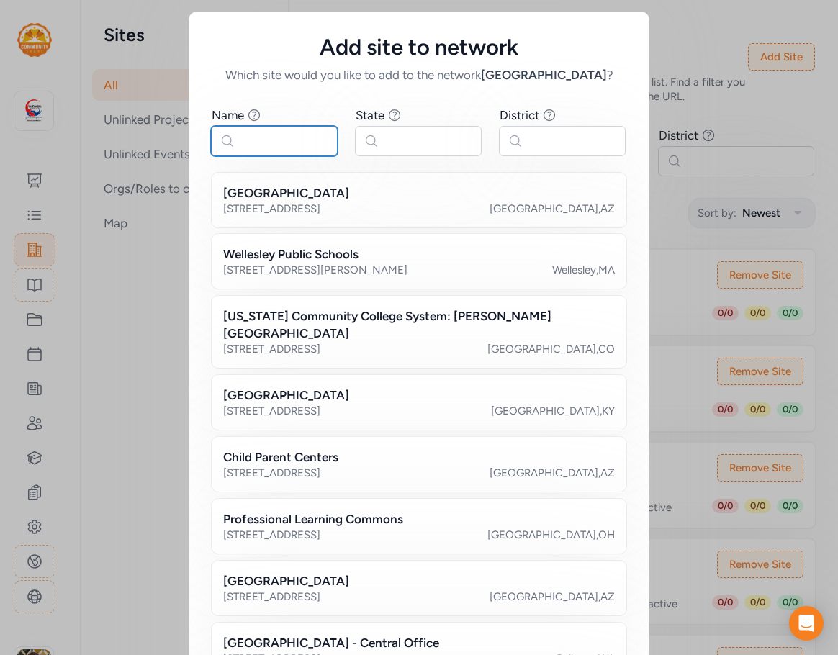
click at [318, 135] on input "text" at bounding box center [274, 141] width 127 height 30
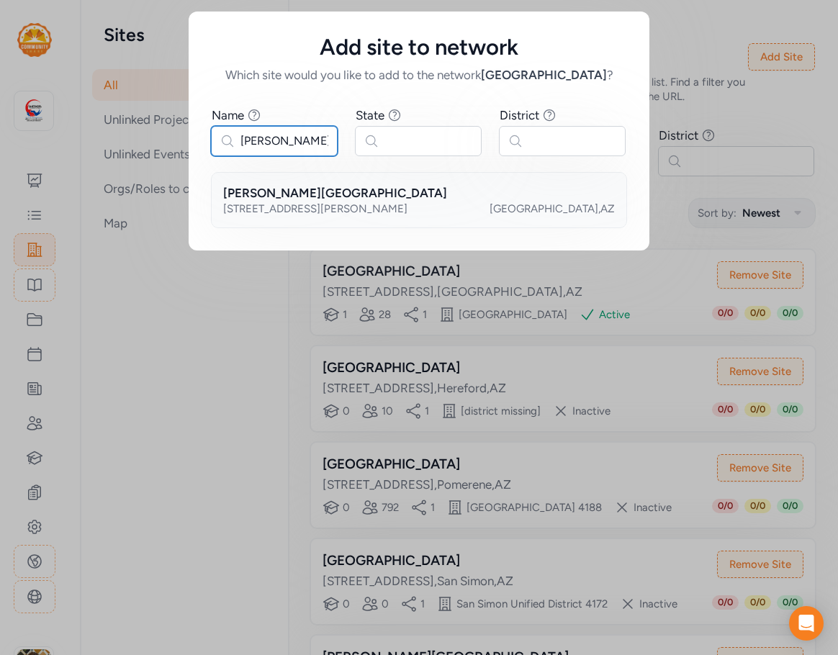
type input "[PERSON_NAME]"
click at [409, 210] on div "[STREET_ADDRESS][PERSON_NAME]" at bounding box center [419, 209] width 392 height 14
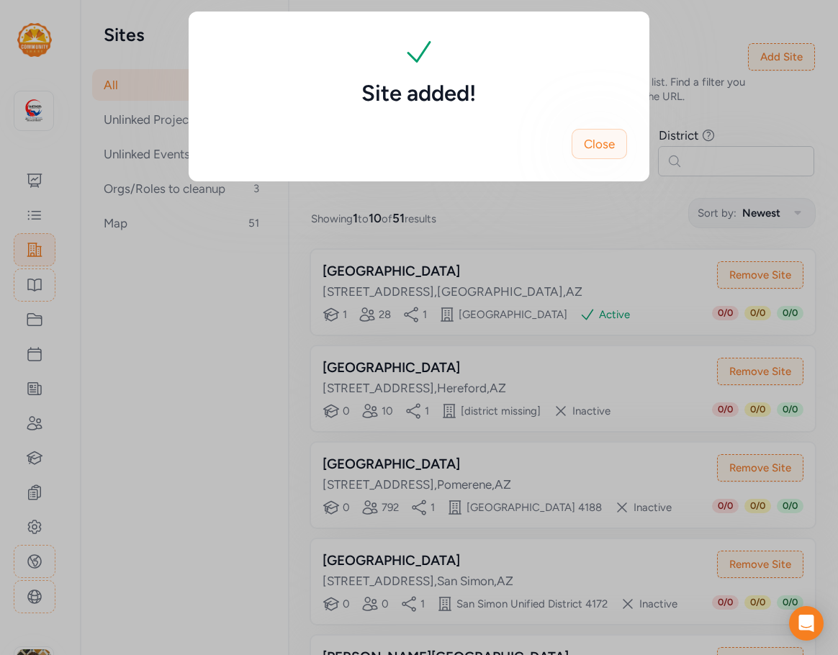
click at [624, 142] on button "Close" at bounding box center [599, 144] width 55 height 30
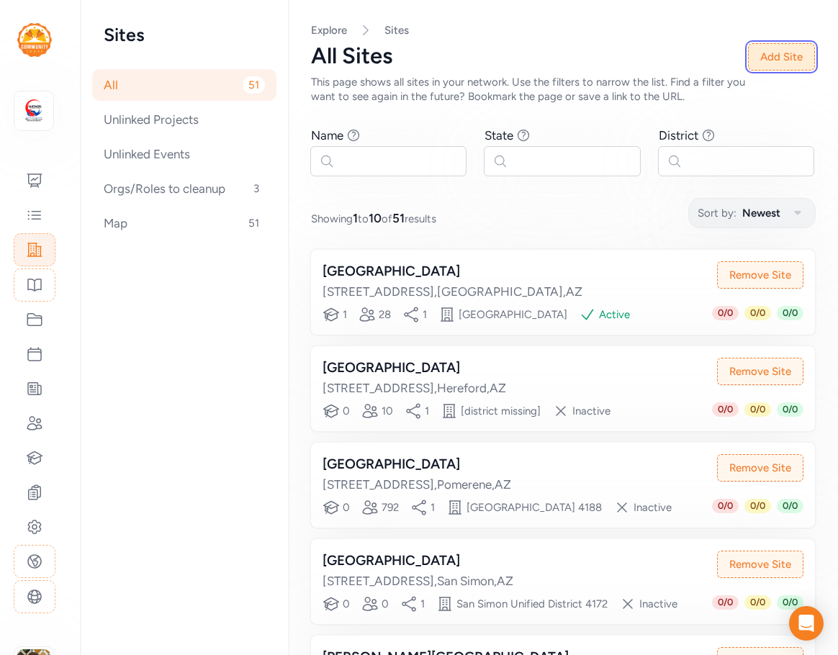
click at [772, 53] on button "Add Site" at bounding box center [781, 56] width 67 height 27
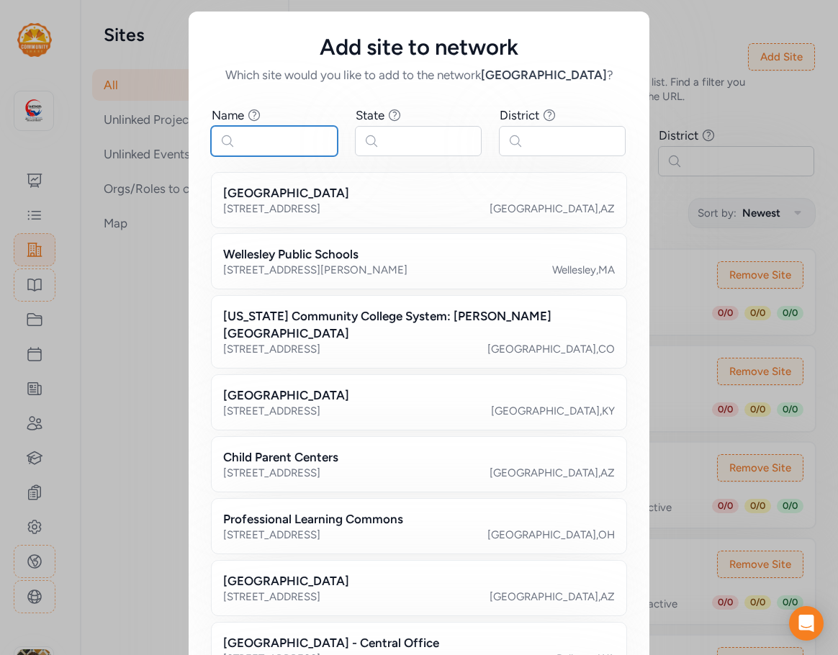
click at [235, 135] on input "text" at bounding box center [274, 141] width 127 height 30
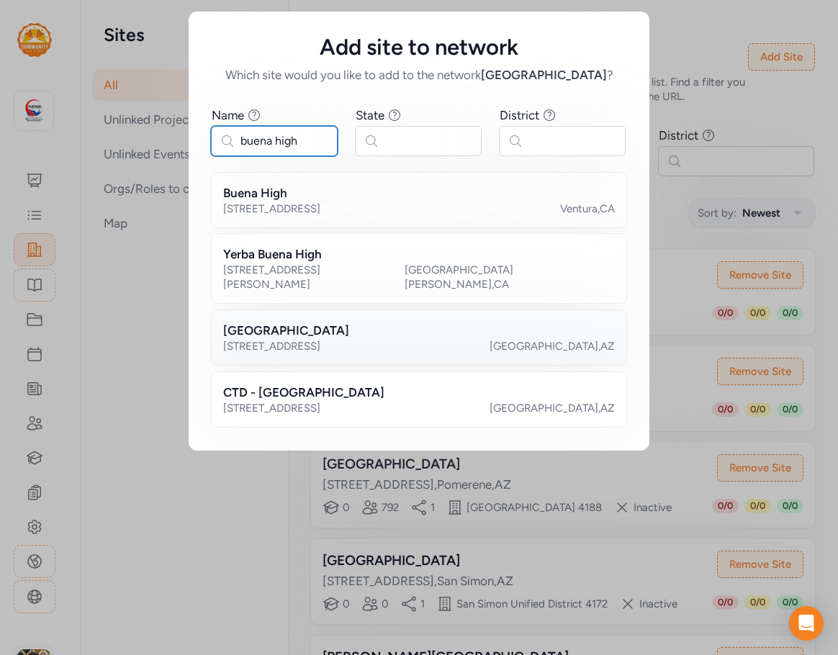
type input "buena high"
click at [341, 322] on div "[GEOGRAPHIC_DATA]" at bounding box center [419, 330] width 392 height 17
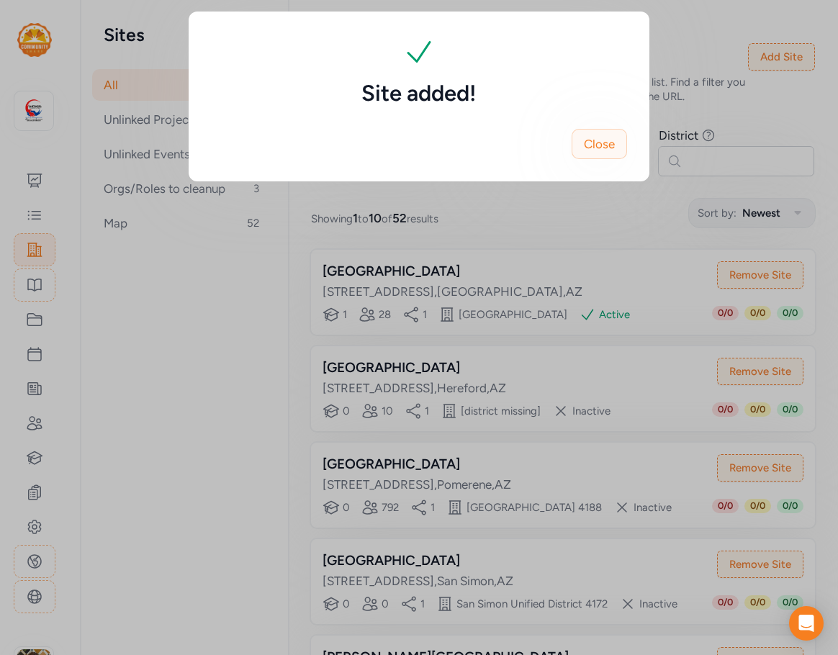
drag, startPoint x: 597, startPoint y: 150, endPoint x: 809, endPoint y: 55, distance: 232.1
click at [601, 150] on span "Close" at bounding box center [599, 143] width 31 height 17
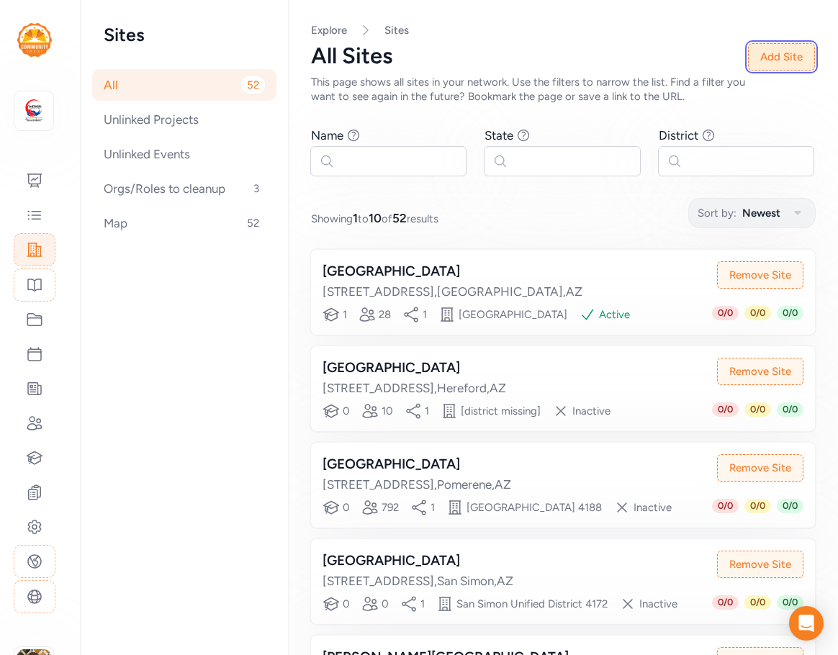
click at [794, 55] on button "Add Site" at bounding box center [781, 56] width 67 height 27
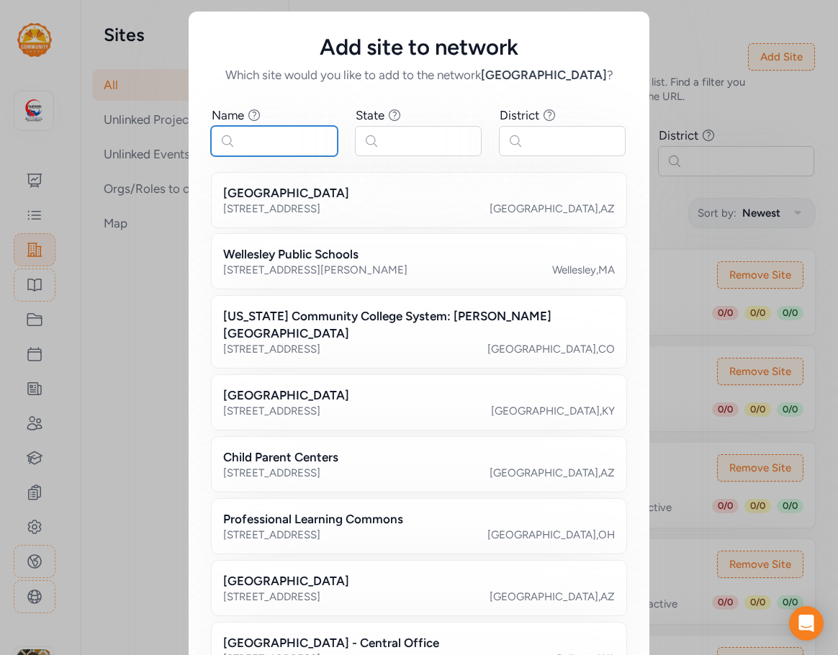
click at [278, 139] on input "text" at bounding box center [274, 141] width 127 height 30
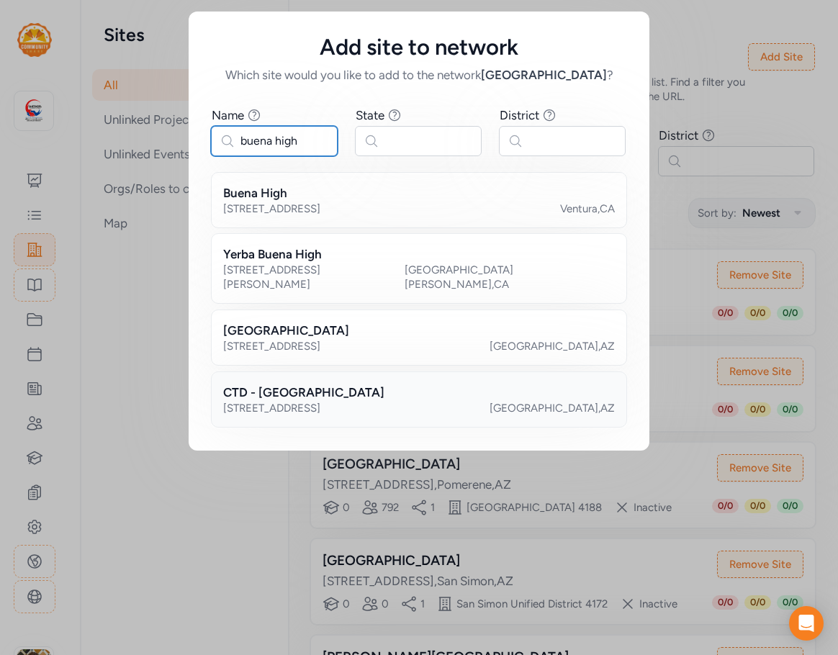
type input "buena high"
click at [378, 385] on div "CTD - [GEOGRAPHIC_DATA]" at bounding box center [419, 392] width 392 height 17
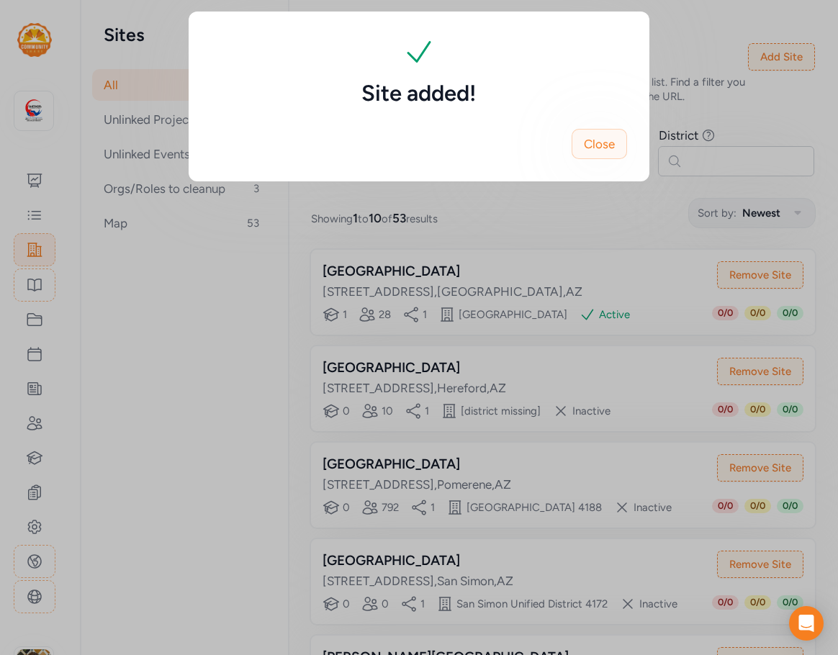
click at [606, 140] on span "Close" at bounding box center [599, 143] width 31 height 17
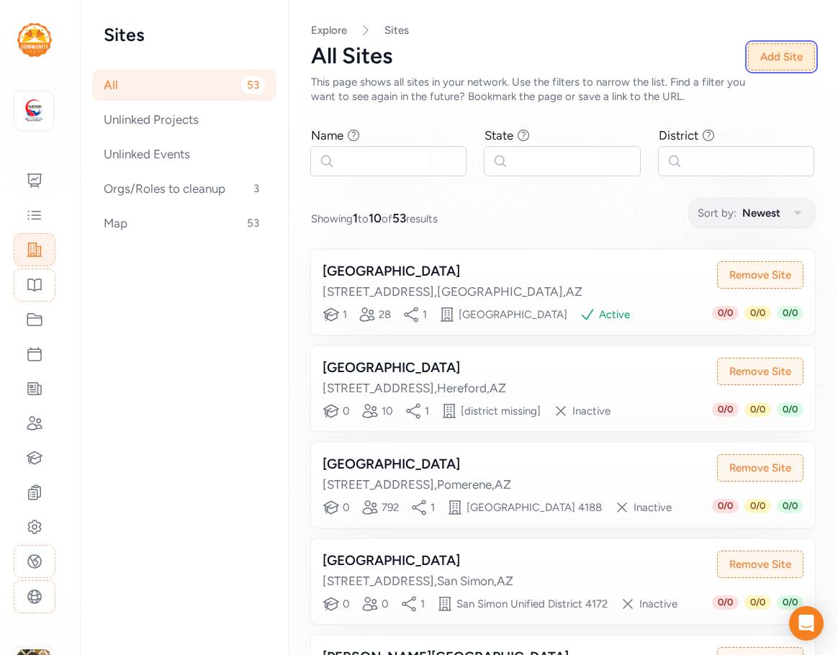
click at [755, 59] on button "Add Site" at bounding box center [781, 56] width 67 height 27
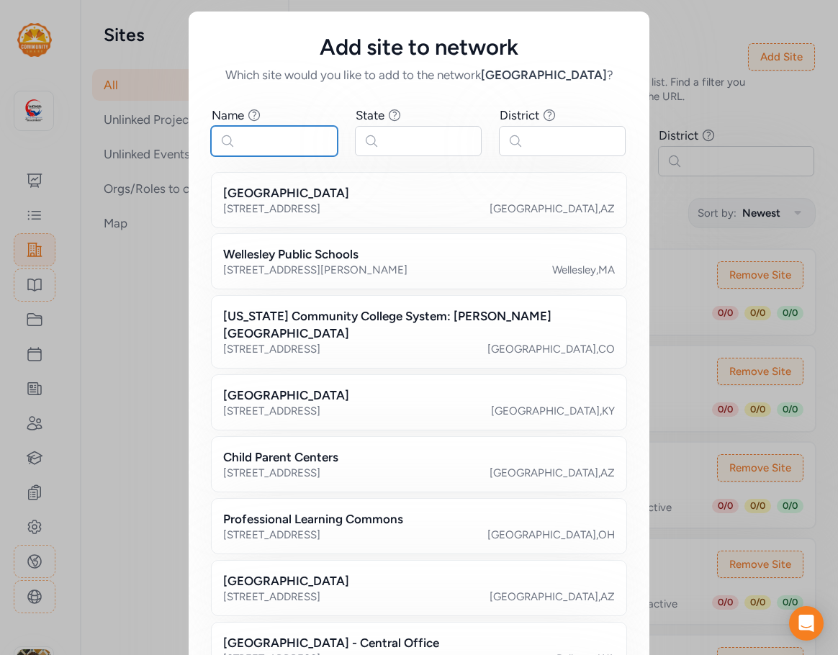
click at [277, 138] on input "text" at bounding box center [274, 141] width 127 height 30
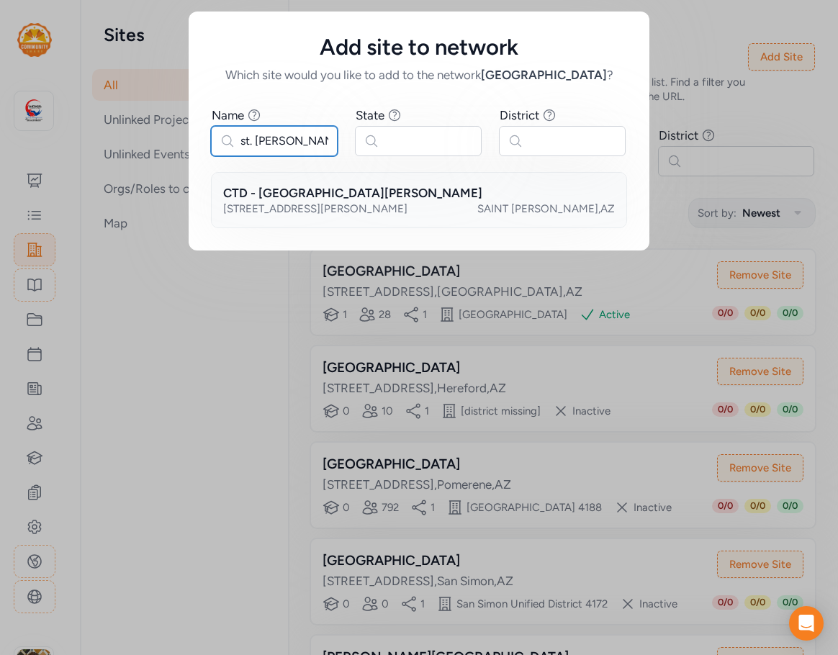
type input "st. [PERSON_NAME]"
click at [338, 215] on div "[STREET_ADDRESS][PERSON_NAME][PERSON_NAME]" at bounding box center [419, 209] width 392 height 14
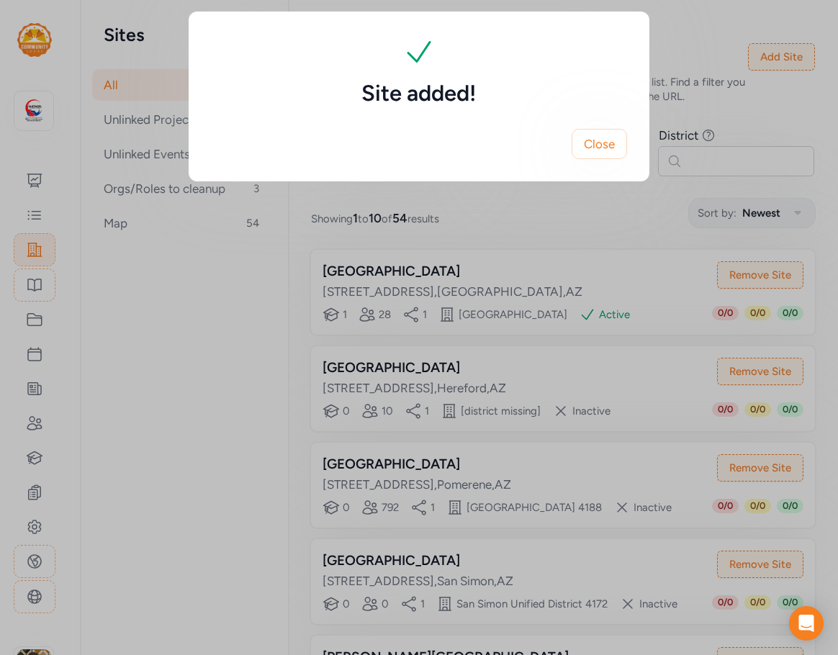
drag, startPoint x: 609, startPoint y: 140, endPoint x: 768, endPoint y: 70, distance: 173.8
click at [609, 140] on span "Close" at bounding box center [599, 143] width 31 height 17
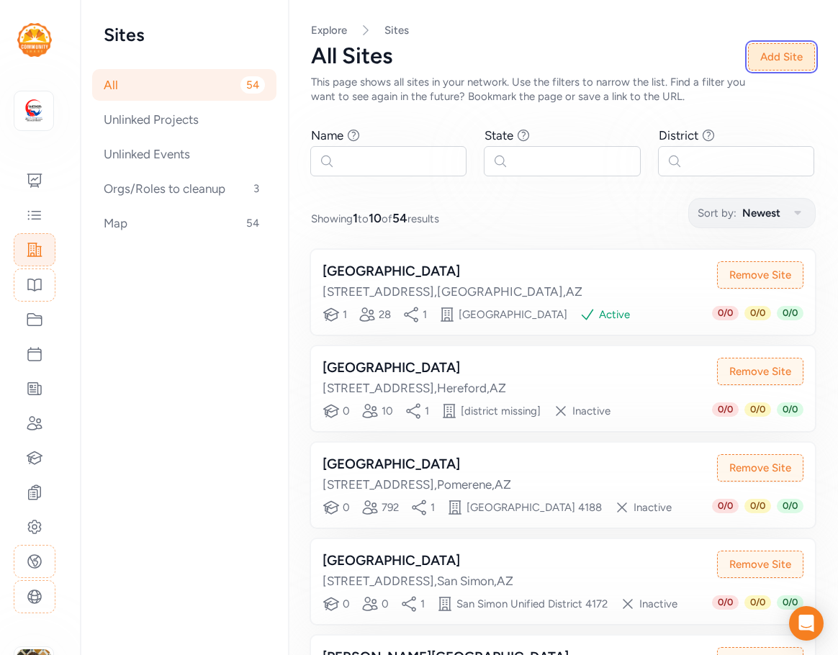
click at [775, 55] on button "Add Site" at bounding box center [781, 56] width 67 height 27
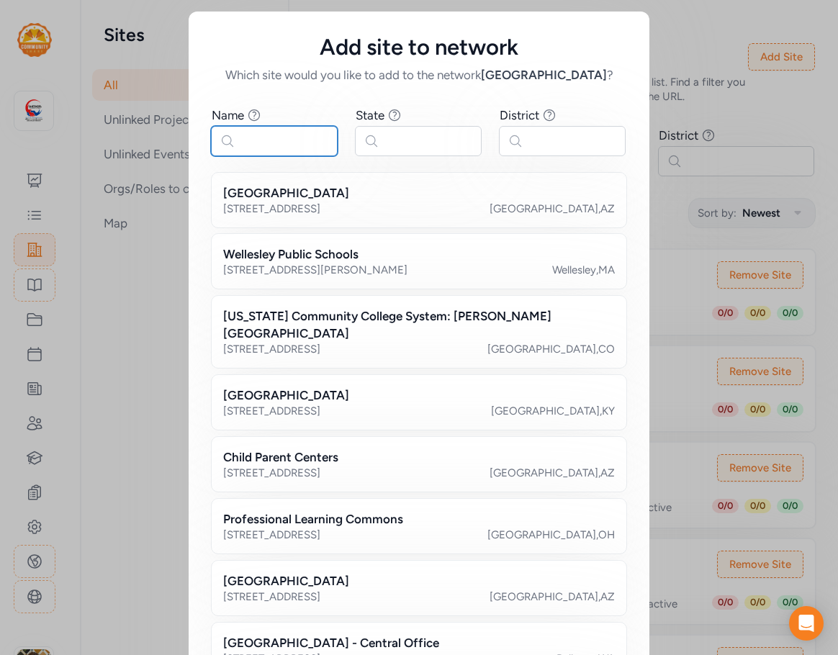
click at [305, 138] on input "text" at bounding box center [274, 141] width 127 height 30
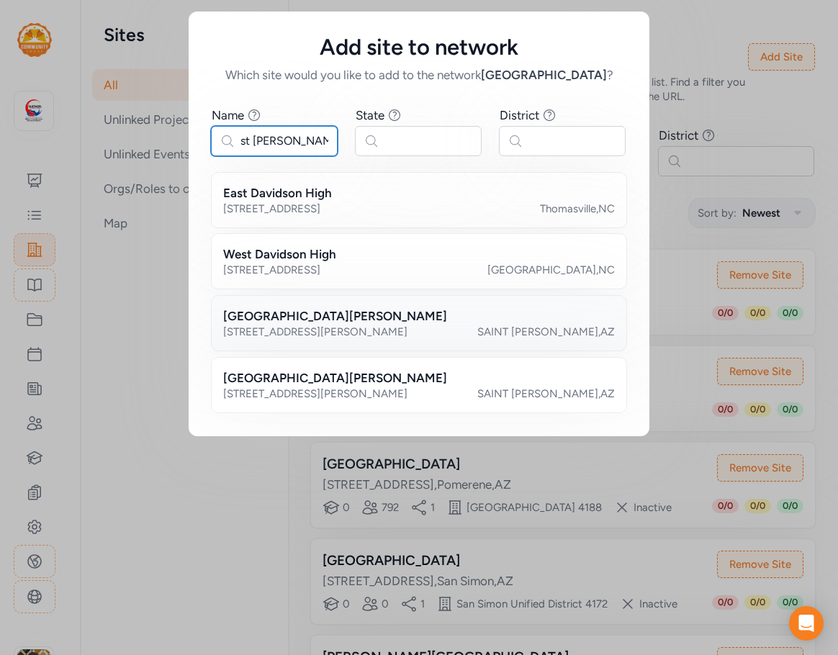
type input "st [PERSON_NAME]"
click at [352, 325] on div "[STREET_ADDRESS][PERSON_NAME][PERSON_NAME]" at bounding box center [419, 332] width 392 height 14
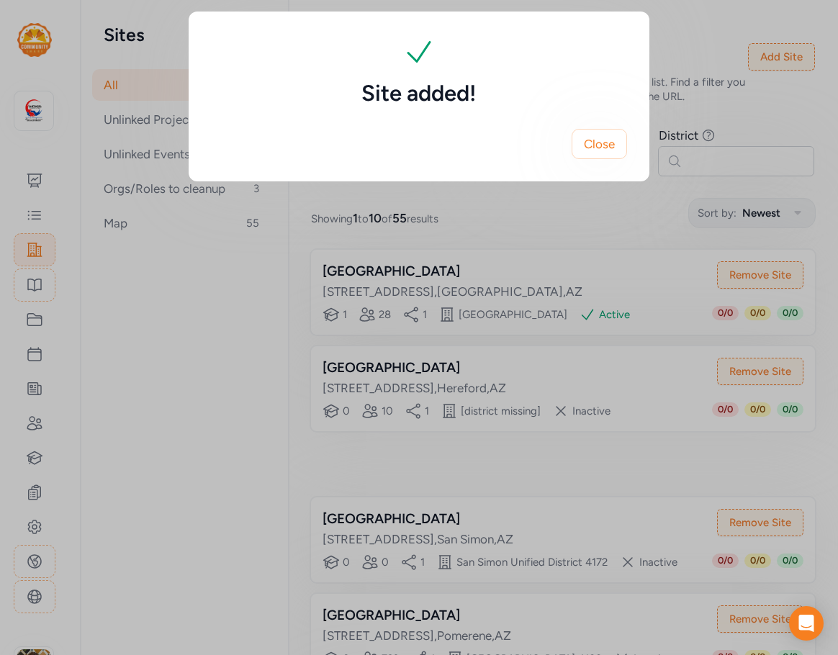
drag, startPoint x: 614, startPoint y: 136, endPoint x: 789, endPoint y: 37, distance: 200.6
click at [616, 136] on button "Close" at bounding box center [599, 144] width 55 height 30
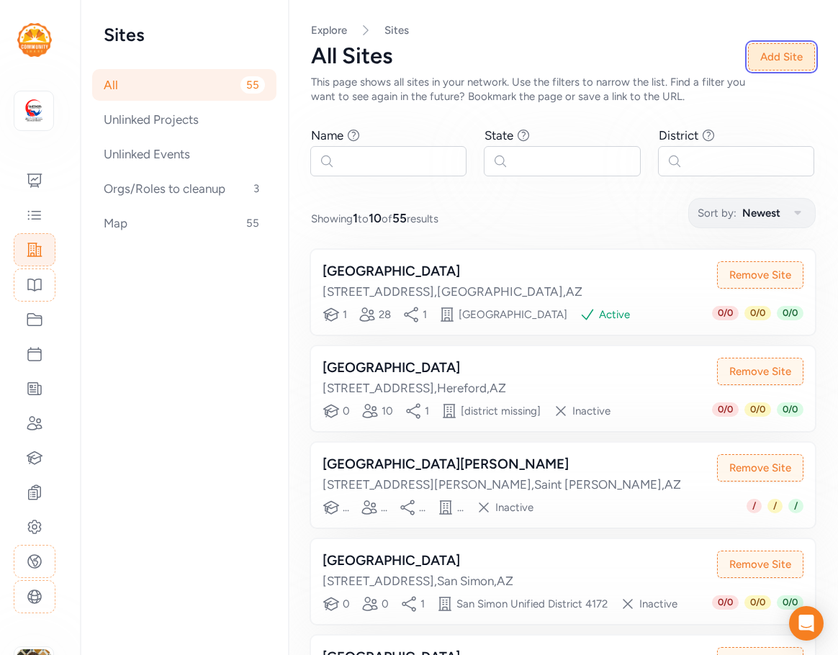
click at [788, 59] on button "Add Site" at bounding box center [781, 56] width 67 height 27
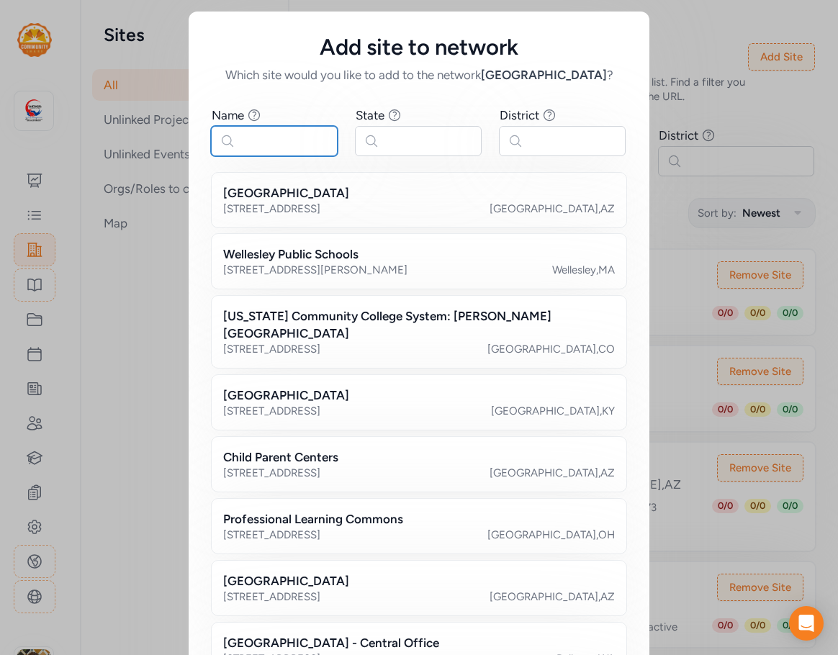
drag, startPoint x: 281, startPoint y: 140, endPoint x: 303, endPoint y: 115, distance: 33.1
click at [282, 140] on input "text" at bounding box center [274, 141] width 127 height 30
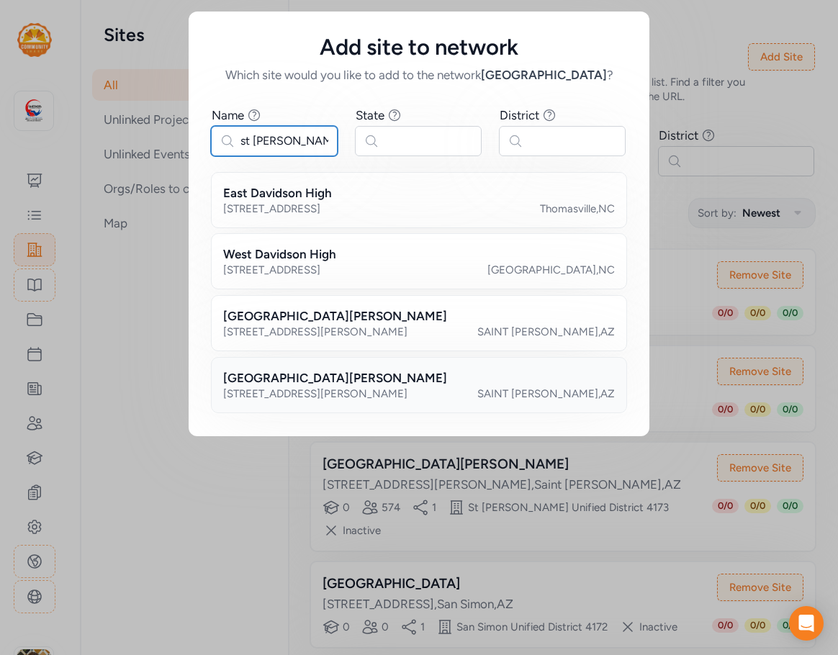
type input "st [PERSON_NAME]"
click at [307, 391] on div "[STREET_ADDRESS][PERSON_NAME][PERSON_NAME]" at bounding box center [419, 394] width 392 height 14
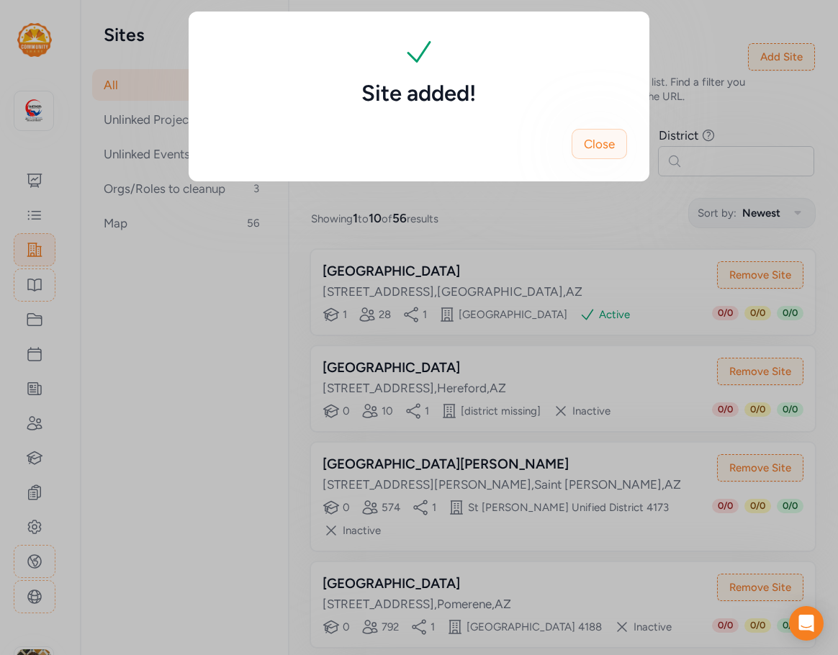
click at [591, 151] on span "Close" at bounding box center [599, 143] width 31 height 17
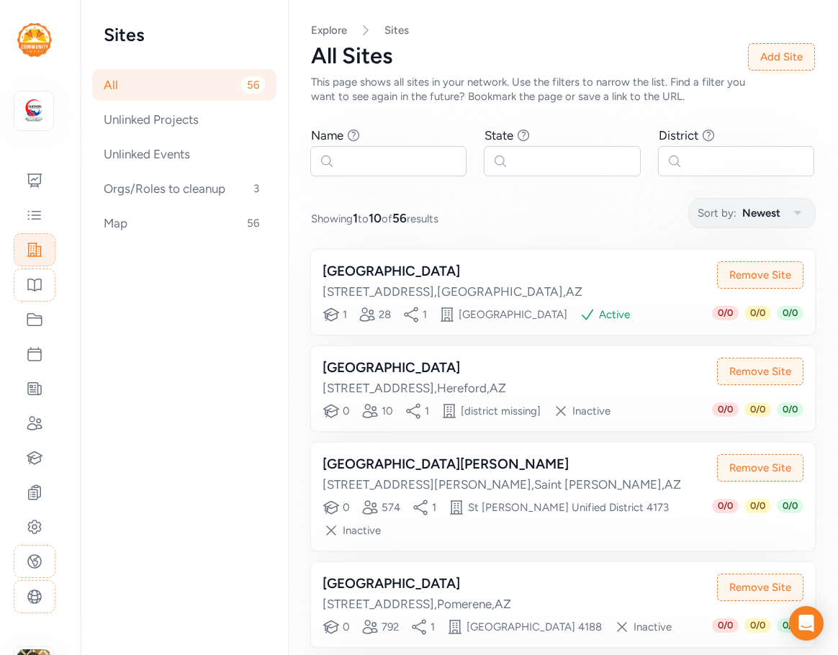
click at [777, 71] on div "All Sites This page shows all sites in your network. Use the filters to narrow …" at bounding box center [563, 73] width 504 height 60
click at [776, 59] on button "Add Site" at bounding box center [781, 56] width 67 height 27
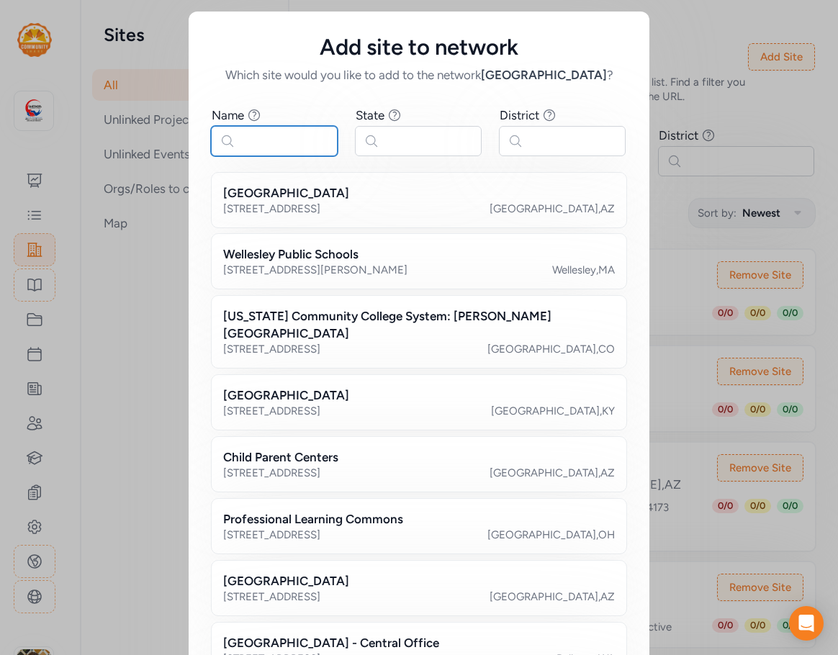
click at [266, 143] on input "text" at bounding box center [274, 141] width 127 height 30
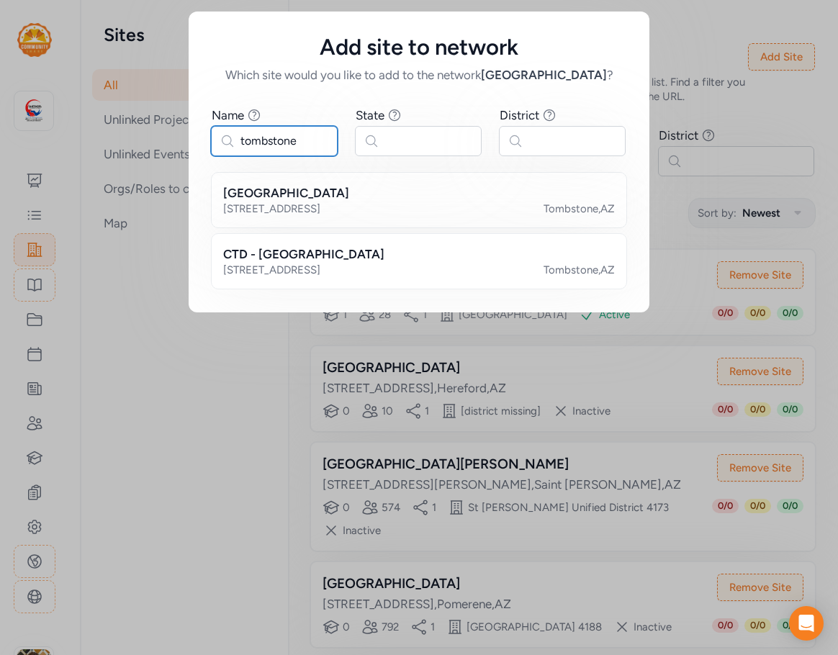
drag, startPoint x: 315, startPoint y: 143, endPoint x: 207, endPoint y: 143, distance: 107.3
click at [207, 143] on div "Name Find sites with a name that contains the phrase you type. tombstone State …" at bounding box center [419, 198] width 461 height 229
type input "tombstone"
click at [286, 201] on h2 "[GEOGRAPHIC_DATA]" at bounding box center [286, 192] width 126 height 17
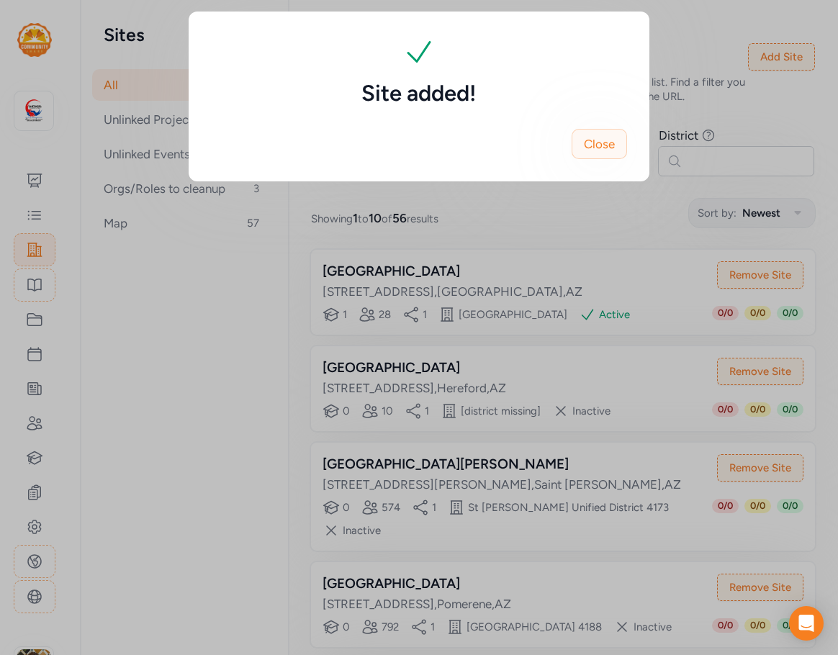
click at [599, 141] on span "Close" at bounding box center [599, 143] width 31 height 17
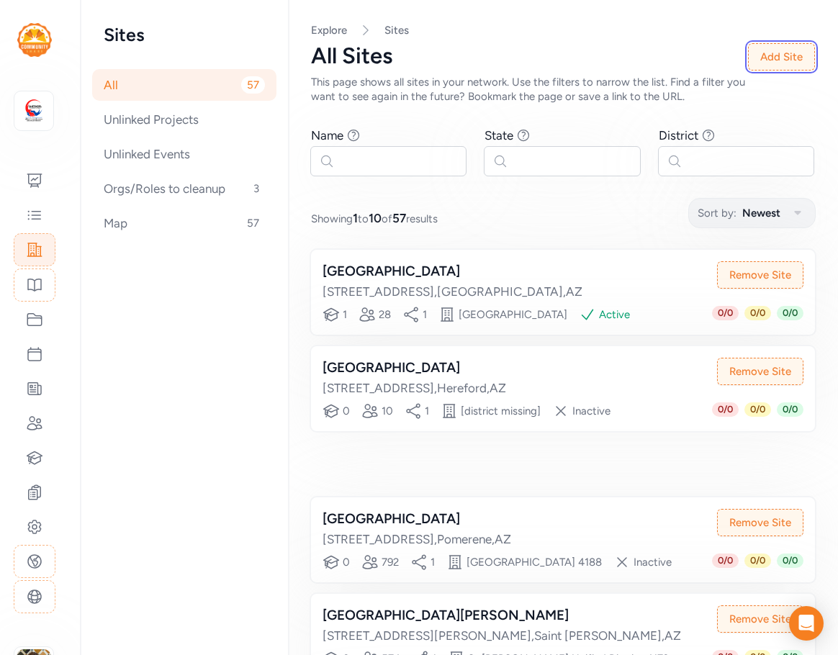
click at [792, 60] on button "Add Site" at bounding box center [781, 56] width 67 height 27
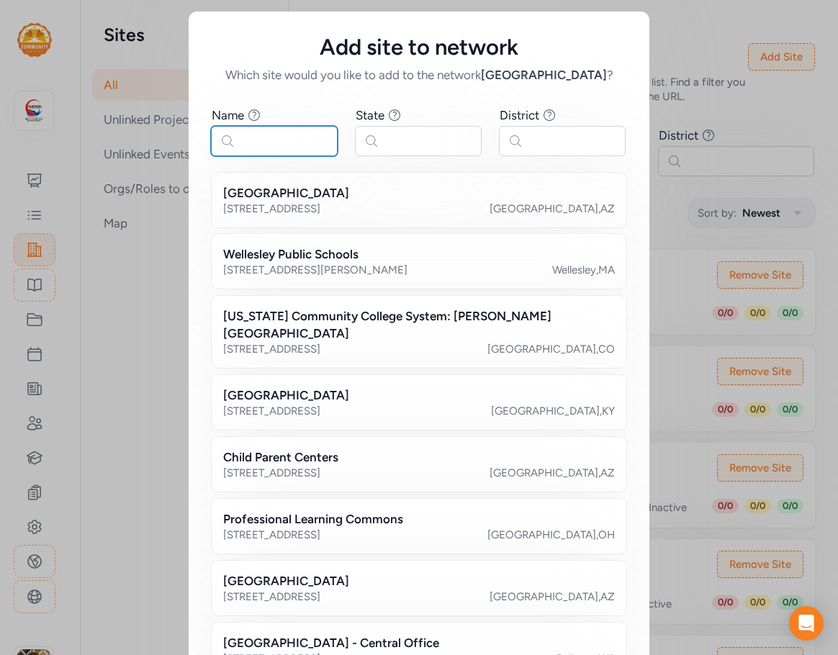
click at [274, 135] on input "text" at bounding box center [274, 141] width 127 height 30
paste input "tombstone"
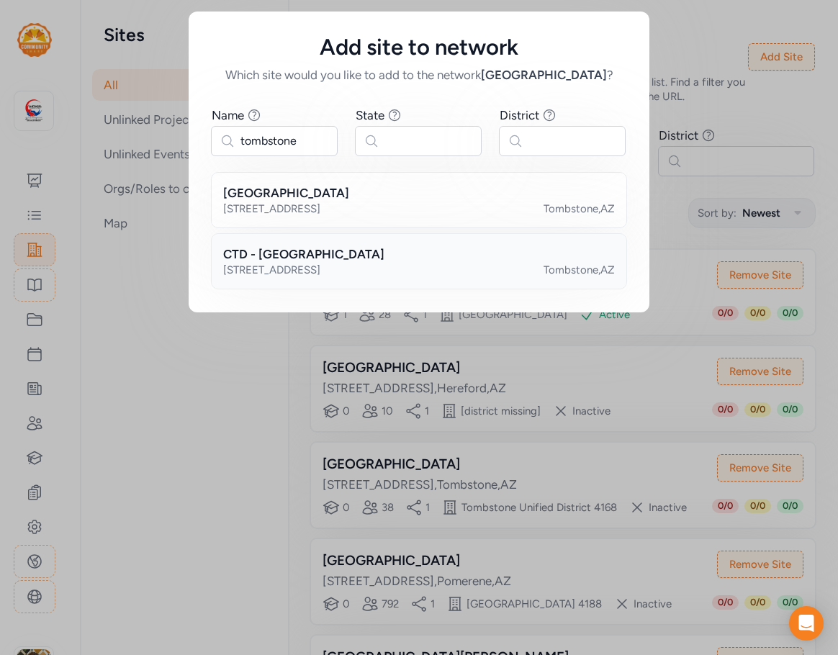
click at [326, 248] on h2 "CTD - [GEOGRAPHIC_DATA]" at bounding box center [303, 254] width 161 height 17
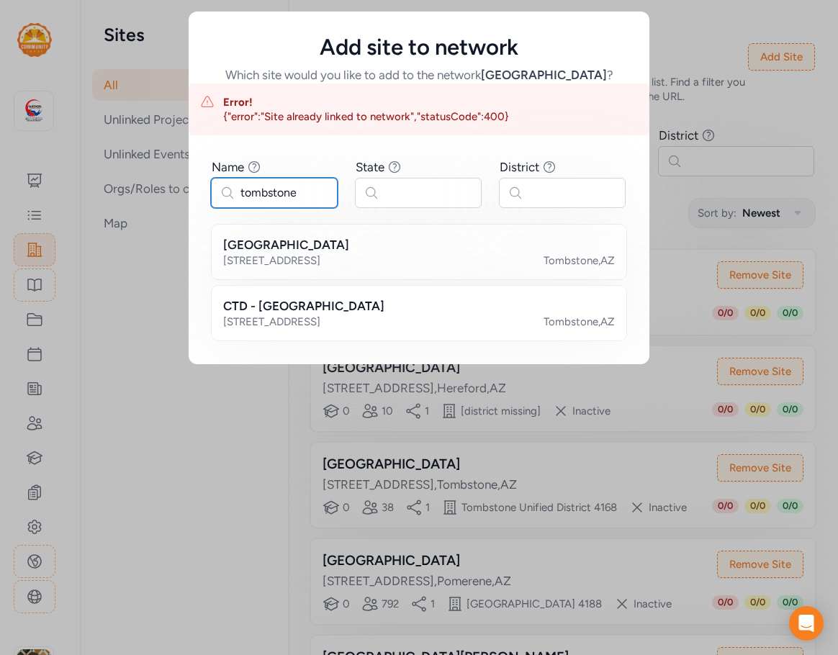
drag, startPoint x: 320, startPoint y: 192, endPoint x: 173, endPoint y: 197, distance: 147.0
click at [173, 197] on div "Add site to network Which site would you like to add to the network Cochise Cou…" at bounding box center [419, 188] width 838 height 376
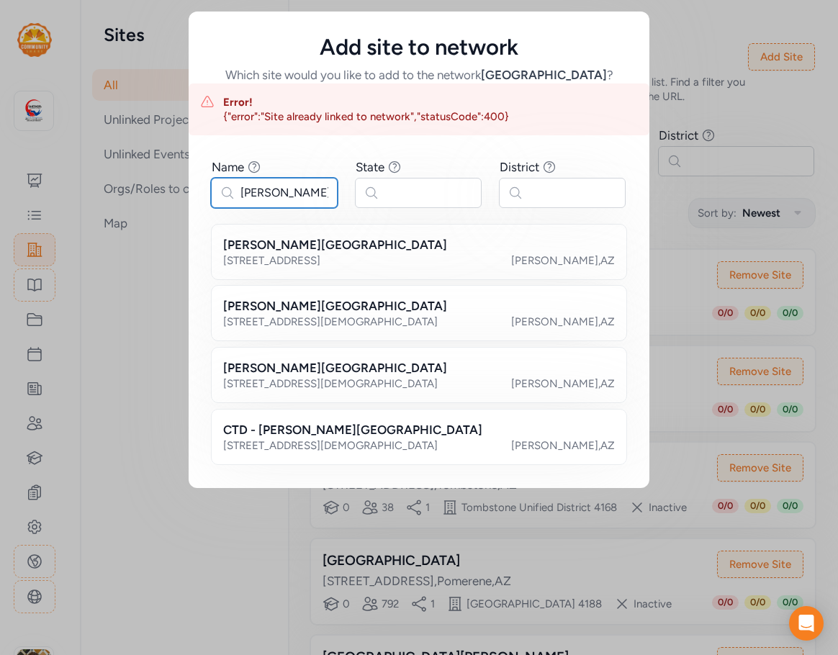
drag, startPoint x: 294, startPoint y: 183, endPoint x: 187, endPoint y: 189, distance: 106.7
click at [187, 189] on div "Add site to network Which site would you like to add to the network Cochise Cou…" at bounding box center [419, 250] width 838 height 500
type input "[PERSON_NAME]"
click at [336, 246] on h2 "[PERSON_NAME][GEOGRAPHIC_DATA]" at bounding box center [335, 244] width 224 height 17
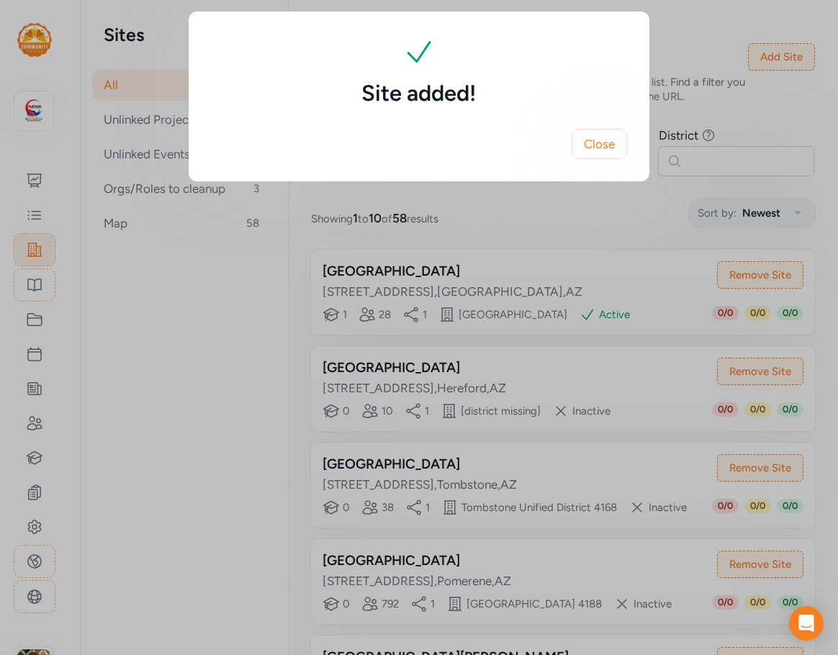
click at [601, 145] on span "Close" at bounding box center [599, 143] width 31 height 17
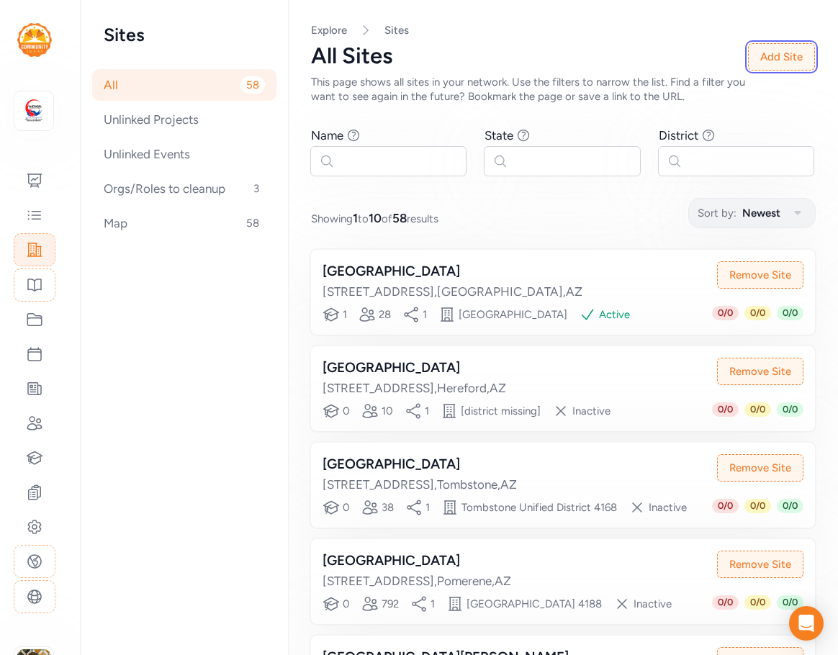
click at [787, 55] on button "Add Site" at bounding box center [781, 56] width 67 height 27
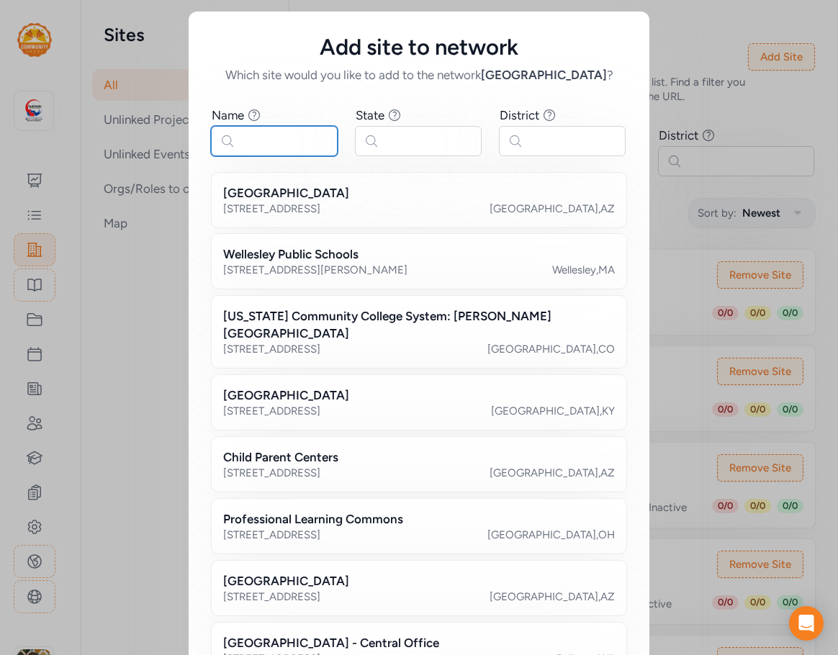
click at [273, 135] on input "text" at bounding box center [274, 141] width 127 height 30
paste input "[PERSON_NAME]"
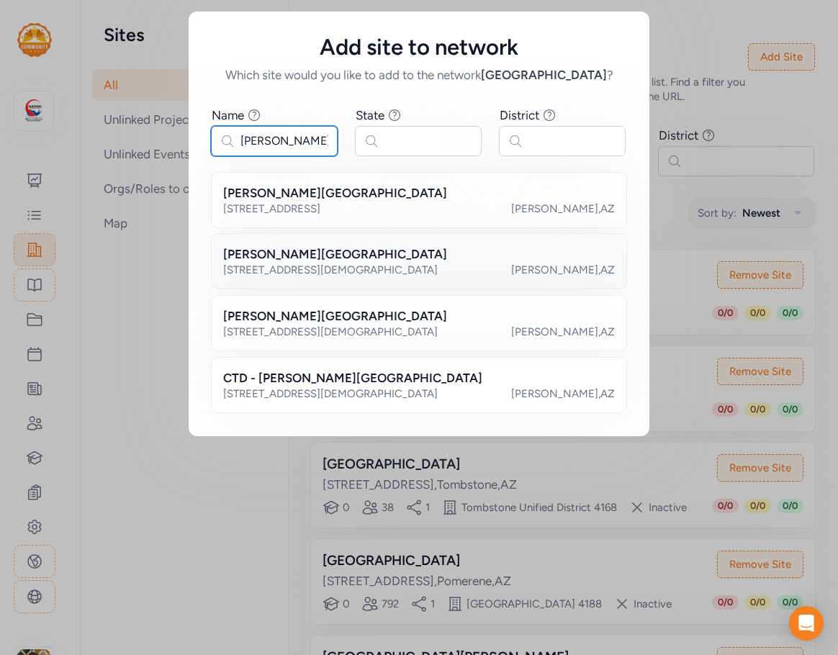
type input "[PERSON_NAME]"
click at [287, 252] on h2 "[PERSON_NAME][GEOGRAPHIC_DATA]" at bounding box center [335, 254] width 224 height 17
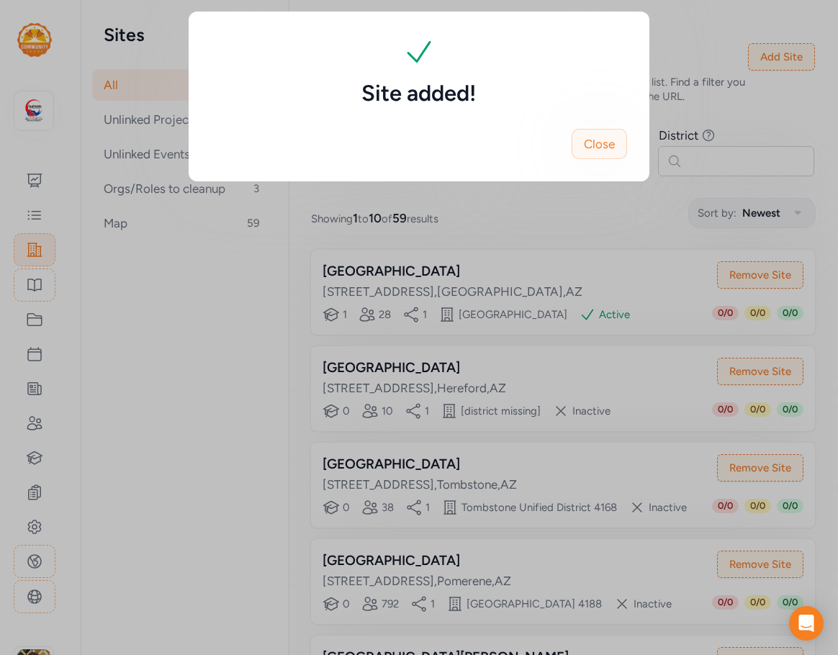
click at [593, 132] on button "Close" at bounding box center [599, 144] width 55 height 30
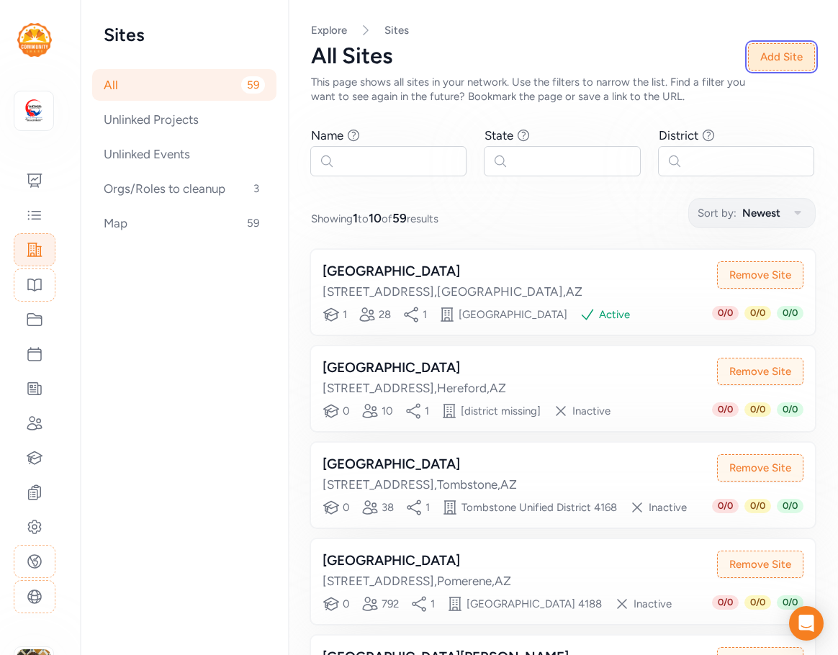
click at [791, 55] on button "Add Site" at bounding box center [781, 56] width 67 height 27
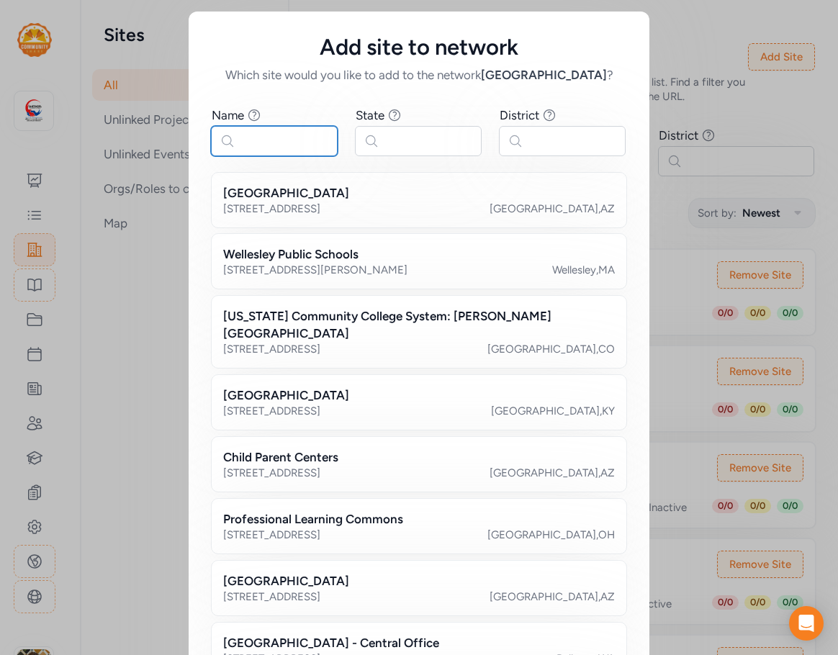
click at [247, 148] on input "text" at bounding box center [274, 141] width 127 height 30
paste input "[PERSON_NAME]"
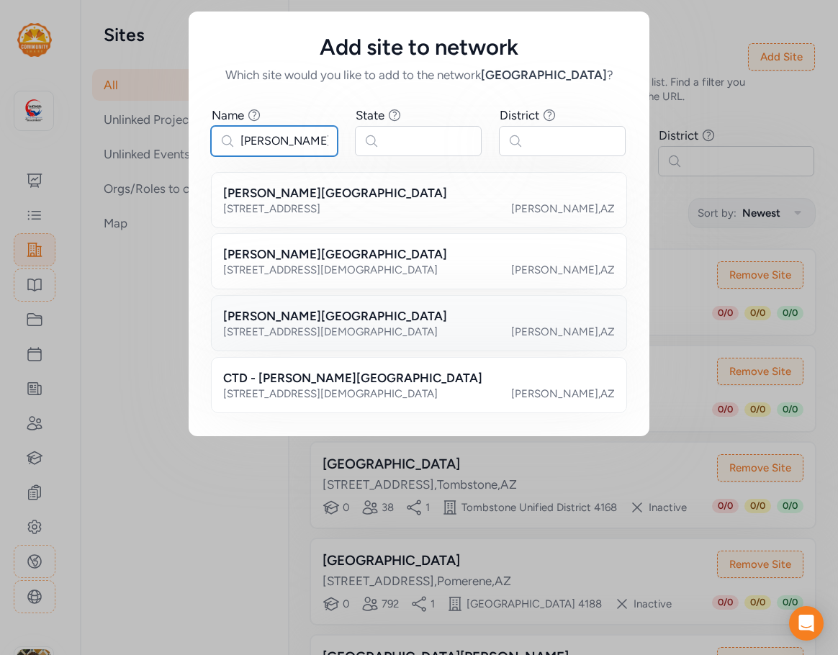
type input "[PERSON_NAME]"
click at [300, 307] on div "[PERSON_NAME][GEOGRAPHIC_DATA] [STREET_ADDRESS][PERSON_NAME][PERSON_NAME]" at bounding box center [419, 323] width 416 height 56
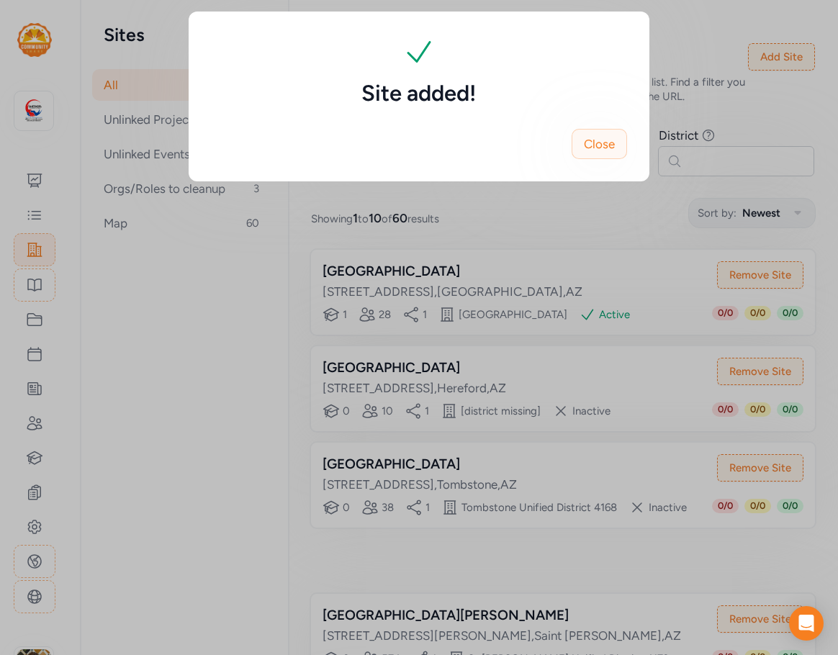
click at [591, 142] on span "Close" at bounding box center [599, 143] width 31 height 17
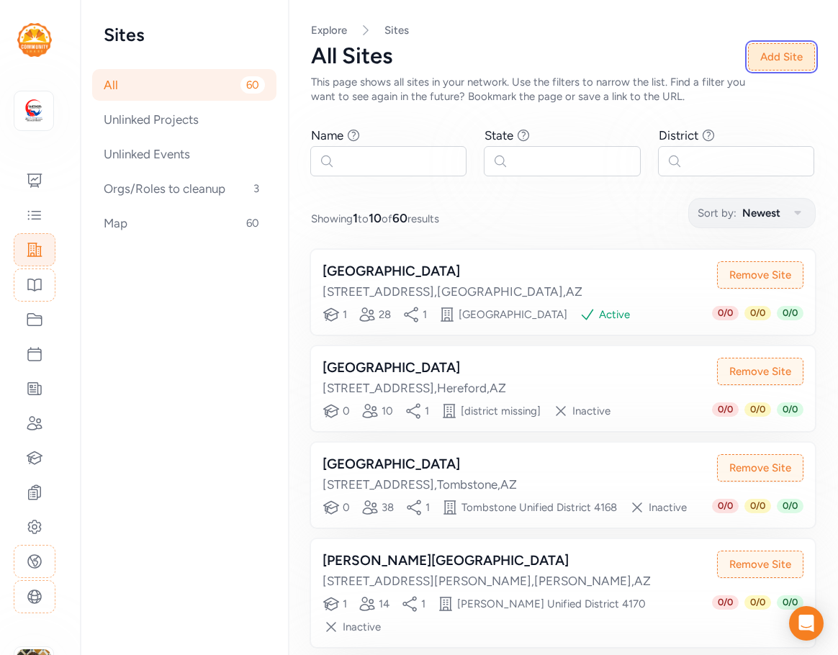
click at [786, 53] on button "Add Site" at bounding box center [781, 56] width 67 height 27
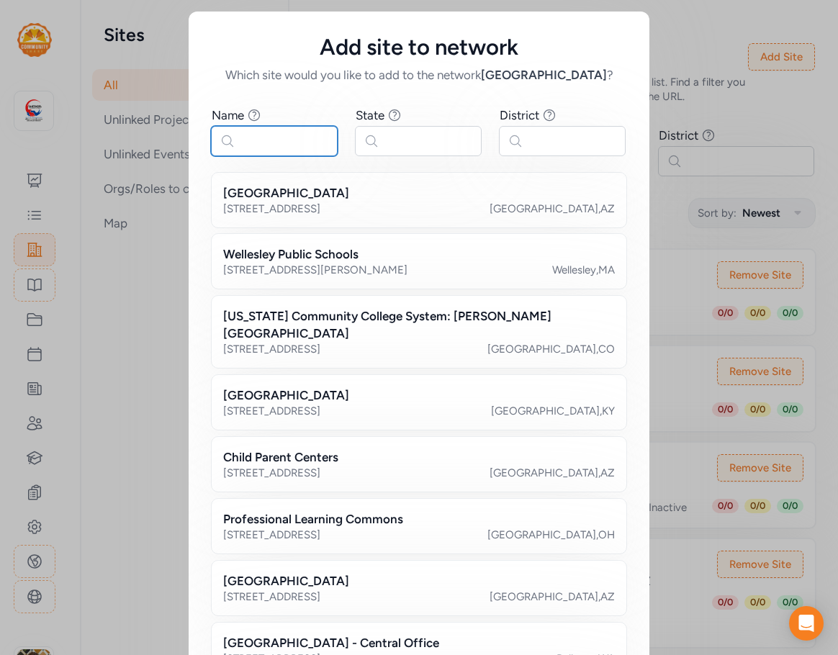
click at [289, 153] on input "text" at bounding box center [274, 141] width 127 height 30
paste input "[PERSON_NAME]"
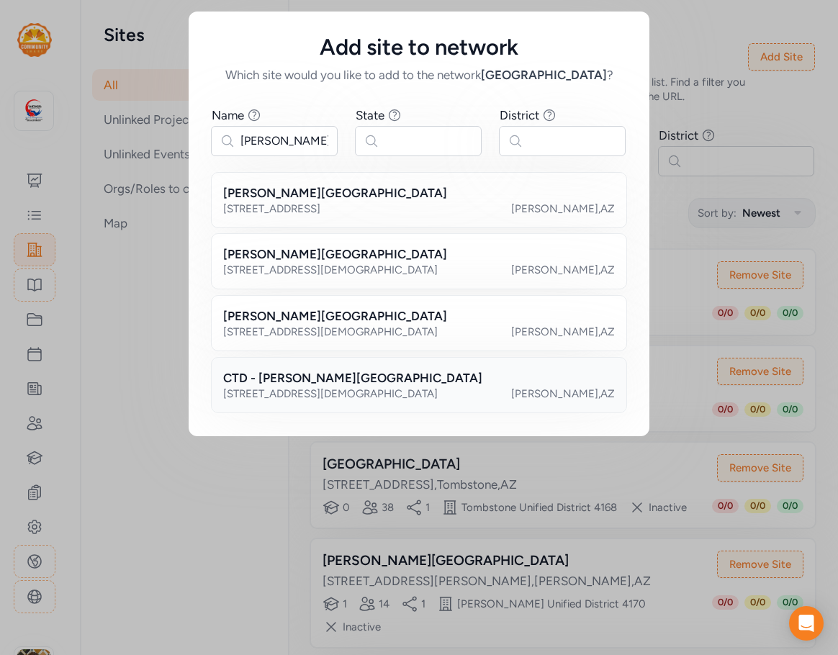
click at [326, 377] on h2 "CTD - [PERSON_NAME][GEOGRAPHIC_DATA]" at bounding box center [352, 377] width 259 height 17
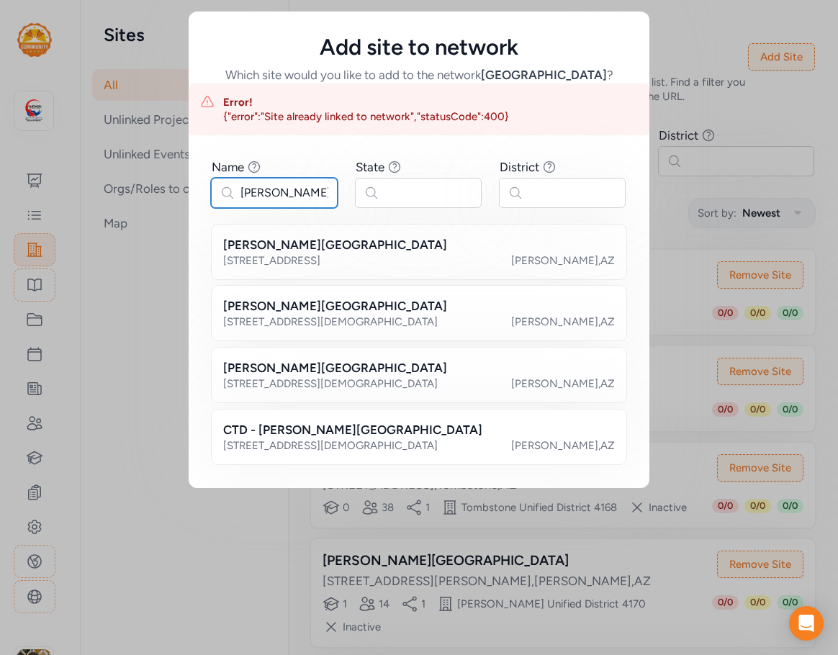
drag, startPoint x: 284, startPoint y: 193, endPoint x: 203, endPoint y: 186, distance: 81.0
click at [203, 186] on div "Name Find sites with a name that contains the phrase you type. [PERSON_NAME] St…" at bounding box center [419, 311] width 461 height 353
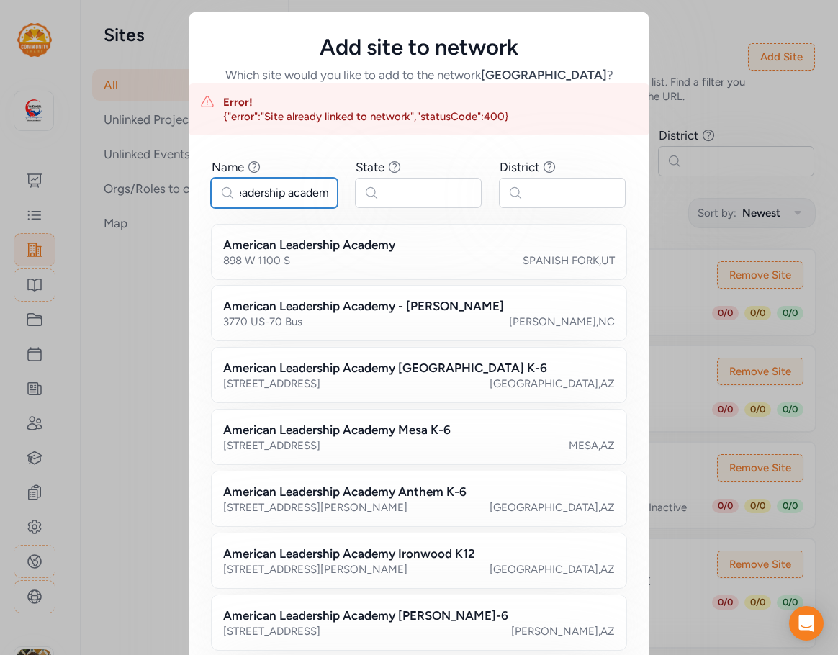
scroll to position [0, 65]
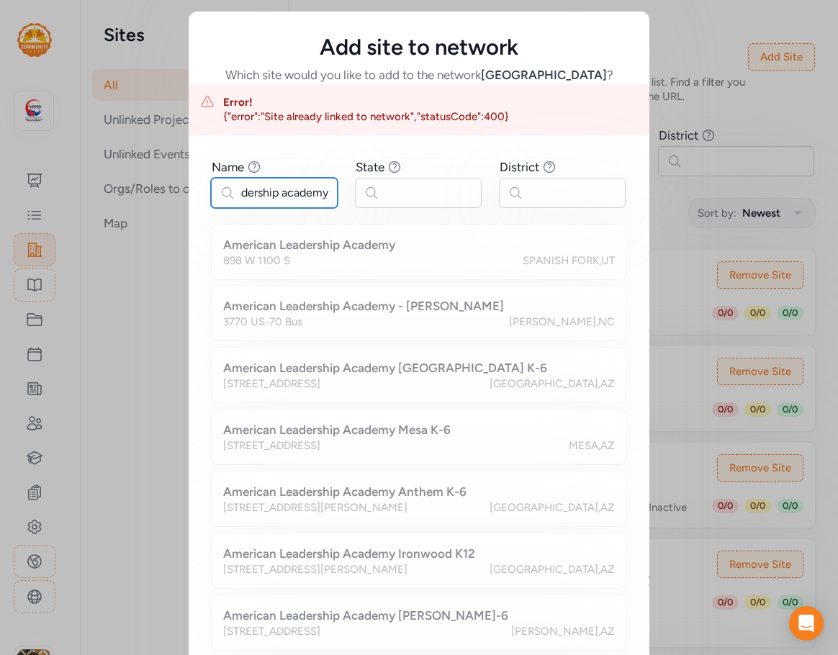
type input "american leadership academy"
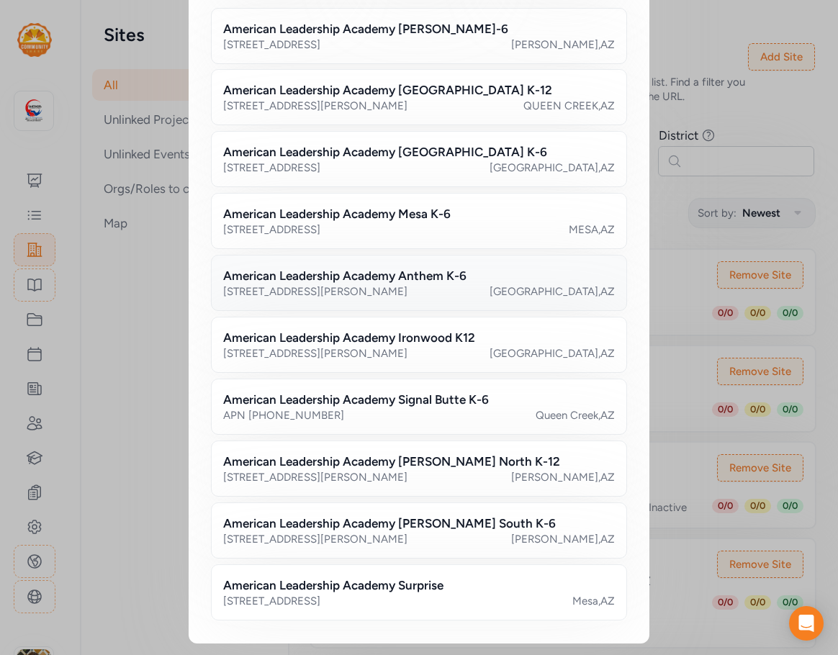
scroll to position [144, 0]
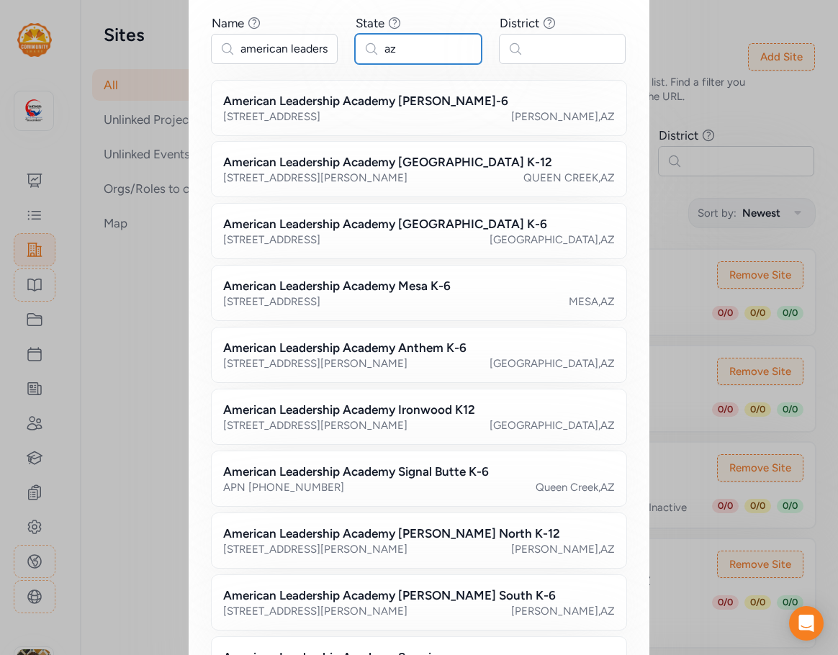
type input "az"
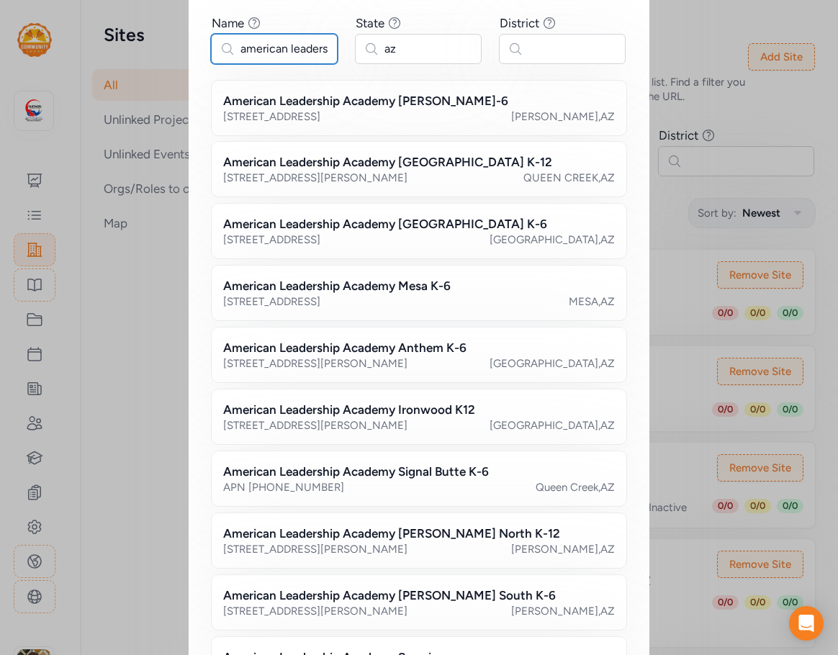
click at [322, 53] on input "american leadership academy" at bounding box center [274, 49] width 127 height 30
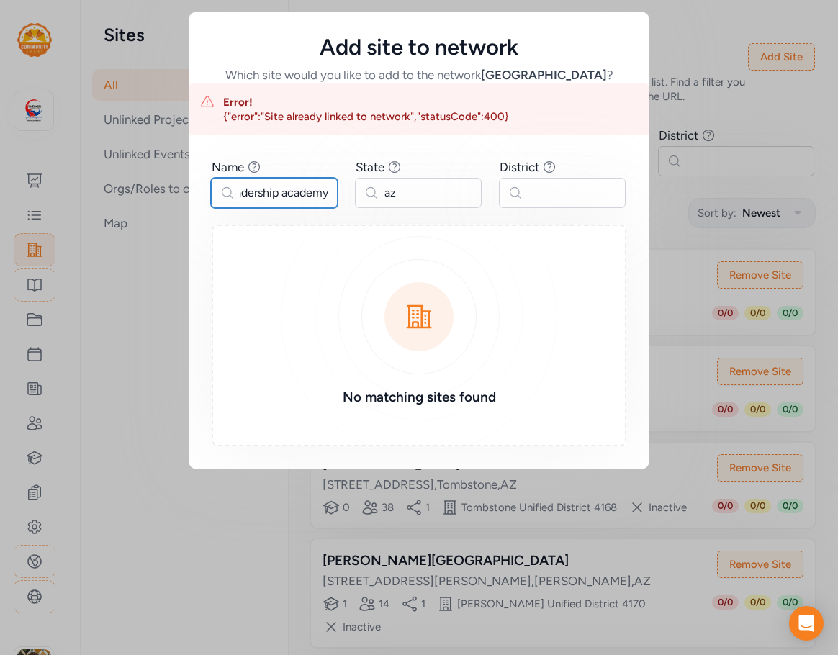
type input "american leadership academy"
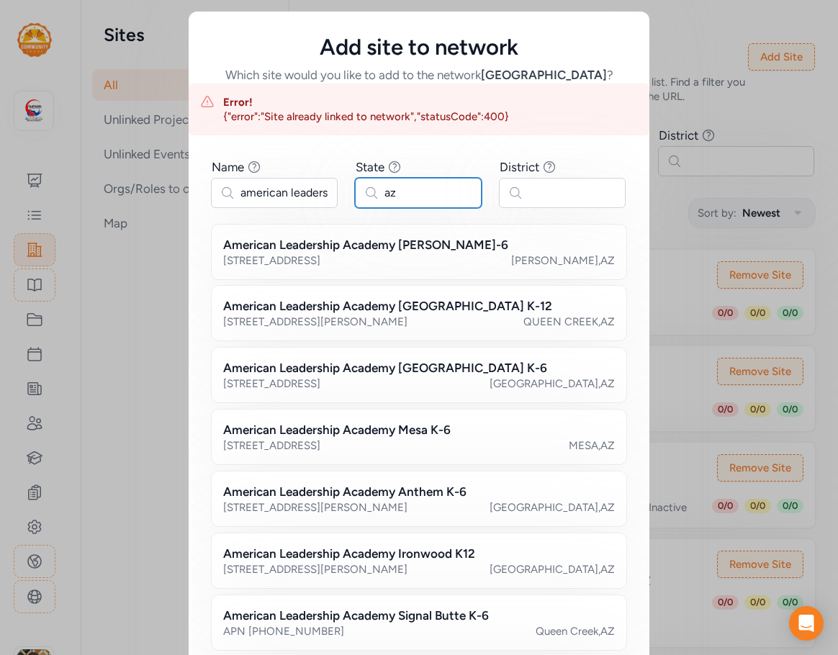
drag, startPoint x: 411, startPoint y: 184, endPoint x: 359, endPoint y: 184, distance: 52.6
click at [359, 184] on input "az" at bounding box center [418, 193] width 127 height 30
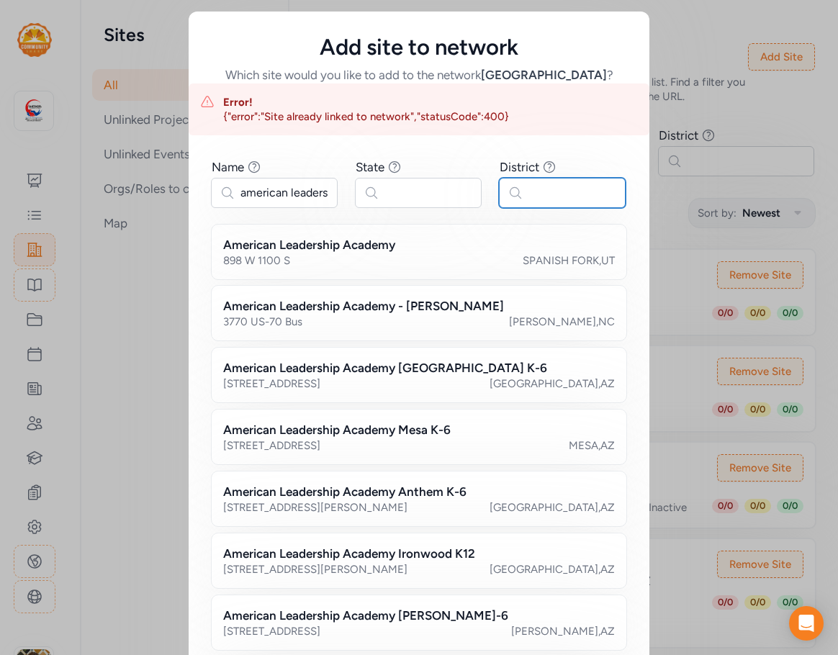
click at [538, 188] on input "text" at bounding box center [562, 193] width 127 height 30
type input "sierra"
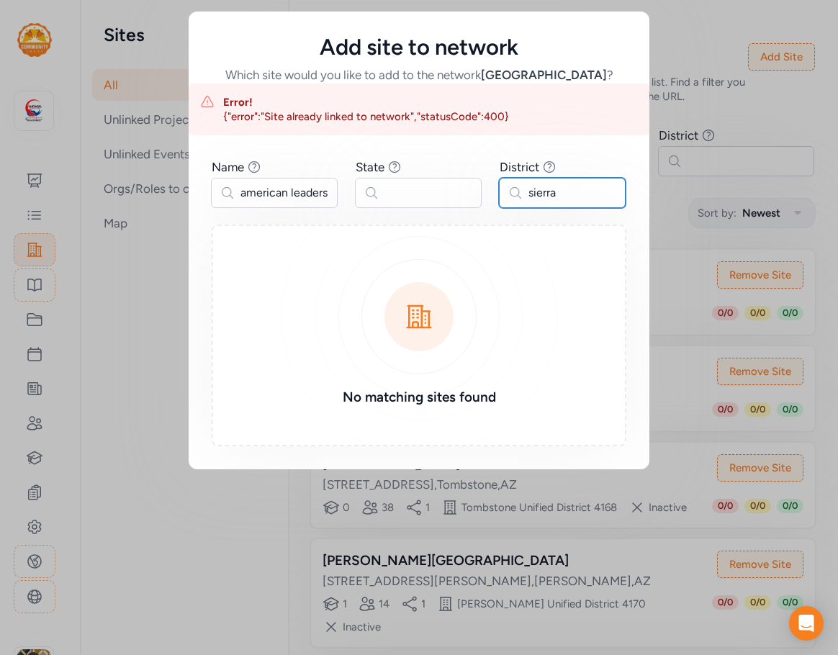
drag, startPoint x: 576, startPoint y: 189, endPoint x: 447, endPoint y: 190, distance: 128.9
click at [447, 190] on div "Name Find sites with a name that contains the phrase you type. american leaders…" at bounding box center [419, 182] width 415 height 49
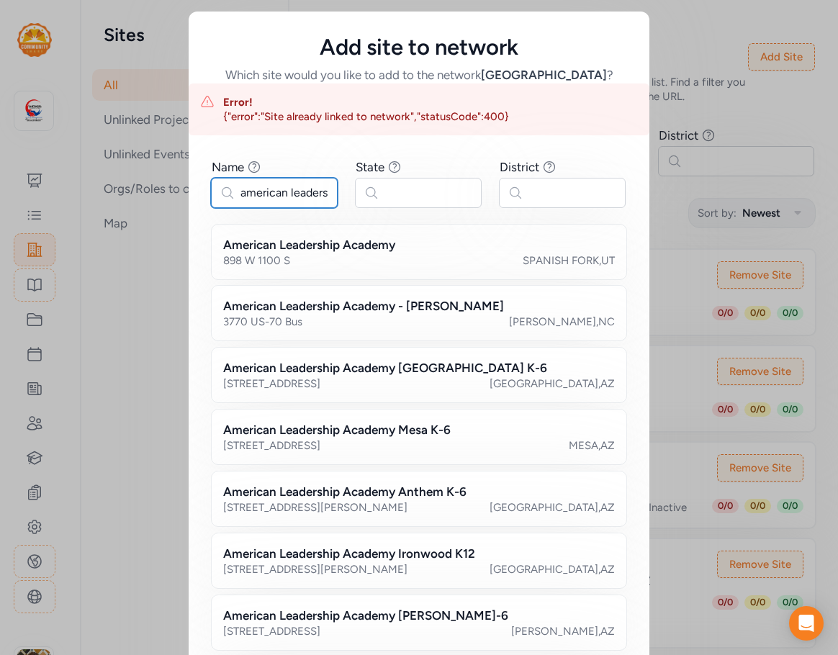
drag, startPoint x: 320, startPoint y: 191, endPoint x: 144, endPoint y: 196, distance: 175.8
click at [144, 196] on div "Add site to network Which site would you like to add to the network Cochise Cou…" at bounding box center [419, 435] width 838 height 871
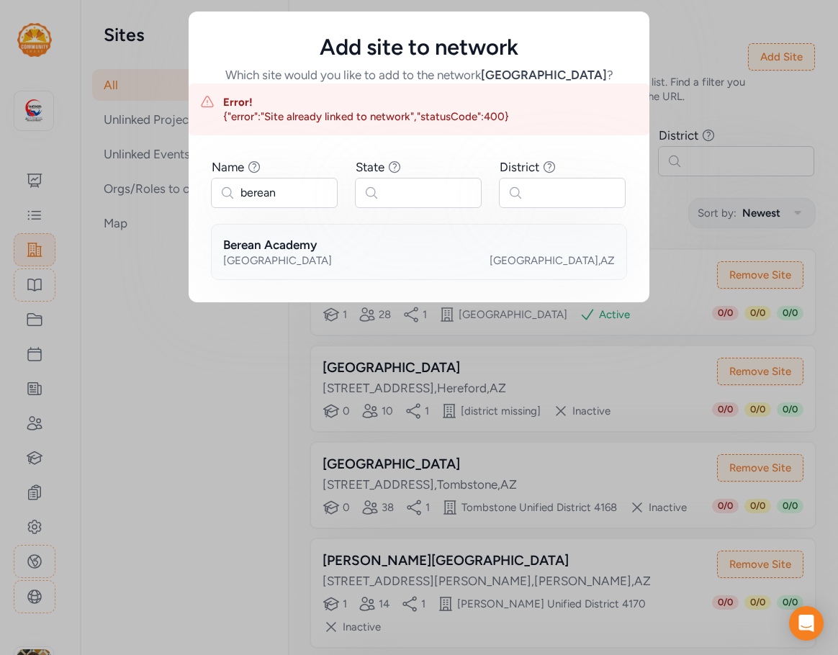
click at [302, 251] on h2 "Berean Academy" at bounding box center [270, 244] width 94 height 17
drag, startPoint x: 295, startPoint y: 197, endPoint x: 176, endPoint y: 191, distance: 119.0
click at [176, 191] on div "Add site to network Which site would you like to add to the network Cochise Cou…" at bounding box center [419, 157] width 838 height 314
type input "leadership"
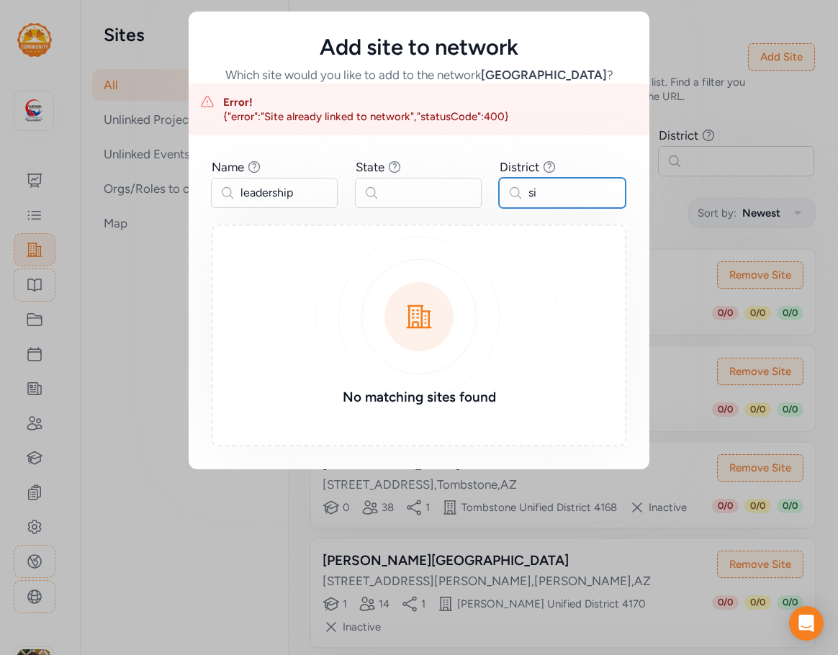
type input "s"
type input "c"
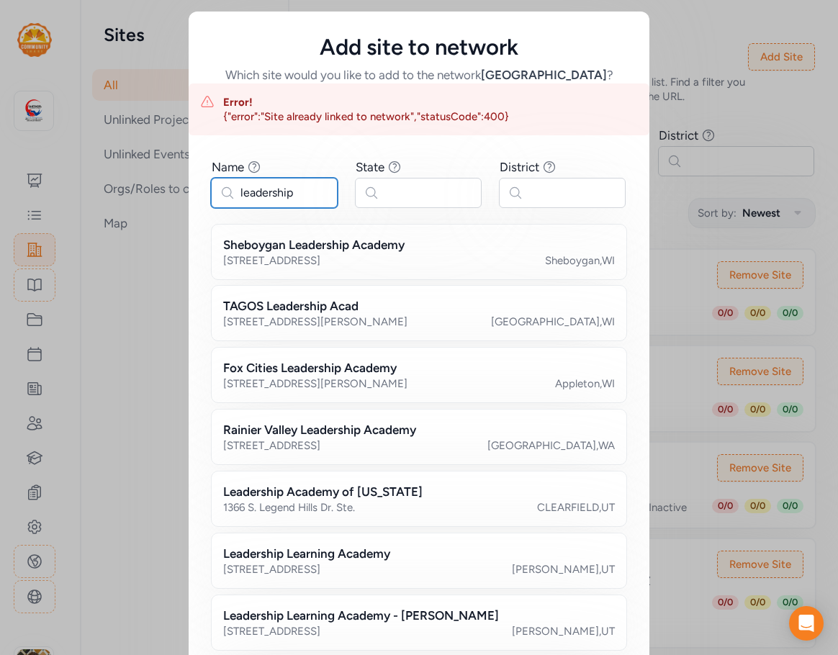
drag, startPoint x: 297, startPoint y: 194, endPoint x: 167, endPoint y: 189, distance: 129.8
click at [167, 189] on div "Add site to network Which site would you like to add to the network Cochise Cou…" at bounding box center [419, 443] width 838 height 886
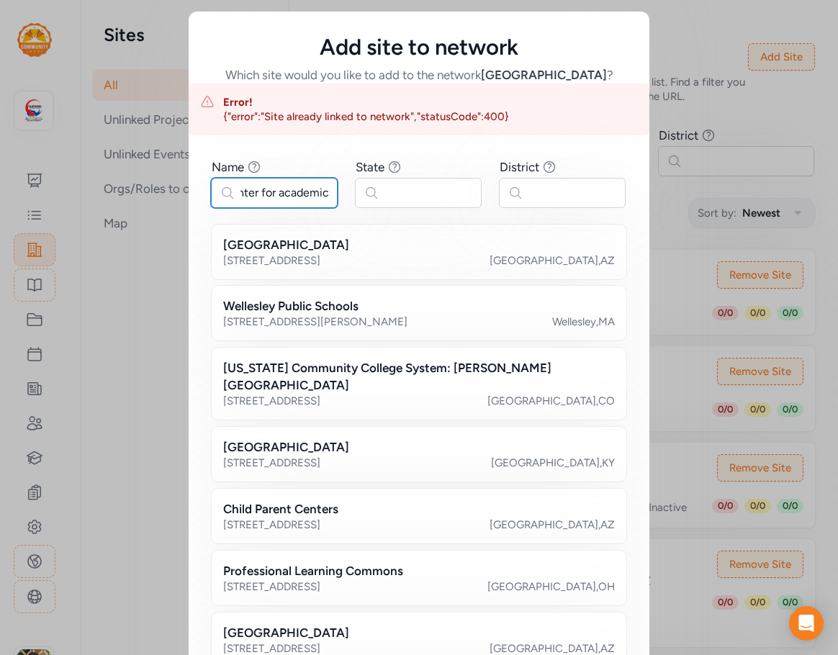
scroll to position [0, 19]
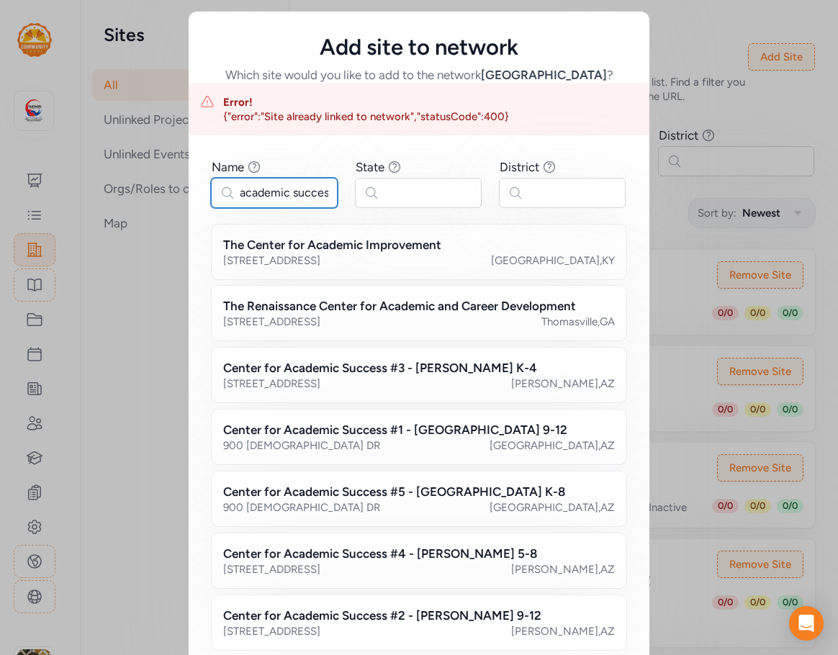
scroll to position [0, 60]
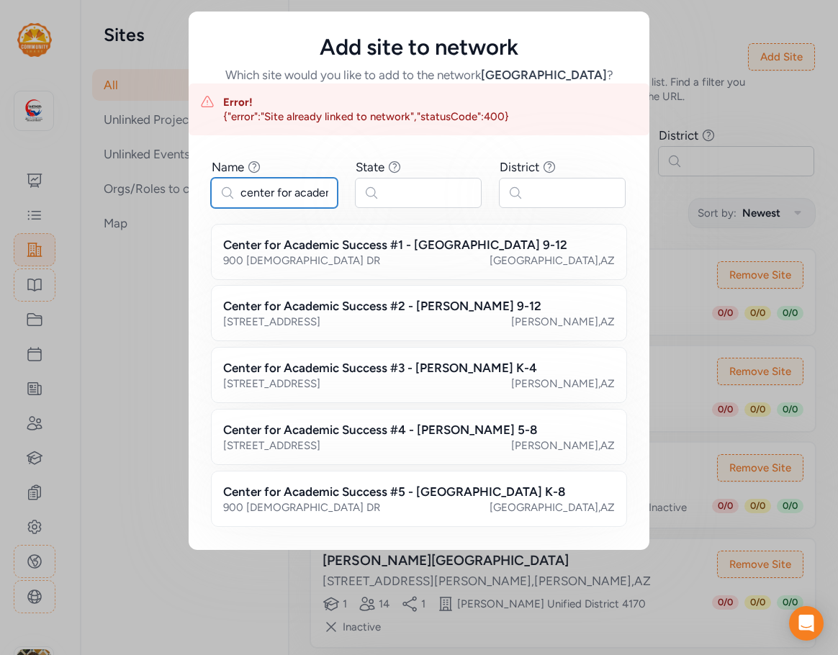
drag, startPoint x: 325, startPoint y: 194, endPoint x: 102, endPoint y: 200, distance: 222.6
click at [102, 200] on div "Add site to network Which site would you like to add to the network Cochise Cou…" at bounding box center [419, 281] width 838 height 562
type input "center for academic success"
click at [425, 264] on div "[GEOGRAPHIC_DATA][PERSON_NAME] , [GEOGRAPHIC_DATA]" at bounding box center [419, 260] width 392 height 14
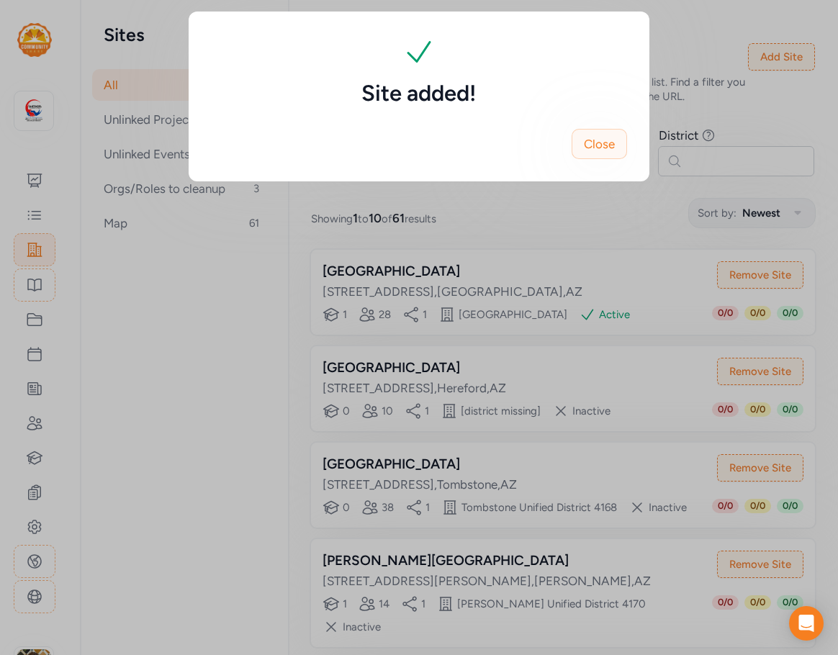
click at [616, 139] on button "Close" at bounding box center [599, 144] width 55 height 30
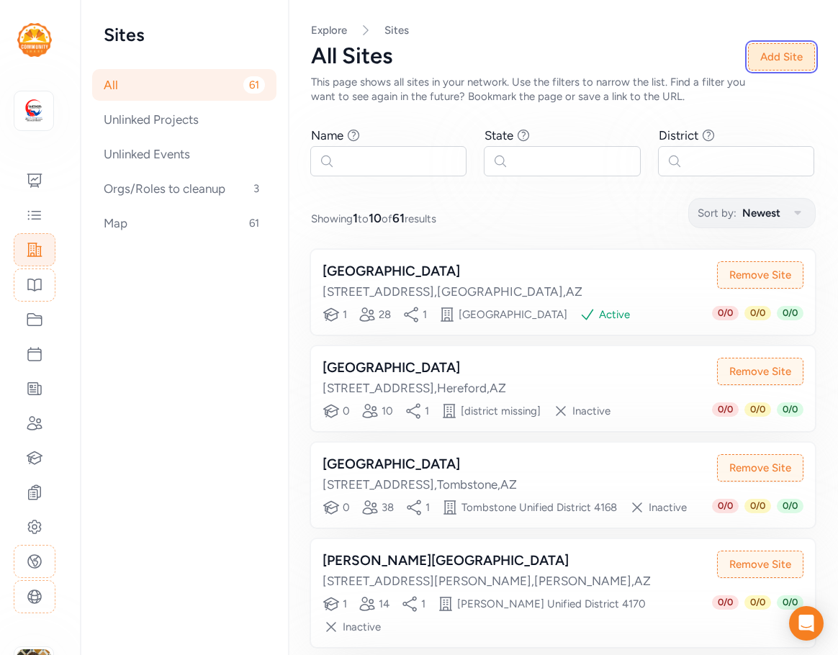
click at [789, 56] on button "Add Site" at bounding box center [781, 56] width 67 height 27
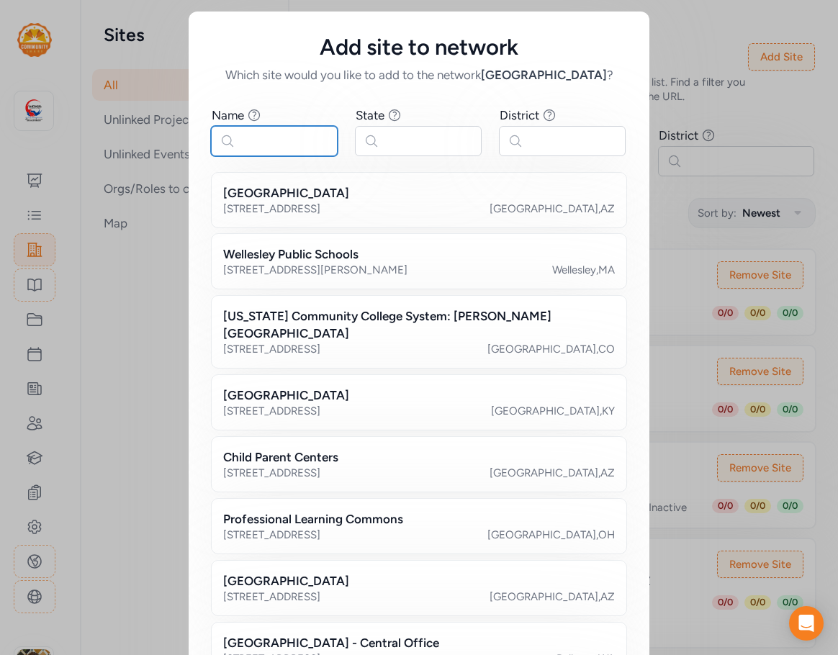
click at [264, 133] on input "text" at bounding box center [274, 141] width 127 height 30
paste input "center for academic succes"
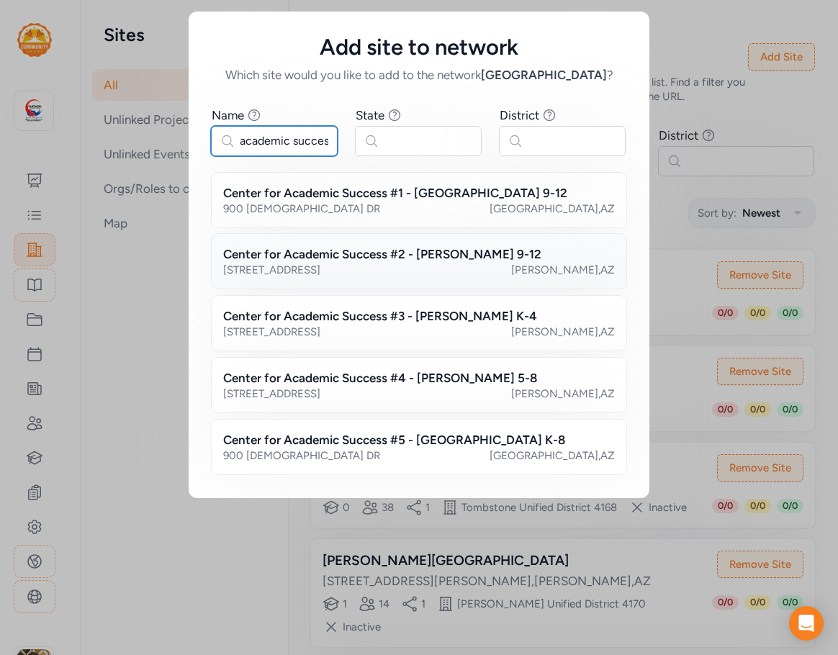
type input "center for academic succes"
click at [314, 245] on div "Center for Academic Success #2 - [PERSON_NAME] 9-12 [STREET_ADDRESS]" at bounding box center [419, 261] width 416 height 56
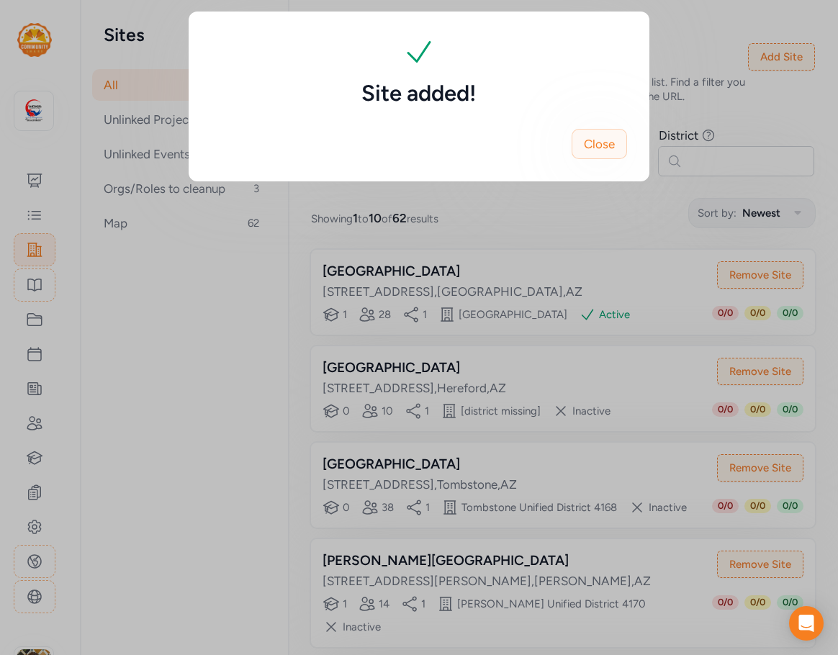
click at [604, 146] on span "Close" at bounding box center [599, 143] width 31 height 17
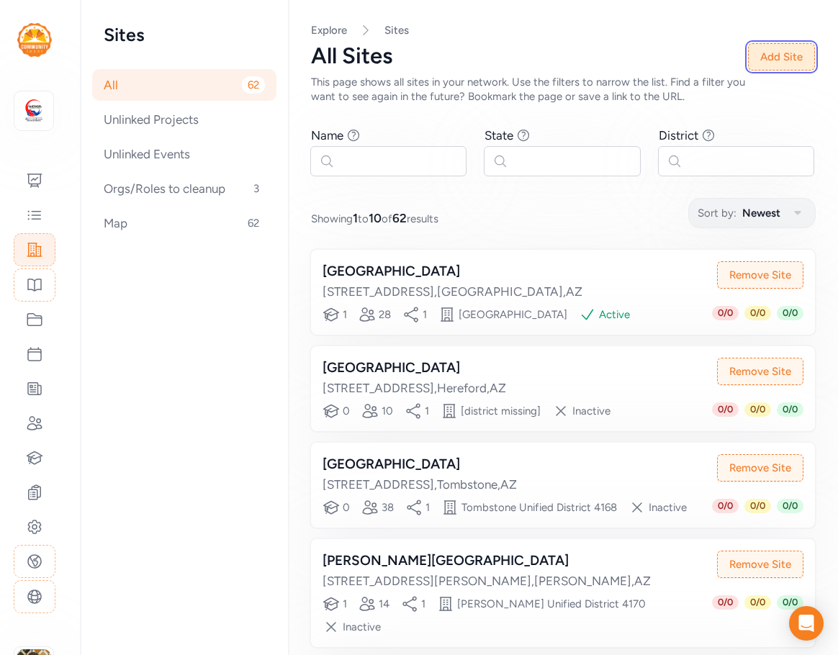
click at [764, 58] on button "Add Site" at bounding box center [781, 56] width 67 height 27
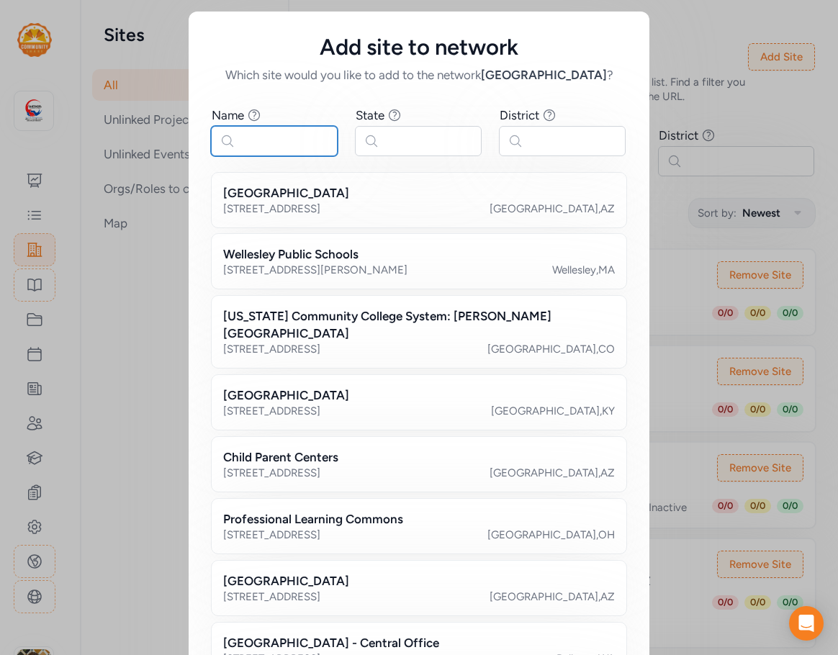
click at [270, 135] on input "text" at bounding box center [274, 141] width 127 height 30
paste input "center for academic succes"
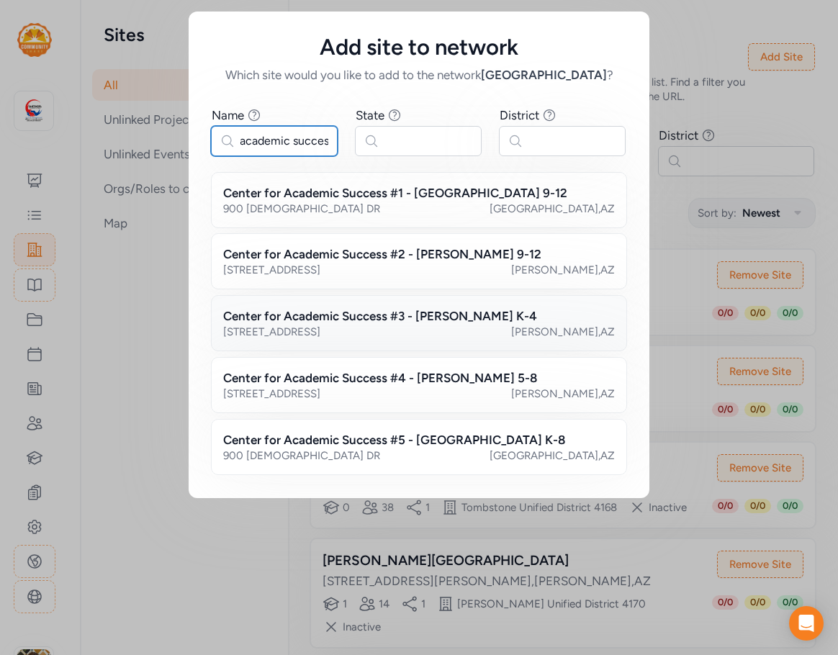
type input "center for academic succes"
click at [366, 313] on h2 "Center for Academic Success #3 - [PERSON_NAME] K-4" at bounding box center [380, 315] width 314 height 17
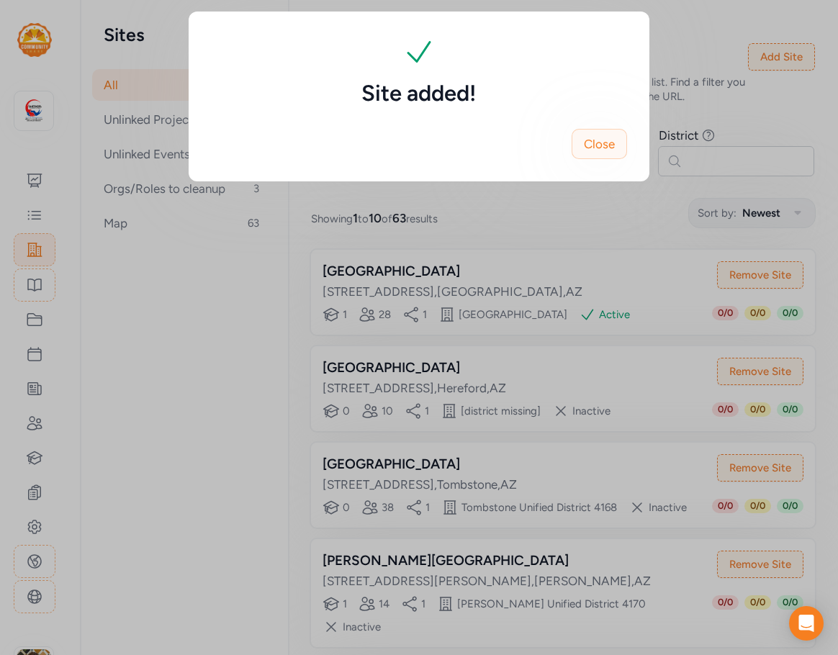
drag, startPoint x: 590, startPoint y: 151, endPoint x: 718, endPoint y: 86, distance: 144.0
click at [591, 151] on span "Close" at bounding box center [599, 143] width 31 height 17
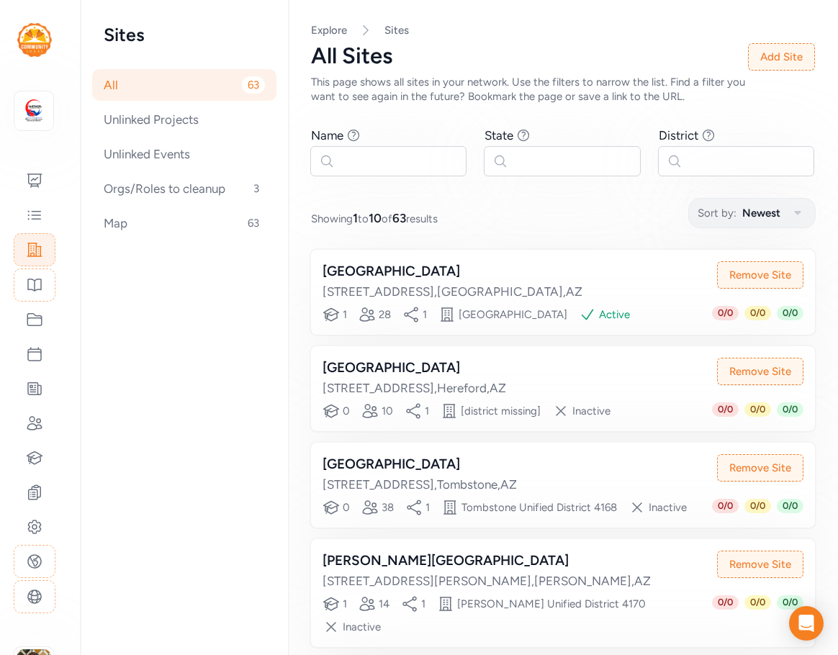
click at [760, 71] on div "All Sites This page shows all sites in your network. Use the filters to narrow …" at bounding box center [563, 73] width 504 height 60
click at [752, 54] on button "Add Site" at bounding box center [781, 56] width 67 height 27
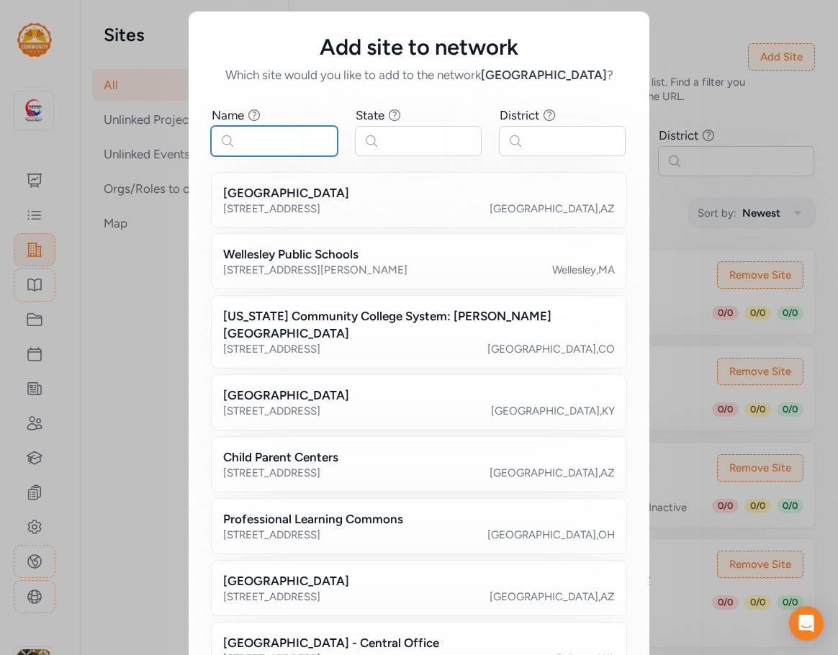
click at [264, 144] on input "text" at bounding box center [274, 141] width 127 height 30
paste input "center for academic succes"
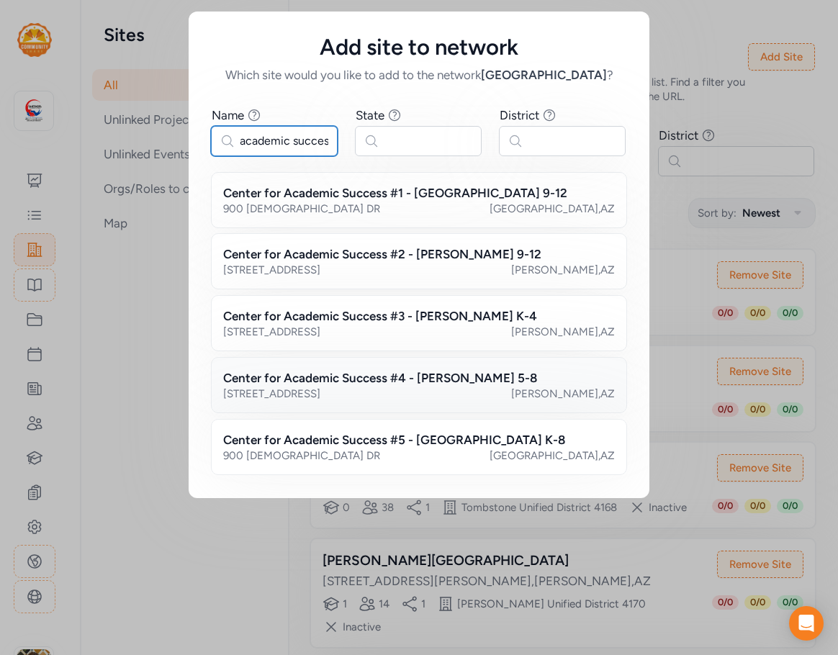
type input "center for academic succes"
click at [351, 374] on h2 "Center for Academic Success #4 - [PERSON_NAME] 5-8" at bounding box center [380, 377] width 314 height 17
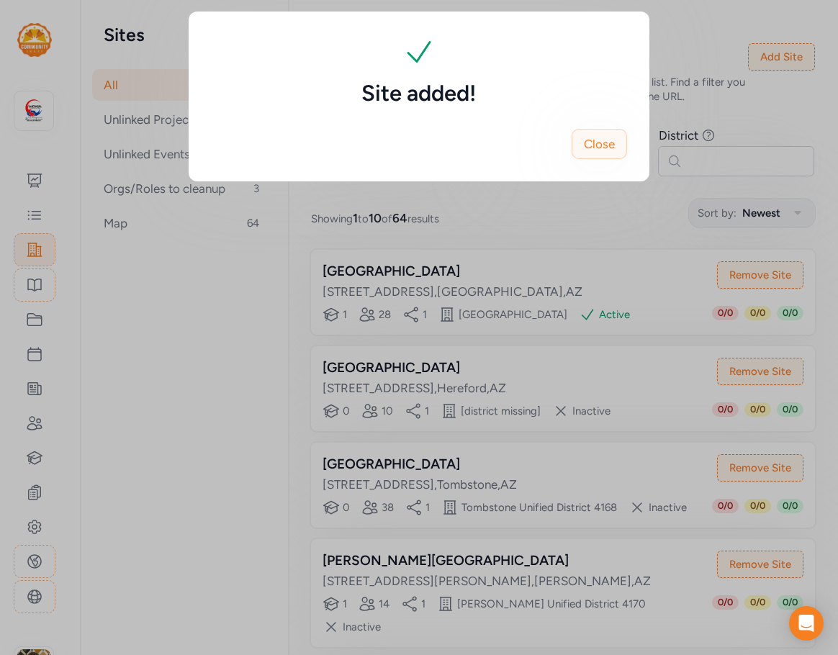
click at [611, 155] on button "Close" at bounding box center [599, 144] width 55 height 30
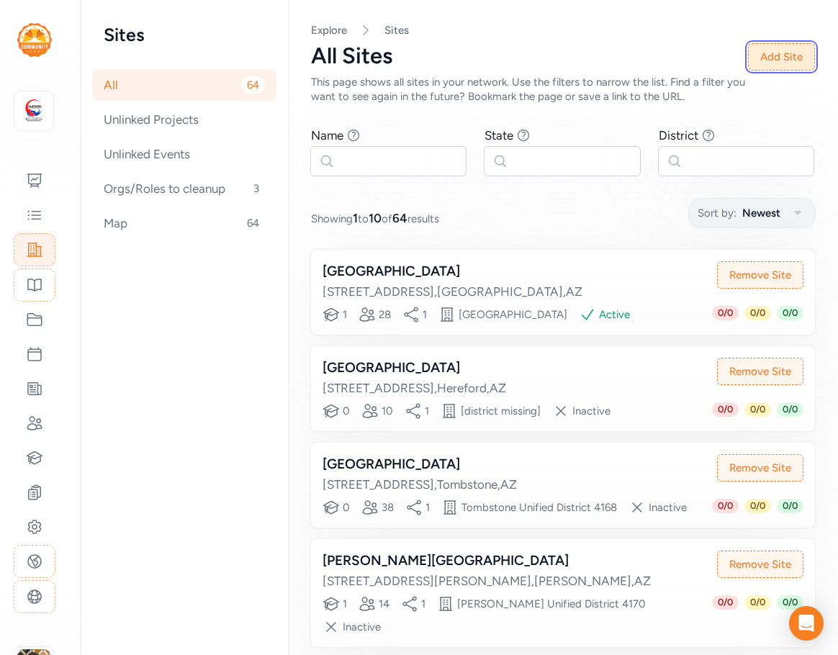
click at [760, 63] on button "Add Site" at bounding box center [781, 56] width 67 height 27
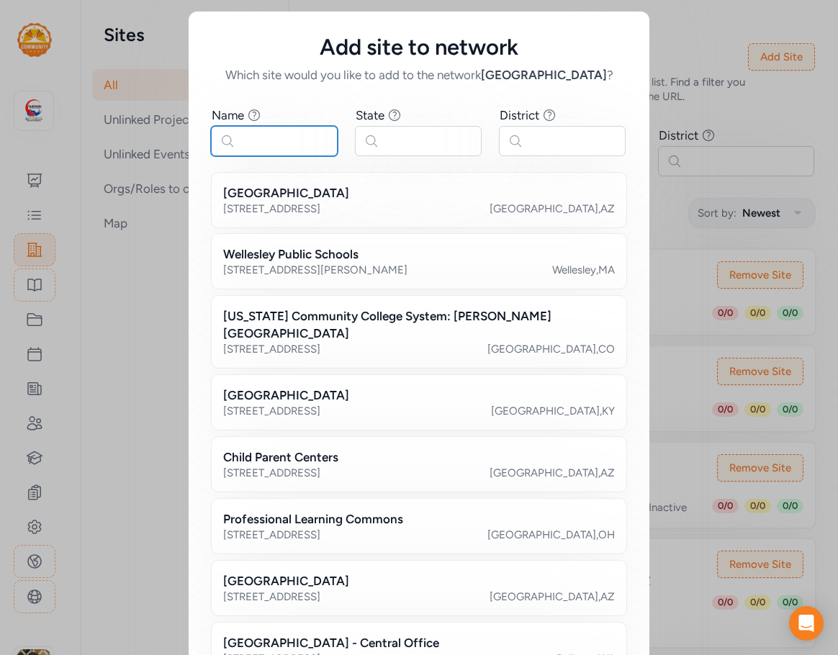
click at [271, 143] on input "text" at bounding box center [274, 141] width 127 height 30
paste input "center for academic succes"
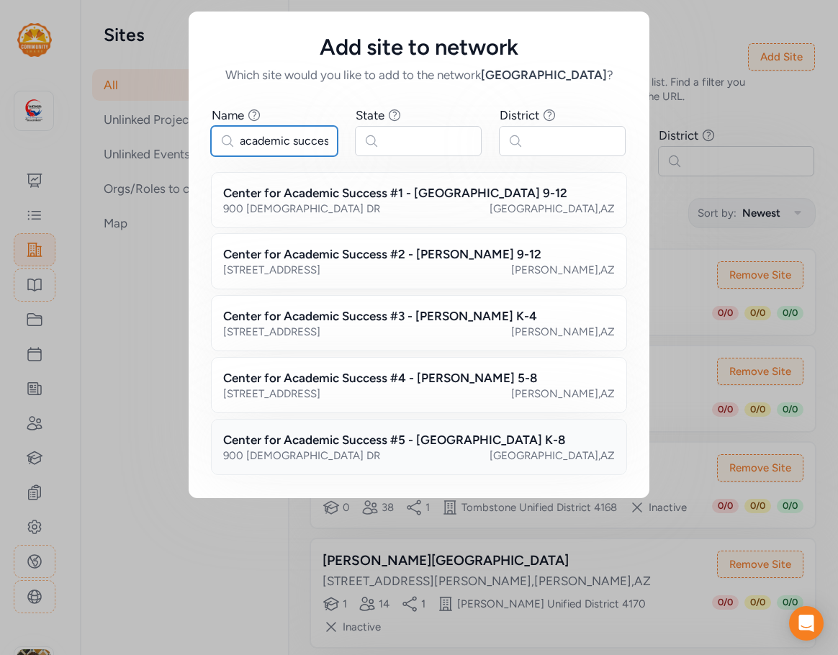
type input "center for academic succes"
click at [360, 446] on h2 "Center for Academic Success #5 - [GEOGRAPHIC_DATA] K-8" at bounding box center [394, 439] width 342 height 17
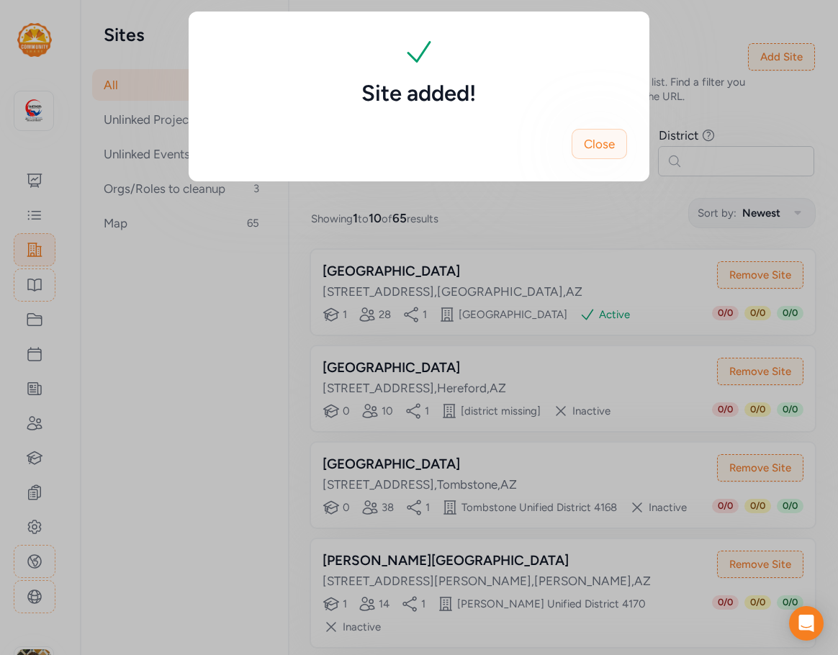
click at [614, 142] on span "Close" at bounding box center [599, 143] width 31 height 17
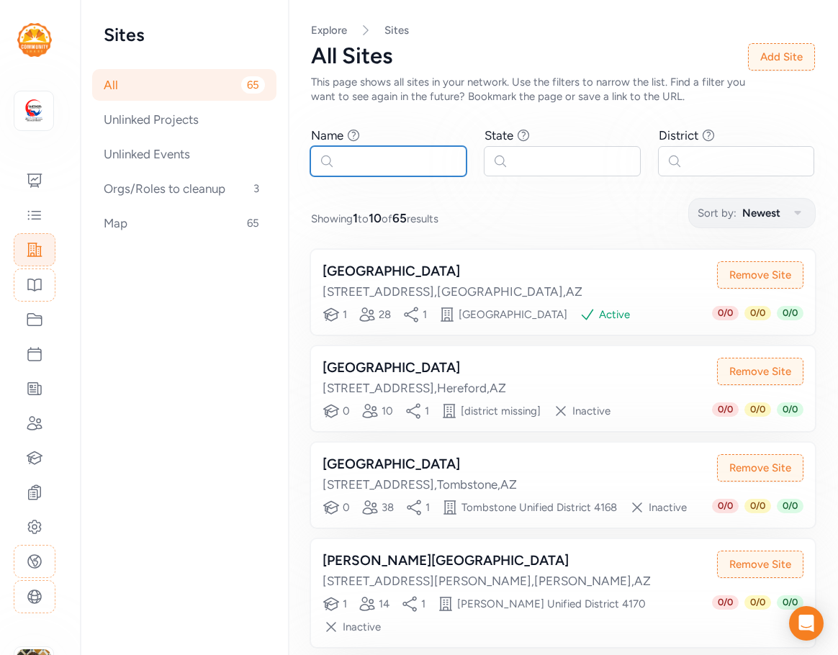
click at [354, 153] on input "text" at bounding box center [388, 161] width 156 height 30
click at [775, 57] on button "Add Site" at bounding box center [781, 56] width 67 height 27
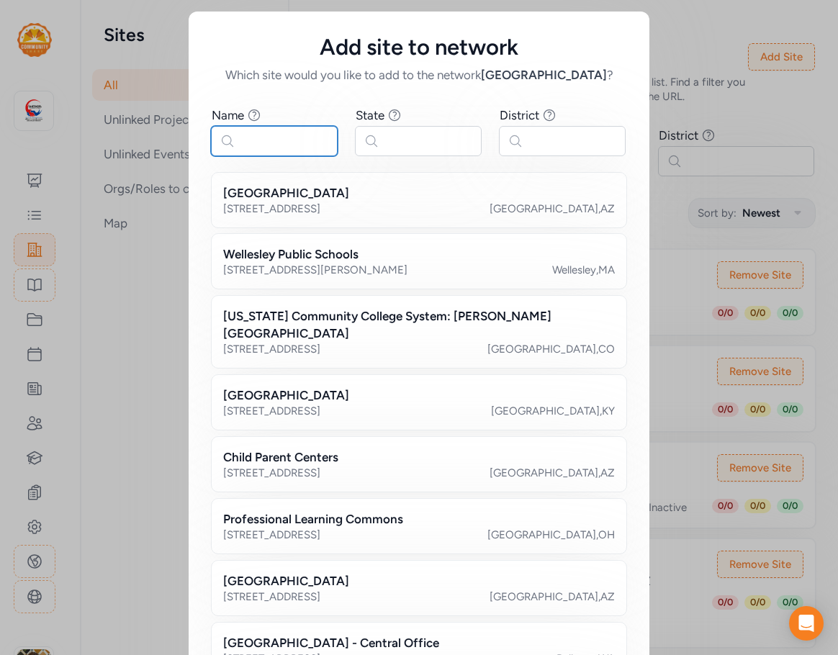
click at [275, 145] on input "text" at bounding box center [274, 141] width 127 height 30
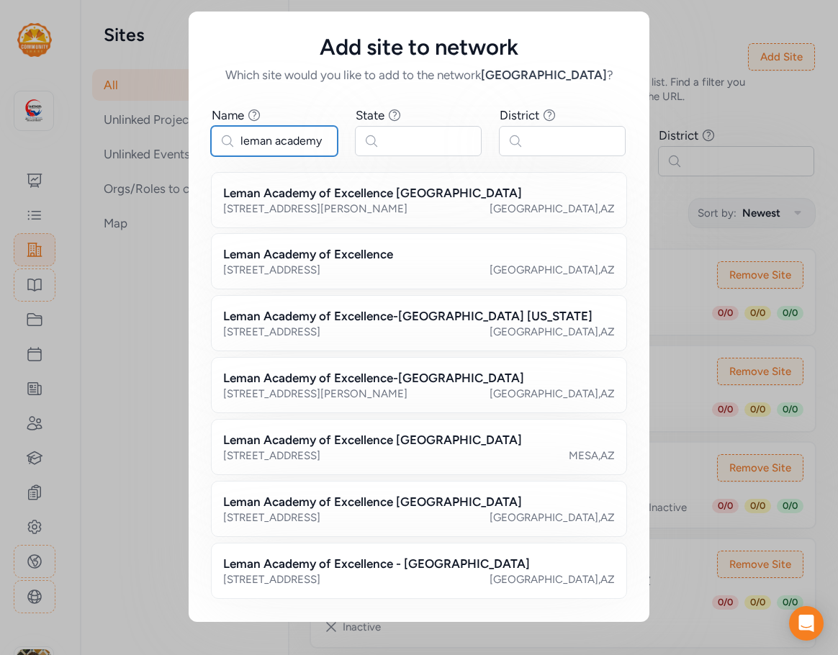
drag, startPoint x: 325, startPoint y: 140, endPoint x: 83, endPoint y: 147, distance: 242.1
click at [83, 147] on div "Add site to network Which site would you like to add to the network Cochise Cou…" at bounding box center [419, 317] width 838 height 634
type input "leman academy"
click at [392, 202] on div "[STREET_ADDRESS][PERSON_NAME]" at bounding box center [419, 209] width 392 height 14
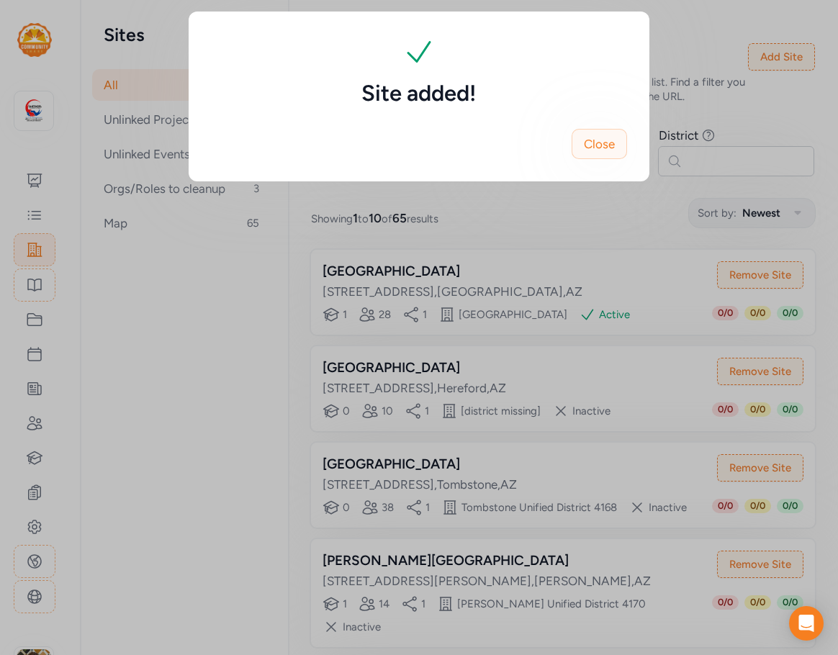
click at [594, 140] on span "Close" at bounding box center [599, 143] width 31 height 17
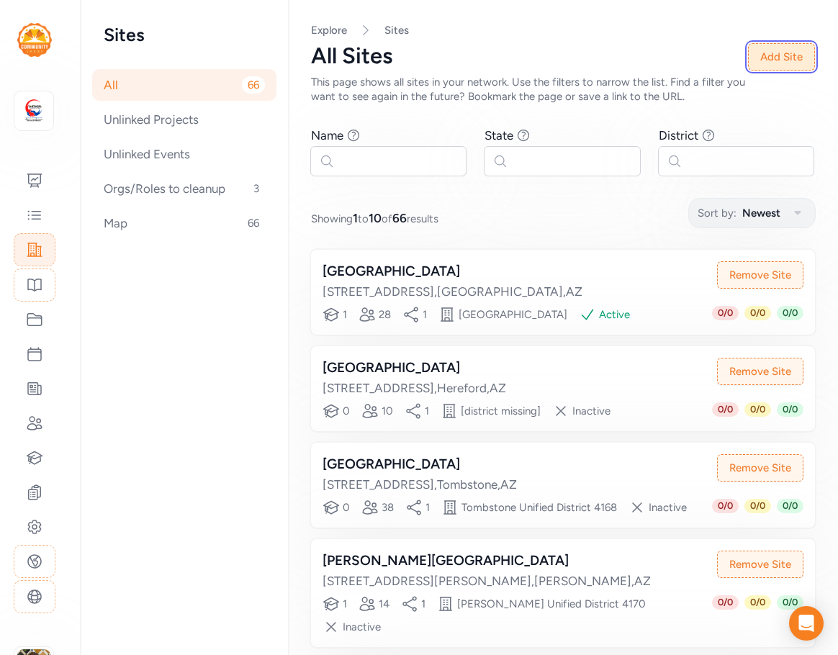
click at [761, 58] on button "Add Site" at bounding box center [781, 56] width 67 height 27
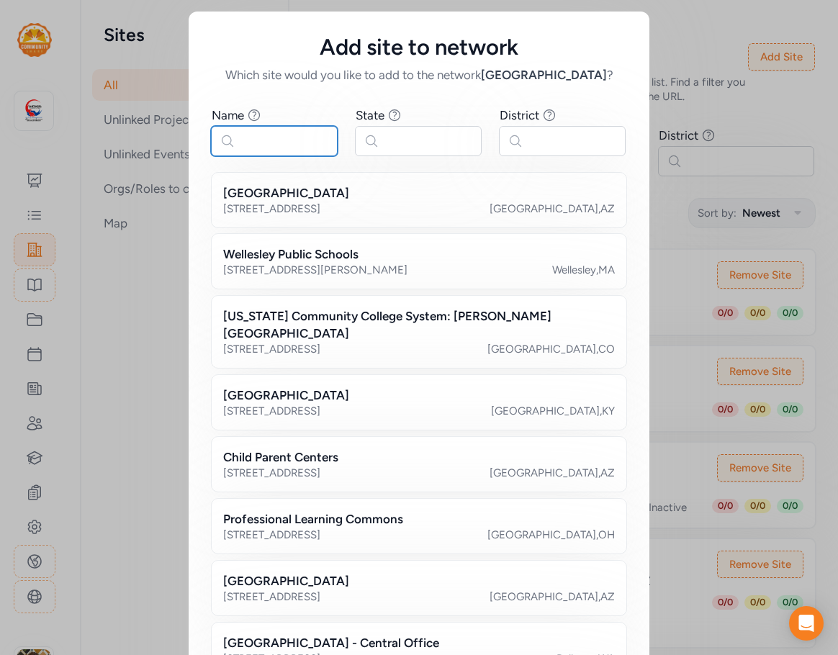
click at [254, 145] on input "text" at bounding box center [274, 141] width 127 height 30
paste input "leman academy"
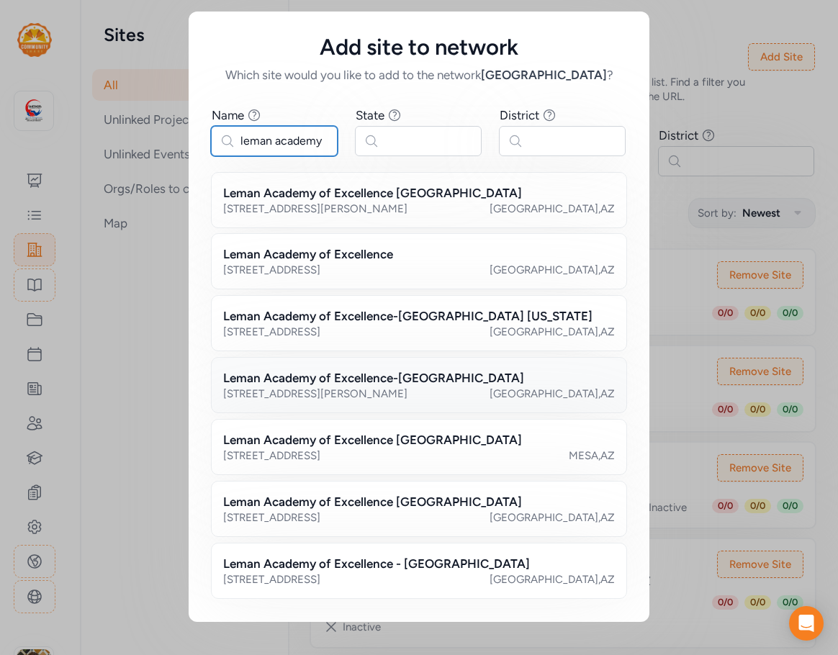
type input "leman academy"
click at [331, 368] on div "Leman Academy of Excellence-[GEOGRAPHIC_DATA] [STREET_ADDRESS][PERSON_NAME]" at bounding box center [419, 385] width 416 height 56
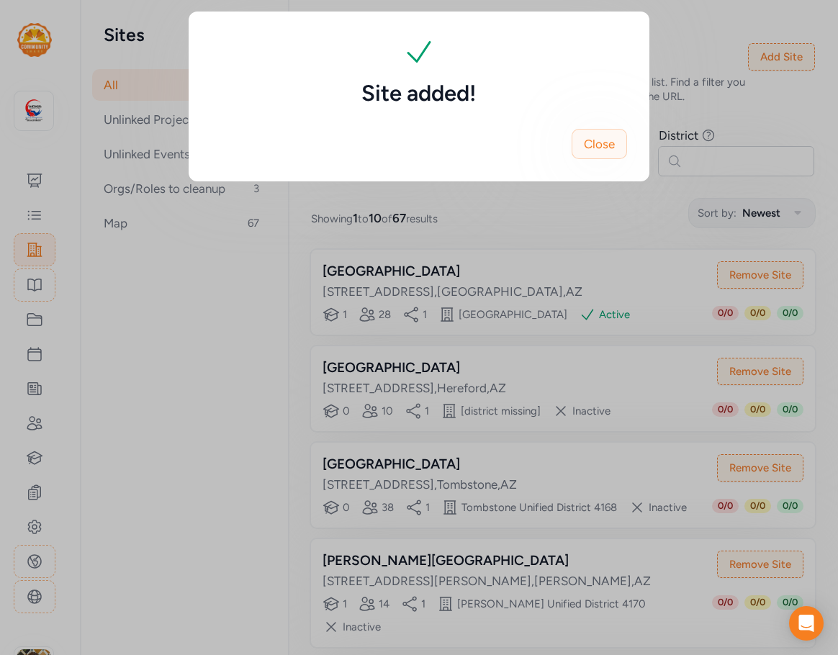
click at [613, 140] on span "Close" at bounding box center [599, 143] width 31 height 17
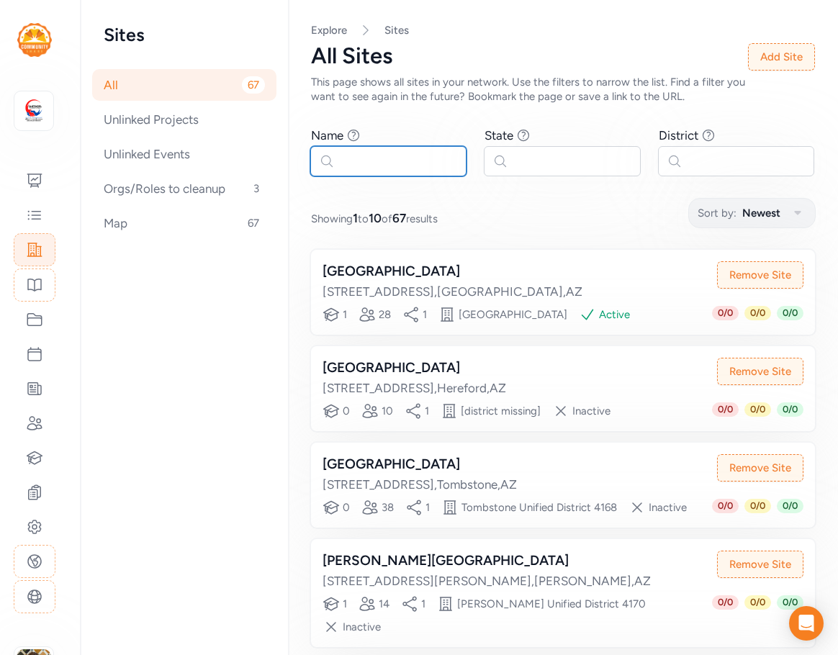
click at [377, 161] on input "text" at bounding box center [388, 161] width 156 height 30
click at [771, 55] on button "Add Site" at bounding box center [781, 56] width 67 height 27
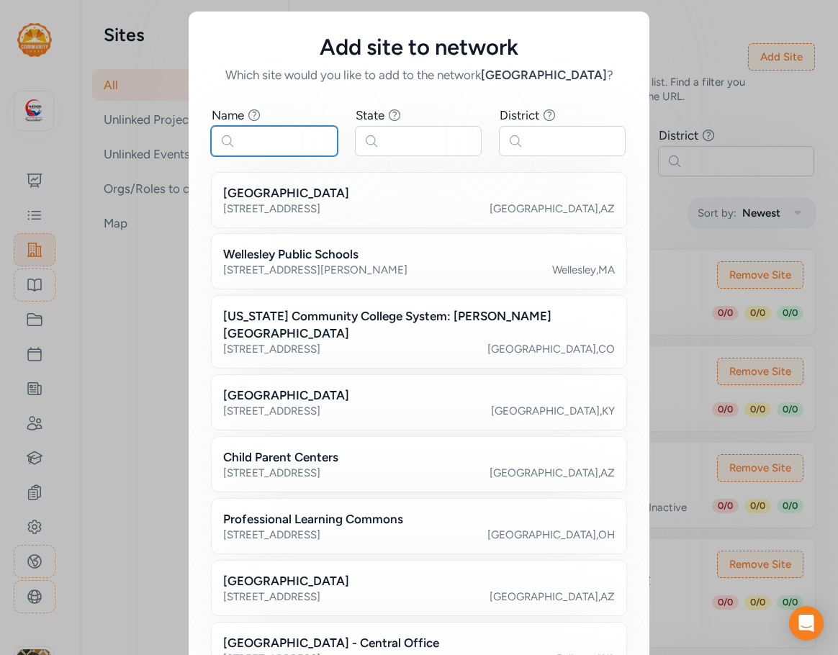
click at [263, 147] on input "text" at bounding box center [274, 141] width 127 height 30
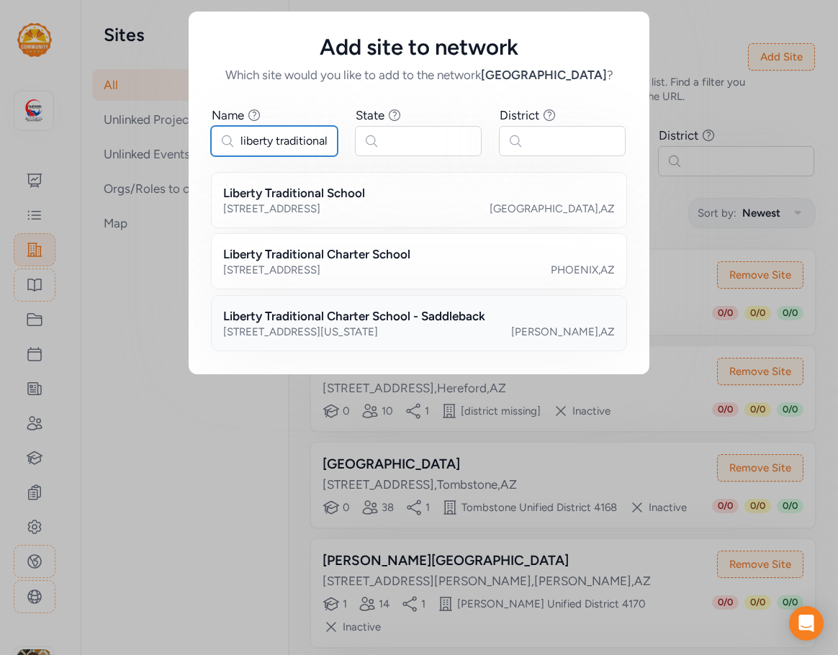
type input "liberty traditional"
click at [297, 310] on h2 "Liberty Traditional Charter School - Saddleback" at bounding box center [354, 315] width 262 height 17
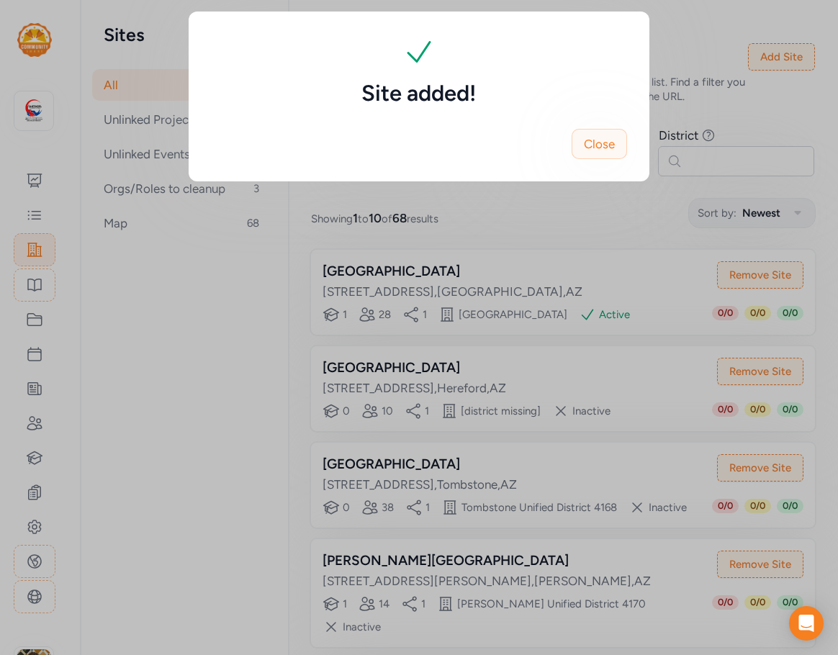
click at [596, 148] on span "Close" at bounding box center [599, 143] width 31 height 17
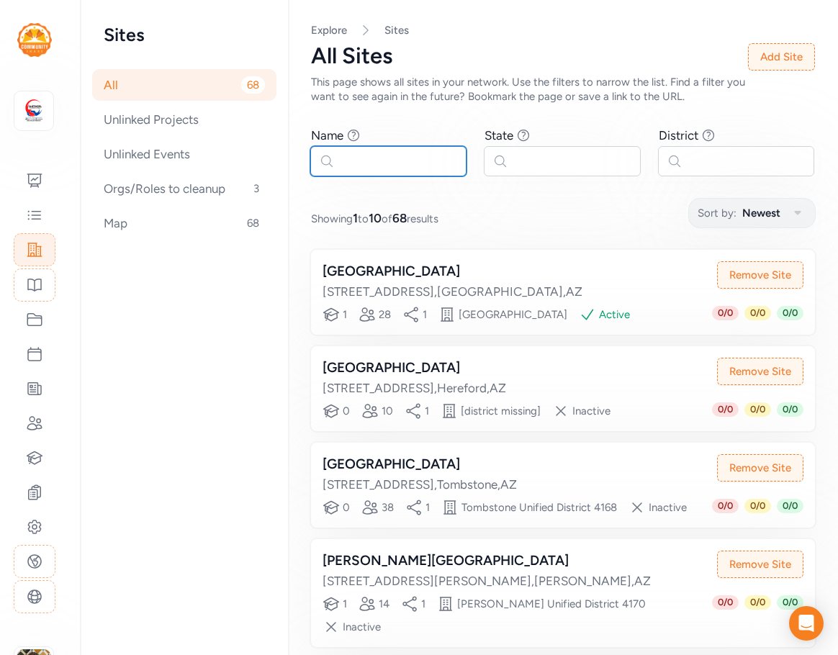
click at [362, 156] on input "text" at bounding box center [388, 161] width 156 height 30
click at [782, 57] on button "Add Site" at bounding box center [781, 56] width 67 height 27
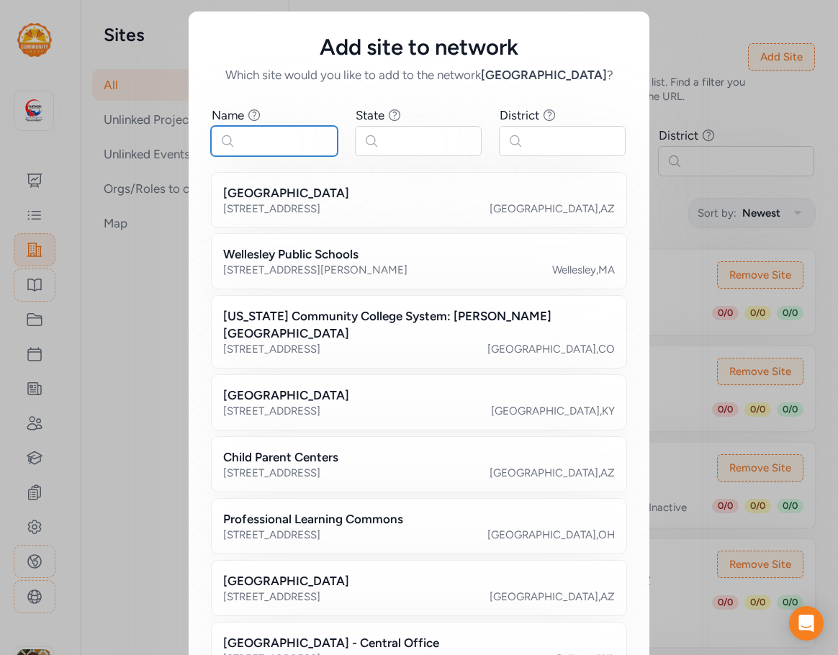
click at [238, 140] on input "text" at bounding box center [274, 141] width 127 height 30
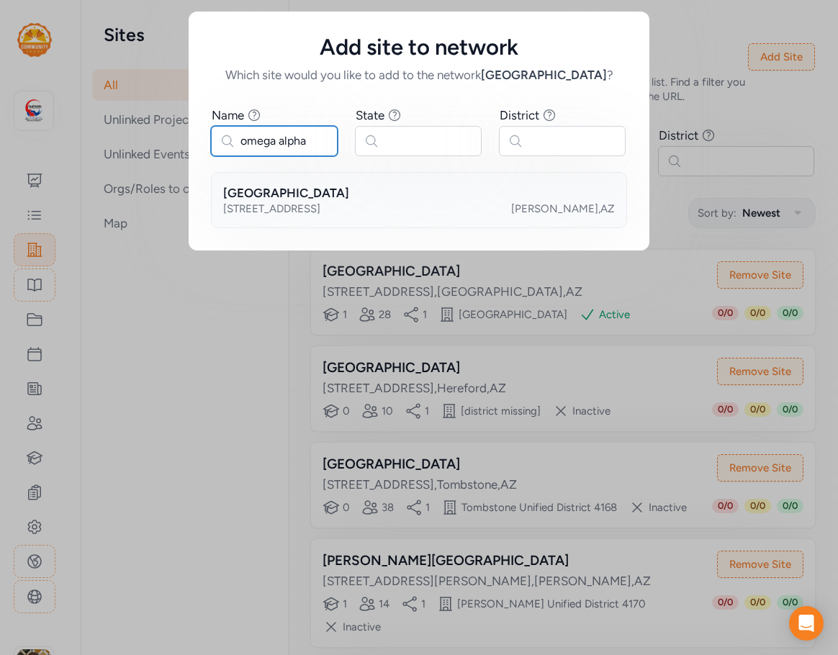
type input "omega alpha"
click at [342, 194] on h2 "[GEOGRAPHIC_DATA]" at bounding box center [286, 192] width 126 height 17
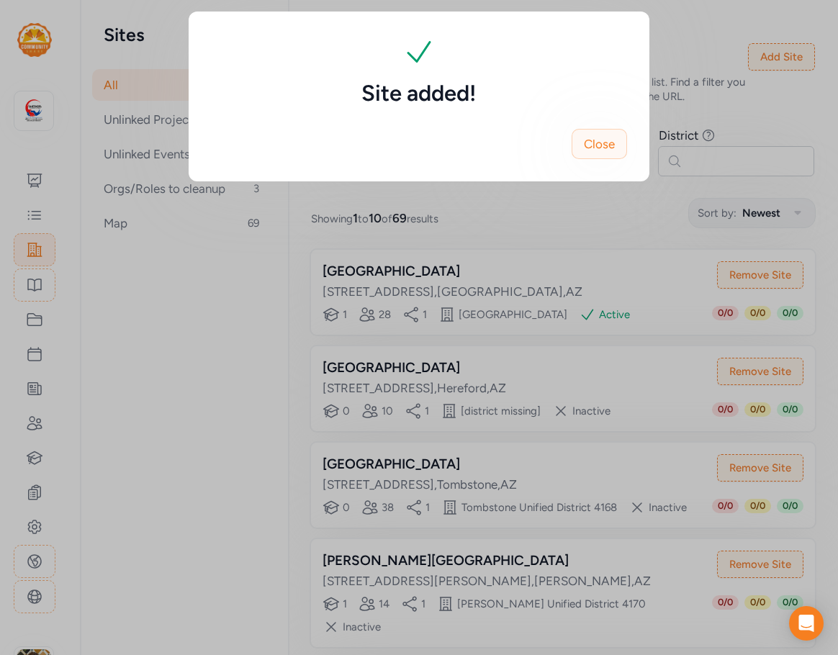
click at [609, 148] on span "Close" at bounding box center [599, 143] width 31 height 17
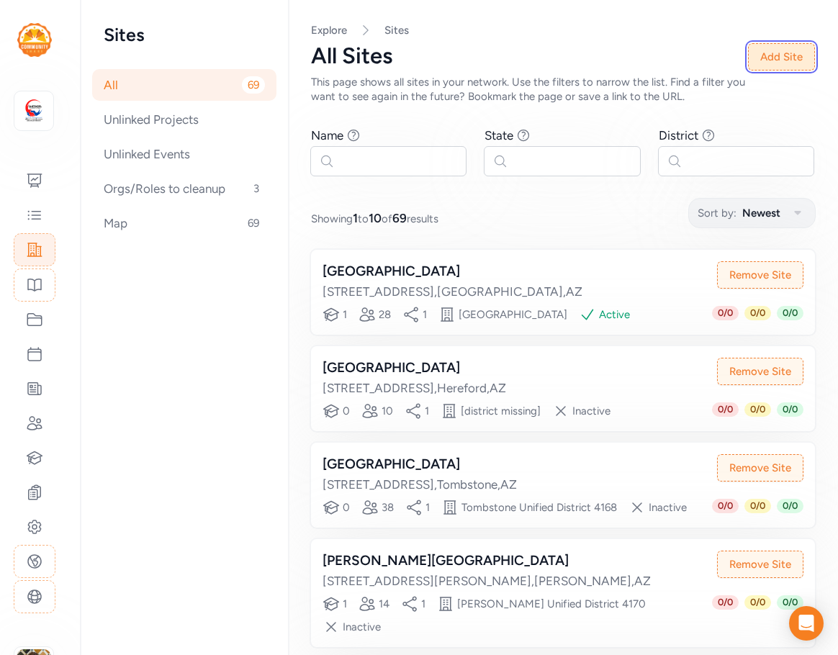
click at [778, 54] on button "Add Site" at bounding box center [781, 56] width 67 height 27
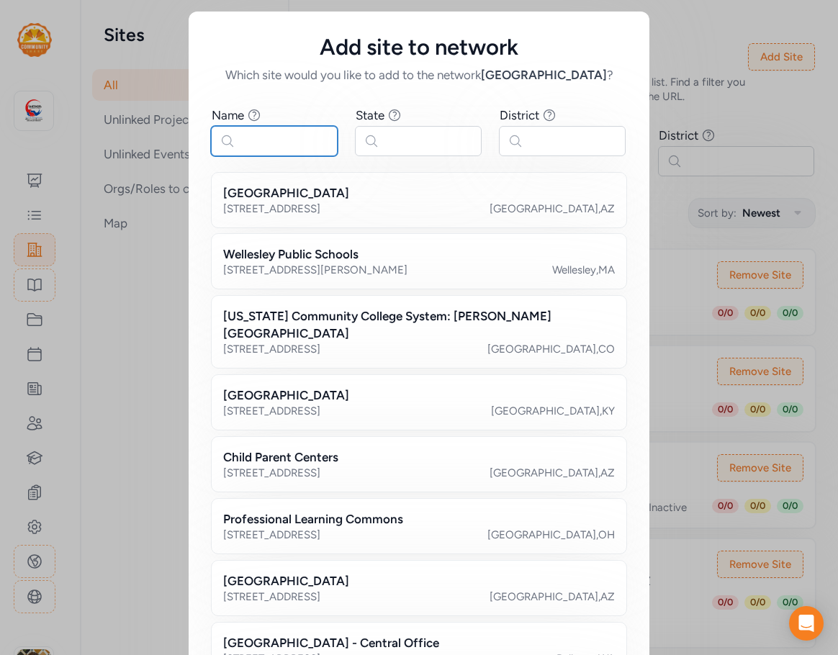
click at [263, 156] on input "text" at bounding box center [274, 141] width 127 height 30
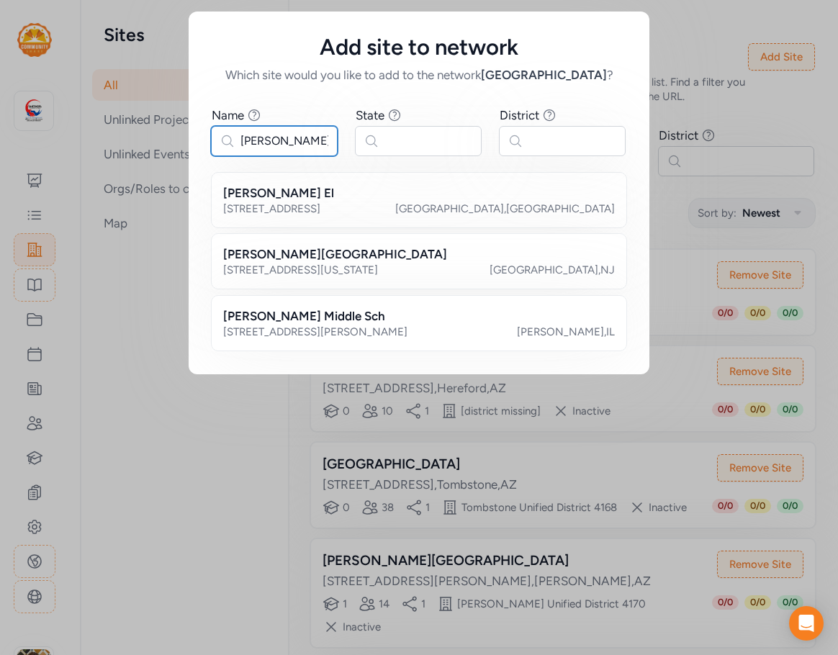
drag, startPoint x: 295, startPoint y: 143, endPoint x: 159, endPoint y: 144, distance: 136.1
click at [159, 144] on div "Add site to network Which site would you like to add to the network Cochise Cou…" at bounding box center [419, 193] width 838 height 386
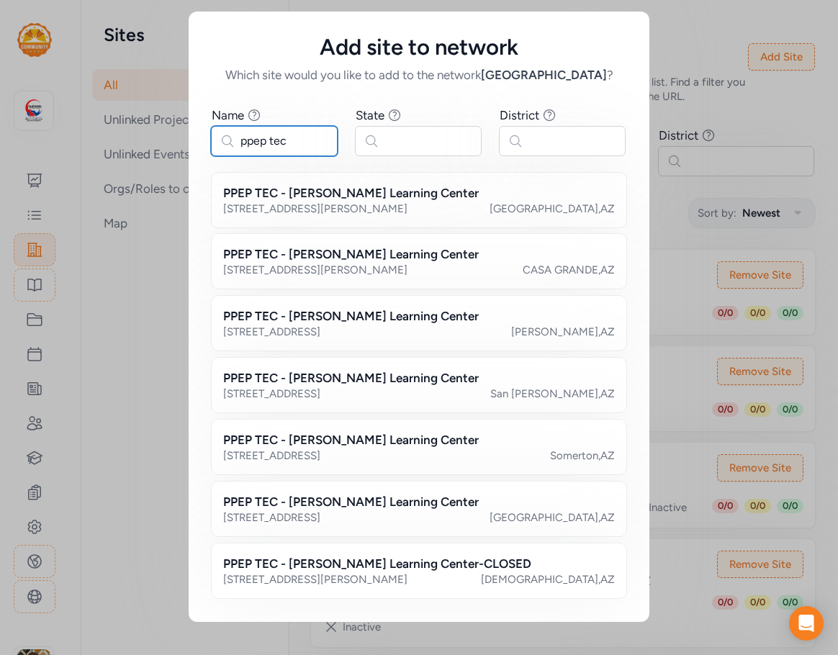
drag, startPoint x: 295, startPoint y: 140, endPoint x: 180, endPoint y: 138, distance: 115.2
click at [180, 138] on div "Add site to network Which site would you like to add to the network Cochise Cou…" at bounding box center [419, 317] width 838 height 634
type input "ppep tec"
click at [468, 512] on div "[STREET_ADDRESS]" at bounding box center [419, 518] width 392 height 14
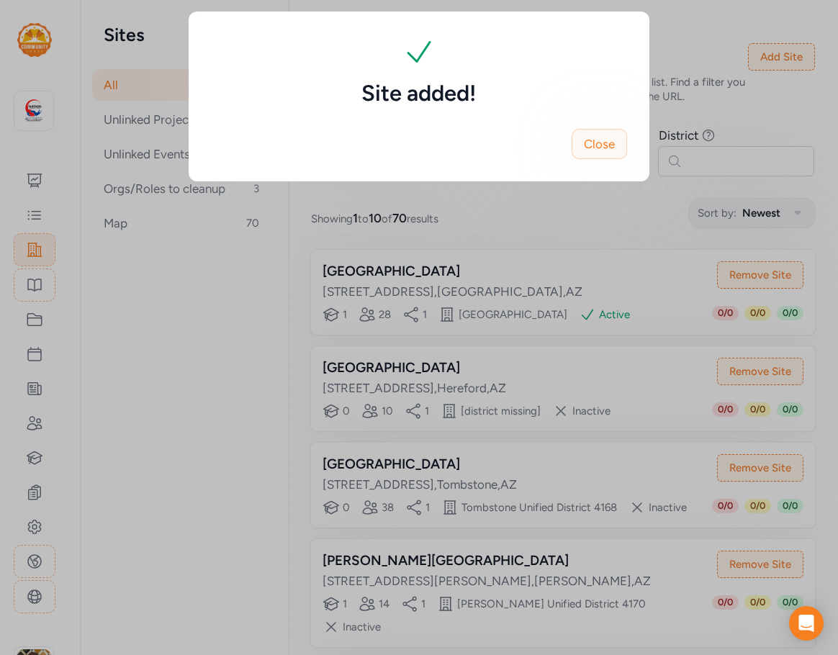
click at [615, 148] on button "Close" at bounding box center [599, 144] width 55 height 30
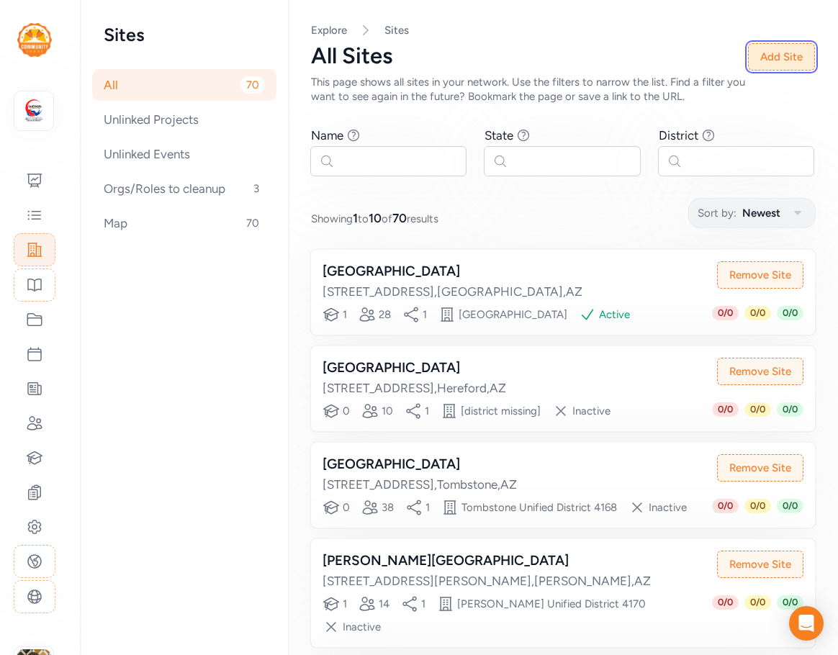
click at [789, 50] on button "Add Site" at bounding box center [781, 56] width 67 height 27
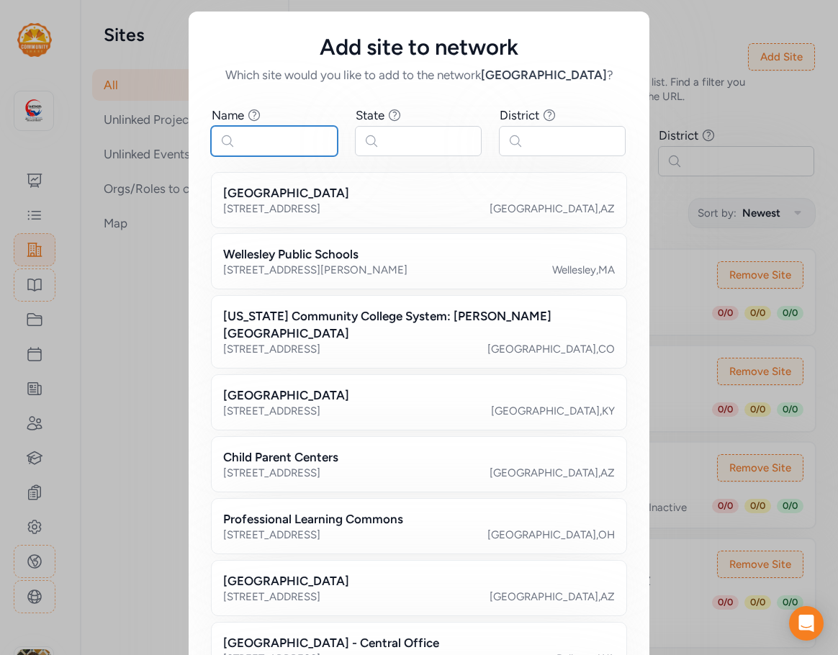
click at [279, 142] on input "text" at bounding box center [274, 141] width 127 height 30
paste input "ppep tec"
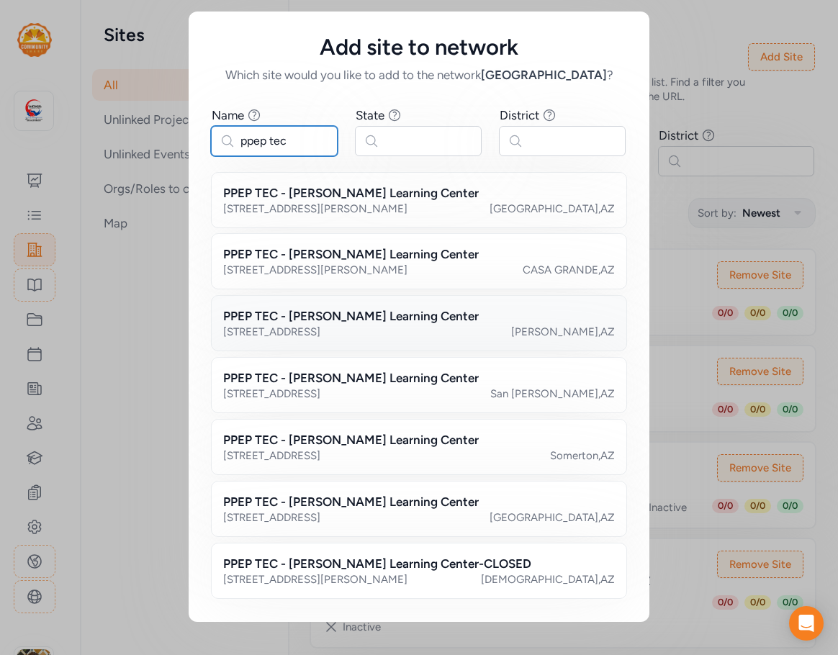
type input "ppep tec"
click at [344, 312] on h2 "PPEP TEC - [PERSON_NAME] Learning Center" at bounding box center [351, 315] width 256 height 17
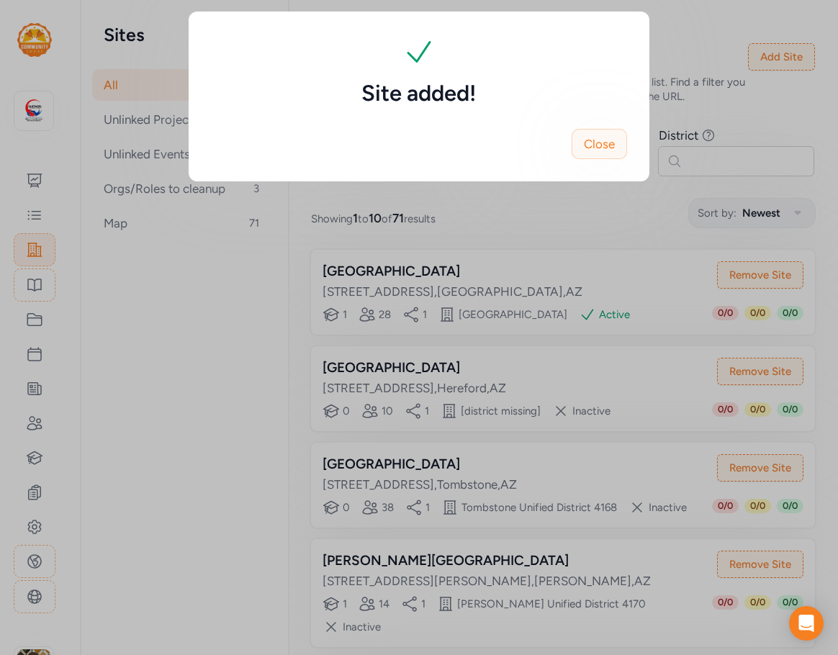
click at [609, 140] on span "Close" at bounding box center [599, 143] width 31 height 17
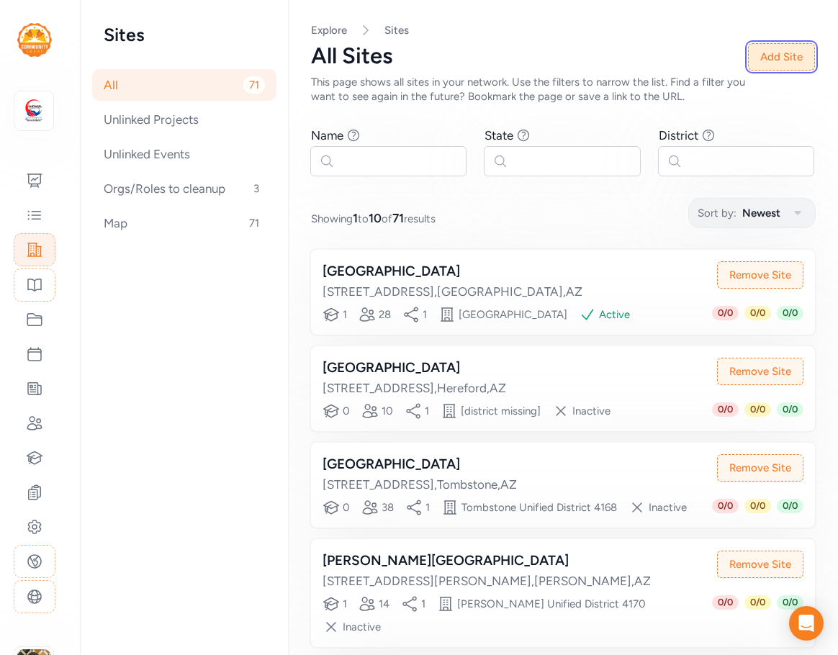
click at [785, 53] on button "Add Site" at bounding box center [781, 56] width 67 height 27
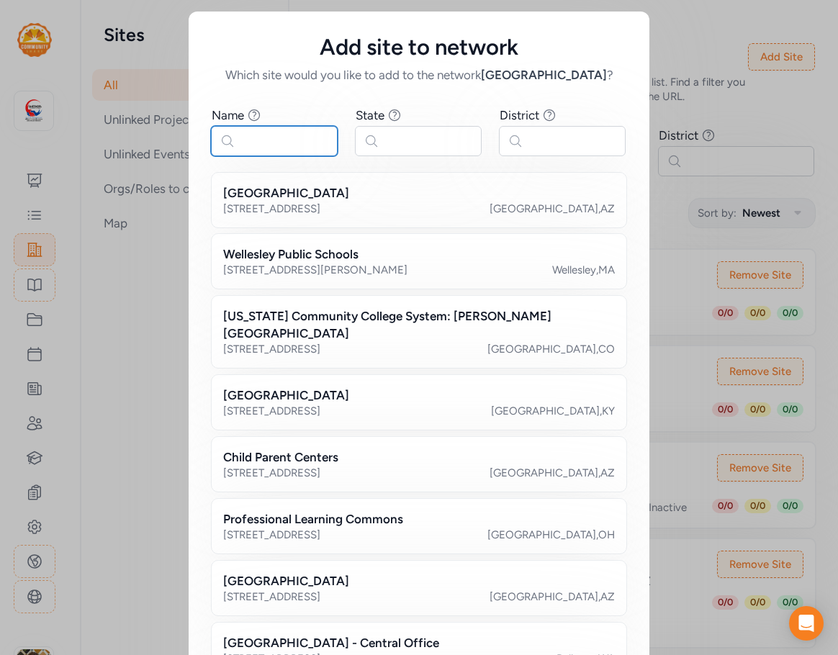
click at [315, 138] on input "text" at bounding box center [274, 141] width 127 height 30
paste input "ppep tec"
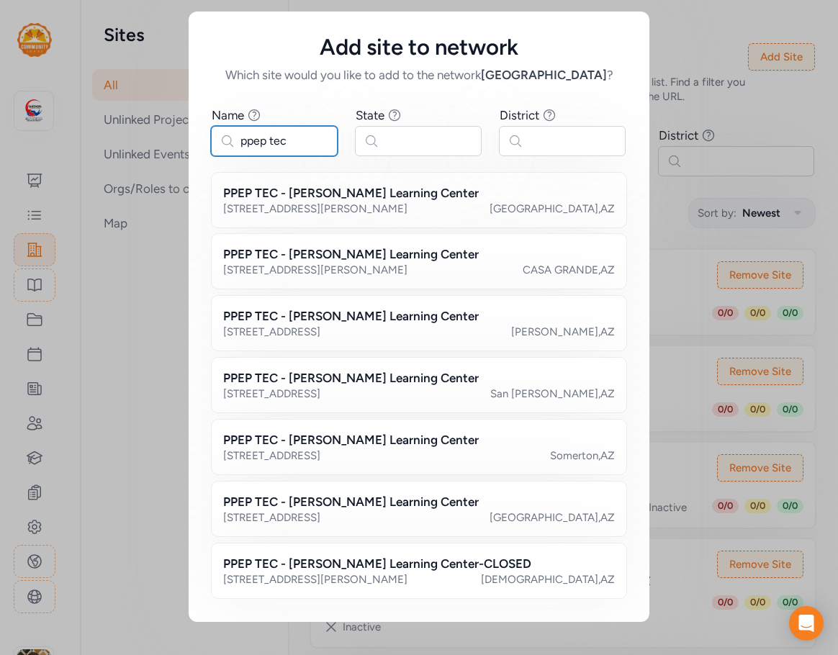
drag, startPoint x: 267, startPoint y: 135, endPoint x: 224, endPoint y: 132, distance: 43.3
click at [224, 132] on input "ppep tec" at bounding box center [274, 141] width 127 height 30
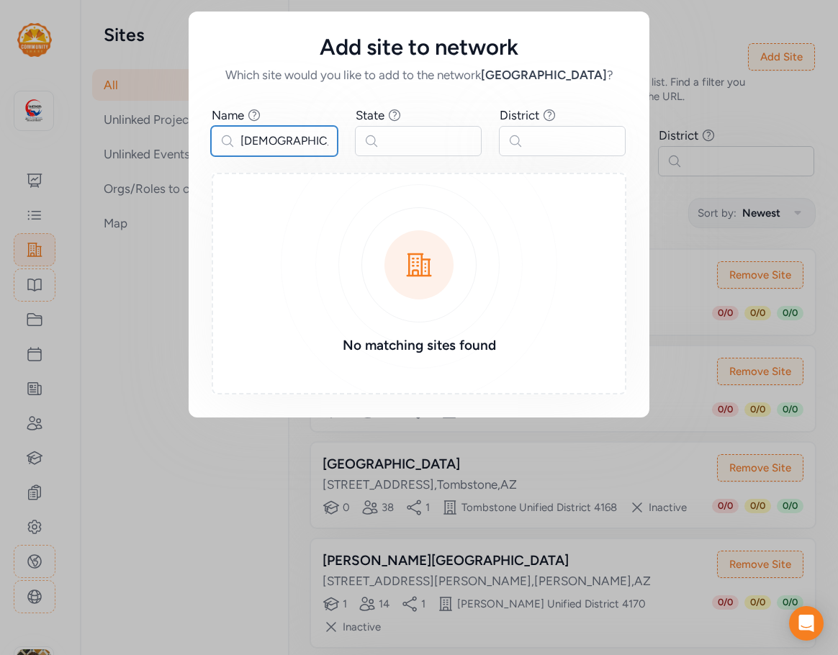
type input "[DEMOGRAPHIC_DATA]"
click at [732, 103] on div "Add site to network Which site would you like to add to the network Cochise Cou…" at bounding box center [419, 214] width 838 height 429
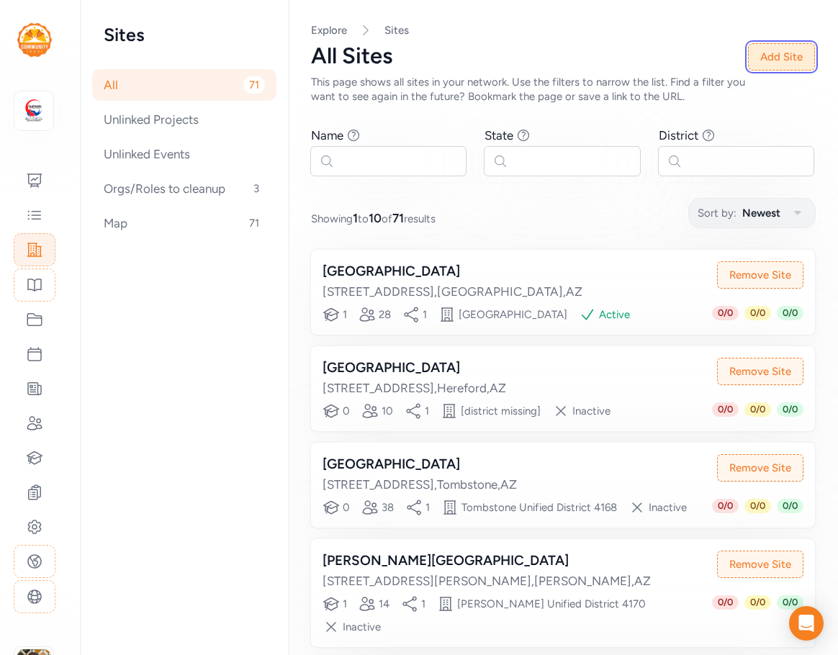
click at [773, 55] on button "Add Site" at bounding box center [781, 56] width 67 height 27
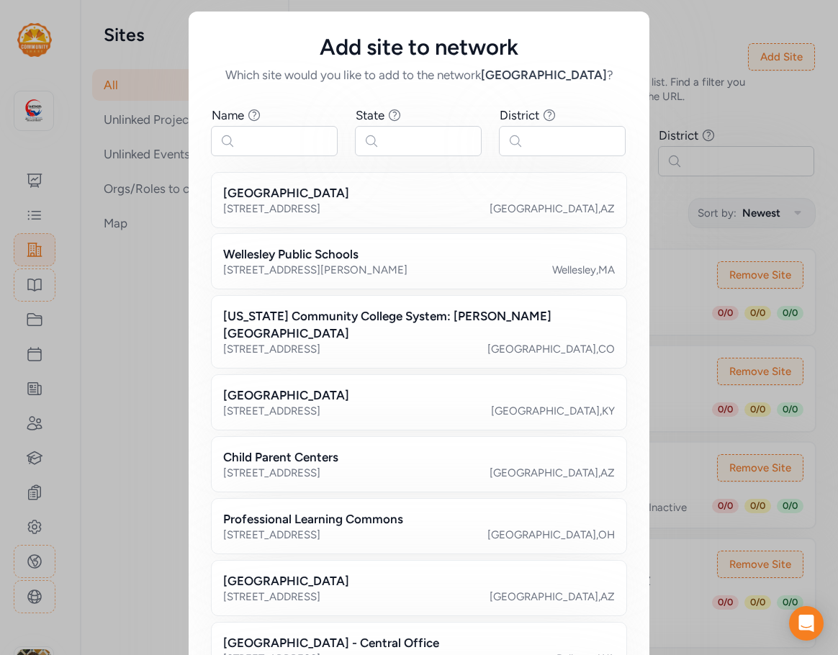
click at [807, 122] on div "Add site to network Which site would you like to add to the network Cochise Cou…" at bounding box center [419, 418] width 838 height 837
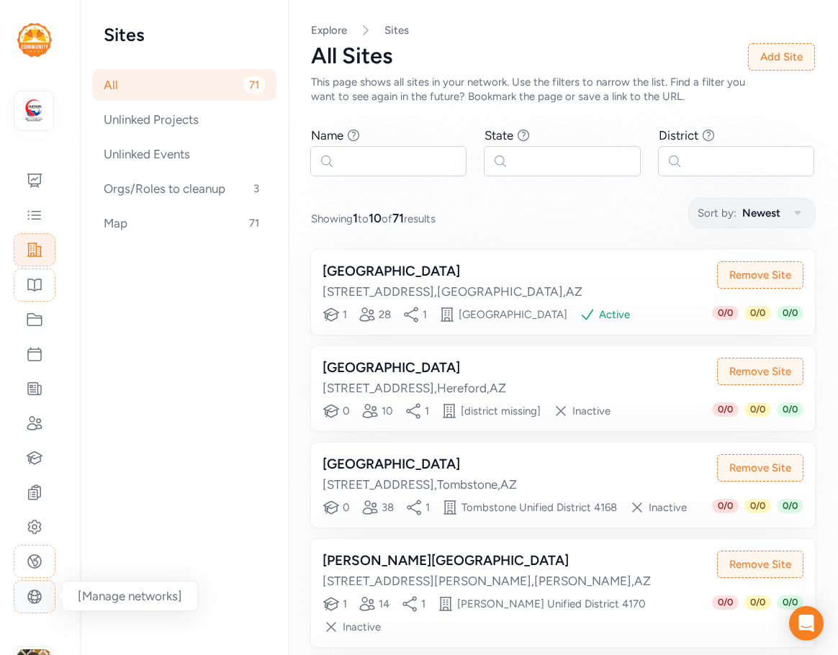
click at [37, 593] on icon at bounding box center [34, 597] width 13 height 13
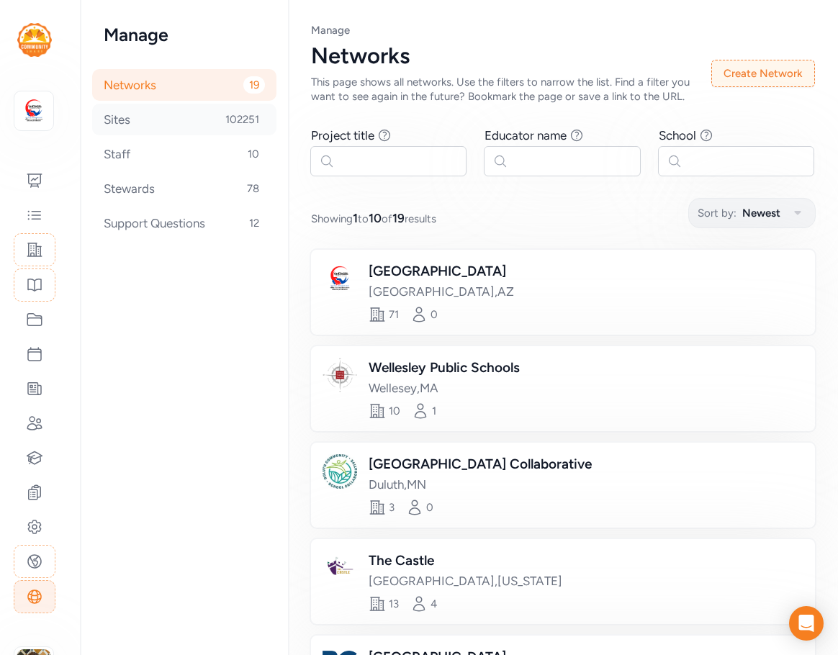
click at [143, 120] on div "Sites 102251" at bounding box center [184, 120] width 184 height 32
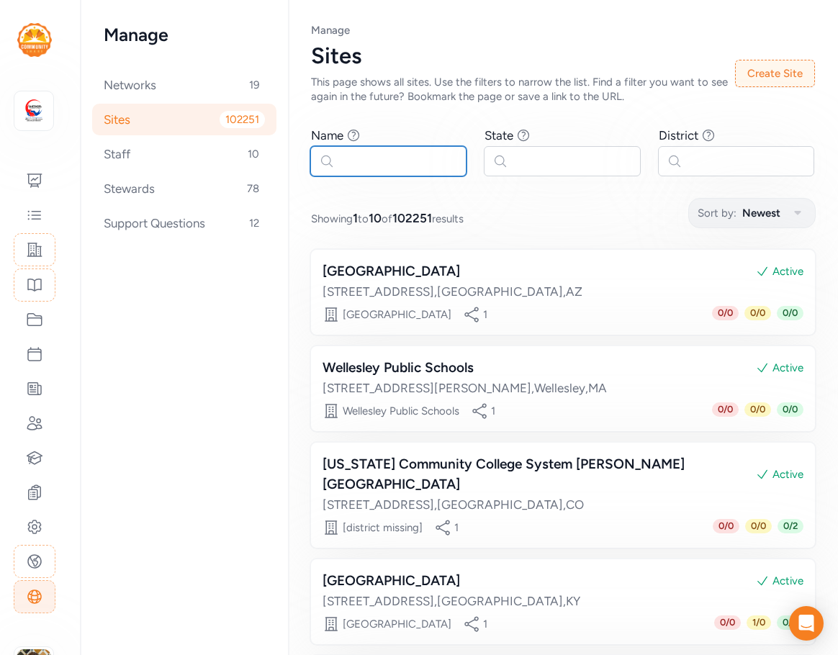
click at [382, 163] on input "text" at bounding box center [388, 161] width 156 height 30
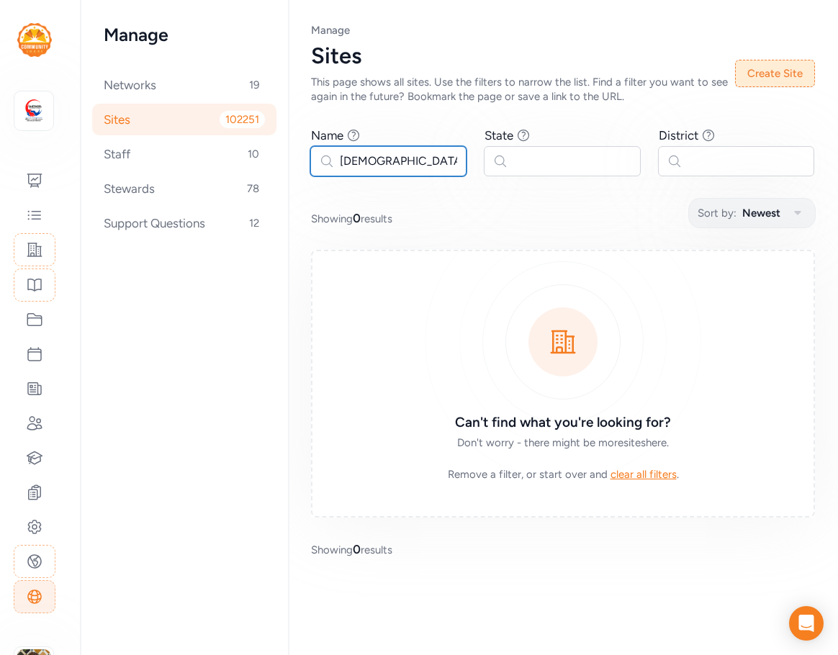
type input "[DEMOGRAPHIC_DATA]"
click at [784, 76] on button "Create Site" at bounding box center [775, 73] width 80 height 27
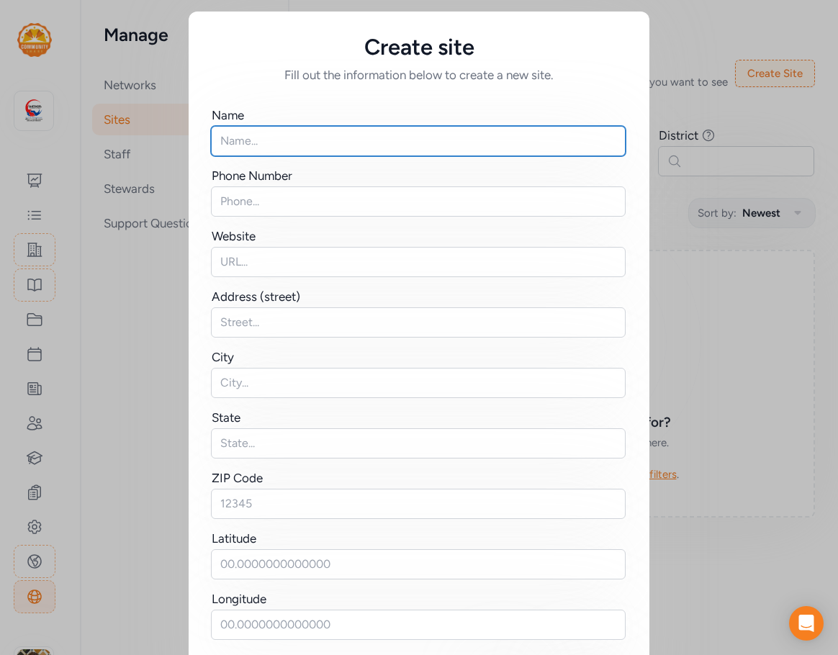
click at [289, 143] on input "text" at bounding box center [418, 141] width 415 height 30
type input "[GEOGRAPHIC_DATA][DEMOGRAPHIC_DATA]"
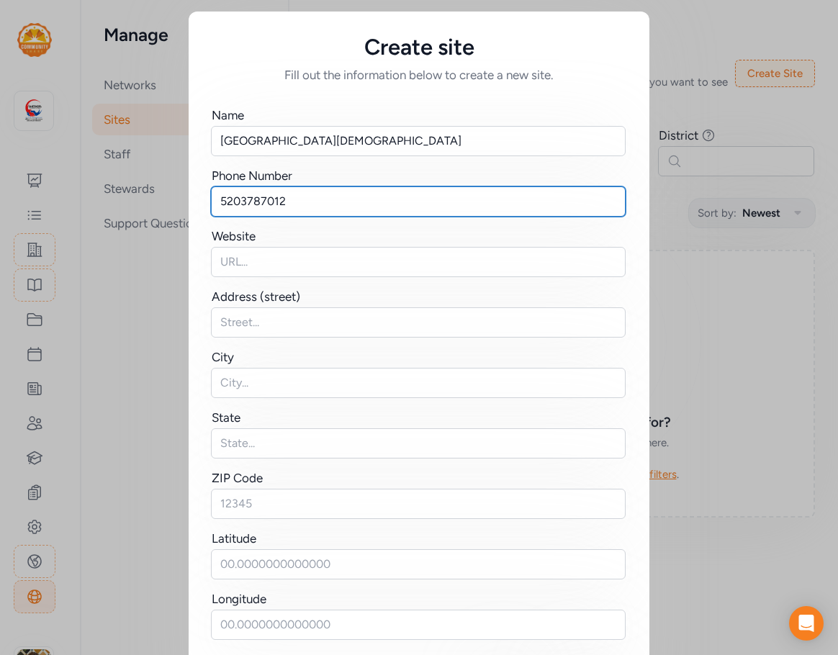
type input "5203787012"
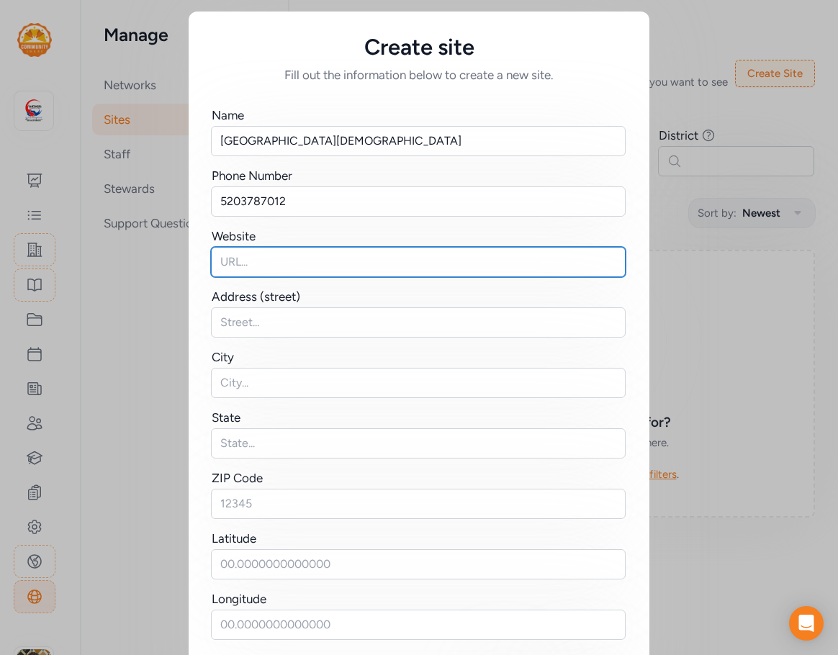
click at [274, 258] on input "text" at bounding box center [418, 262] width 415 height 30
type input "[DOMAIN_NAME]"
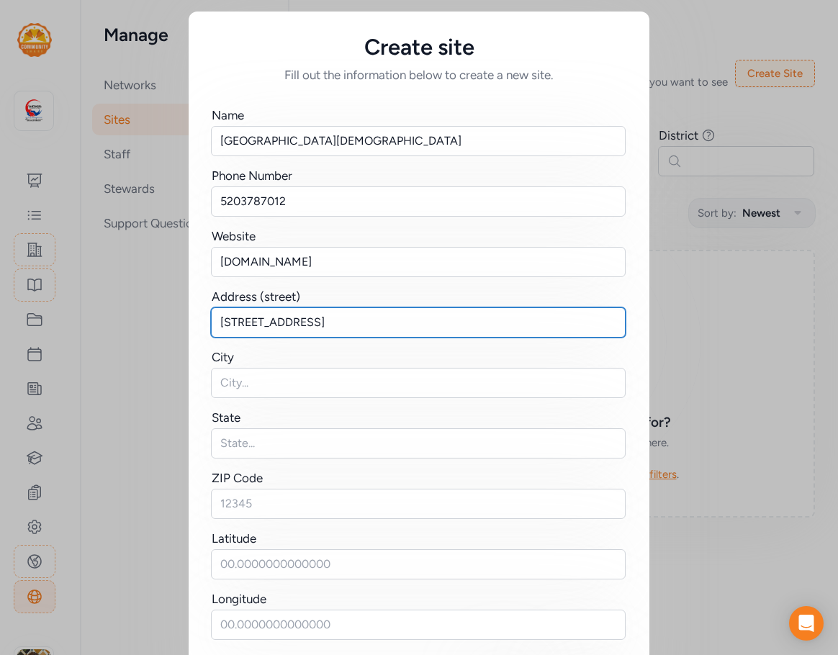
type input "[STREET_ADDRESS]"
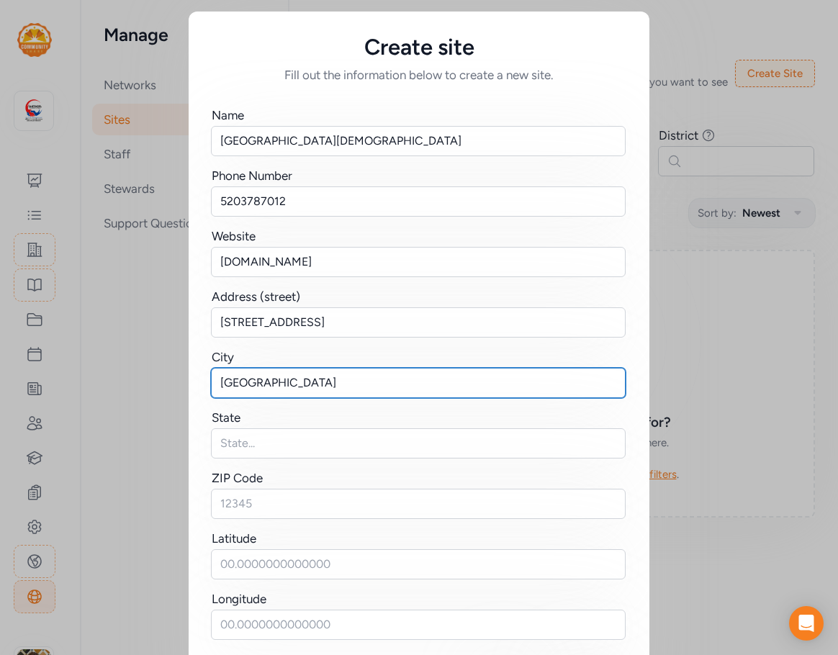
type input "[GEOGRAPHIC_DATA]"
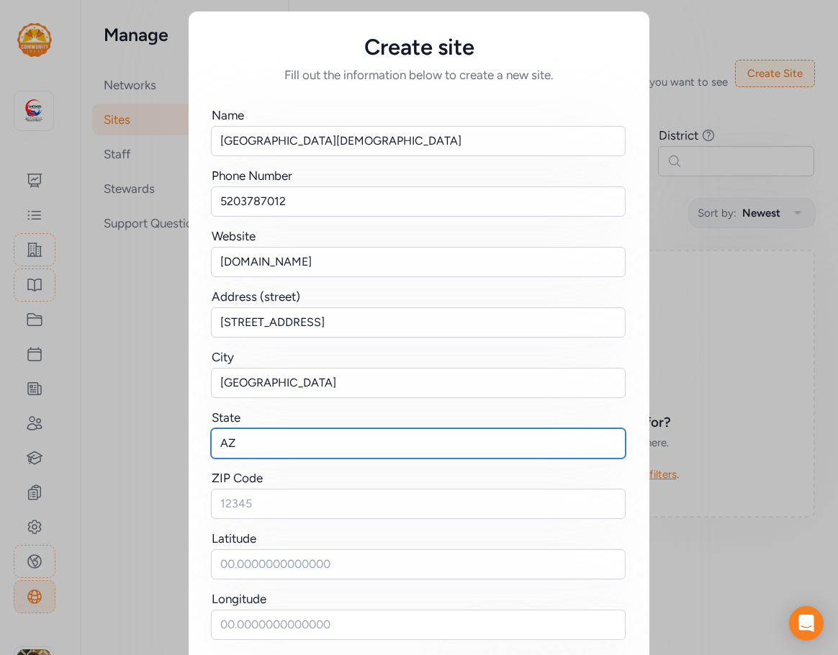
type input "AZ"
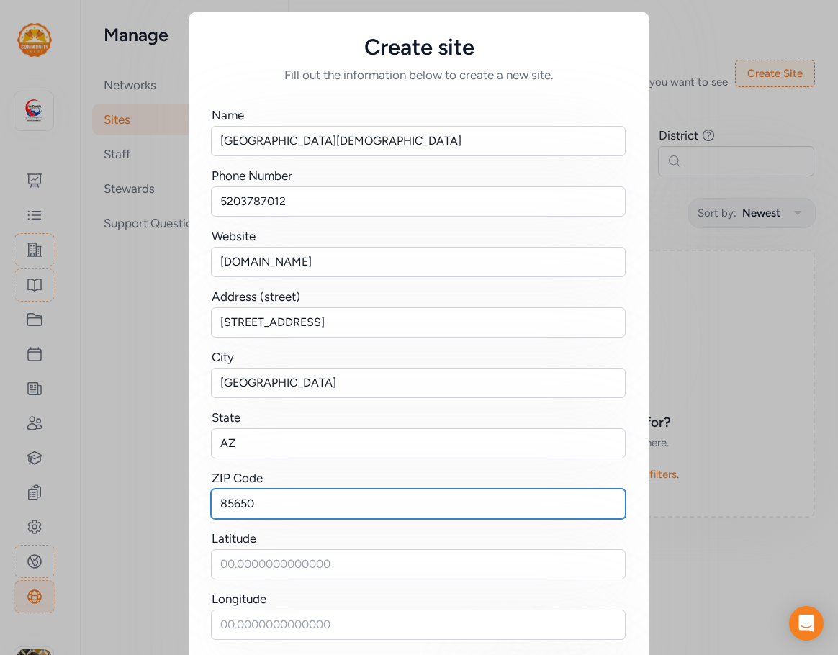
type input "85650"
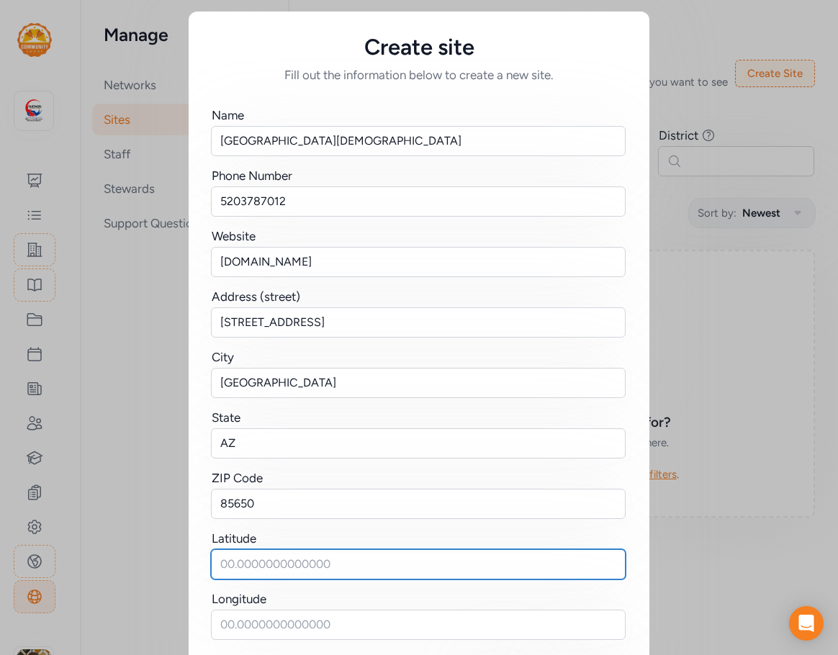
click at [272, 564] on input "text" at bounding box center [418, 564] width 415 height 30
paste input "31.48274178435422, -110.28344523866323"
drag, startPoint x: 326, startPoint y: 565, endPoint x: 482, endPoint y: 560, distance: 156.4
click at [482, 560] on input "31.48274178435422, -110.28344523866323" at bounding box center [418, 564] width 415 height 30
type input "31.48274178435422,"
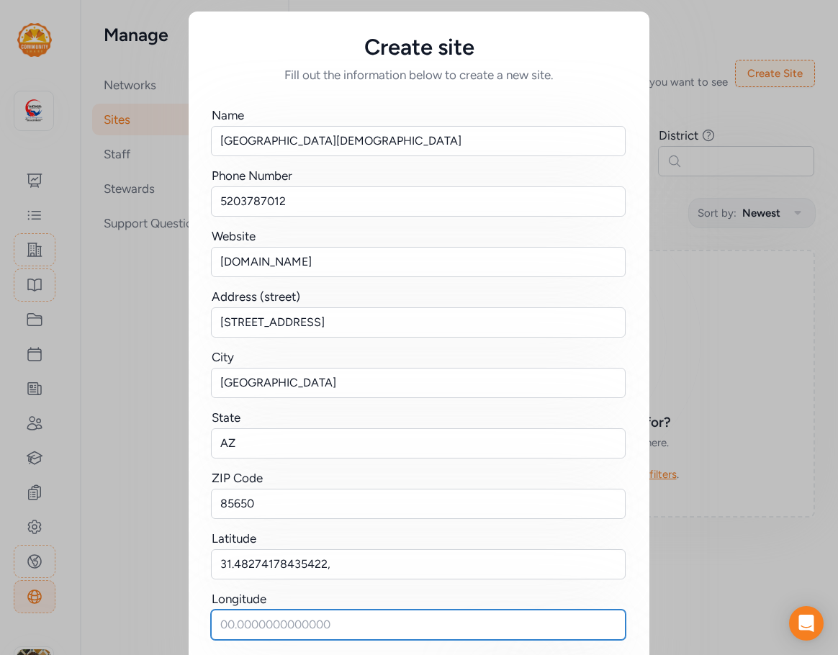
click at [318, 620] on input "text" at bounding box center [418, 625] width 415 height 30
paste input "-110.28344523866323"
type input "-110.28344523866323"
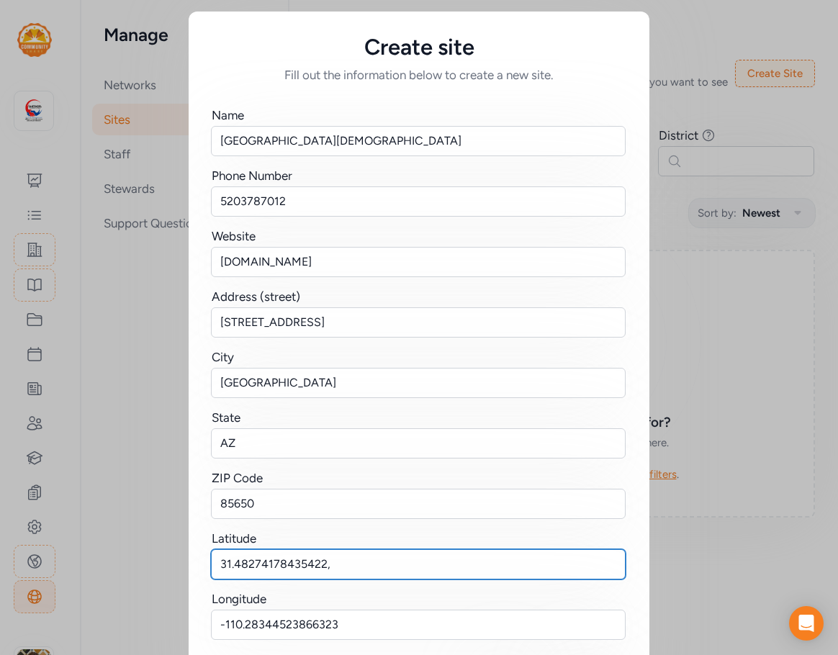
click at [328, 569] on input "31.48274178435422," at bounding box center [418, 564] width 415 height 30
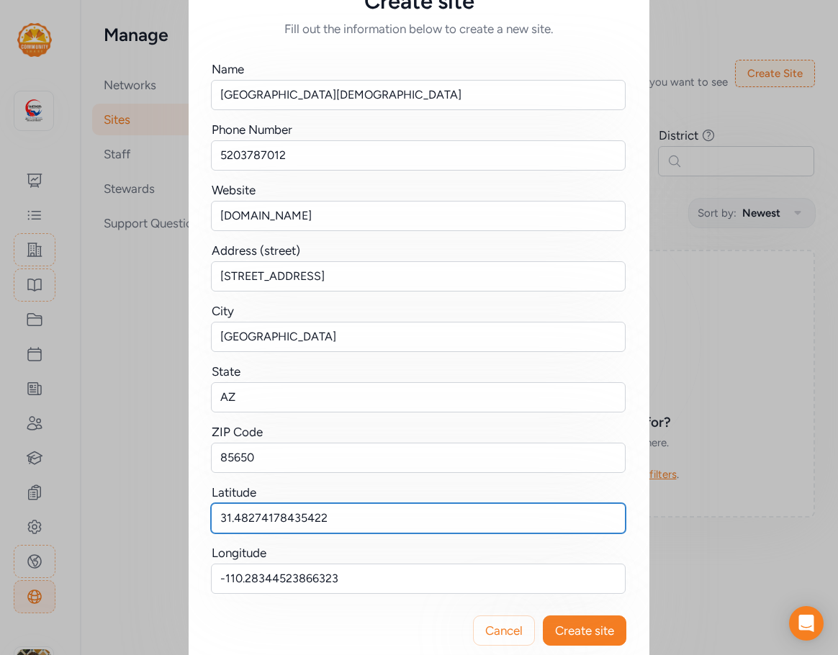
scroll to position [71, 0]
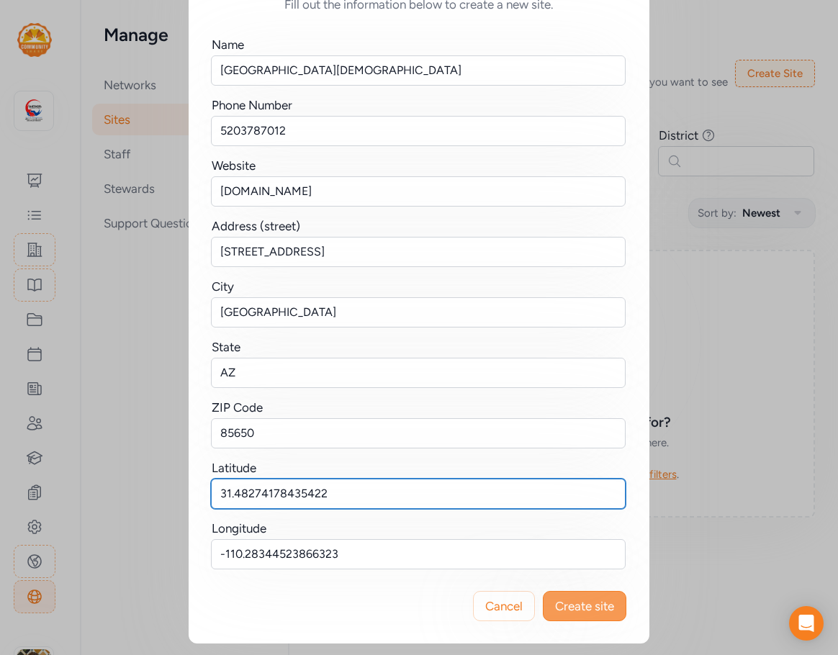
type input "31.48274178435422"
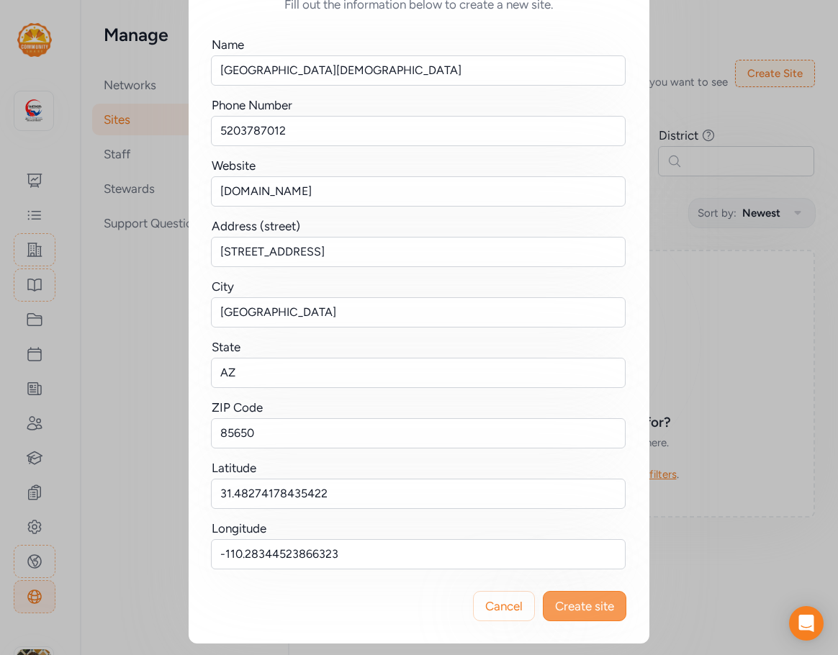
click at [580, 601] on span "Create site" at bounding box center [584, 606] width 59 height 17
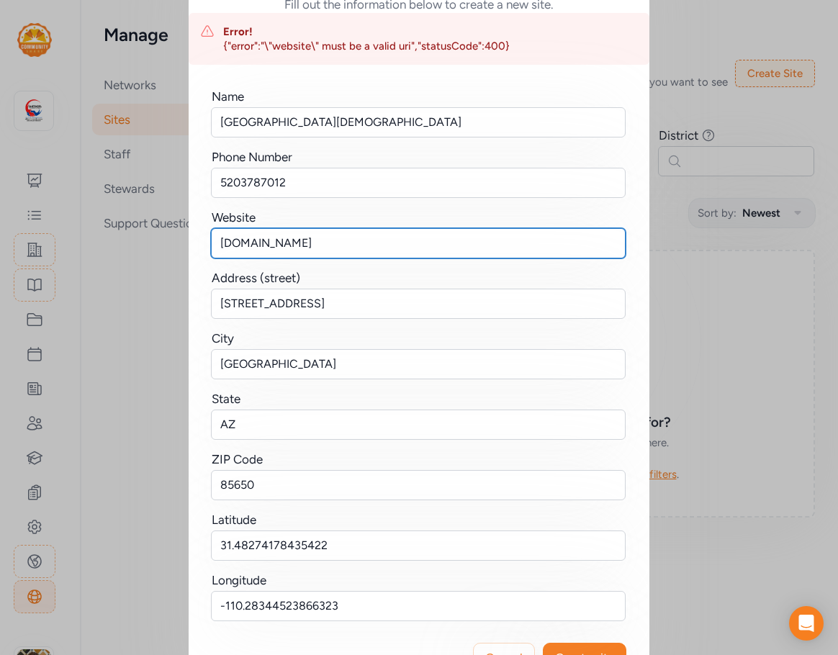
click at [214, 246] on input "[DOMAIN_NAME]" at bounding box center [418, 243] width 415 height 30
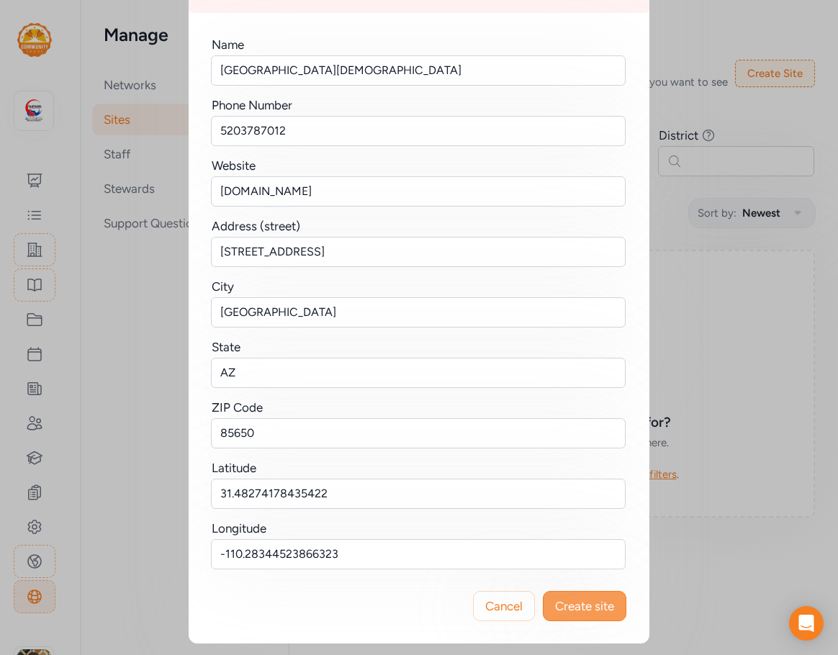
click at [577, 604] on span "Create site" at bounding box center [584, 606] width 59 height 17
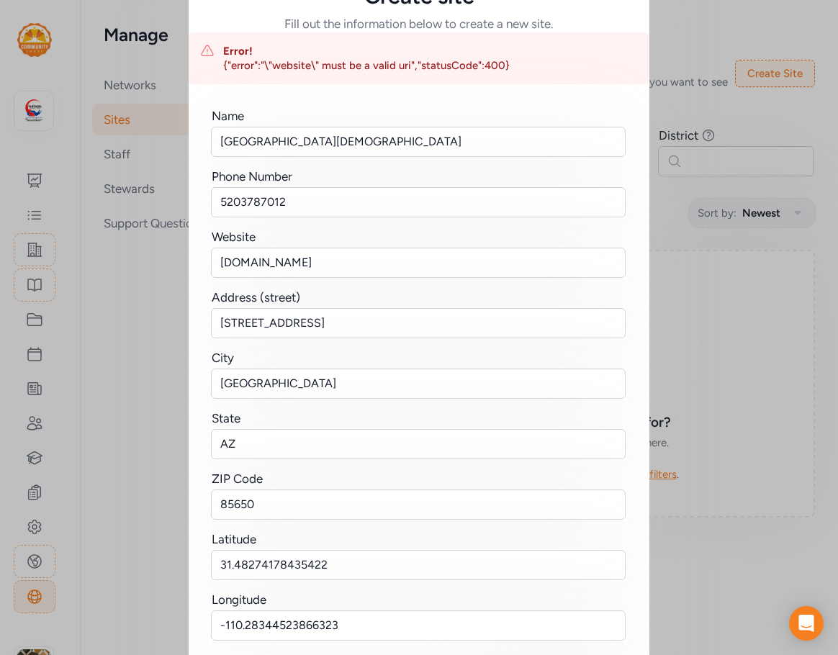
scroll to position [0, 0]
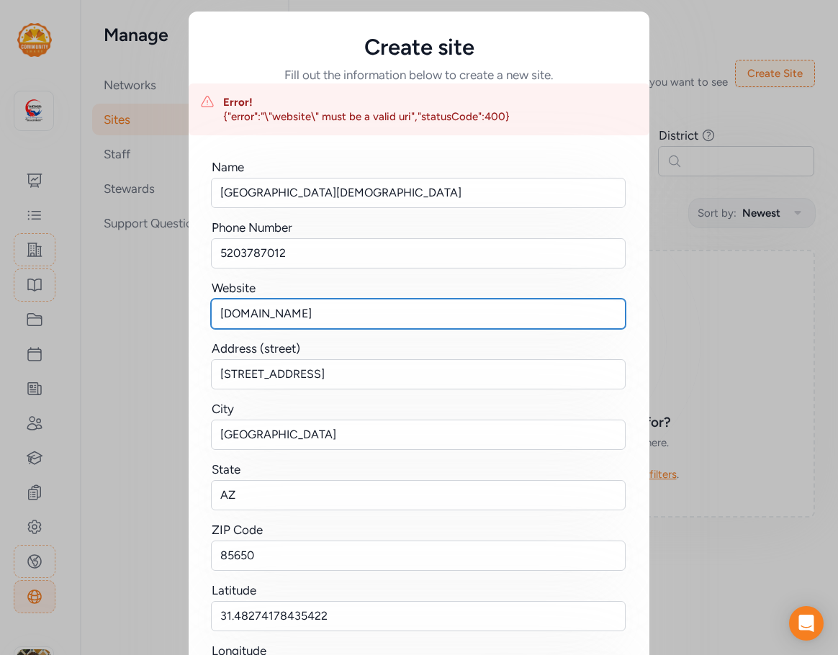
drag, startPoint x: 360, startPoint y: 313, endPoint x: 115, endPoint y: 312, distance: 245.6
click at [115, 312] on div "Create site Fill out the information below to create a new site. Error! {"error…" at bounding box center [419, 389] width 838 height 778
paste input "[URL][DOMAIN_NAME]"
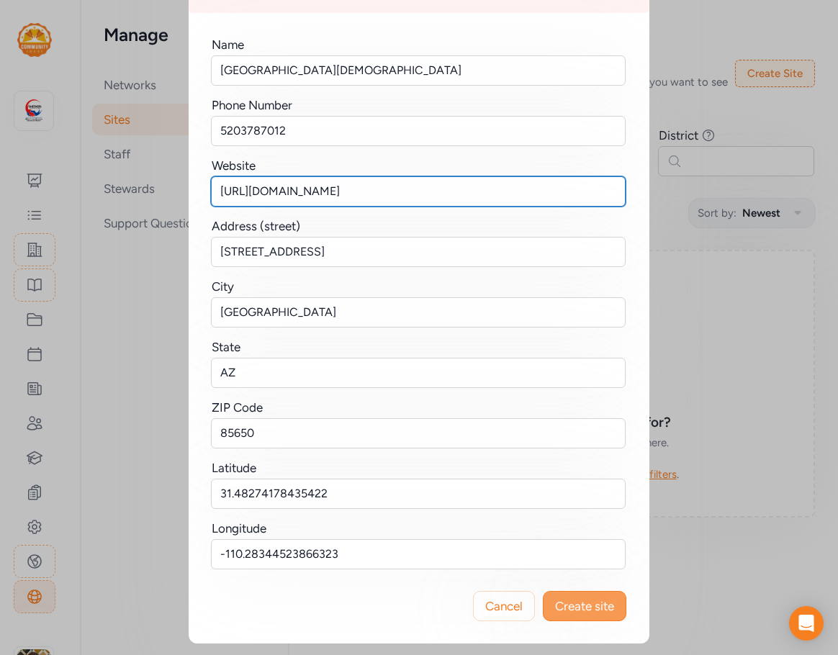
type input "[URL][DOMAIN_NAME]"
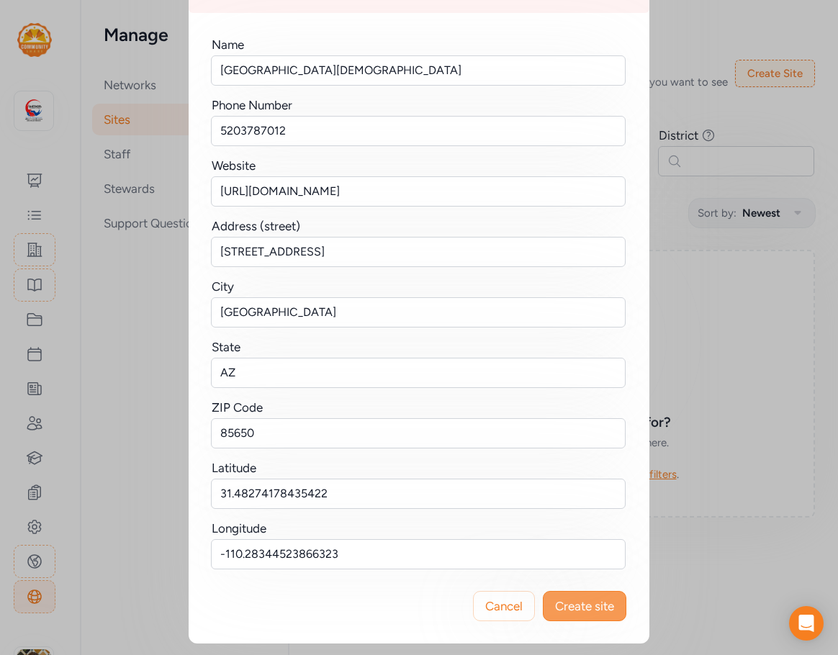
click at [583, 597] on button "Create site" at bounding box center [585, 606] width 84 height 30
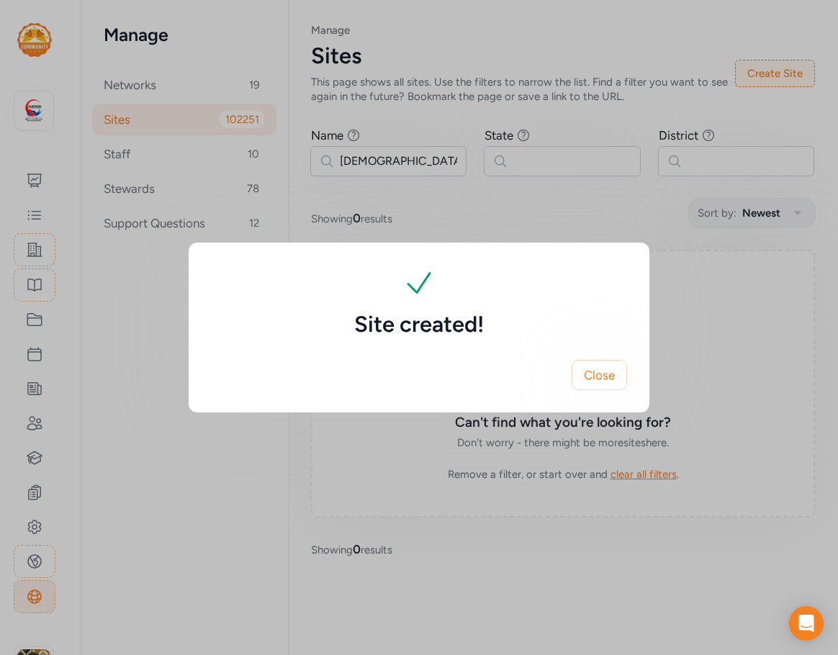
scroll to position [0, 0]
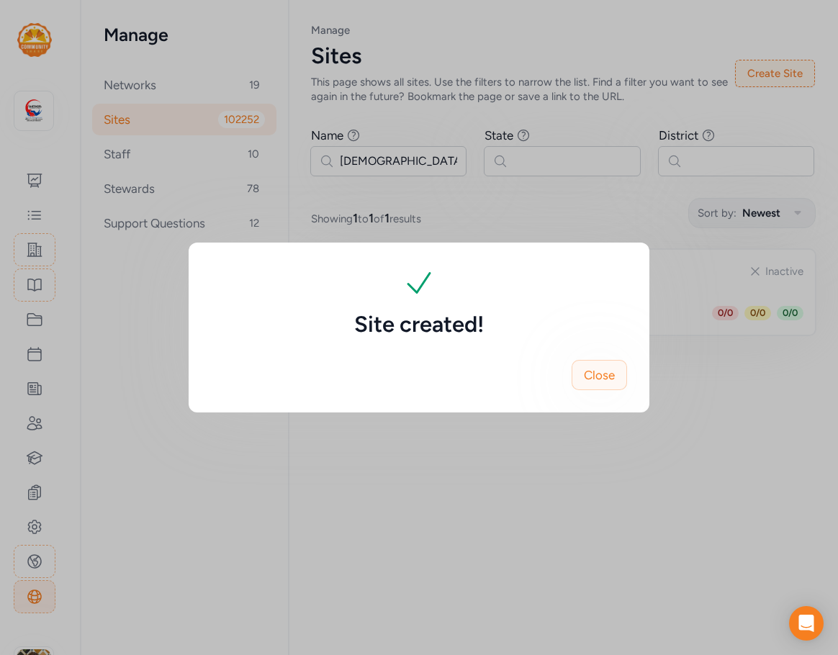
click at [606, 377] on span "Close" at bounding box center [599, 375] width 31 height 17
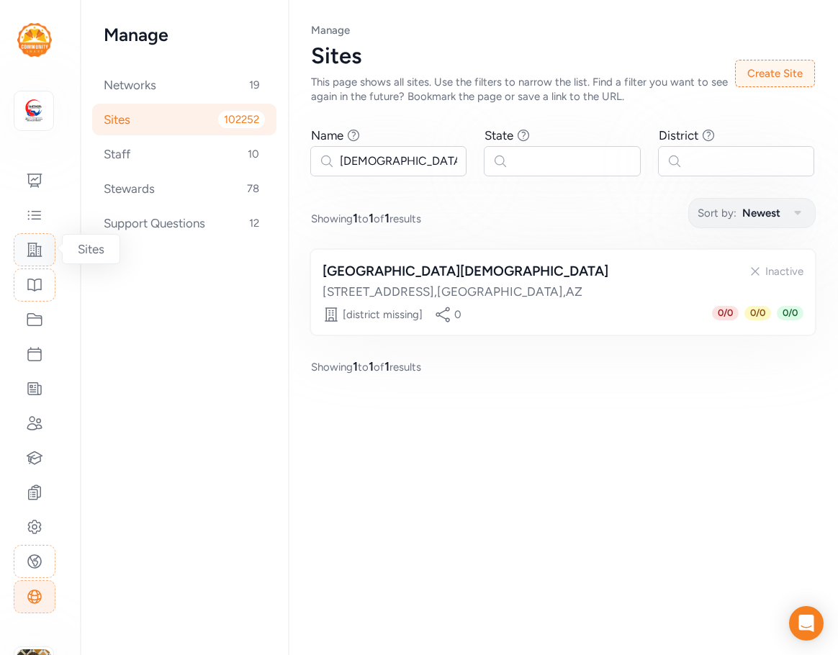
click at [31, 255] on icon at bounding box center [34, 249] width 14 height 13
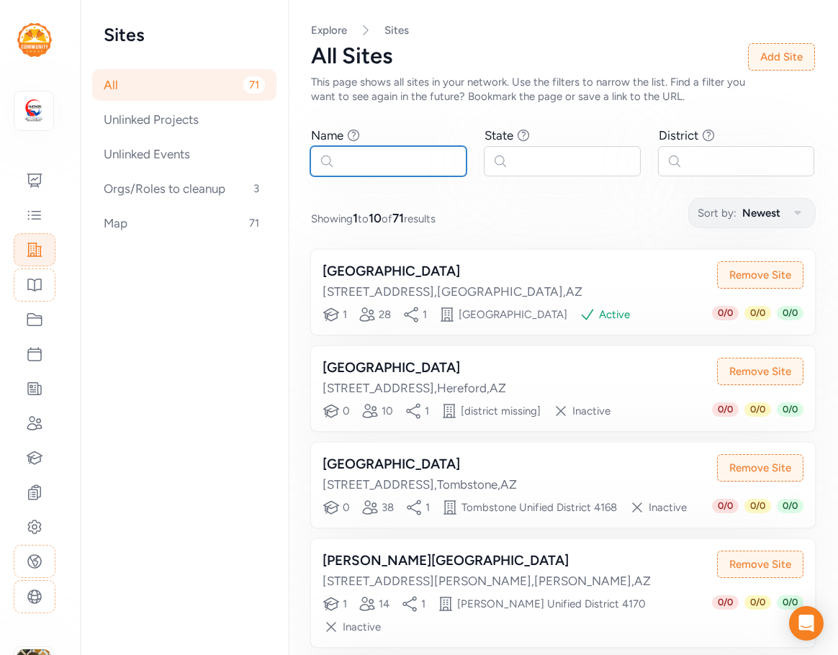
click at [335, 161] on input "text" at bounding box center [388, 161] width 156 height 30
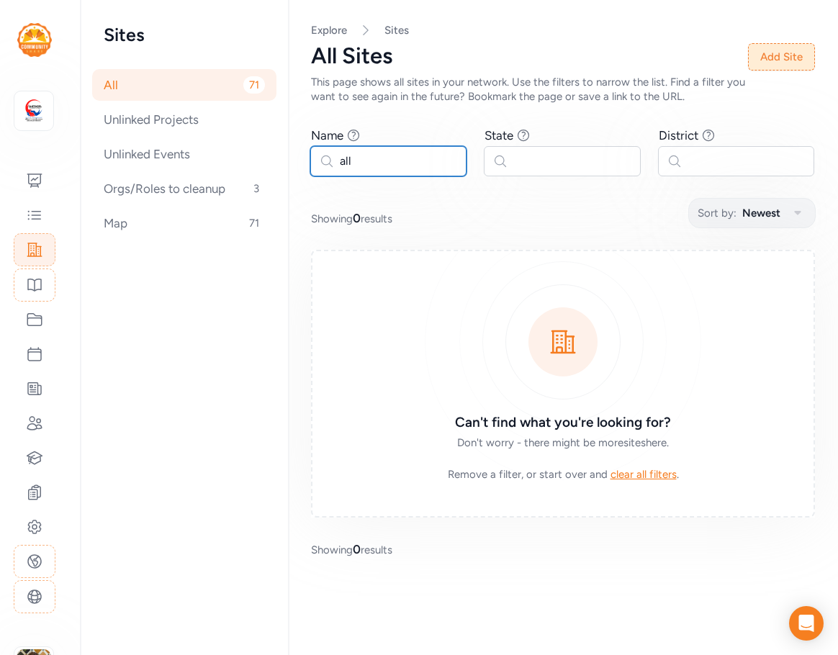
type input "all"
click at [778, 63] on button "Add Site" at bounding box center [781, 56] width 67 height 27
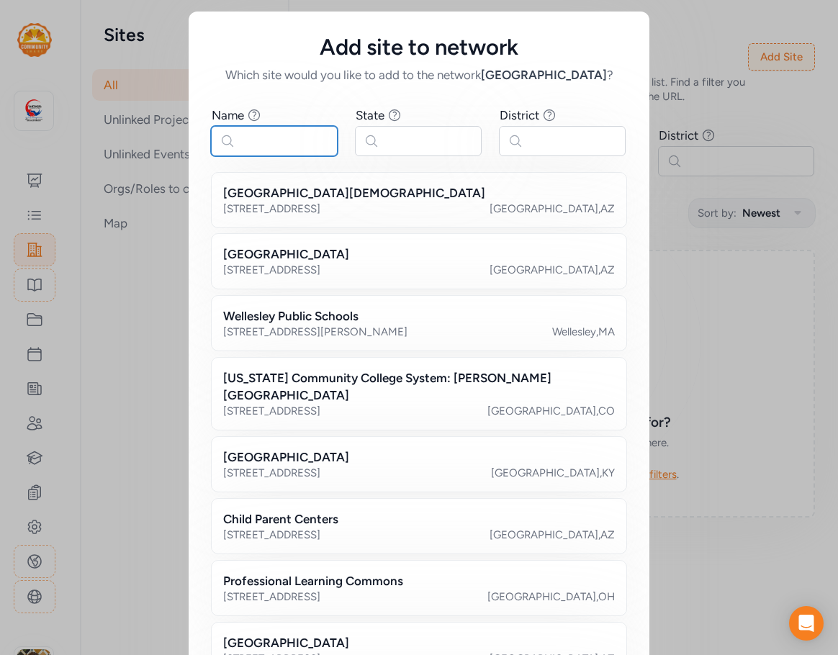
click at [295, 136] on input "text" at bounding box center [274, 141] width 127 height 30
click at [320, 202] on div "[STREET_ADDRESS]" at bounding box center [271, 209] width 97 height 14
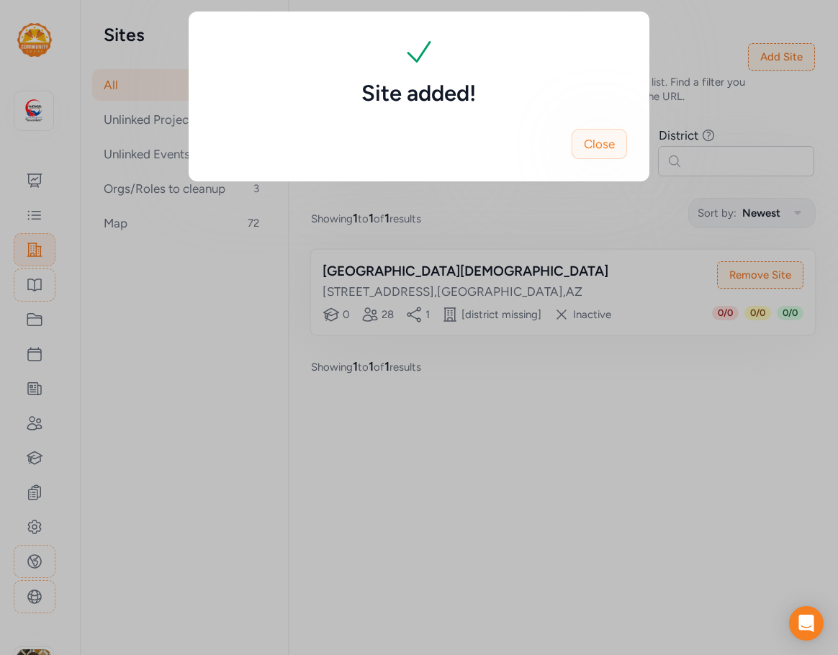
click at [595, 145] on span "Close" at bounding box center [599, 143] width 31 height 17
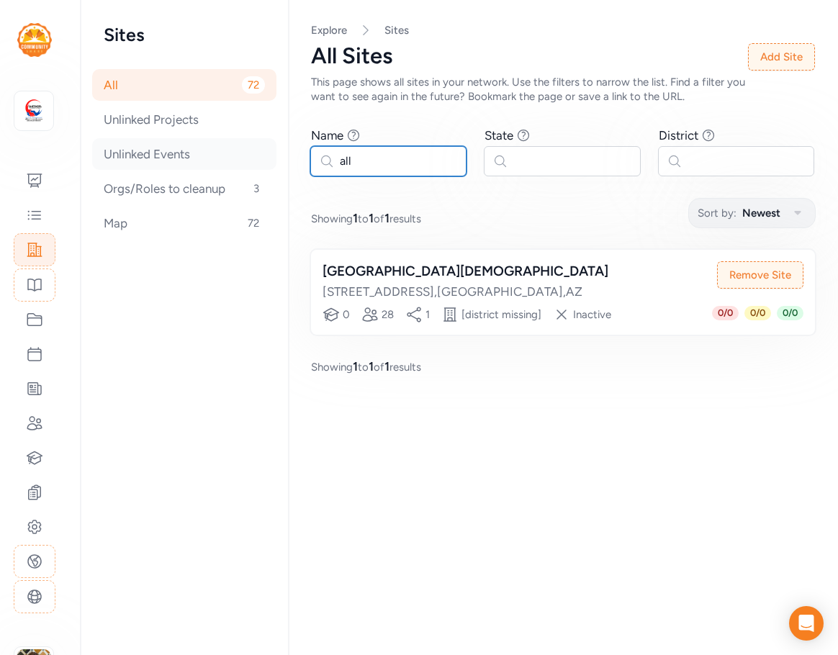
drag, startPoint x: 407, startPoint y: 164, endPoint x: 242, endPoint y: 163, distance: 164.9
click at [242, 163] on div "Sites All 72 Unlinked Projects Unlinked Events Orgs/Roles to cleanup 3 Map 72 P…" at bounding box center [460, 327] width 758 height 655
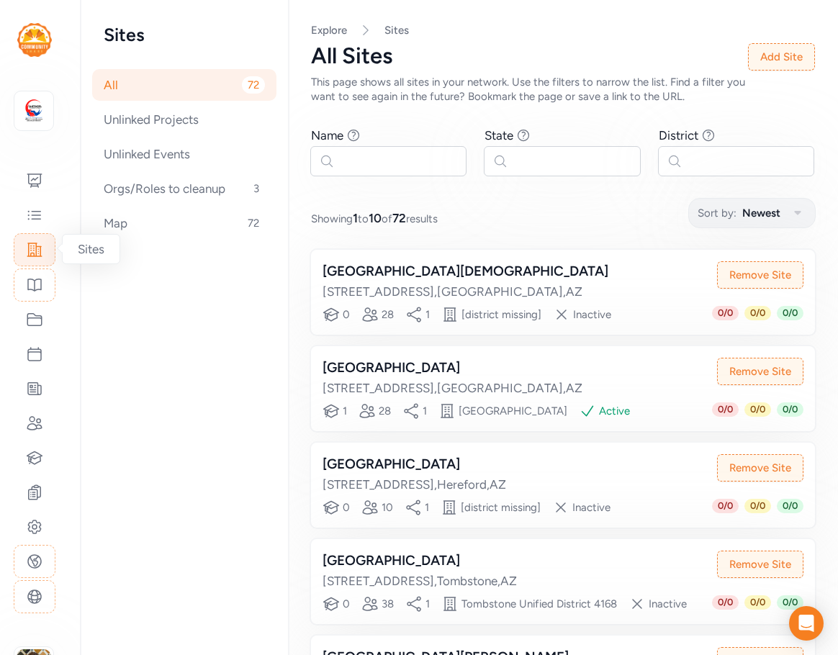
click at [37, 259] on div at bounding box center [35, 249] width 42 height 33
click at [524, 271] on div "[GEOGRAPHIC_DATA][DEMOGRAPHIC_DATA]" at bounding box center [466, 271] width 286 height 20
click at [377, 281] on div "[GEOGRAPHIC_DATA][DEMOGRAPHIC_DATA]" at bounding box center [466, 271] width 286 height 20
click at [40, 598] on icon at bounding box center [34, 596] width 17 height 17
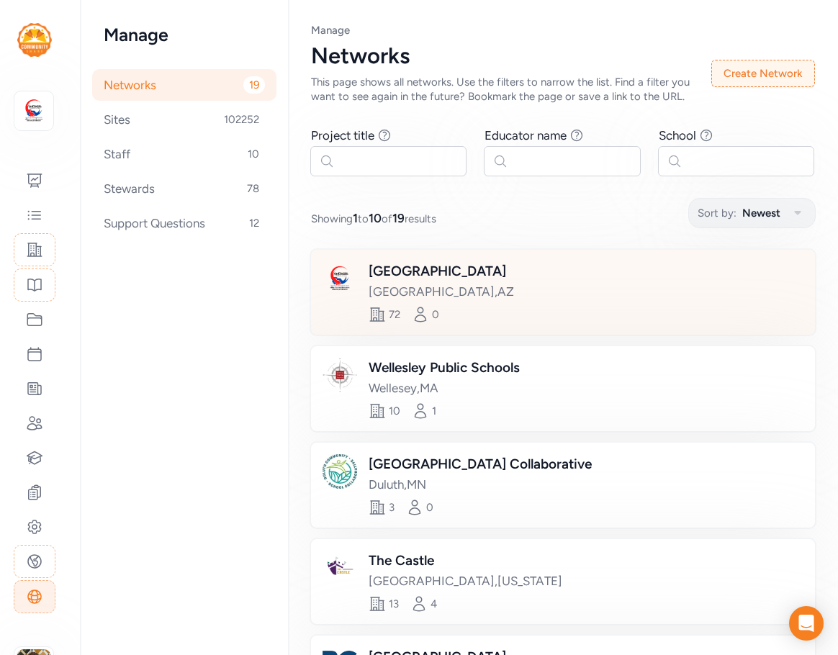
click at [452, 278] on div "[GEOGRAPHIC_DATA]" at bounding box center [441, 271] width 145 height 20
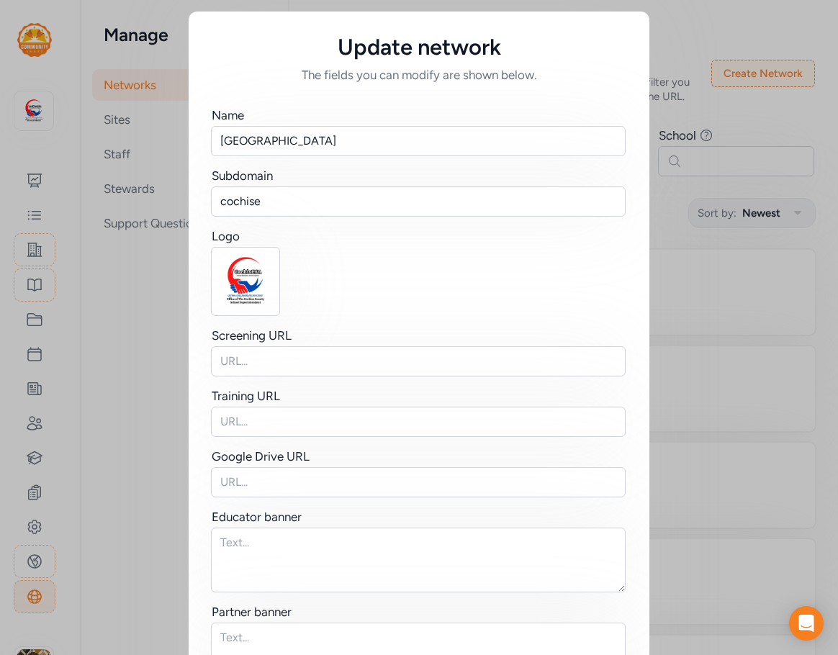
drag, startPoint x: 122, startPoint y: 314, endPoint x: 107, endPoint y: 237, distance: 78.5
click at [122, 309] on div "Update network The fields you can modify are shown below. Name [GEOGRAPHIC_DATA…" at bounding box center [419, 507] width 838 height 1015
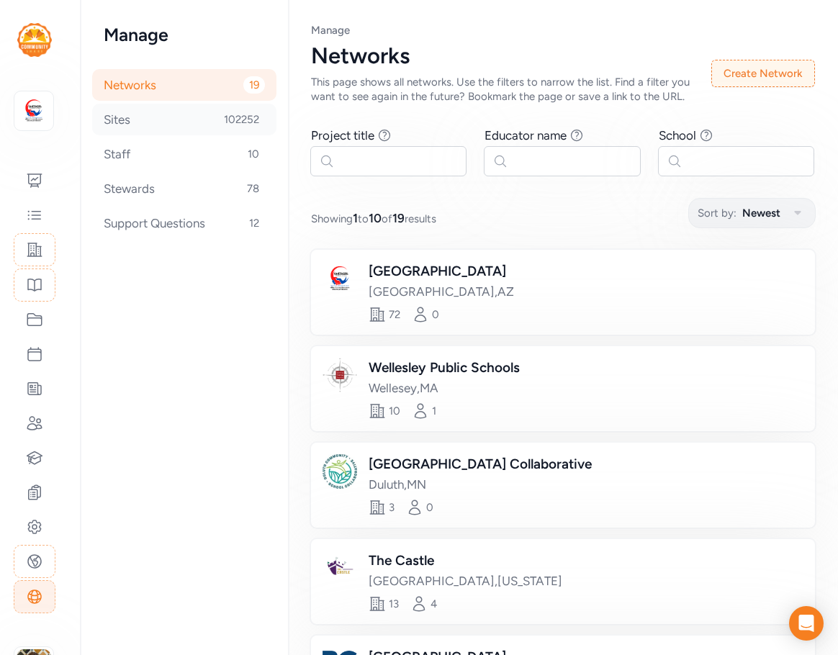
click at [120, 120] on div "Sites 102252" at bounding box center [184, 120] width 184 height 32
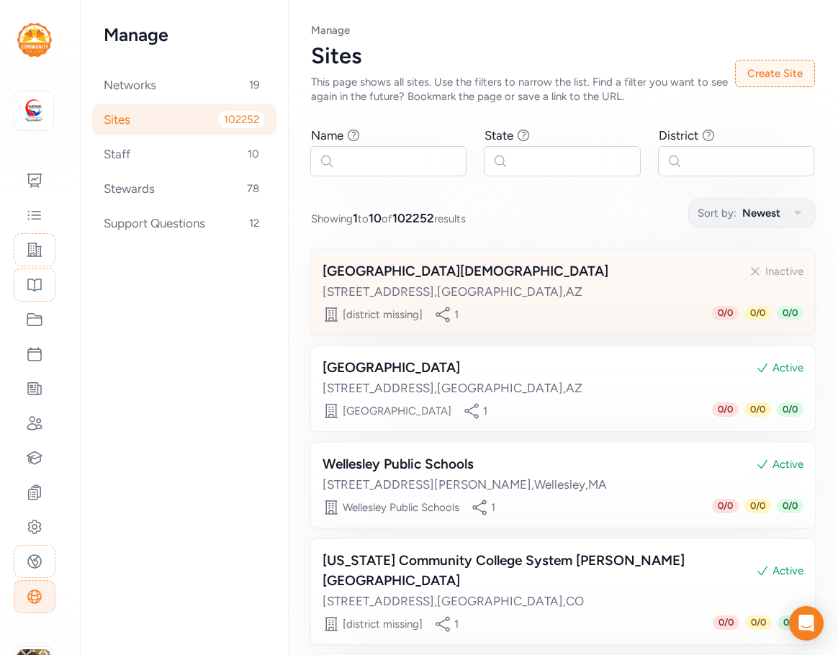
click at [567, 287] on div "[STREET_ADDRESS]" at bounding box center [563, 291] width 481 height 17
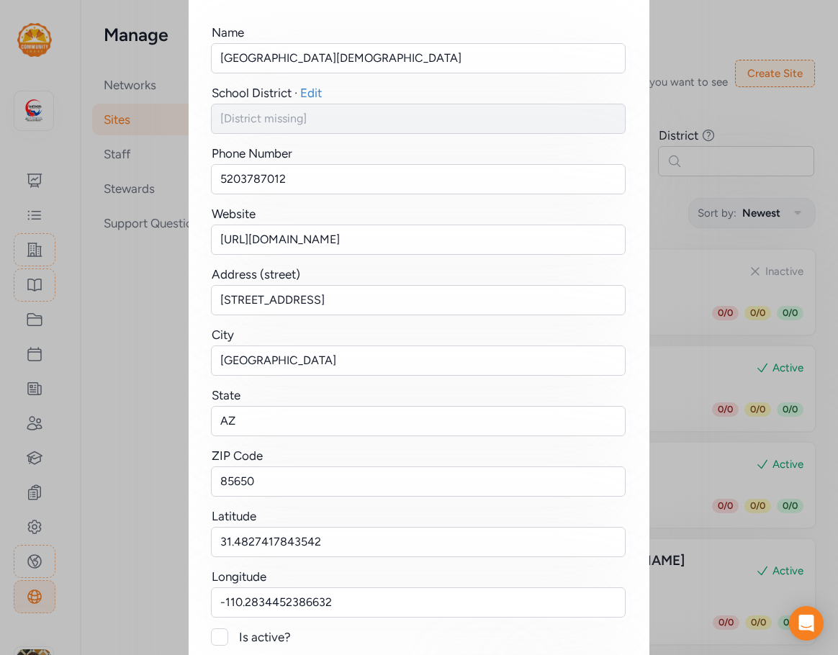
scroll to position [177, 0]
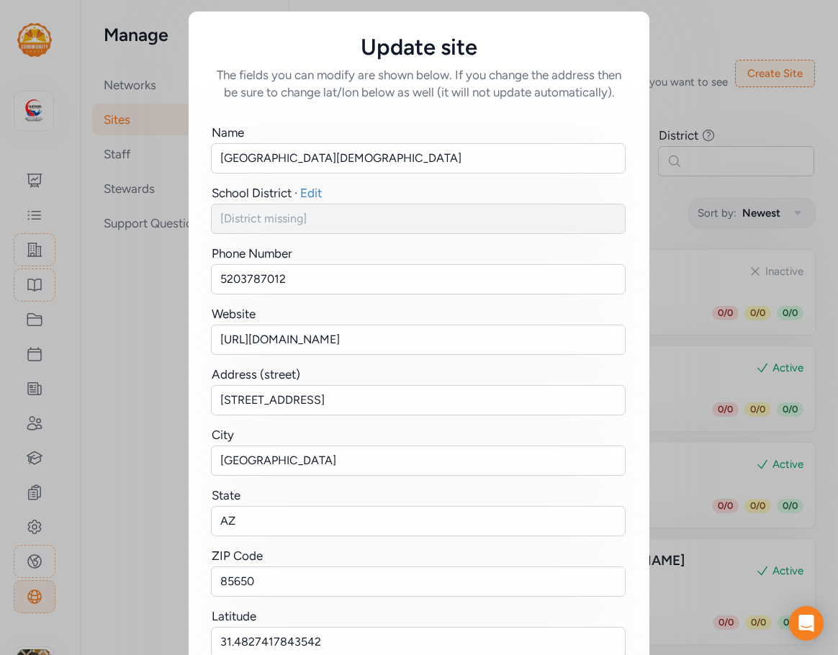
checkbox input "true"
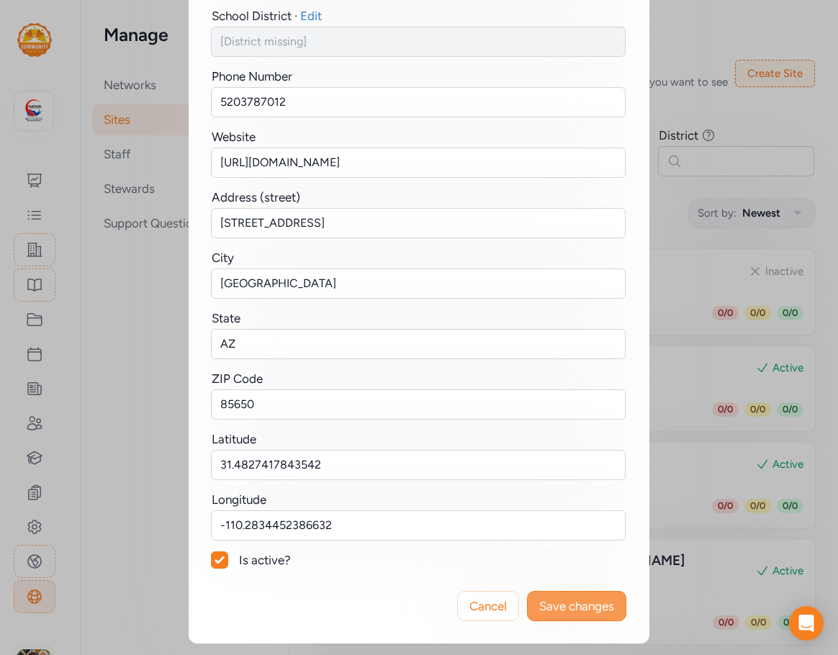
click at [577, 604] on span "Save changes" at bounding box center [576, 606] width 75 height 17
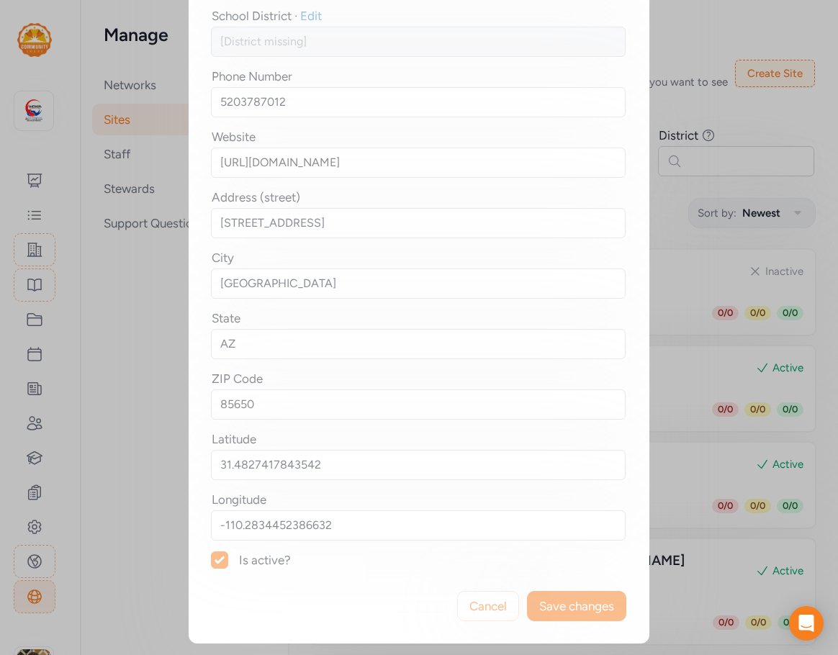
scroll to position [0, 0]
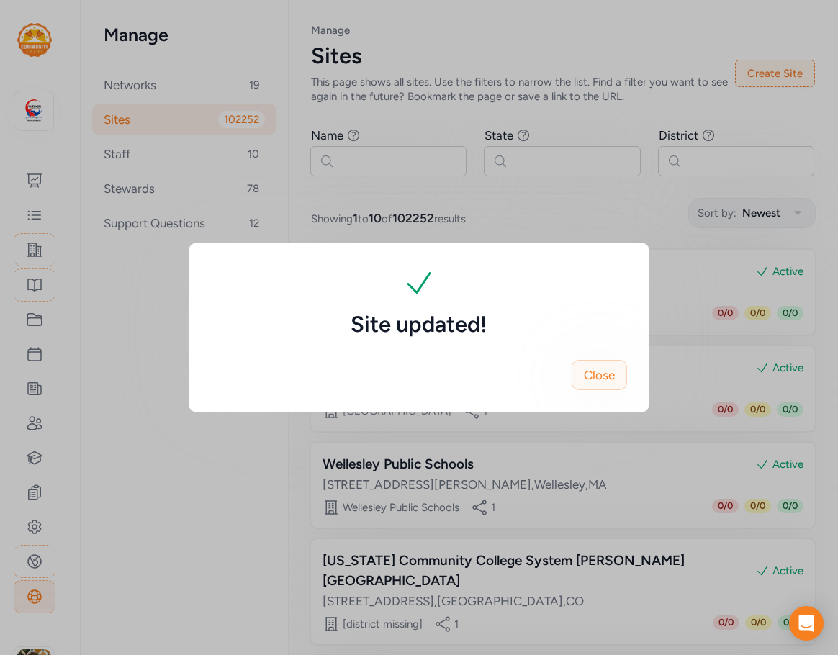
click at [596, 372] on span "Close" at bounding box center [599, 375] width 31 height 17
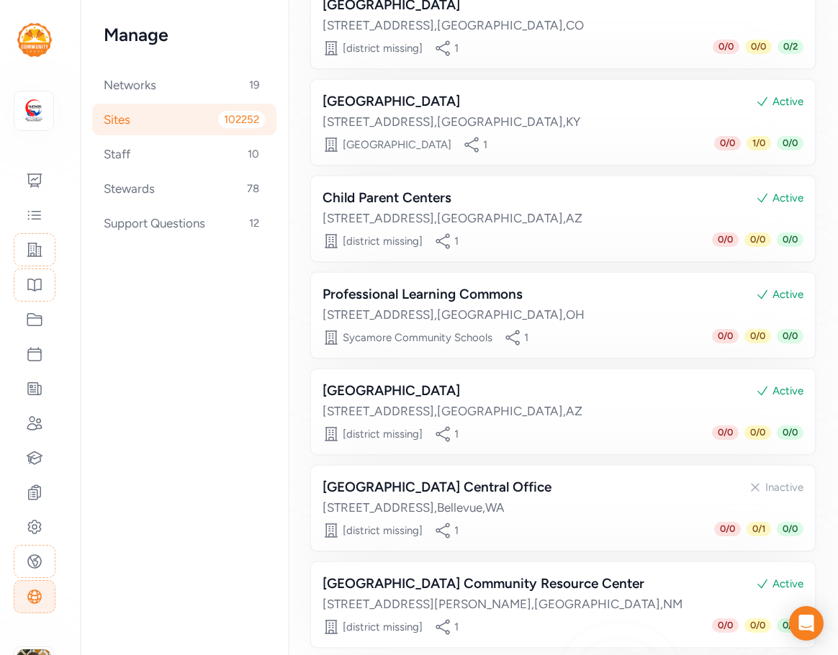
scroll to position [623, 0]
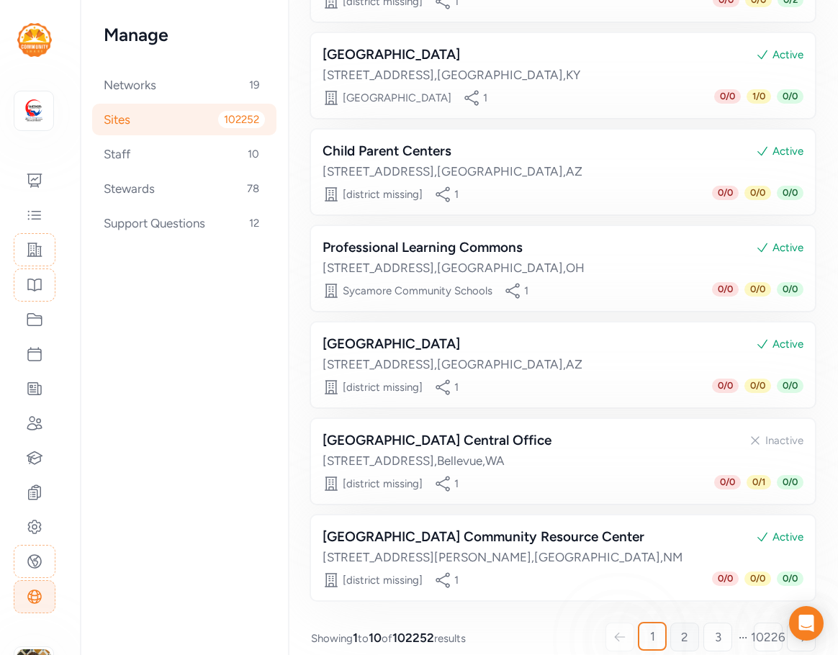
click at [681, 629] on span "2" at bounding box center [684, 637] width 7 height 17
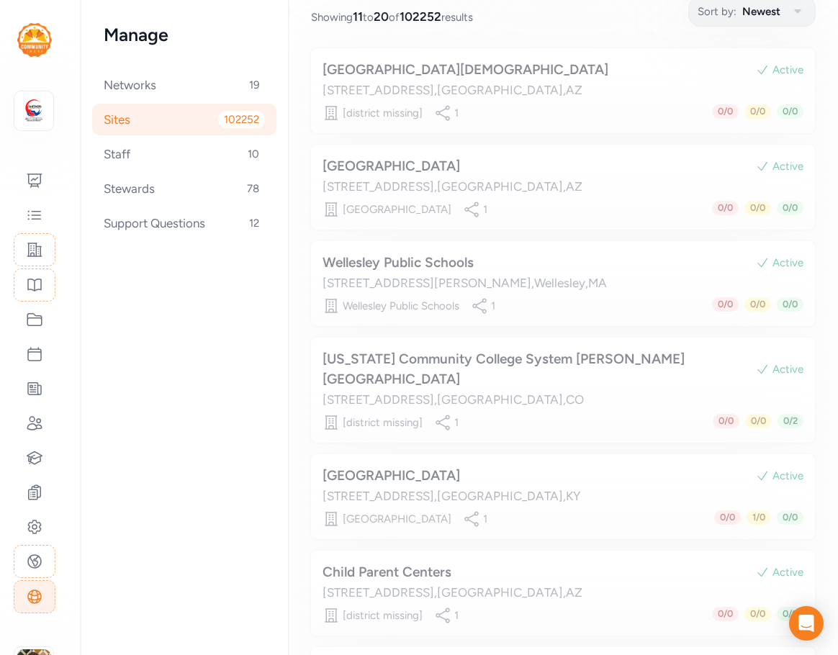
scroll to position [199, 0]
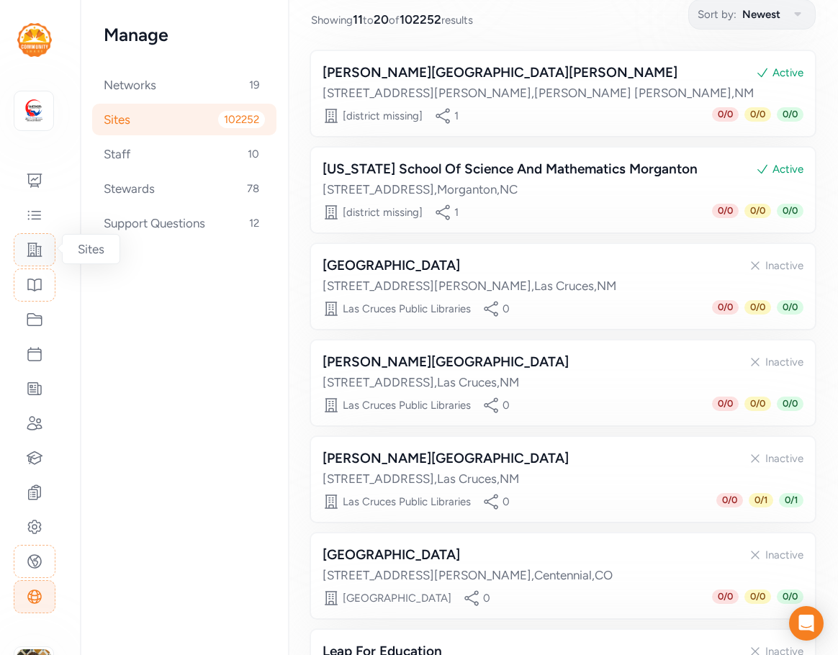
click at [43, 252] on div at bounding box center [35, 249] width 42 height 33
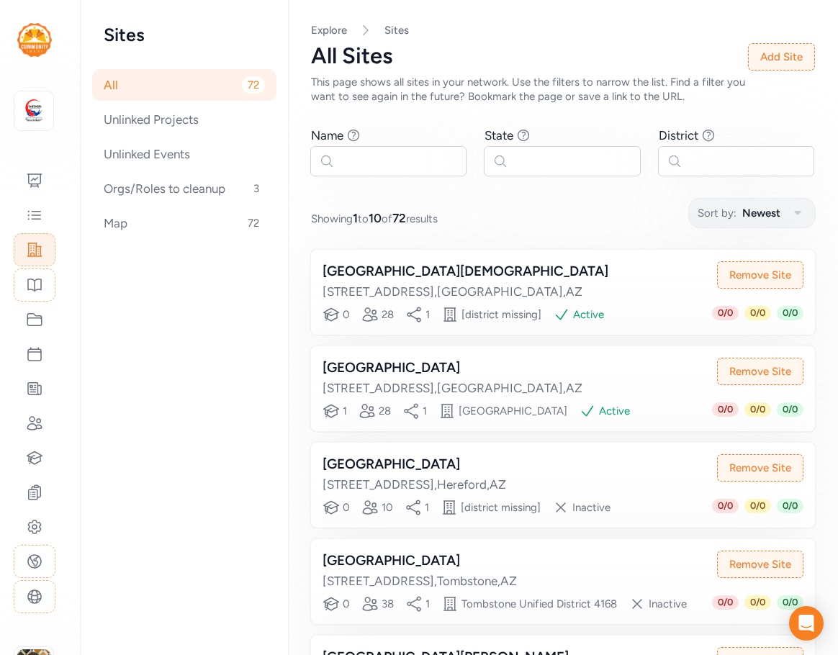
click at [457, 365] on div "[GEOGRAPHIC_DATA]" at bounding box center [453, 368] width 260 height 20
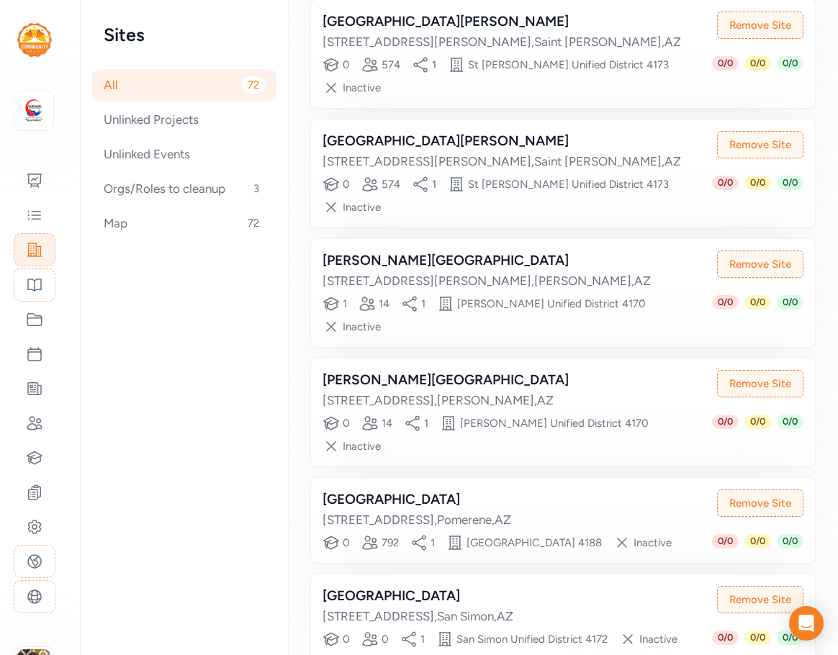
scroll to position [692, 0]
